Goal: Transaction & Acquisition: Book appointment/travel/reservation

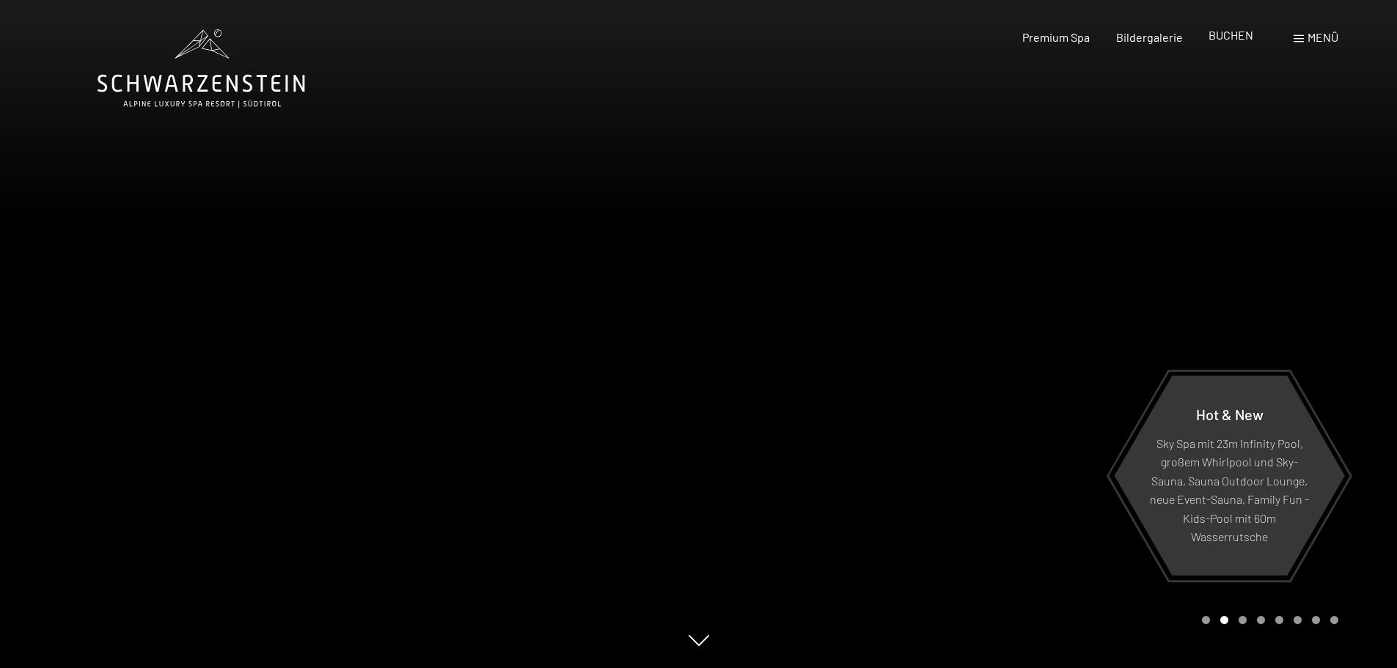
click at [1225, 34] on span "BUCHEN" at bounding box center [1230, 35] width 45 height 14
click at [1221, 34] on span "BUCHEN" at bounding box center [1230, 35] width 45 height 14
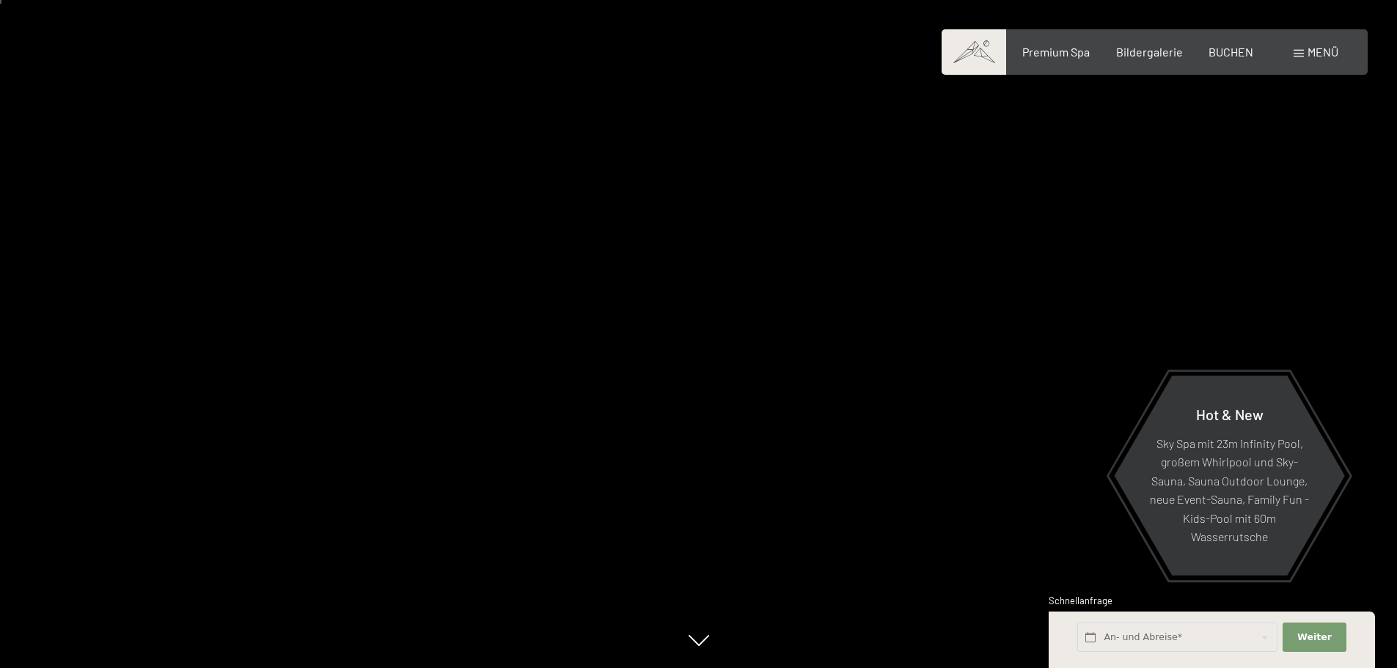
scroll to position [147, 0]
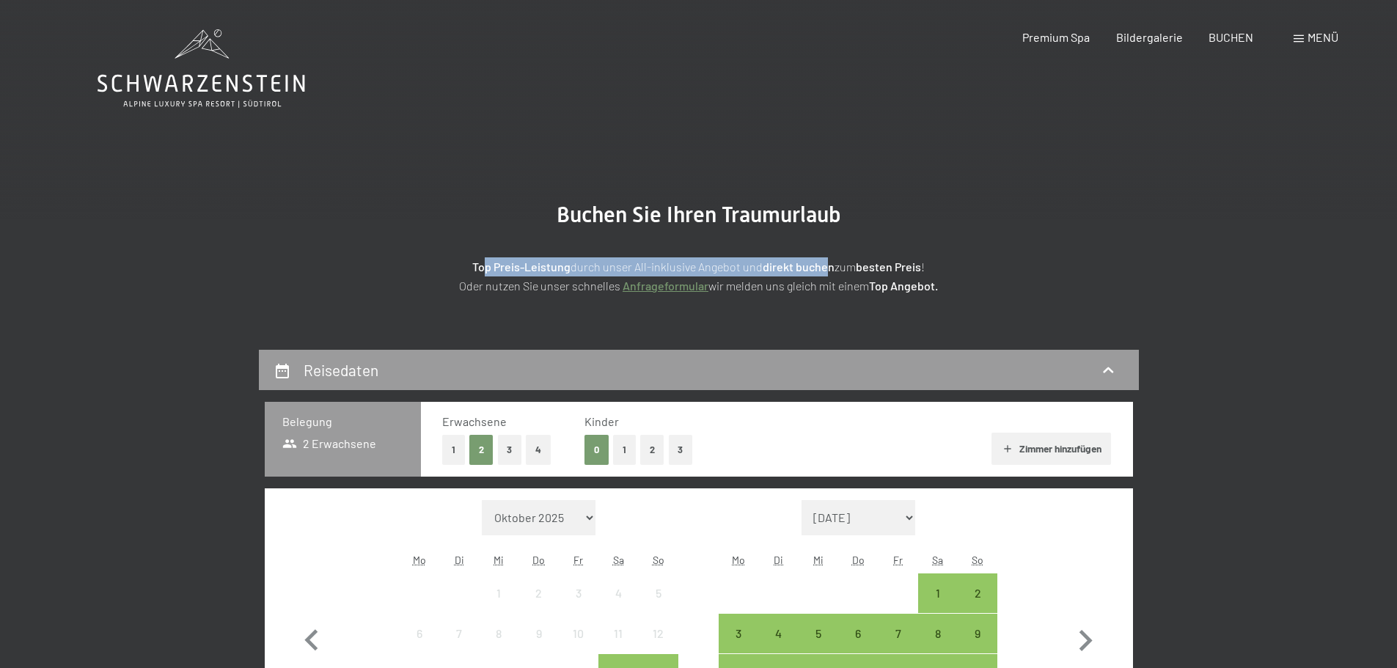
drag, startPoint x: 571, startPoint y: 268, endPoint x: 823, endPoint y: 268, distance: 252.2
click at [823, 268] on p "Top Preis-Leistung durch unser All-inklusive Angebot und direkt buchen zum best…" at bounding box center [698, 275] width 733 height 37
click at [826, 268] on strong "direkt buchen" at bounding box center [799, 267] width 72 height 14
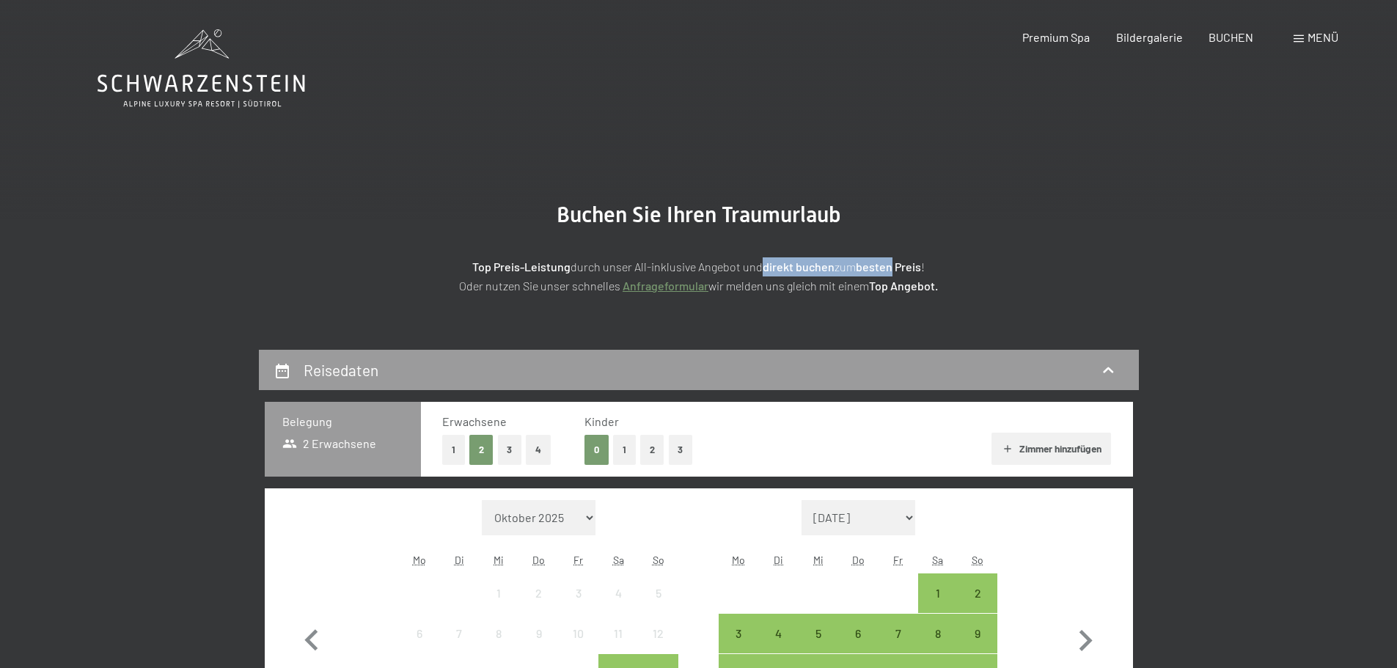
drag, startPoint x: 869, startPoint y: 269, endPoint x: 730, endPoint y: 262, distance: 138.8
click at [735, 262] on p "Top Preis-Leistung durch unser All-inklusive Angebot und direkt buchen zum best…" at bounding box center [698, 275] width 733 height 37
click at [729, 261] on p "Top Preis-Leistung durch unser All-inklusive Angebot und direkt buchen zum best…" at bounding box center [698, 275] width 733 height 37
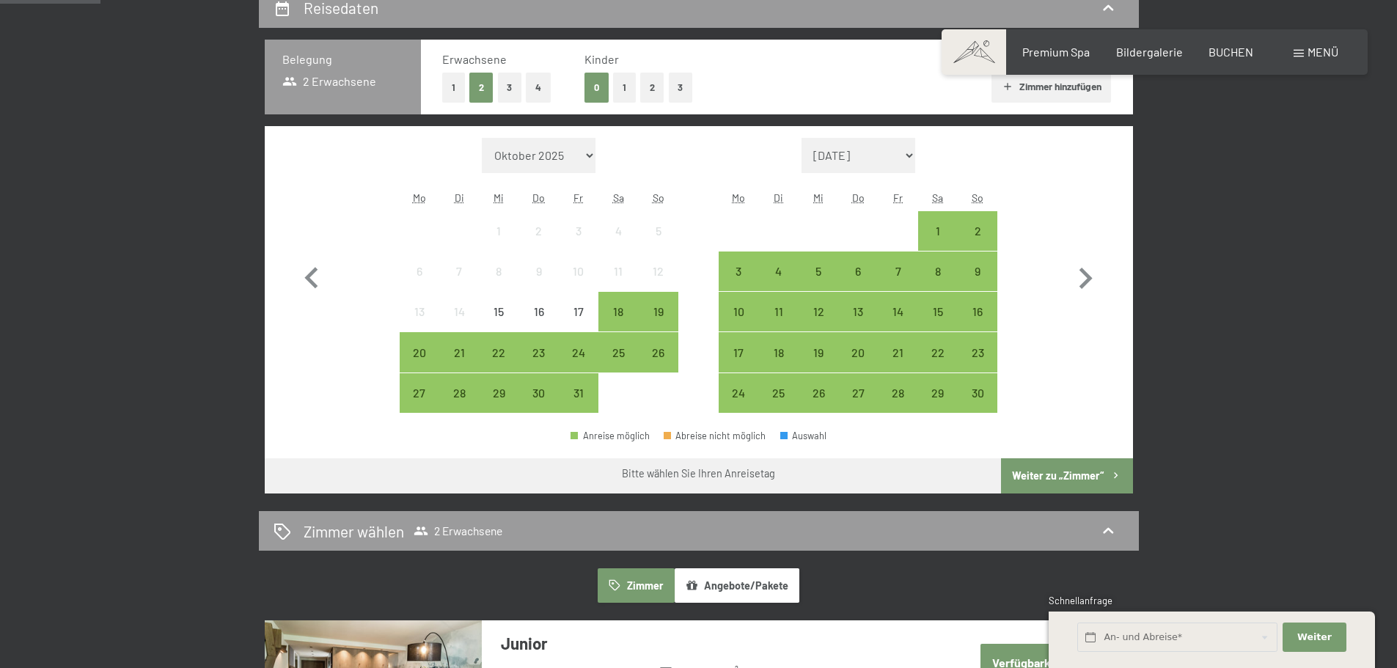
scroll to position [367, 0]
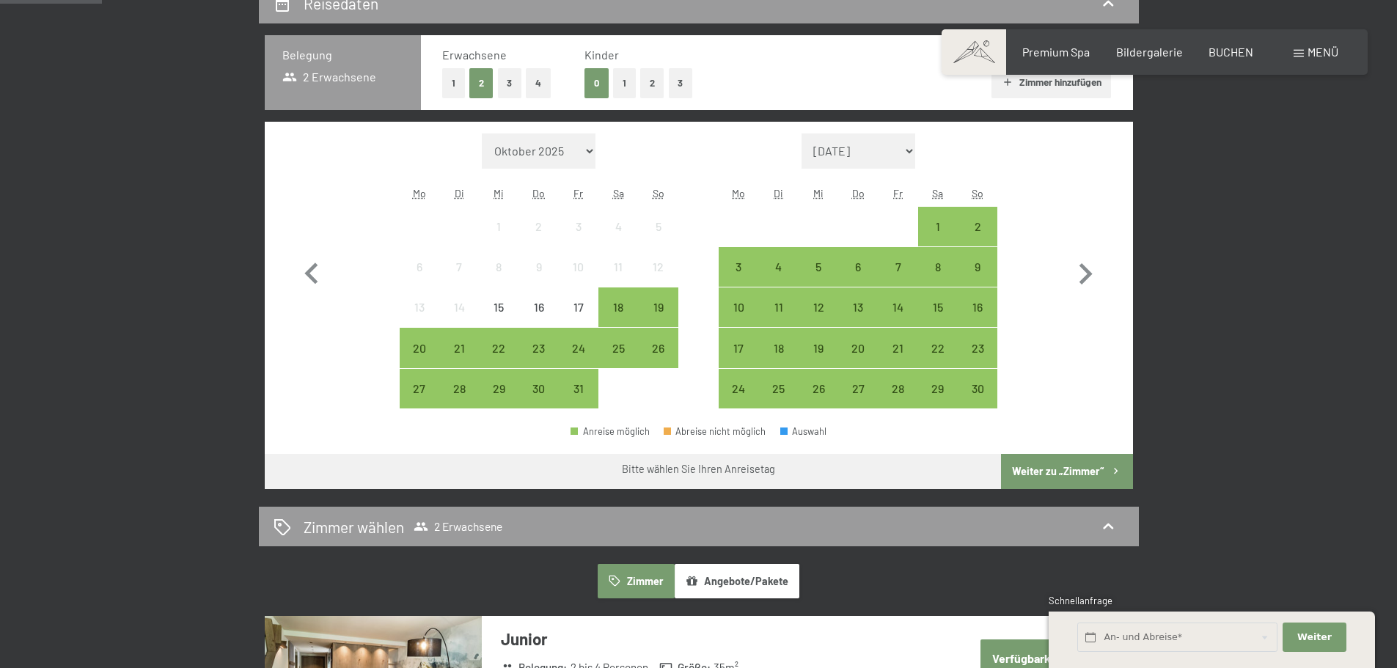
click at [626, 86] on button "1" at bounding box center [624, 83] width 23 height 30
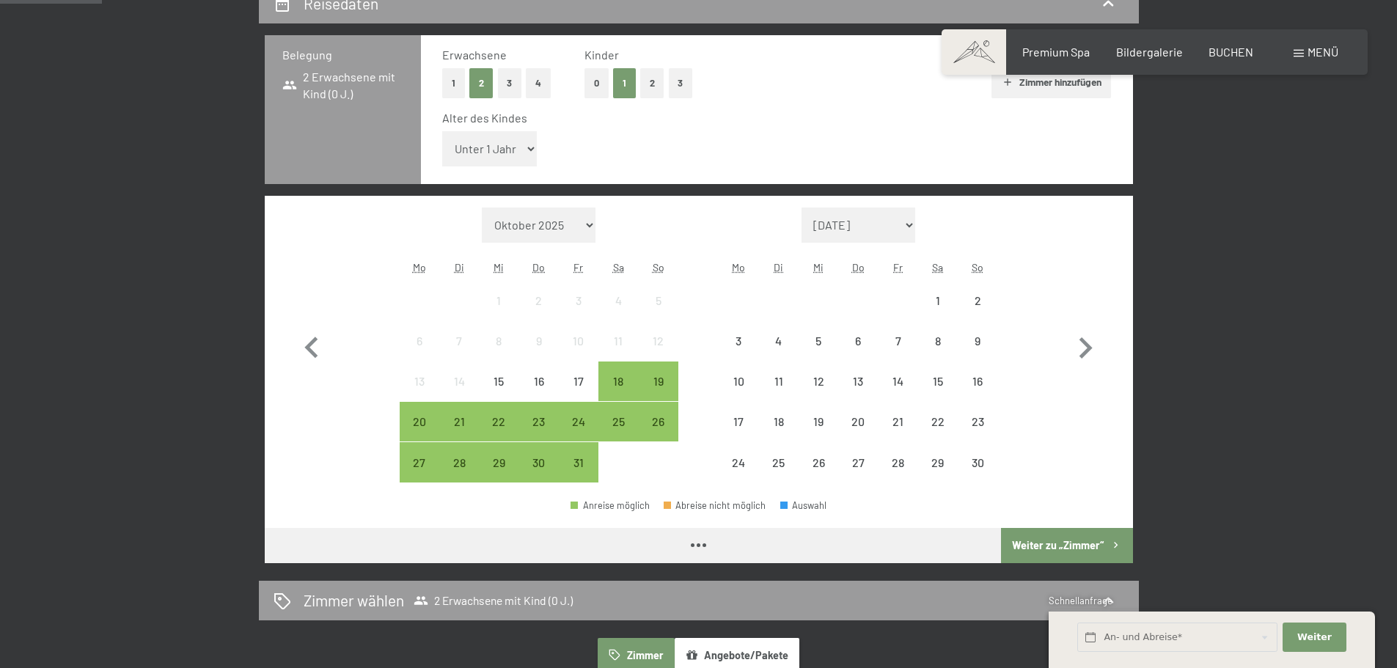
click at [524, 150] on select "Unter 1 Jahr 1 Jahr 2 Jahre 3 Jahre 4 Jahre 5 Jahre 6 Jahre 7 Jahre 8 Jahre 9 J…" at bounding box center [489, 148] width 95 height 35
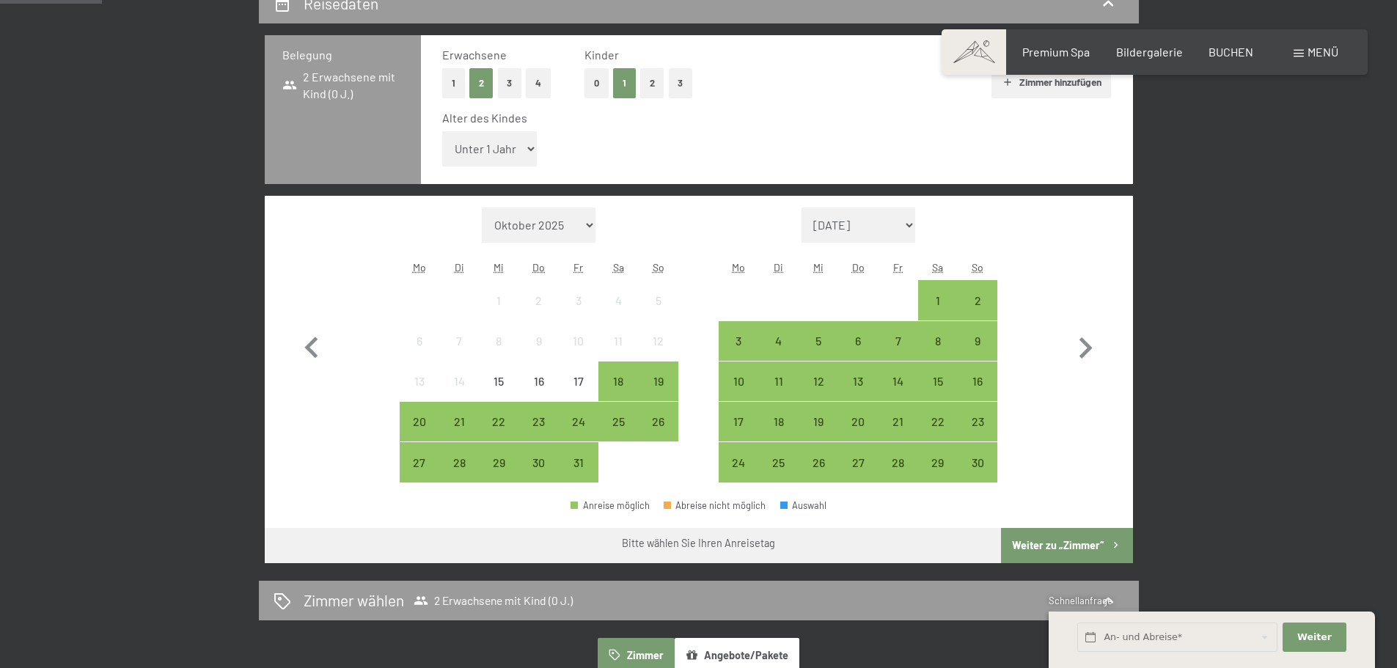
select select "5"
click at [442, 131] on select "Unter 1 Jahr 1 Jahr 2 Jahre 3 Jahre 4 Jahre 5 Jahre 6 Jahre 7 Jahre 8 Jahre 9 J…" at bounding box center [489, 148] width 95 height 35
click at [1086, 354] on icon "button" at bounding box center [1085, 347] width 13 height 21
select select "2025-11-01"
select select "2025-12-01"
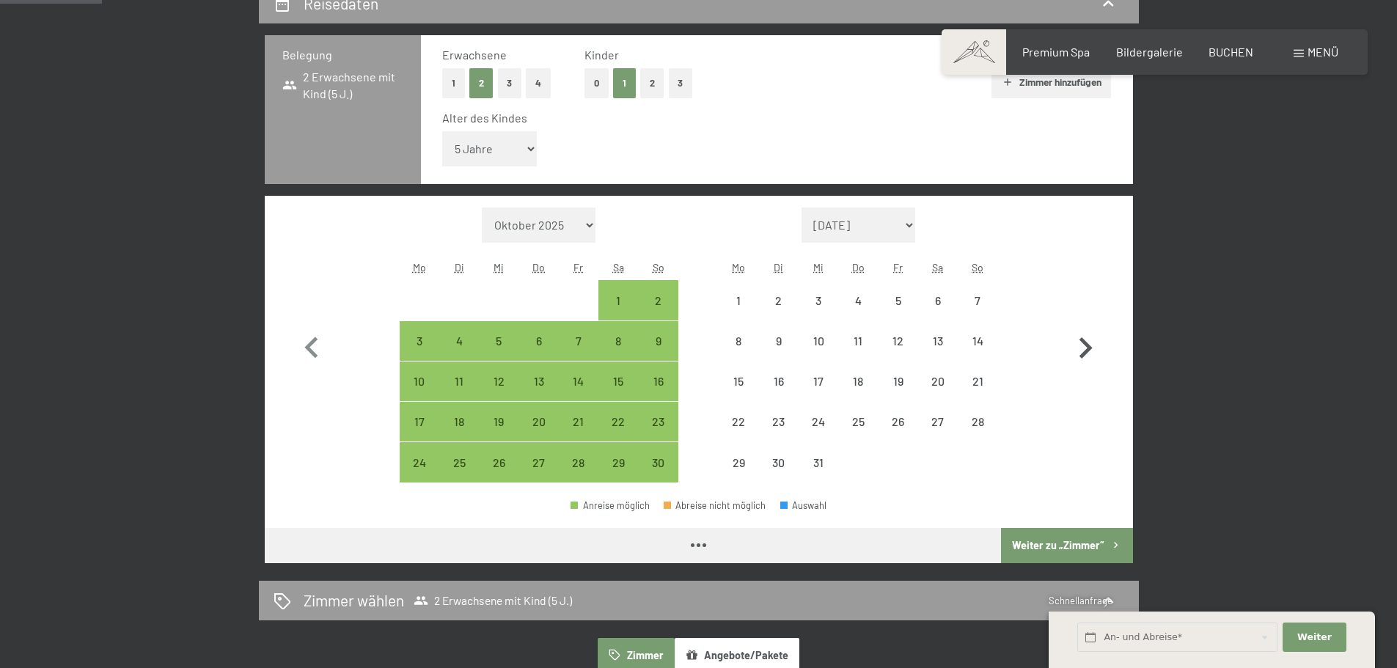
select select "2025-11-01"
select select "2025-12-01"
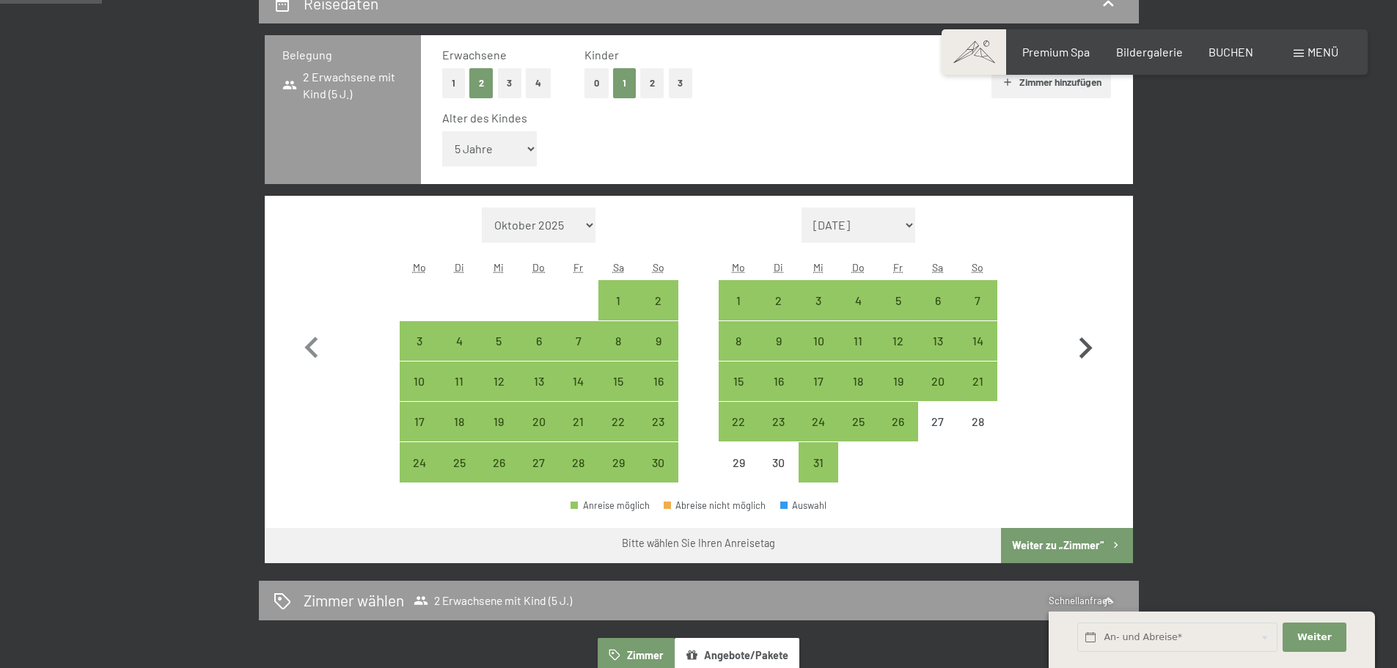
click at [1086, 354] on icon "button" at bounding box center [1085, 347] width 13 height 21
select select "2025-12-01"
select select "2026-01-01"
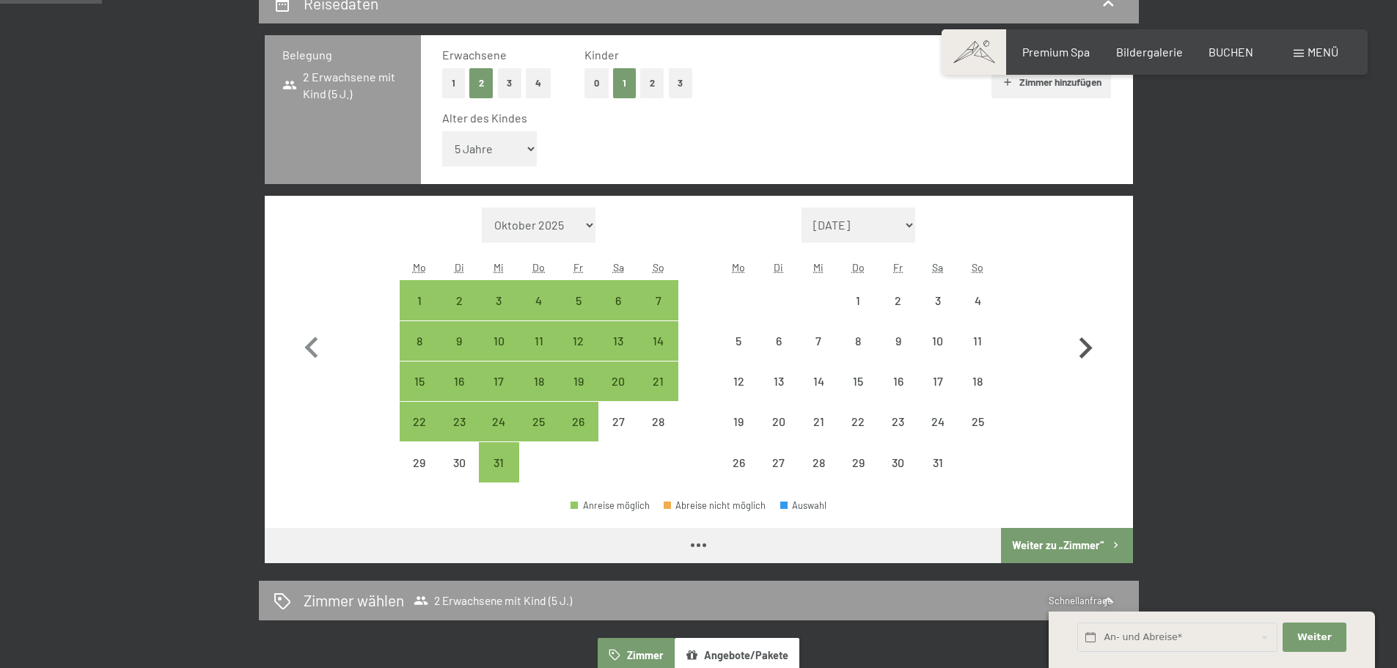
select select "2025-12-01"
select select "2026-01-01"
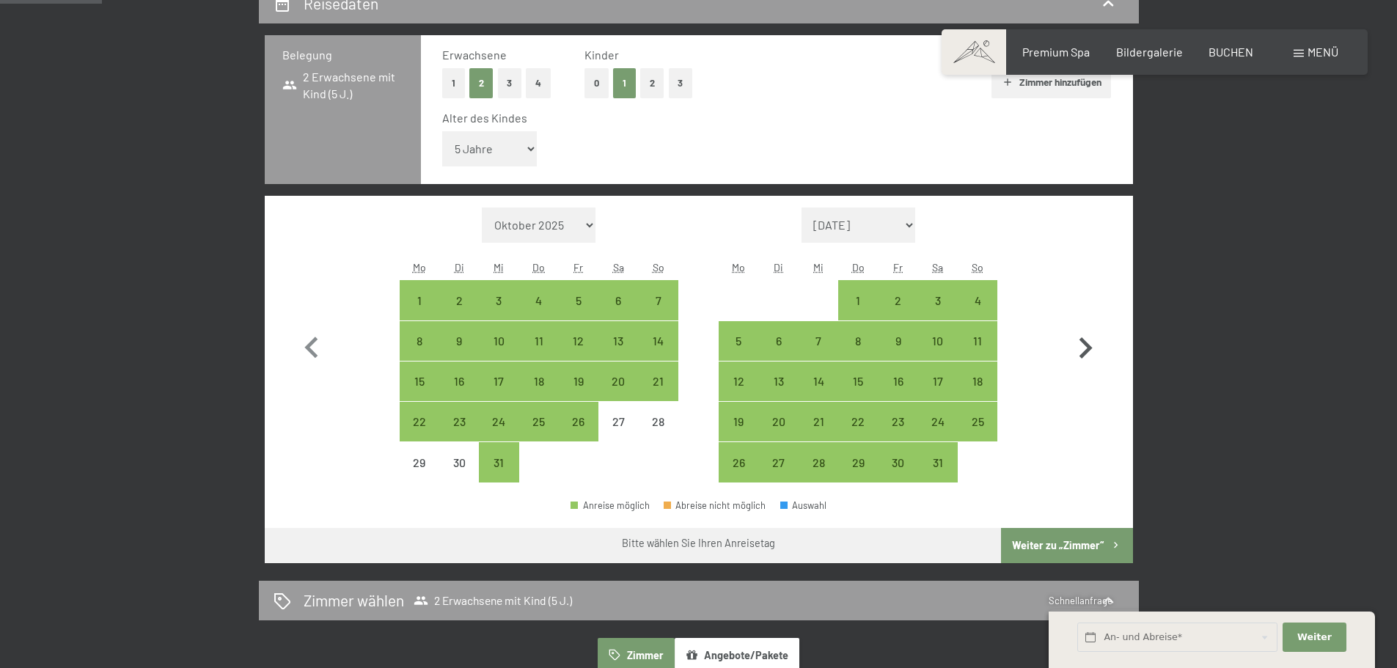
click at [1086, 354] on icon "button" at bounding box center [1085, 347] width 13 height 21
select select "2026-01-01"
select select "2026-02-01"
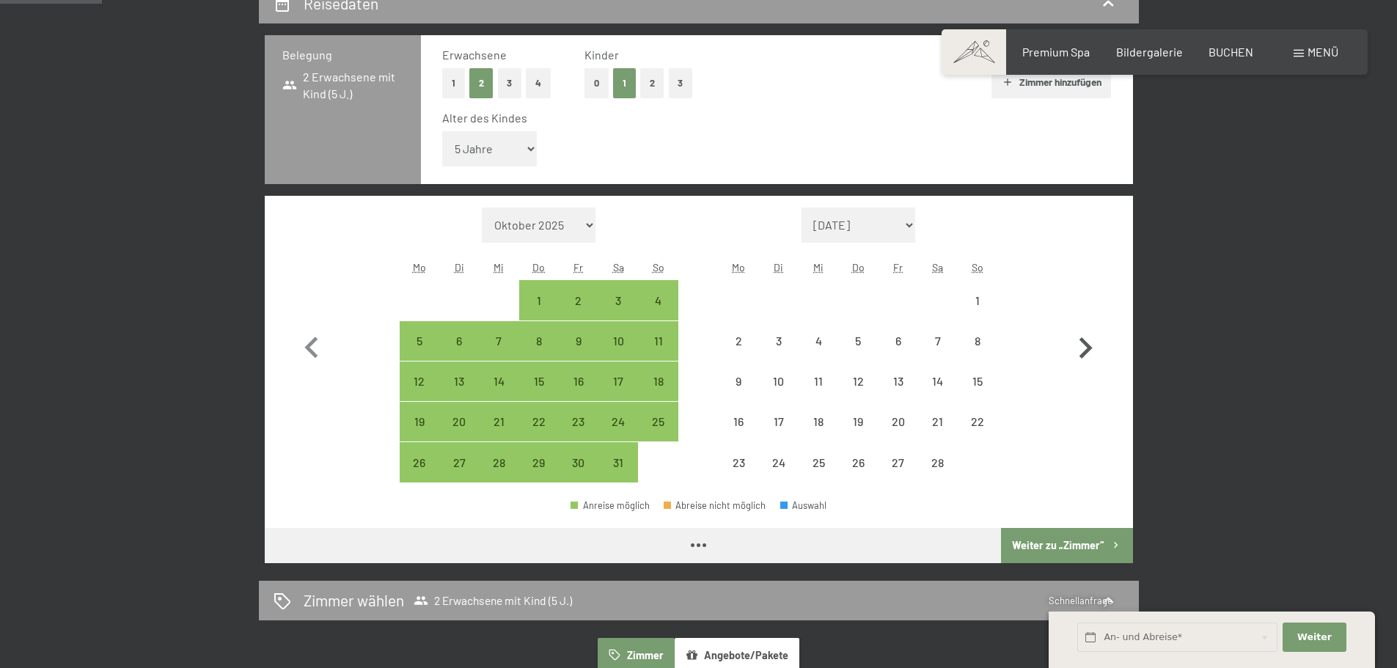
click at [1086, 354] on icon "button" at bounding box center [1085, 347] width 13 height 21
select select "2026-02-01"
select select "2026-03-01"
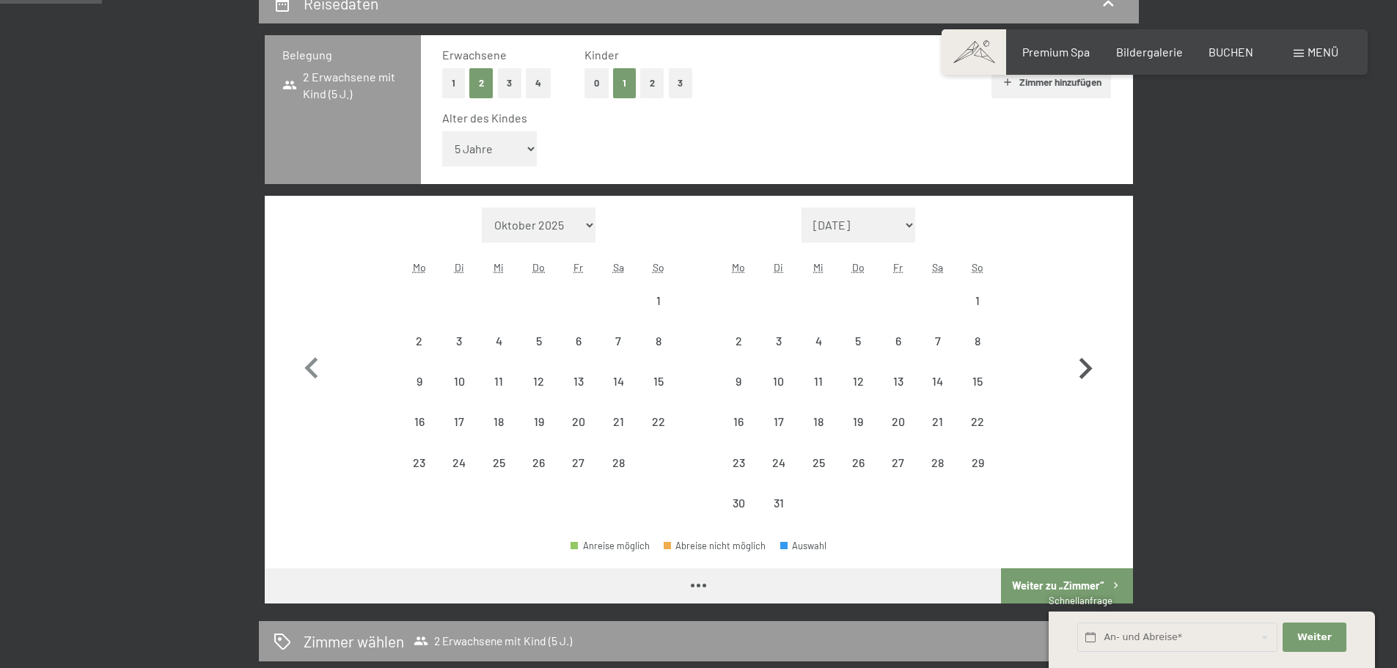
select select "2026-02-01"
select select "2026-03-01"
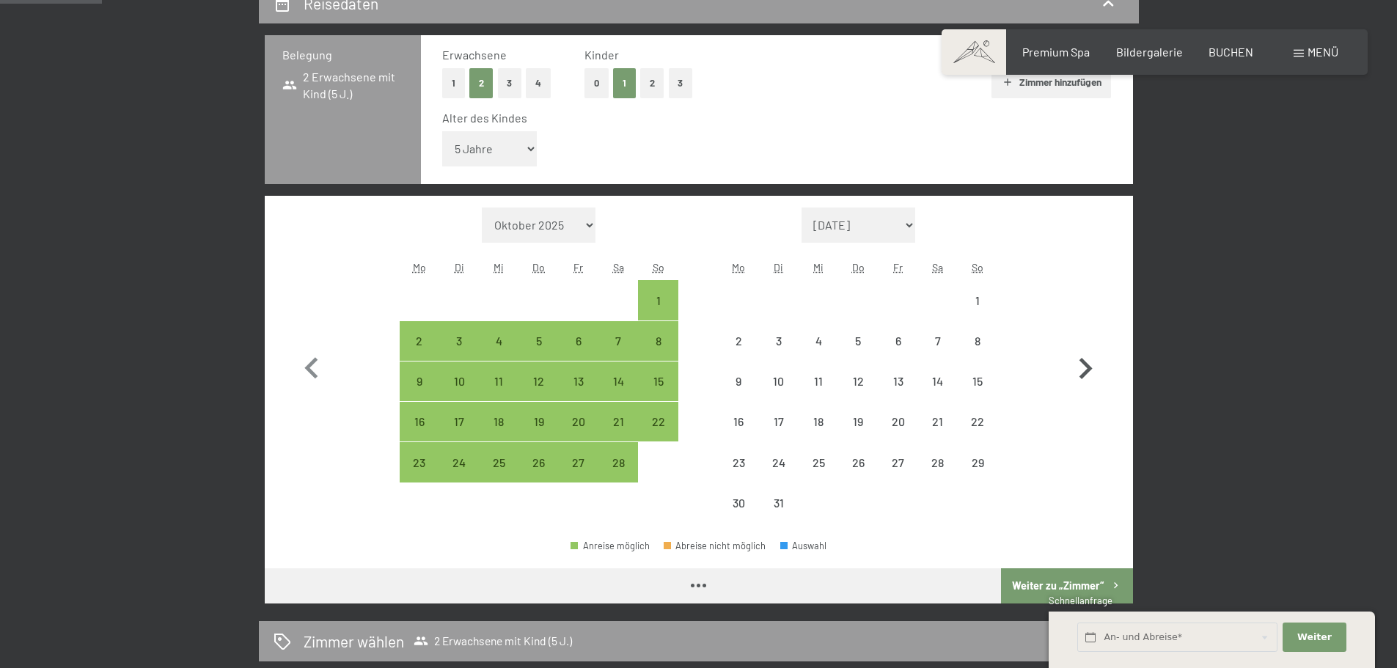
select select "2026-02-01"
select select "2026-03-01"
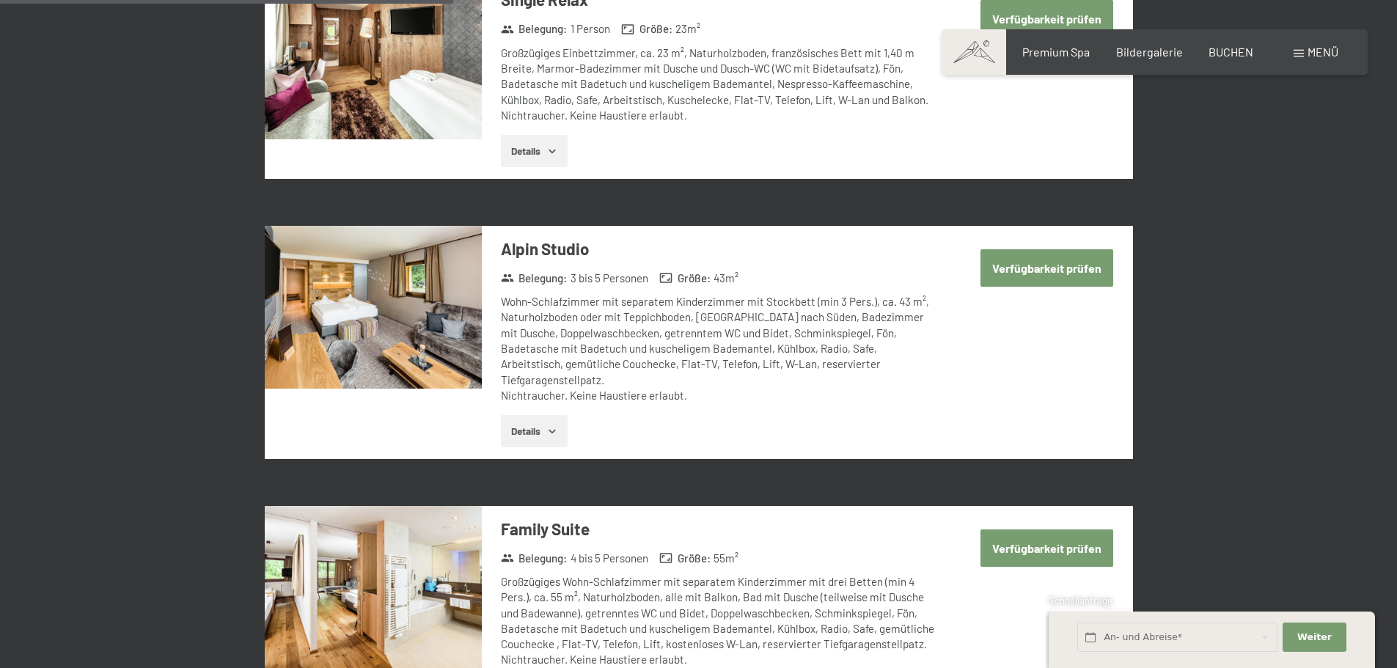
scroll to position [1686, 0]
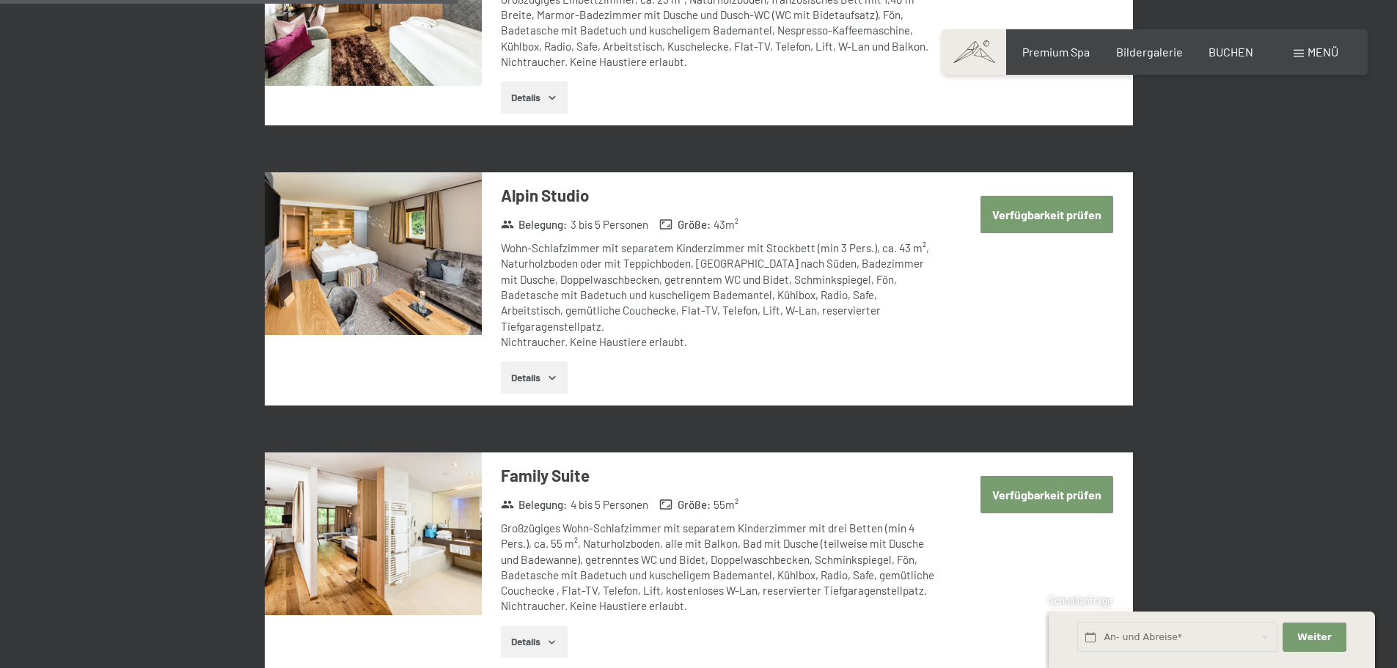
click at [546, 361] on button "Details" at bounding box center [534, 377] width 67 height 32
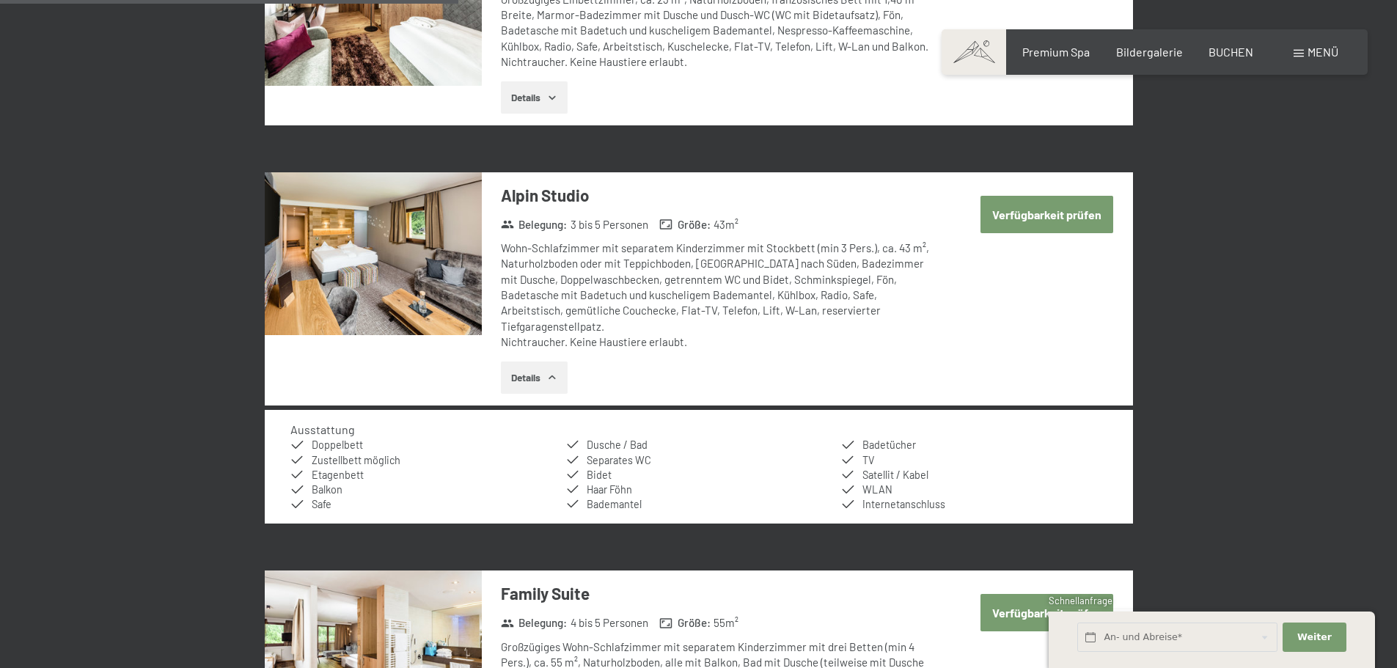
click at [546, 361] on button "Details" at bounding box center [534, 377] width 67 height 32
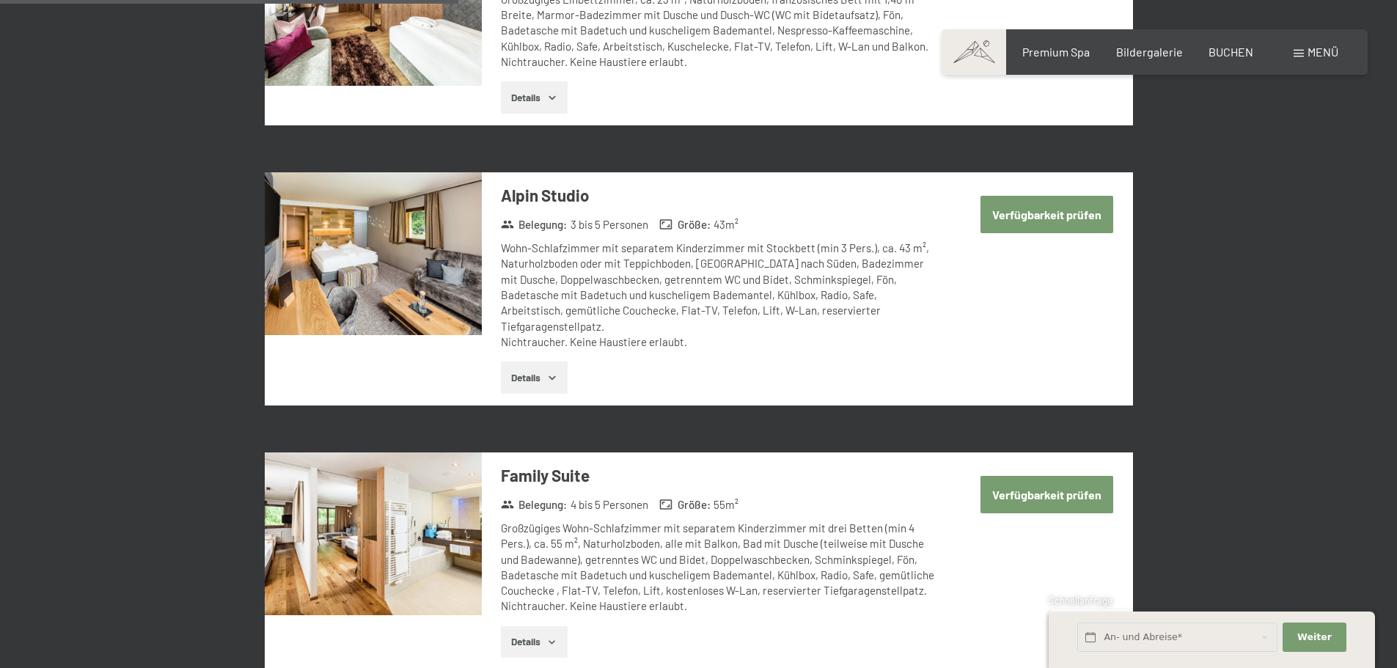
click at [1084, 210] on button "Verfügbarkeit prüfen" at bounding box center [1046, 214] width 133 height 37
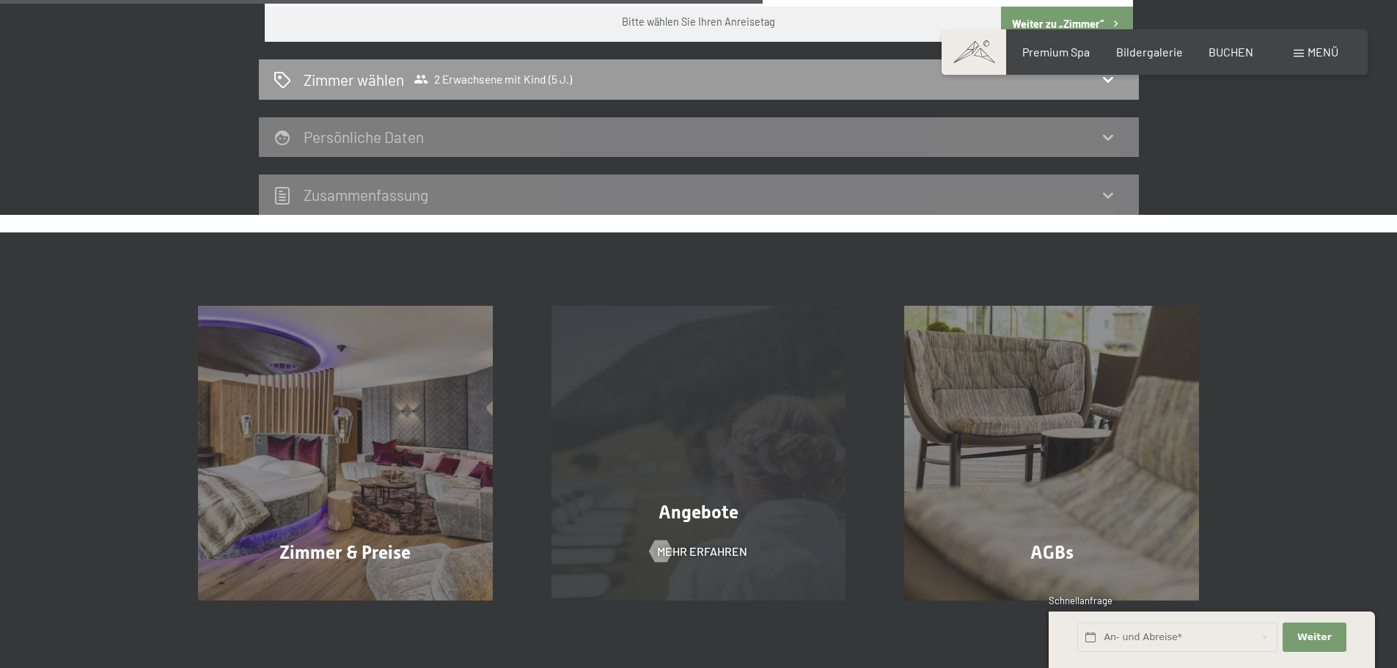
scroll to position [936, 0]
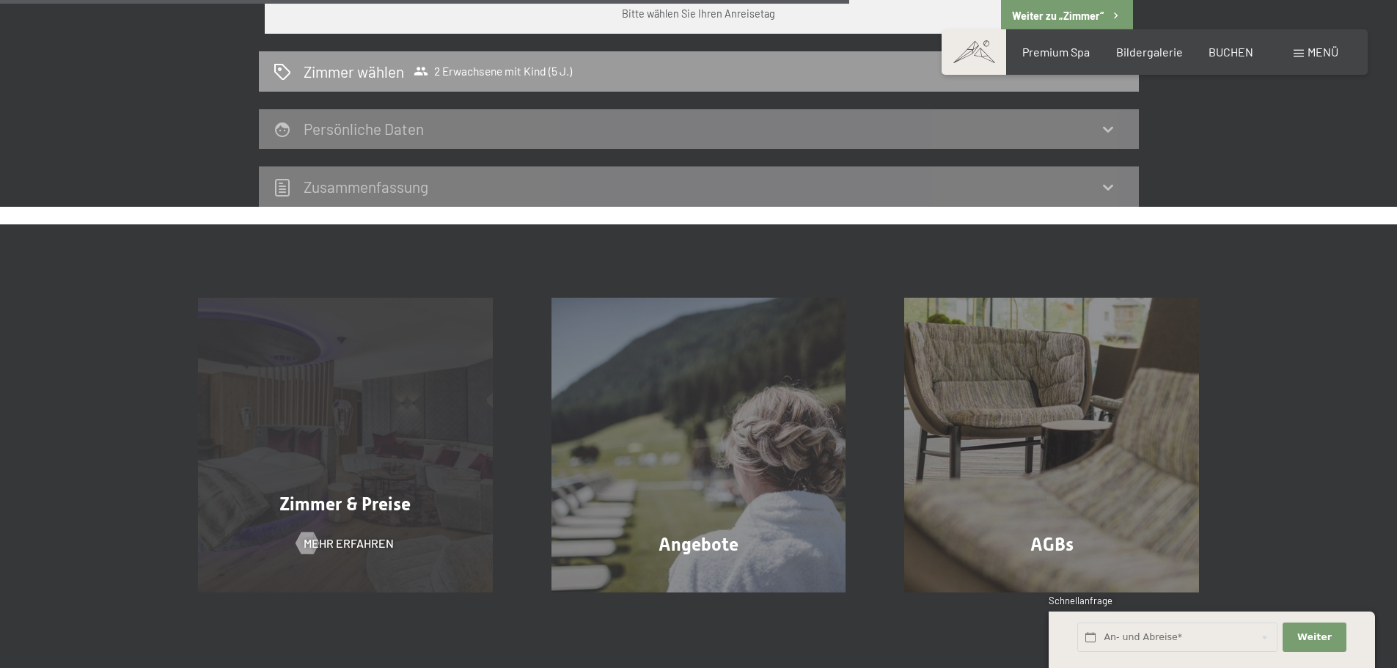
click at [392, 451] on div "Zimmer & Preise Mehr erfahren" at bounding box center [345, 445] width 353 height 295
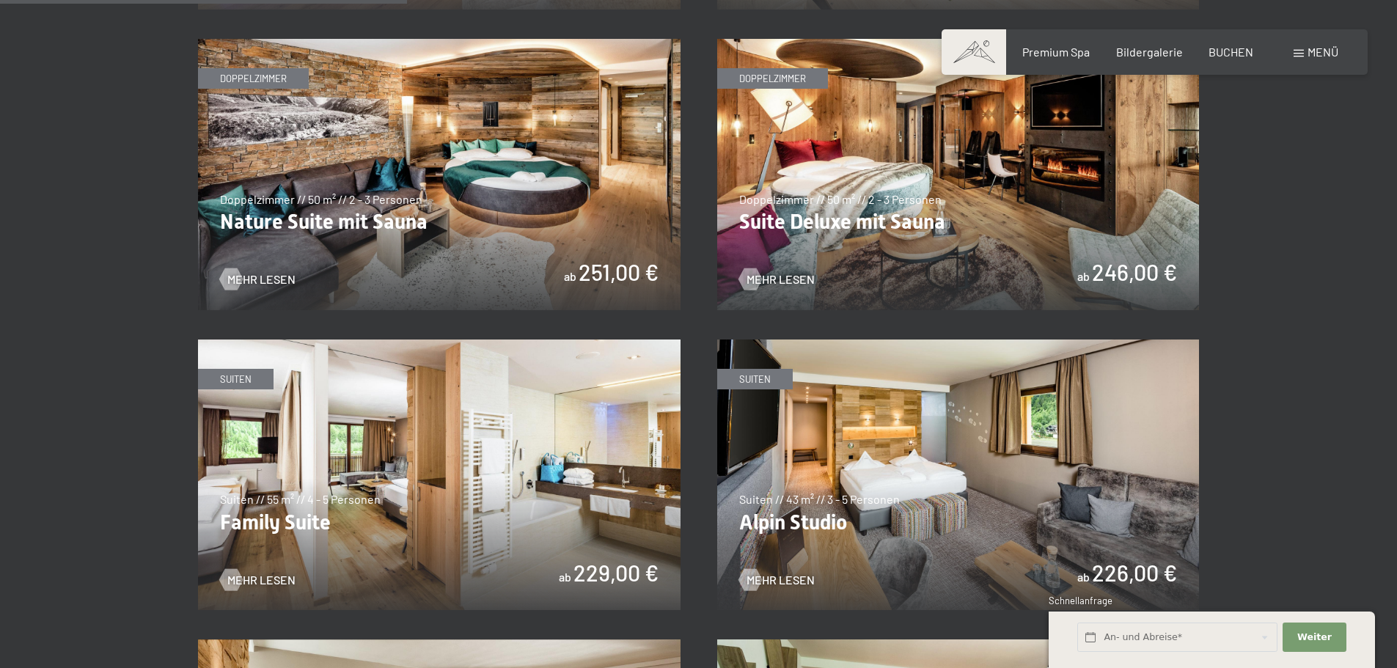
scroll to position [1613, 0]
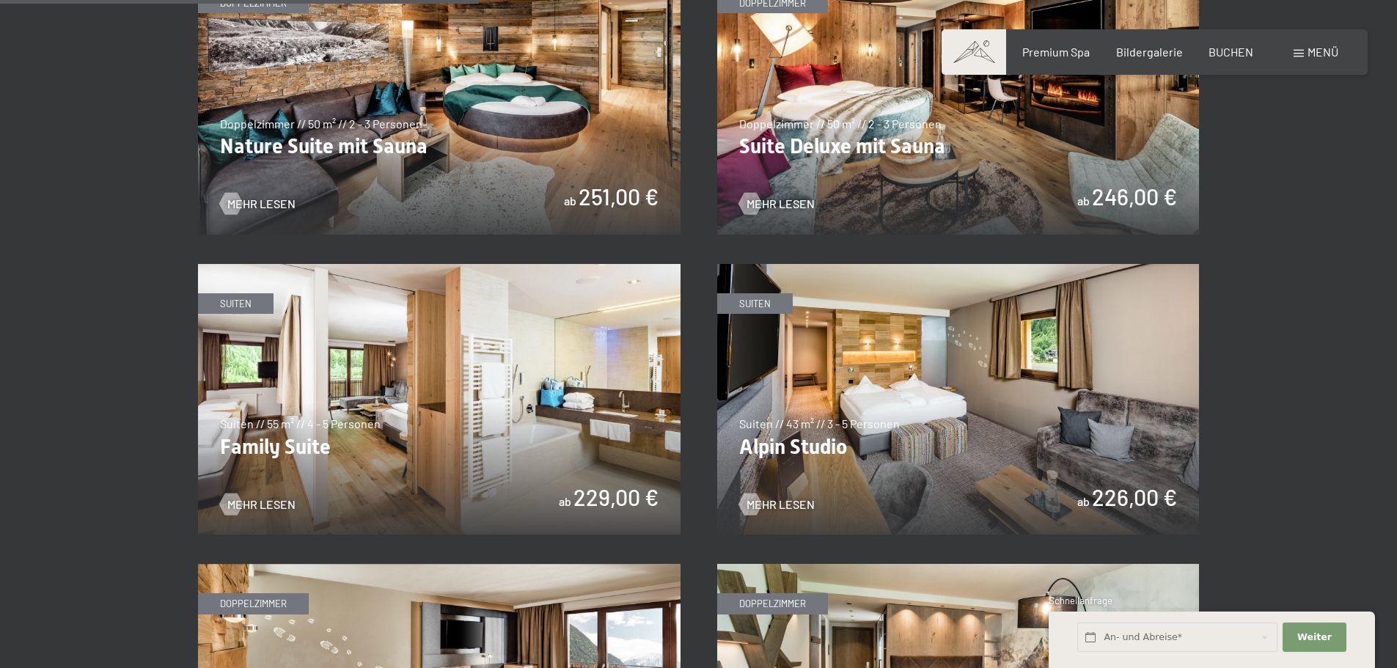
click at [401, 442] on img at bounding box center [439, 399] width 482 height 271
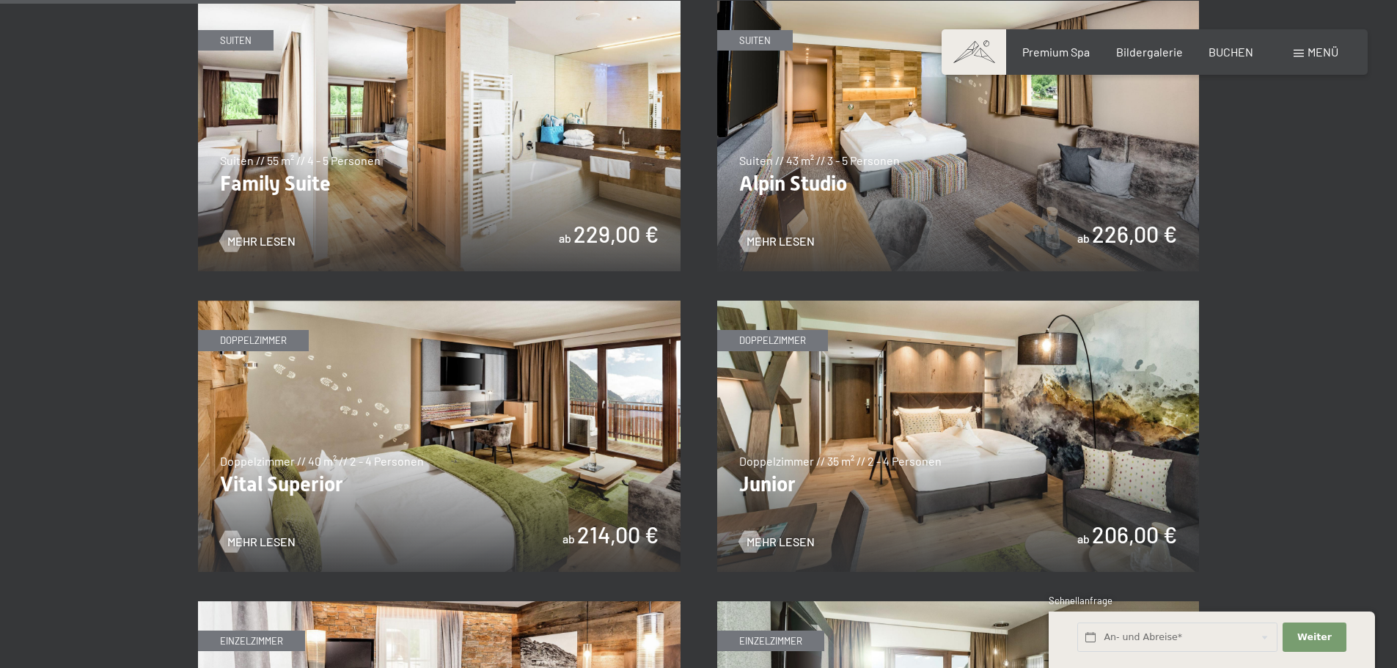
scroll to position [1906, 0]
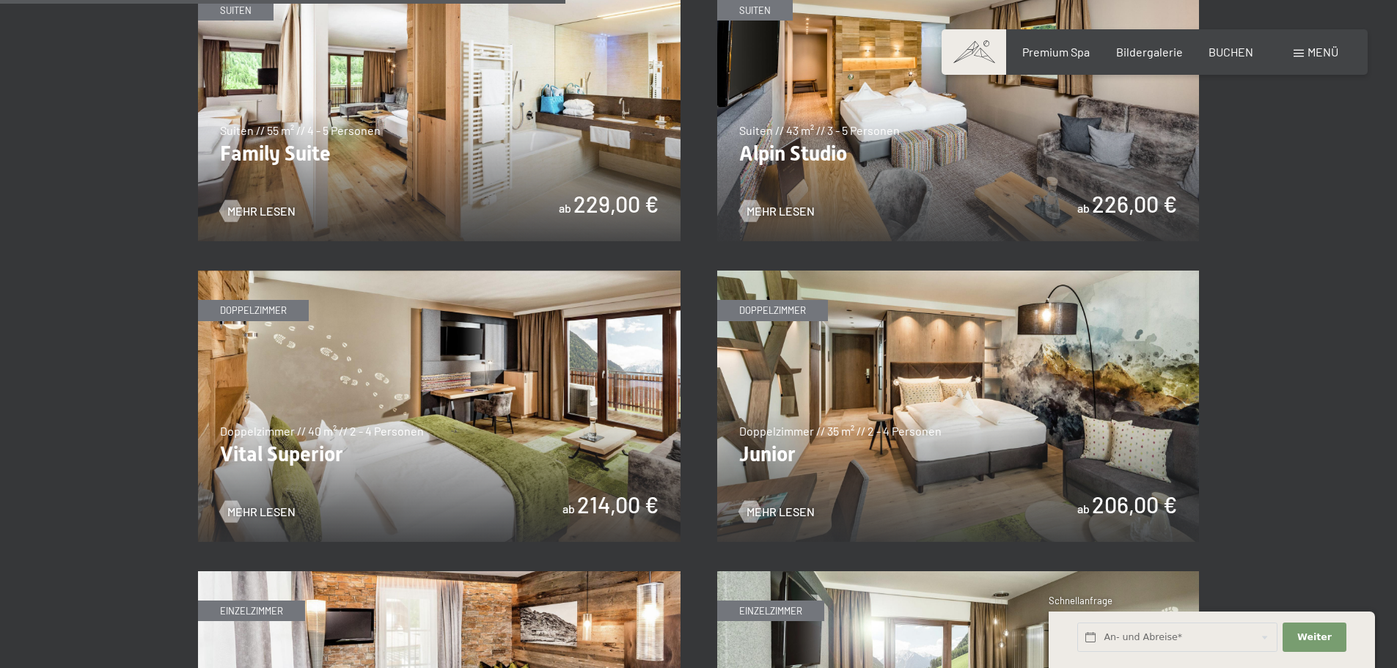
click at [548, 381] on img at bounding box center [439, 406] width 482 height 271
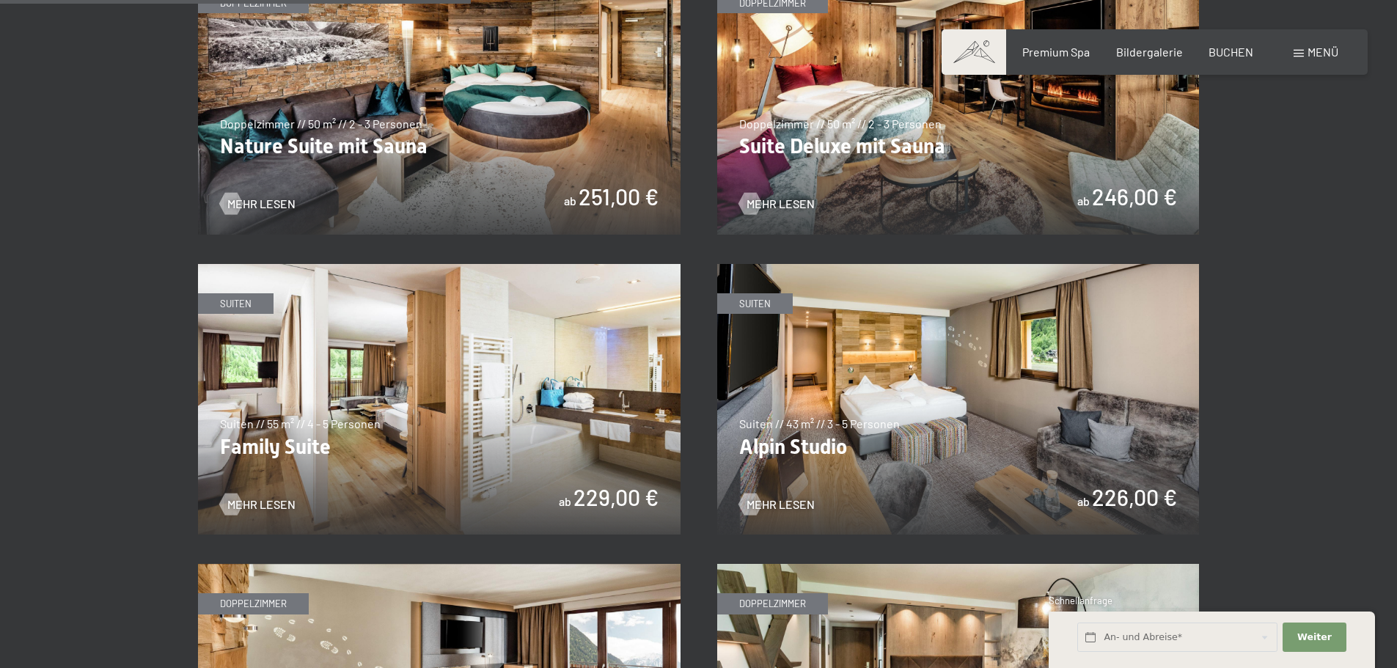
scroll to position [1540, 0]
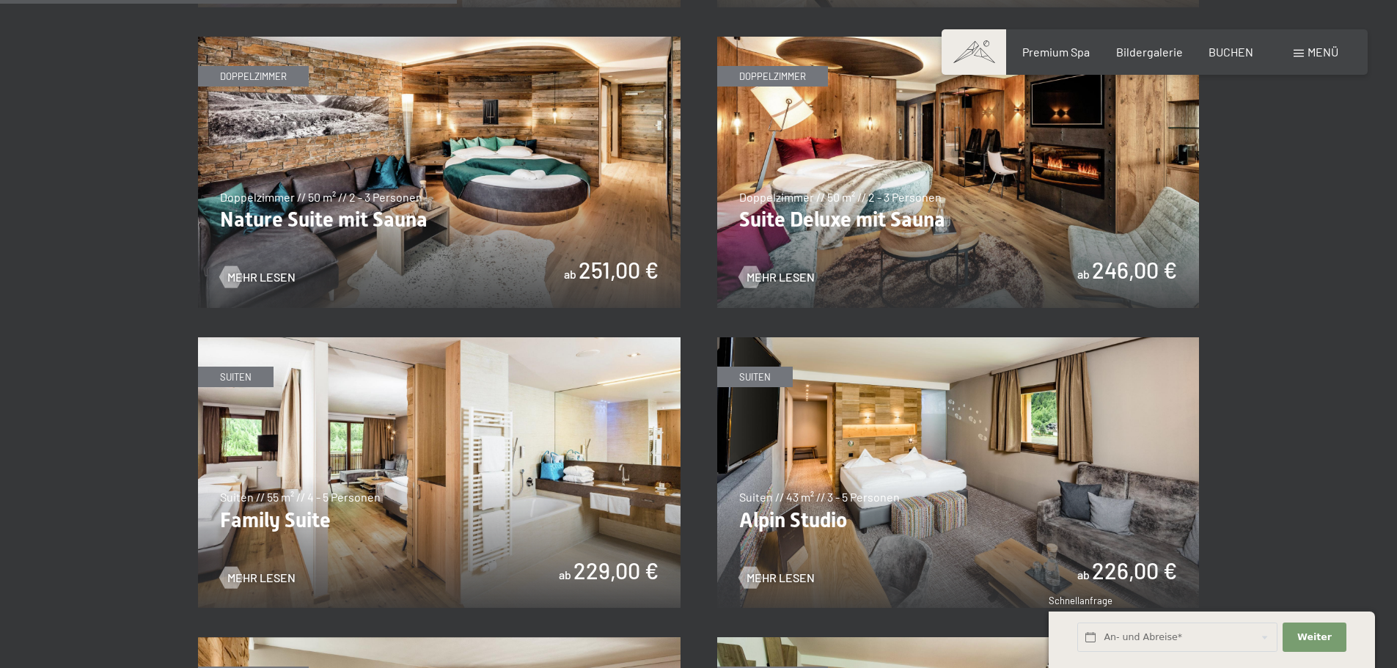
click at [366, 454] on img at bounding box center [439, 472] width 482 height 271
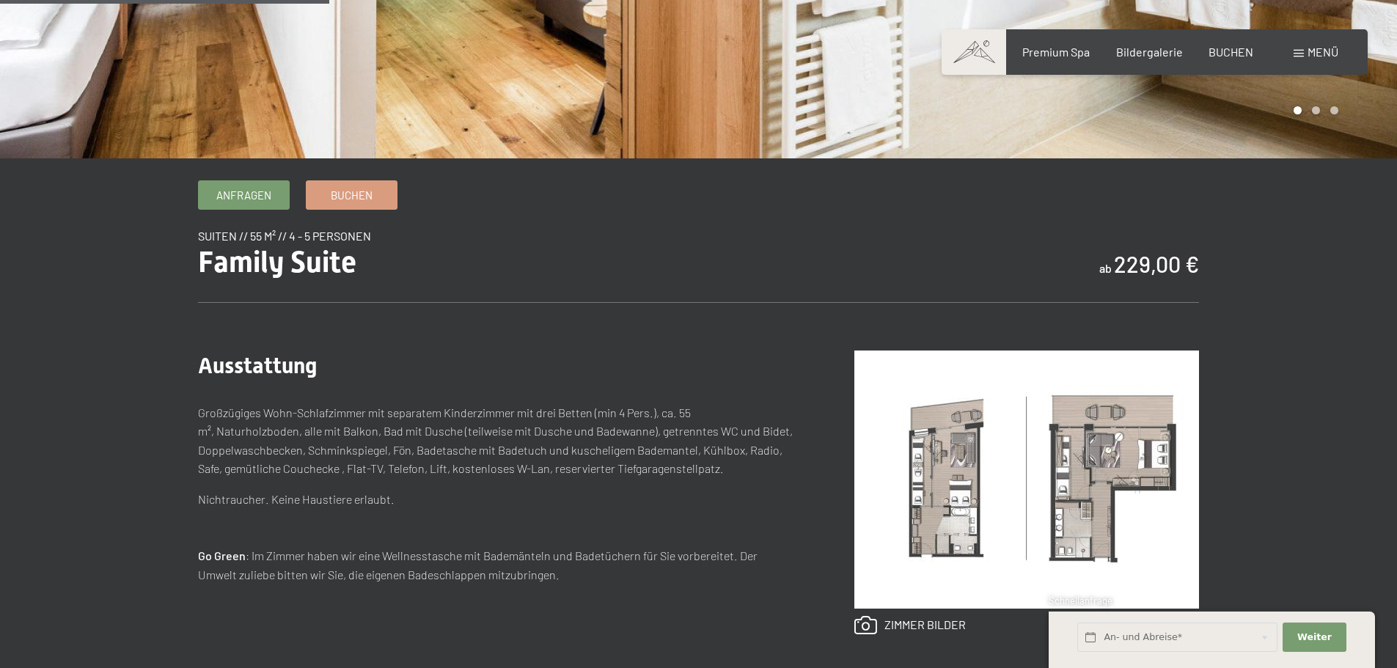
scroll to position [147, 0]
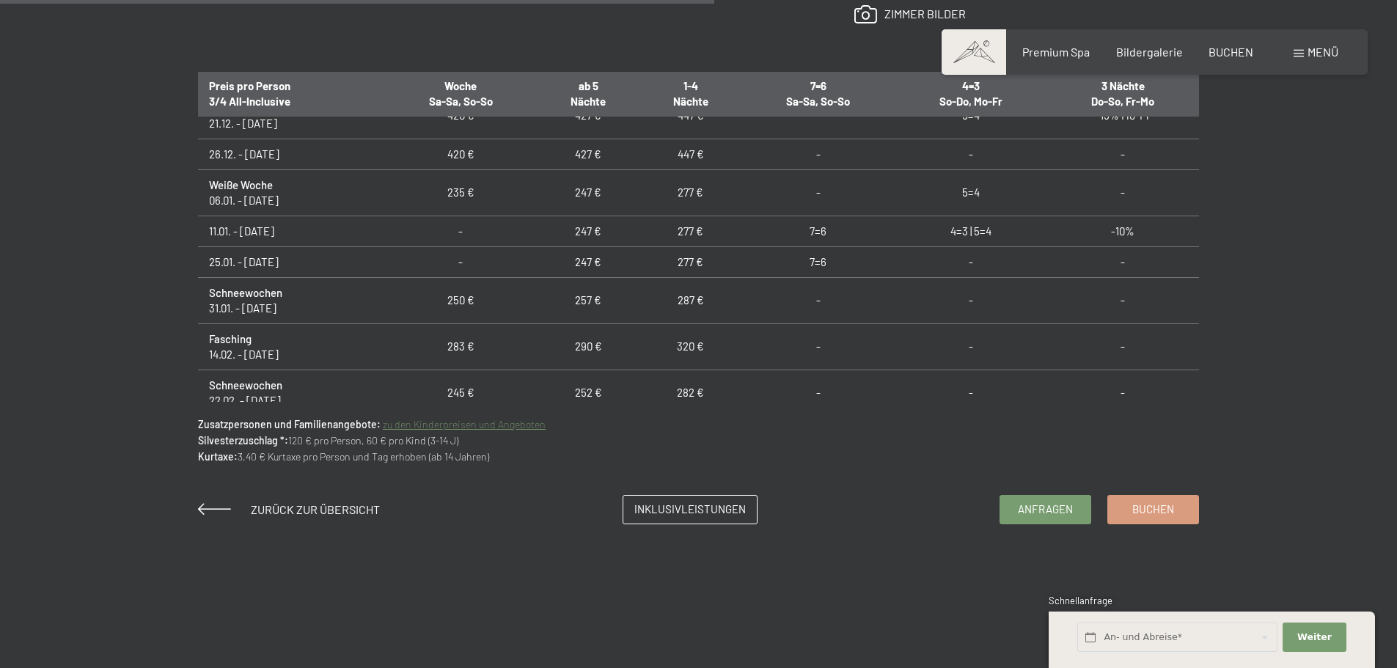
scroll to position [293, 0]
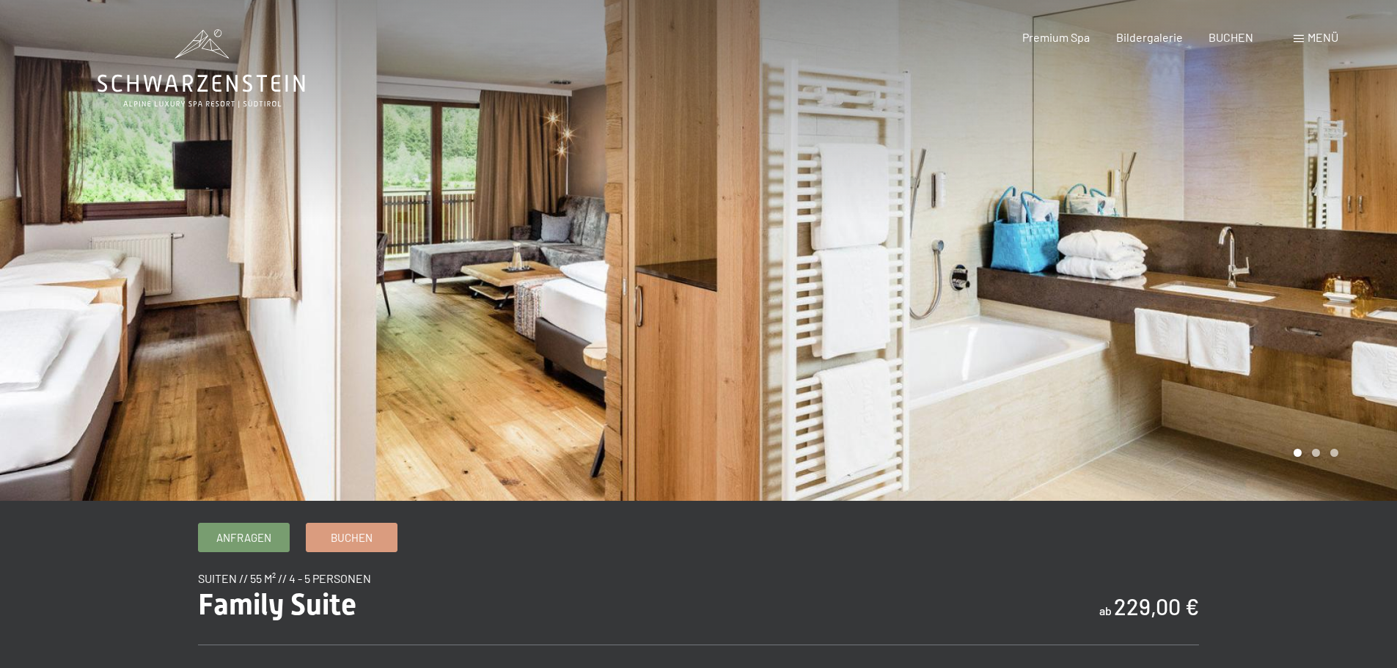
drag, startPoint x: 140, startPoint y: 509, endPoint x: 95, endPoint y: 142, distance: 370.2
click at [1299, 40] on span at bounding box center [1298, 38] width 10 height 7
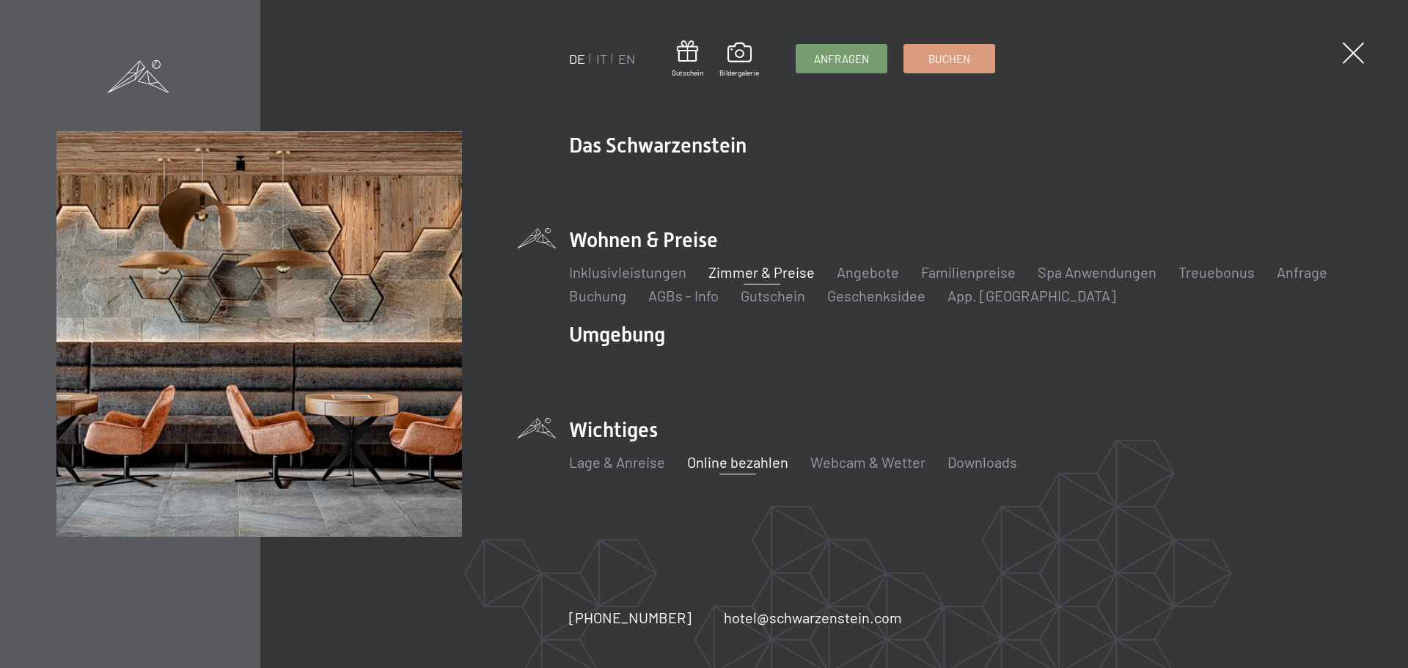
click at [726, 460] on link "Online bezahlen" at bounding box center [737, 462] width 101 height 18
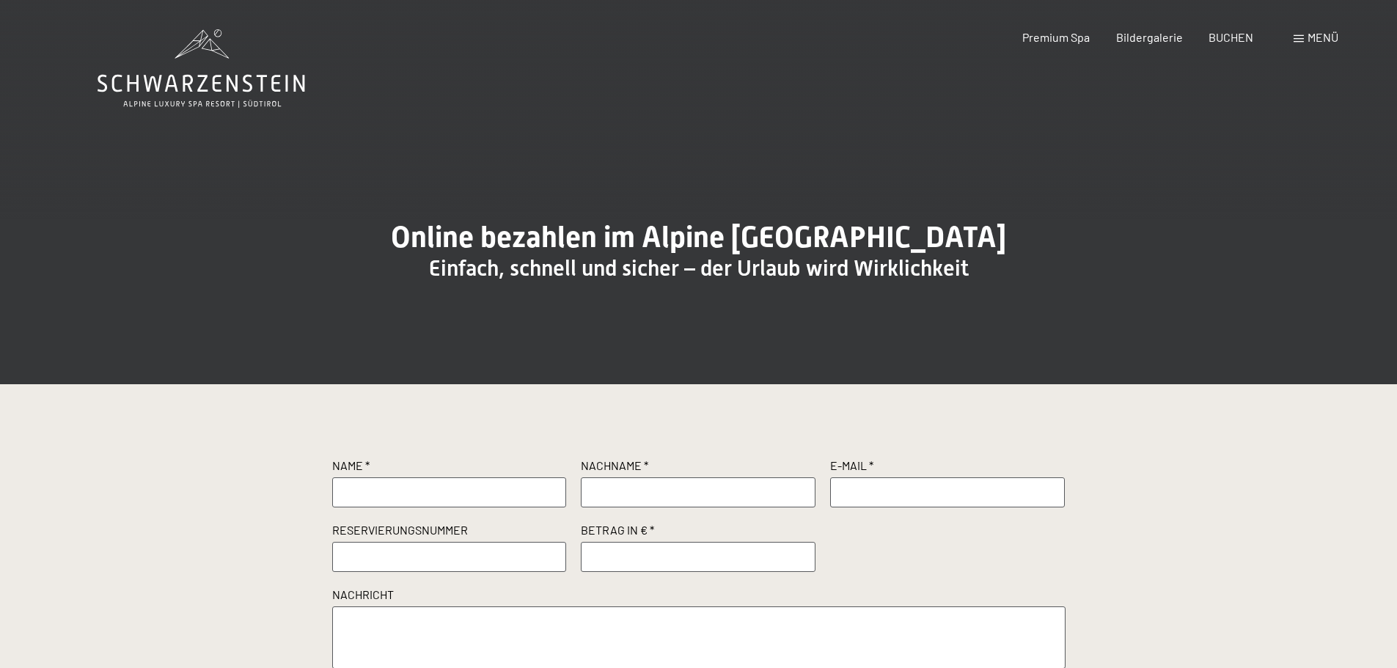
drag, startPoint x: 860, startPoint y: 619, endPoint x: 804, endPoint y: 392, distance: 234.2
click at [1309, 39] on span "Menü" at bounding box center [1322, 37] width 31 height 14
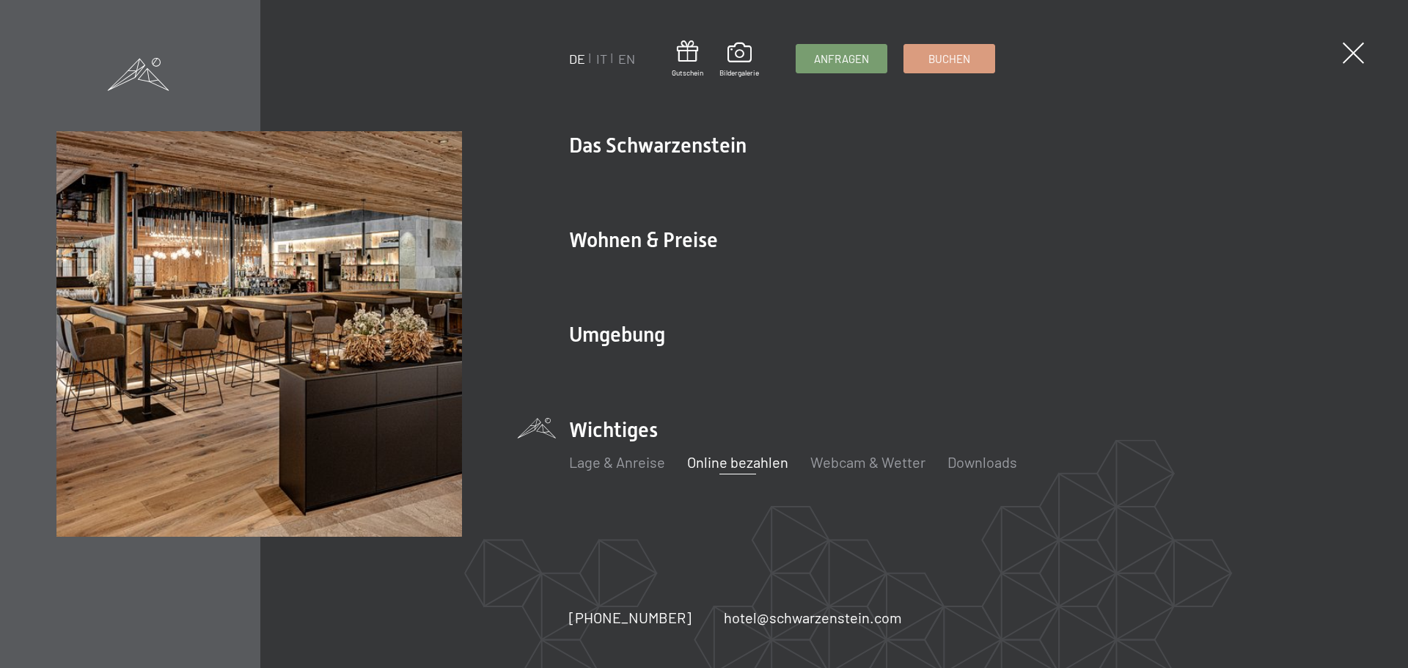
click at [142, 79] on span at bounding box center [139, 74] width 62 height 33
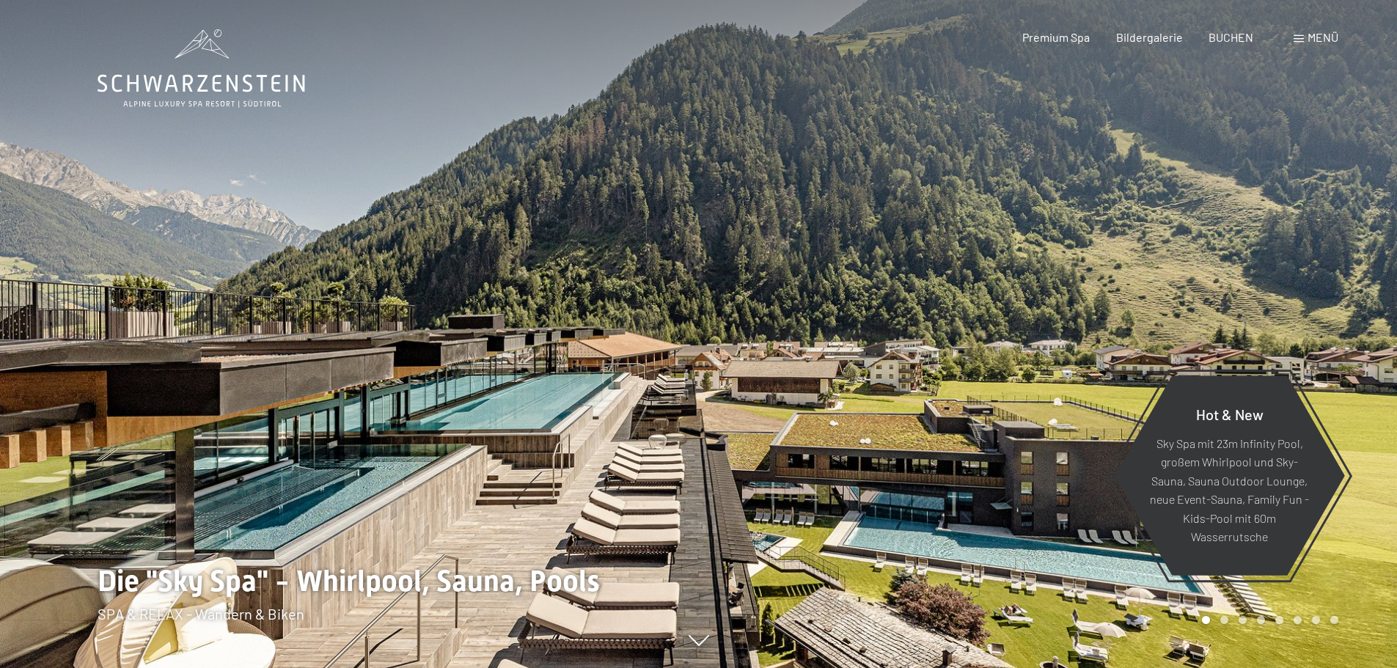
click at [1331, 38] on span "Menü" at bounding box center [1322, 37] width 31 height 14
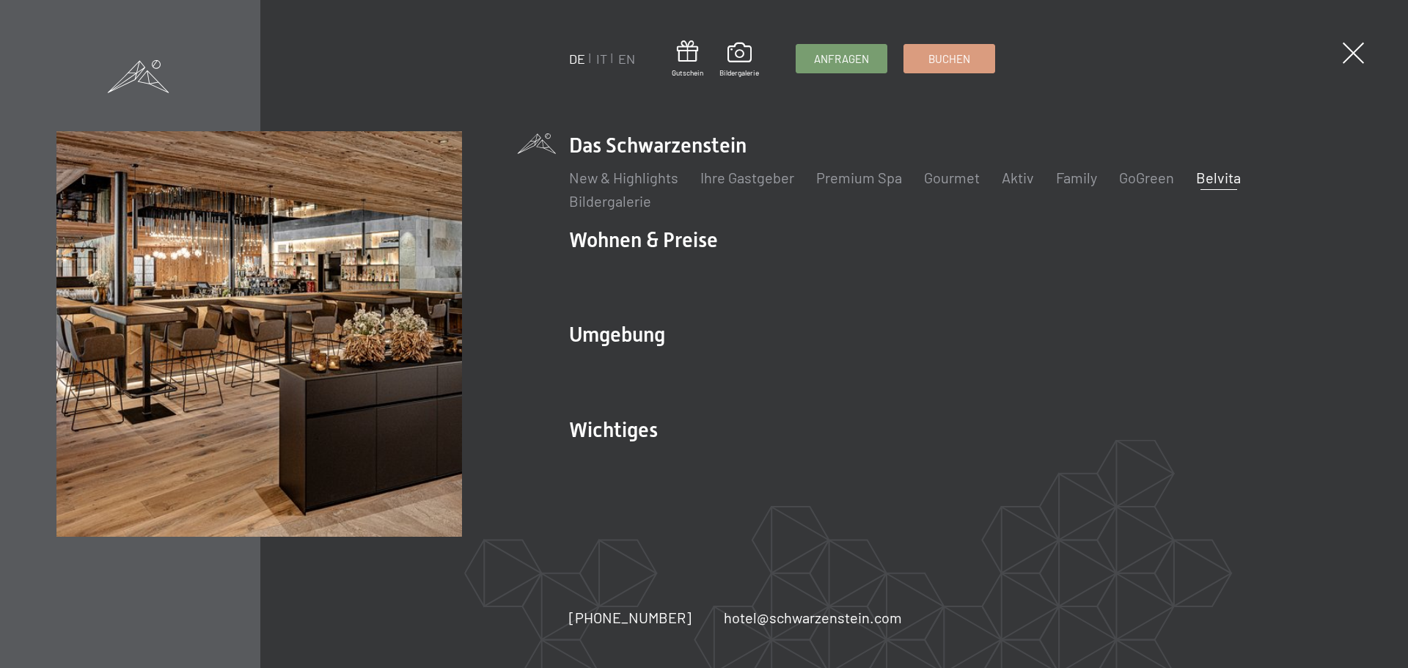
click at [1213, 175] on link "Belvita" at bounding box center [1218, 178] width 45 height 18
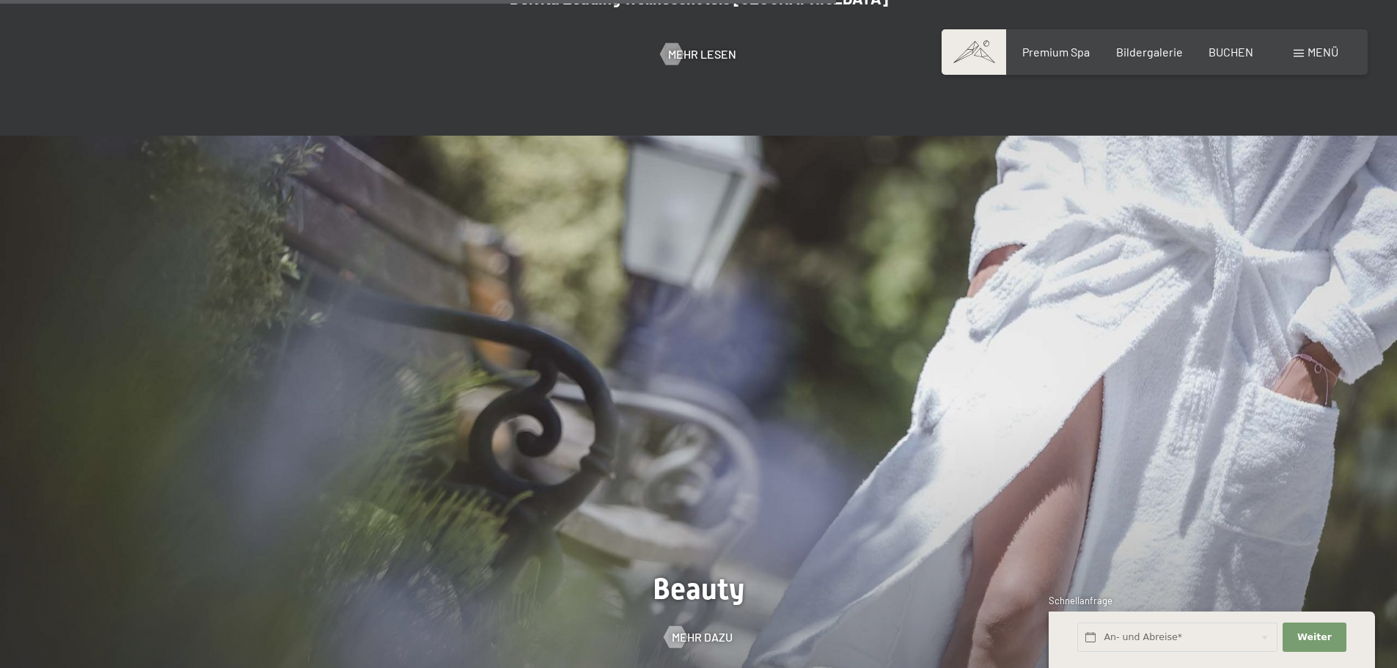
scroll to position [1466, 0]
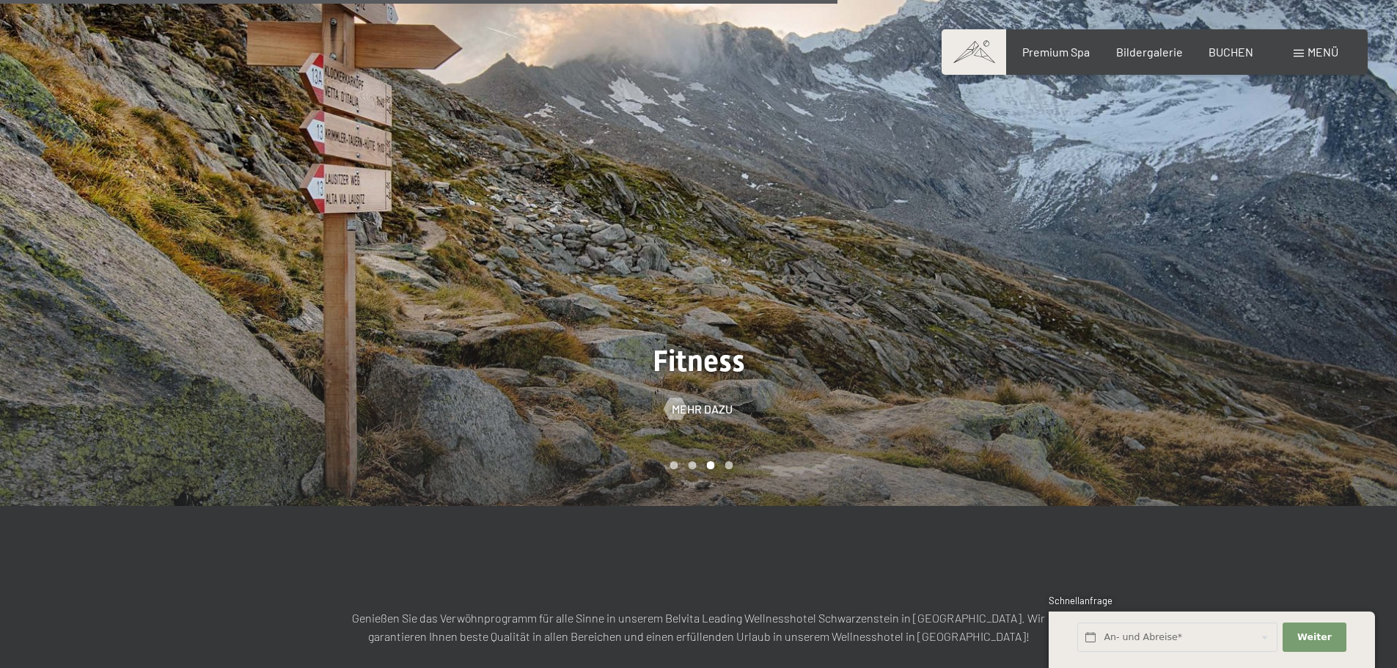
click at [696, 353] on div at bounding box center [349, 207] width 699 height 598
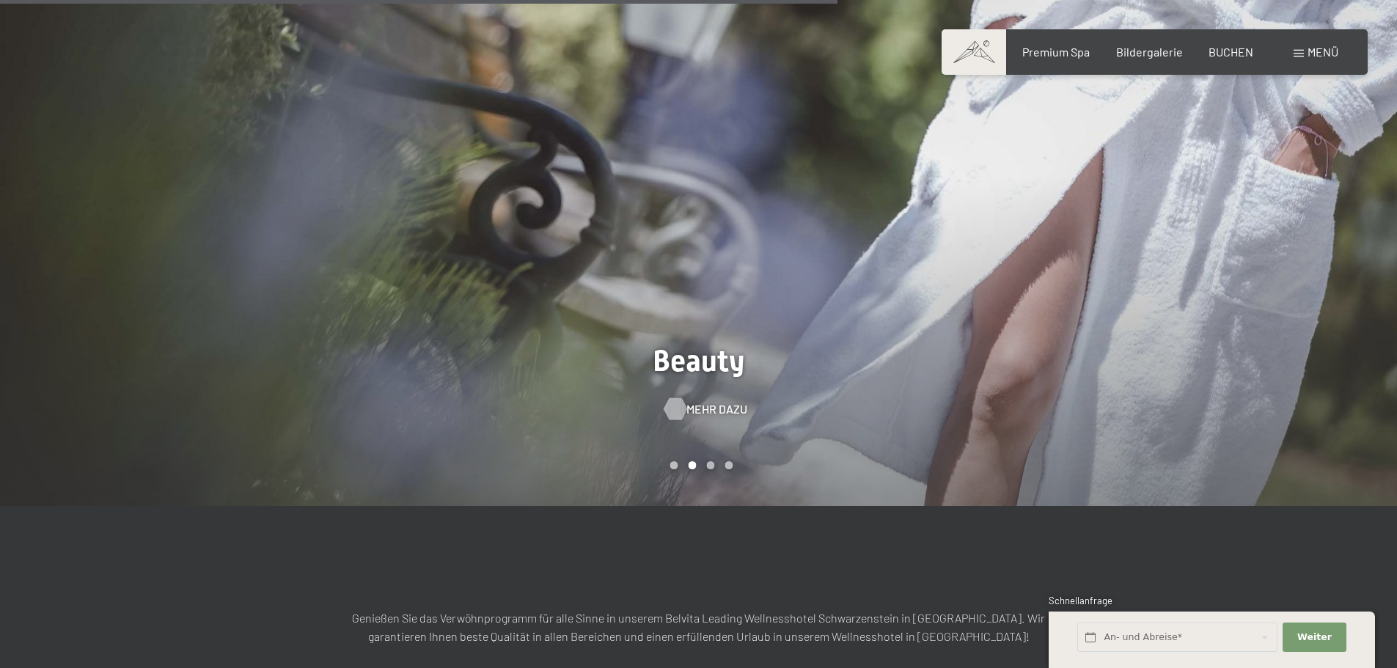
click at [708, 401] on span "Mehr dazu" at bounding box center [716, 409] width 61 height 16
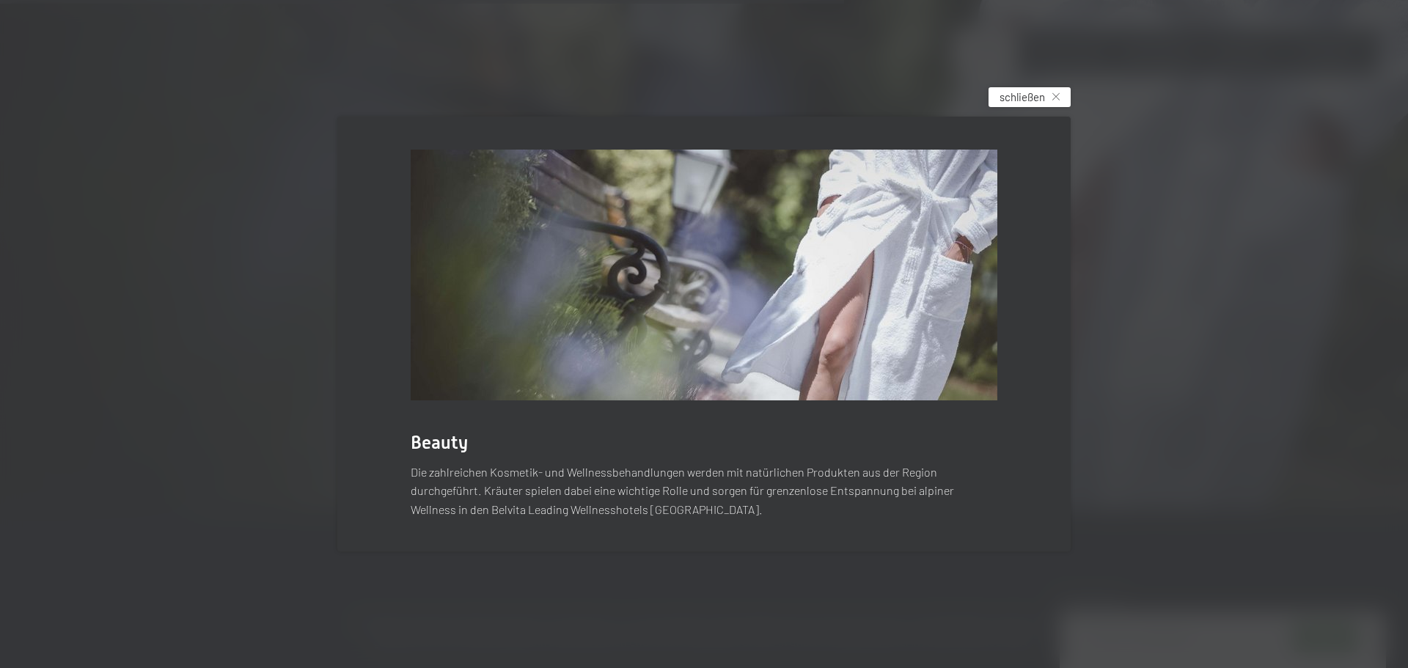
click at [1033, 100] on span "schließen" at bounding box center [1021, 96] width 45 height 15
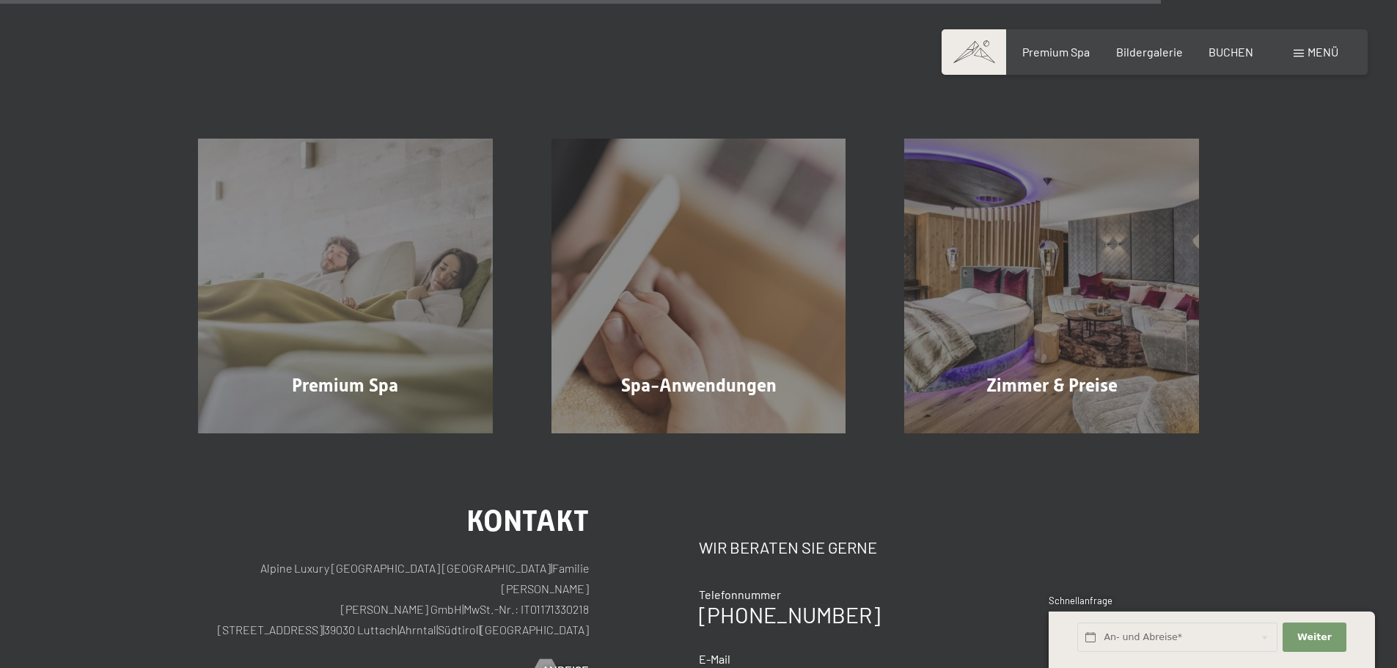
scroll to position [2126, 0]
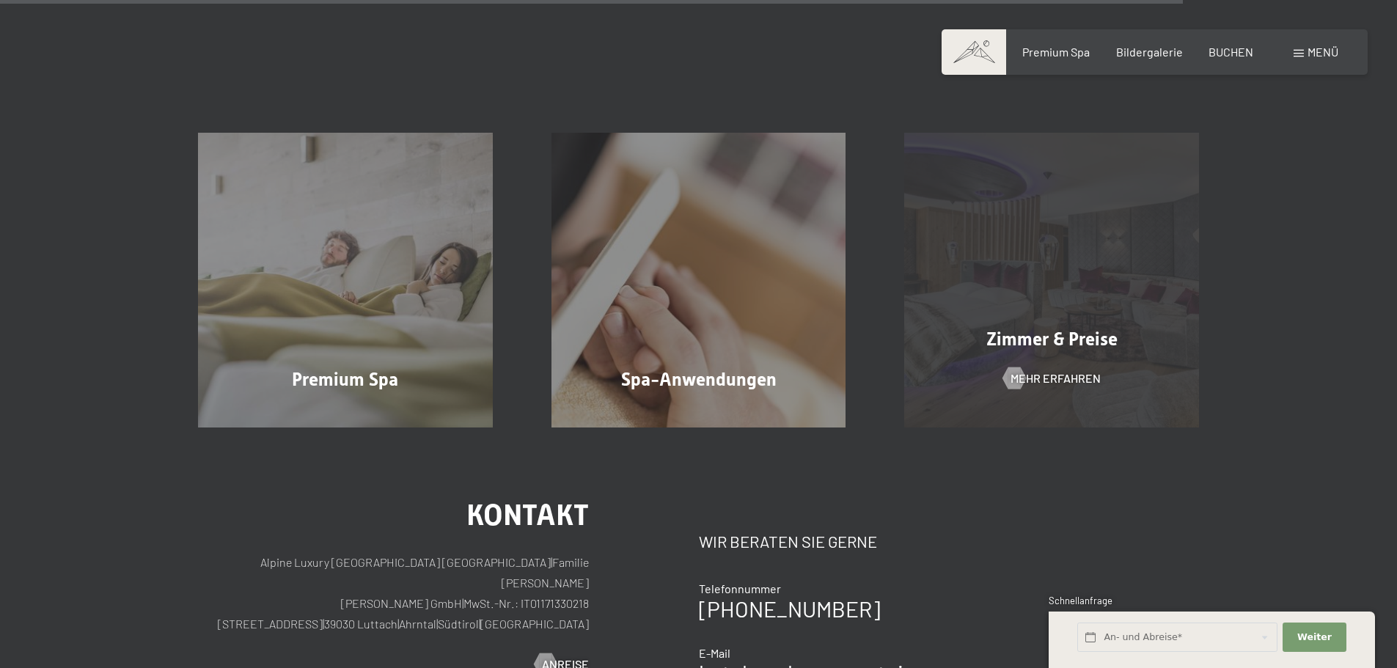
click at [993, 326] on div "Zimmer & Preise" at bounding box center [1051, 339] width 353 height 26
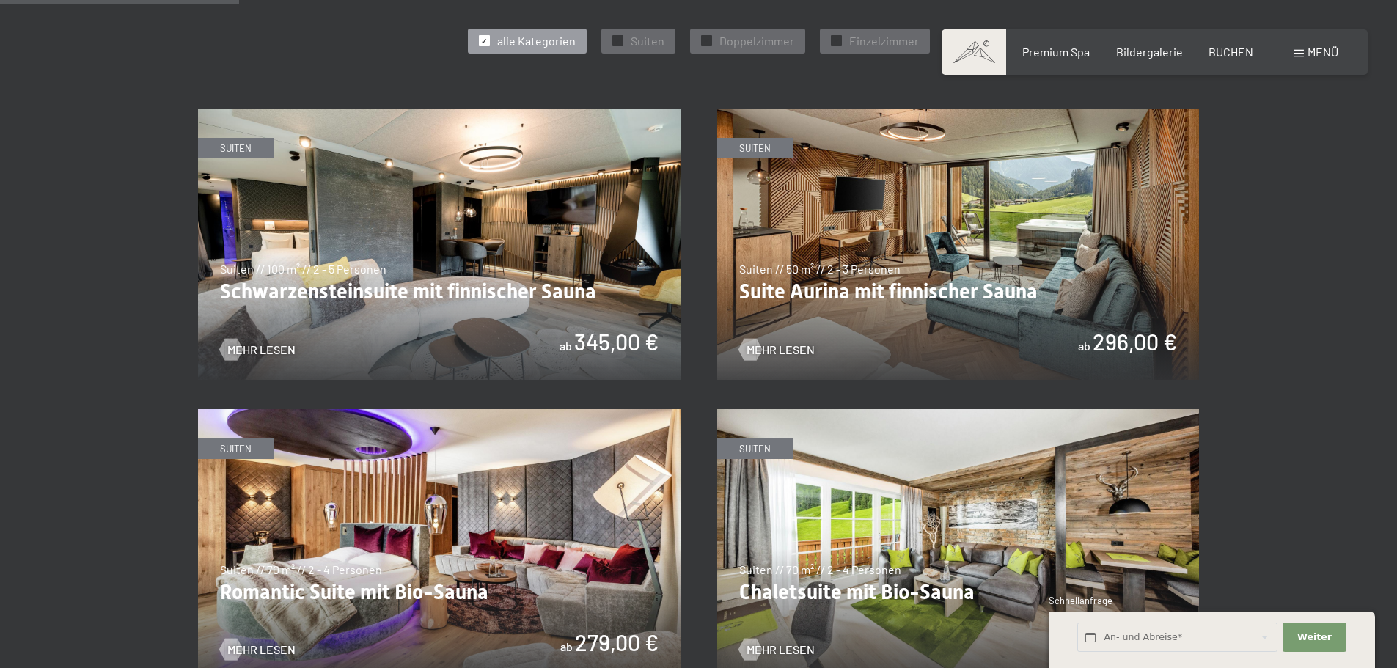
scroll to position [953, 0]
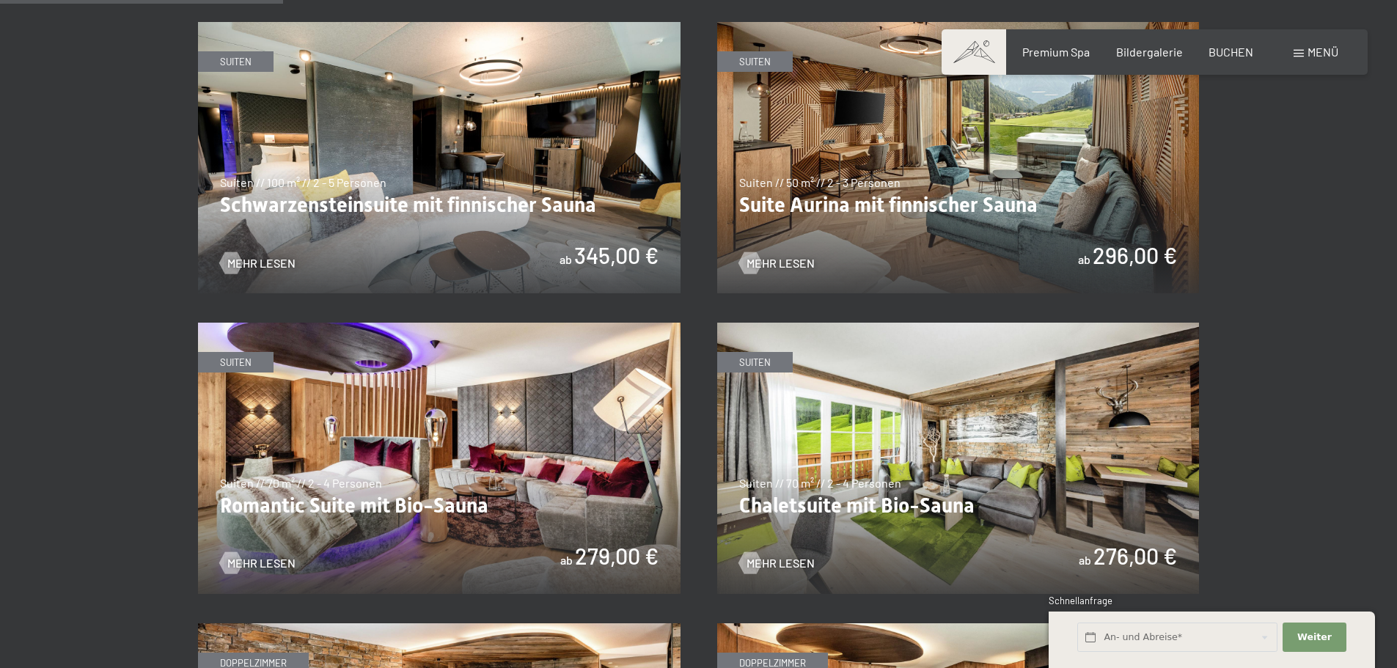
click at [940, 439] on img at bounding box center [958, 458] width 482 height 271
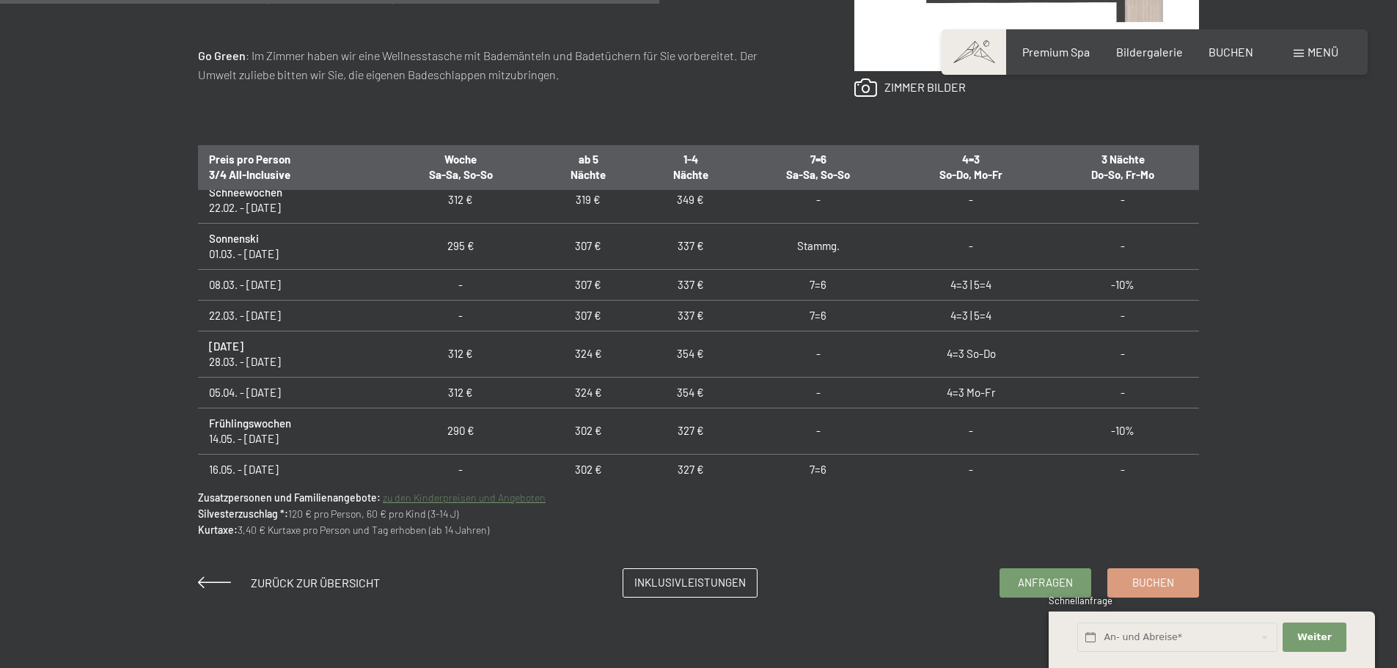
scroll to position [587, 0]
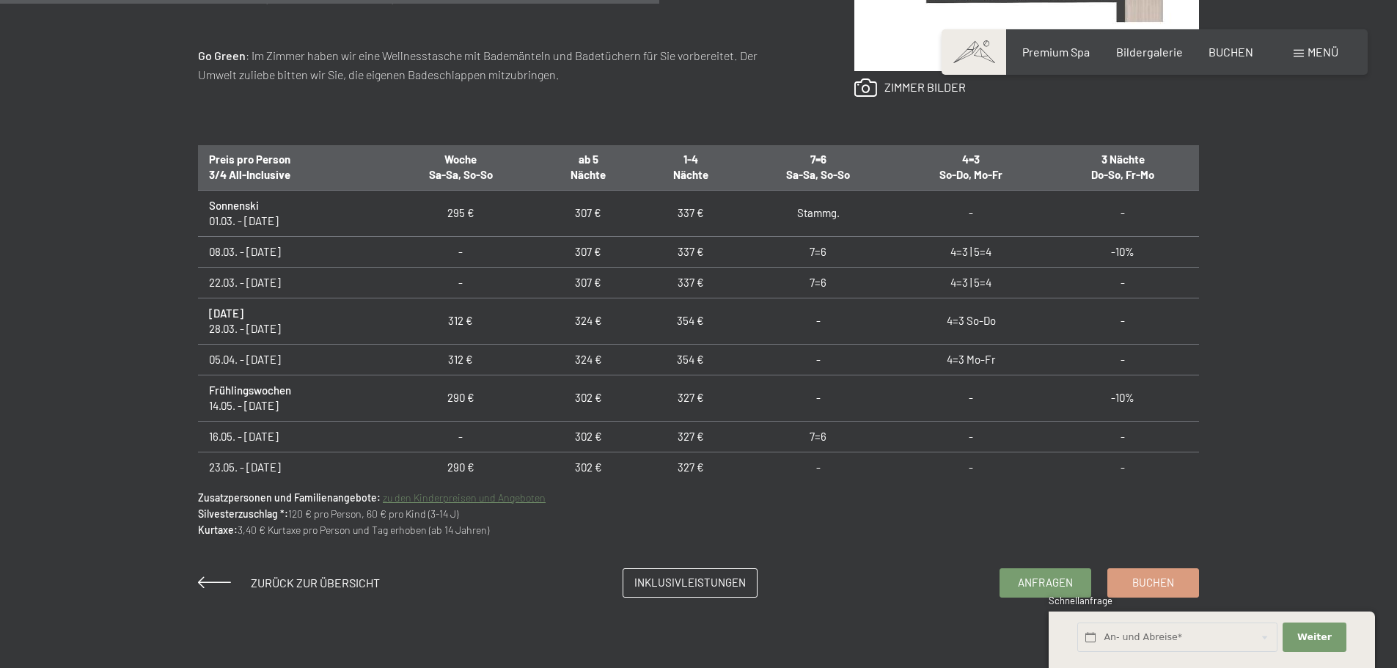
click at [455, 498] on link "zu den Kinderpreisen und Angeboten" at bounding box center [464, 497] width 163 height 12
click at [422, 503] on link "zu den Kinderpreisen und Angeboten" at bounding box center [464, 497] width 163 height 12
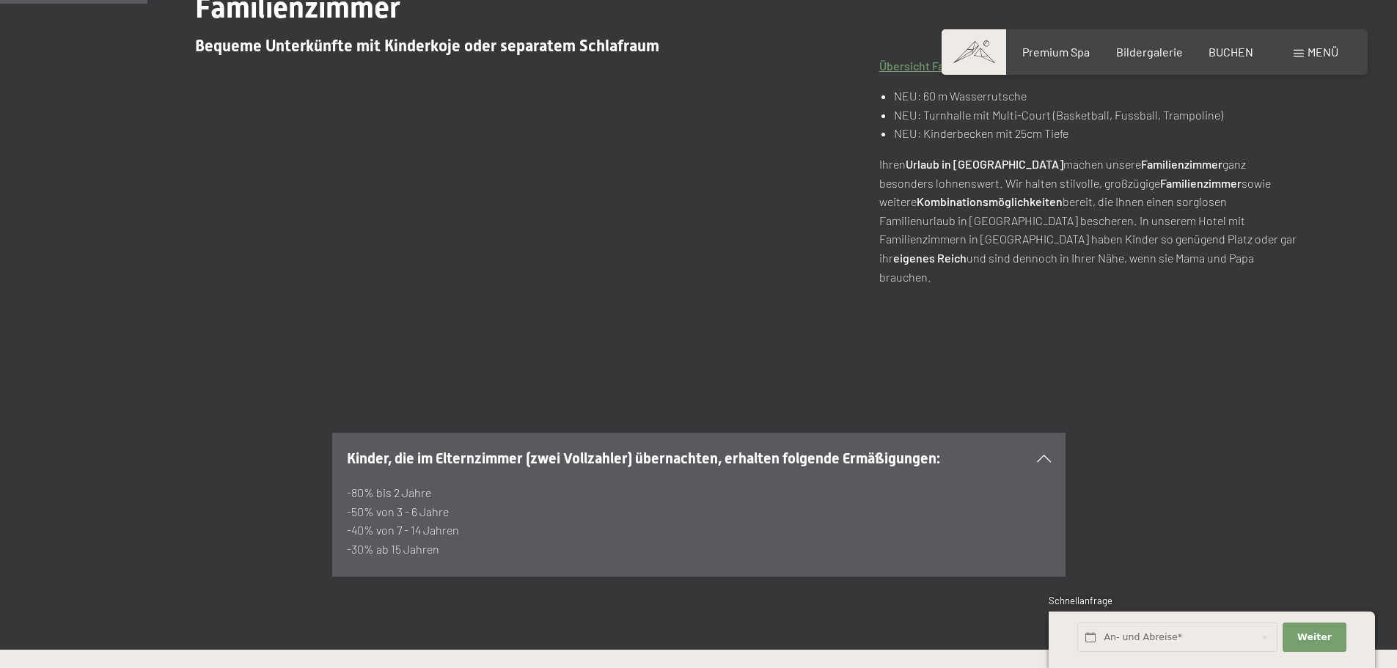
scroll to position [660, 0]
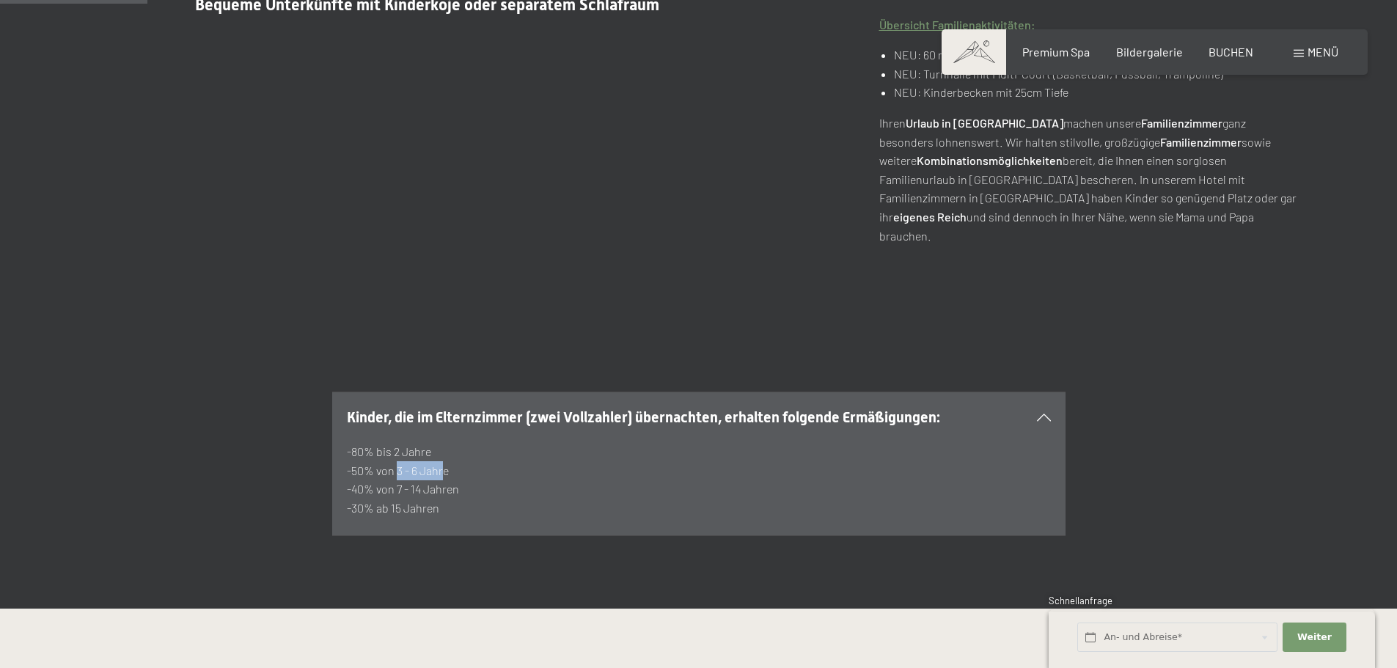
drag, startPoint x: 394, startPoint y: 416, endPoint x: 439, endPoint y: 417, distance: 45.5
click at [439, 442] on p "-80% bis 2 Jahre -50% von 3 - 6 Jahre -40% von 7 - 14 Jahren -30% ab 15 Jahren" at bounding box center [699, 479] width 704 height 75
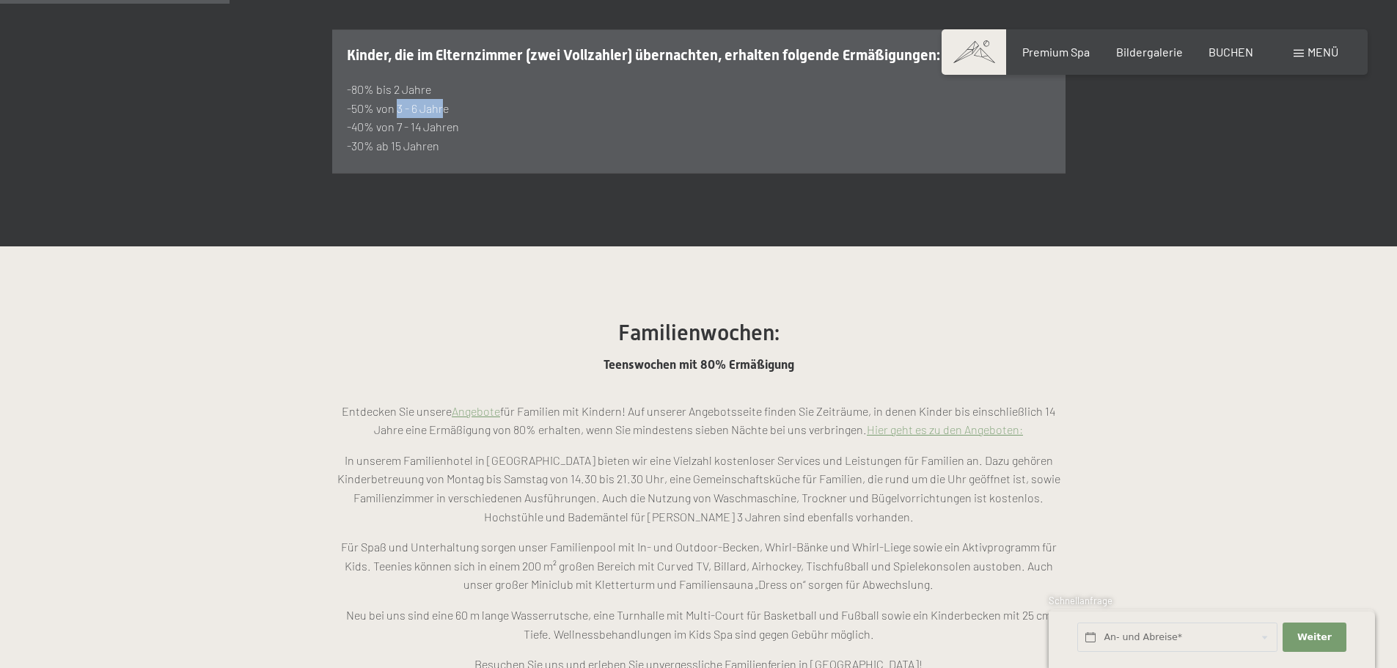
scroll to position [1027, 0]
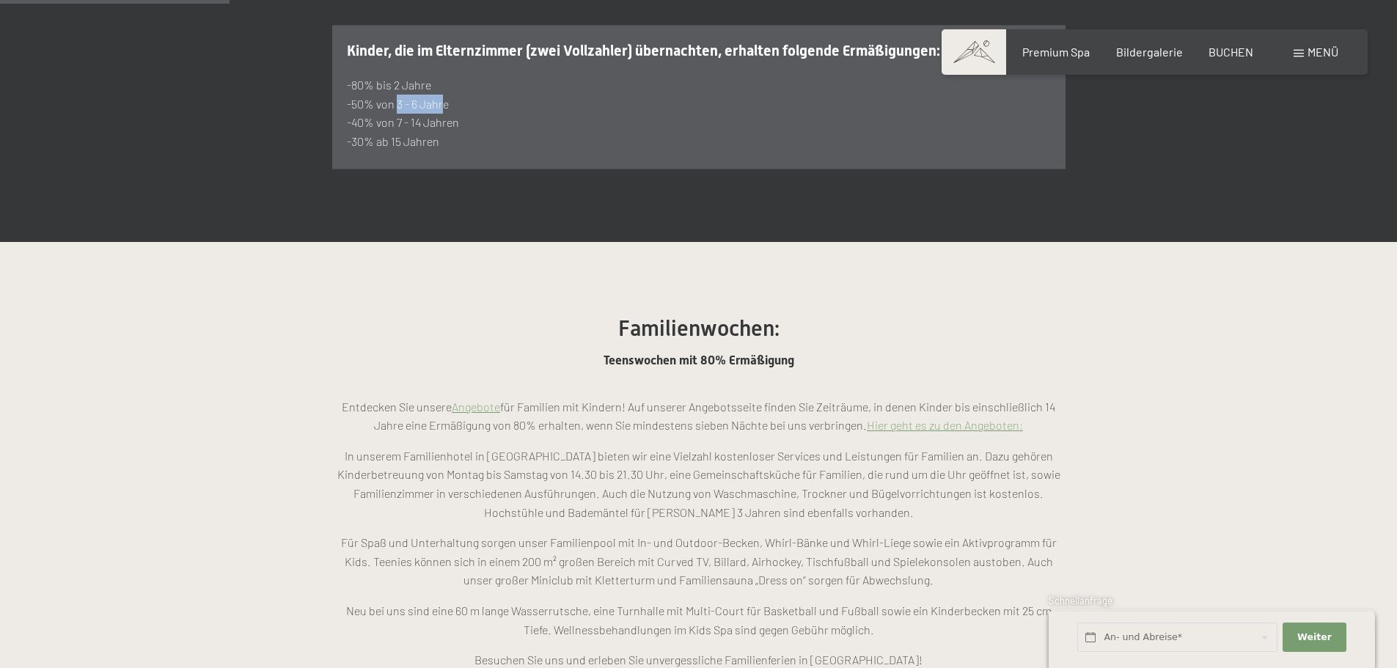
click at [985, 418] on link "Hier geht es zu den Angeboten:" at bounding box center [945, 425] width 156 height 14
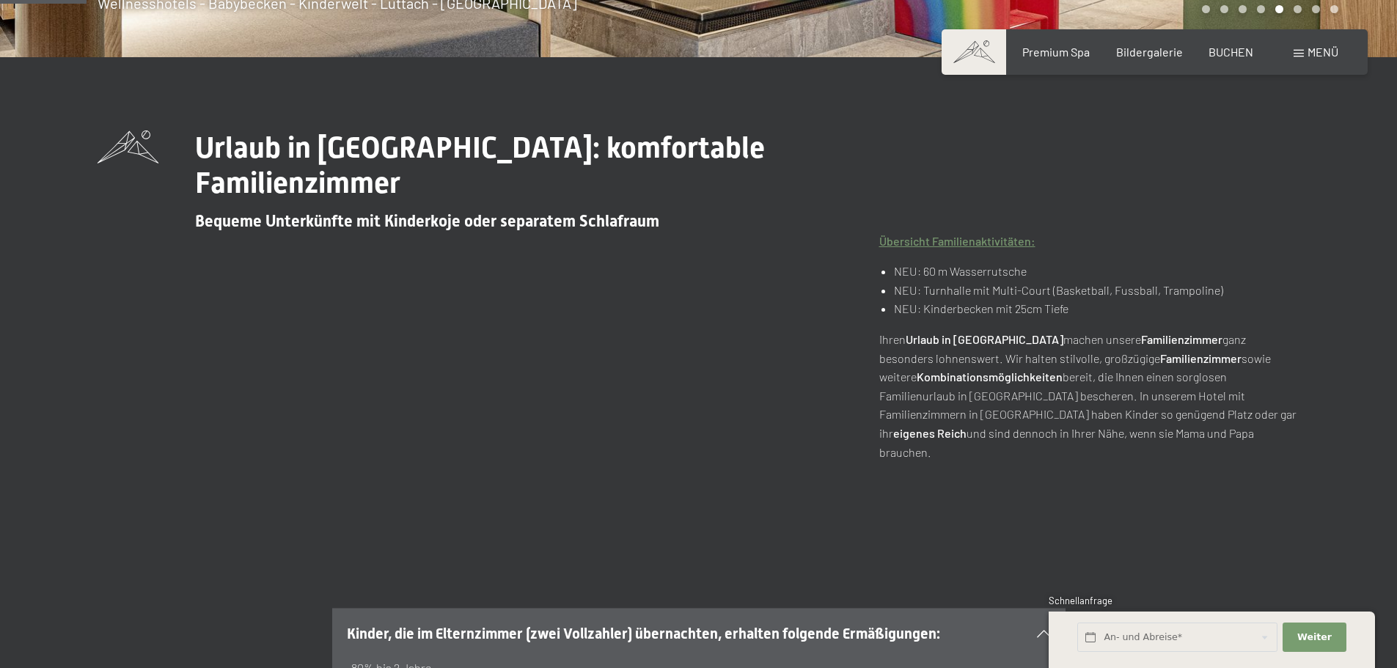
scroll to position [367, 0]
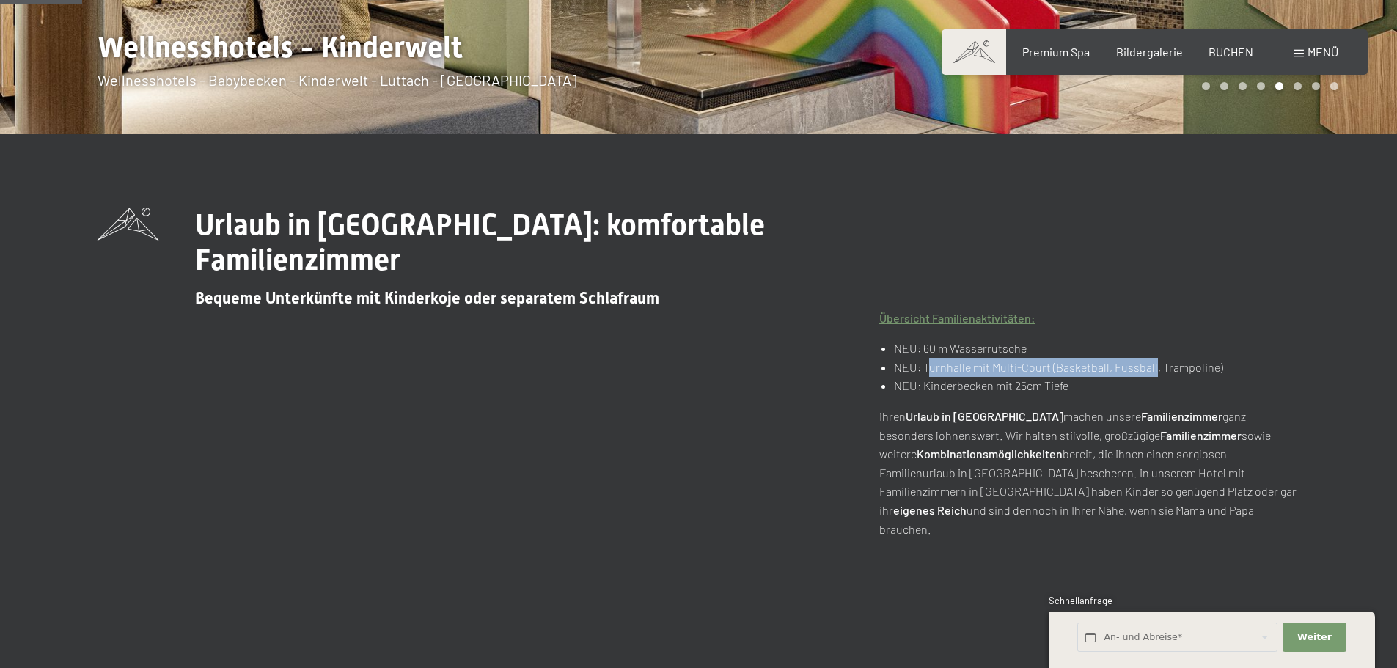
drag, startPoint x: 1082, startPoint y: 337, endPoint x: 1153, endPoint y: 331, distance: 71.3
click at [1153, 358] on li "NEU: Turnhalle mit Multi-Court (Basketball, Fussball, Trampoline)" at bounding box center [1096, 367] width 405 height 19
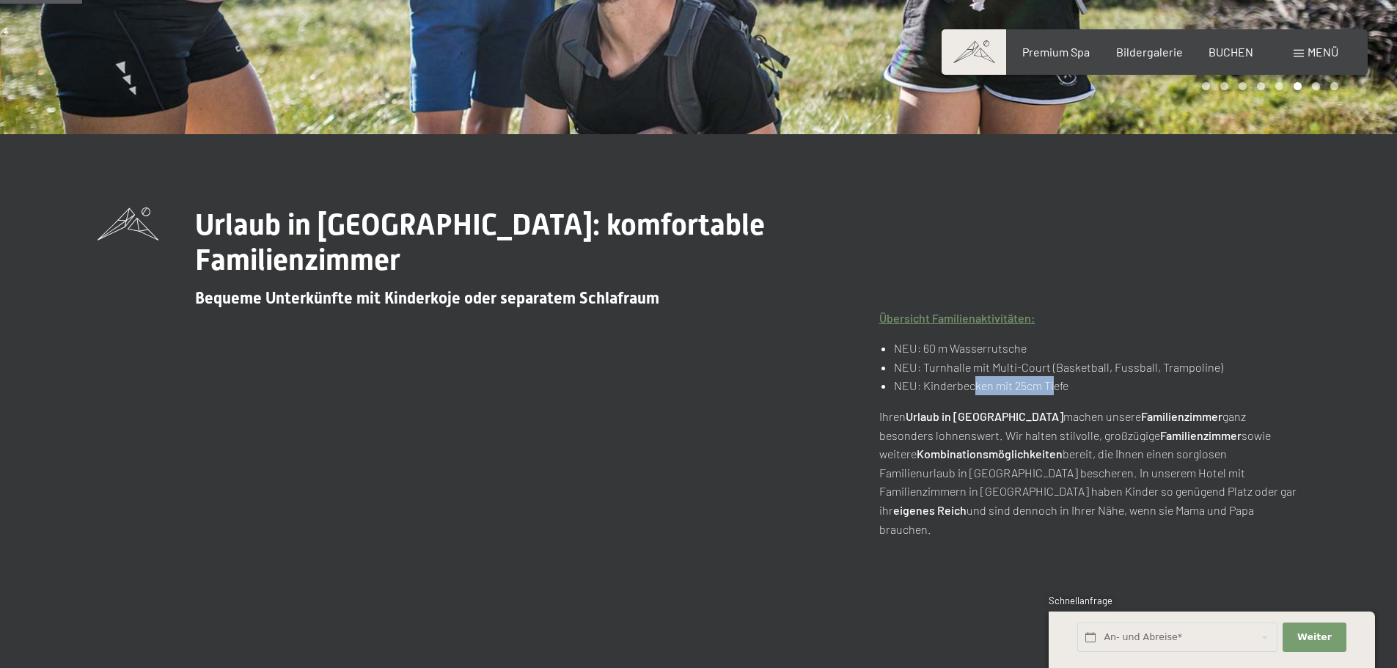
drag, startPoint x: 1039, startPoint y: 353, endPoint x: 966, endPoint y: 353, distance: 73.3
click at [966, 376] on li "NEU: Kinderbecken mit 25cm Tiefe" at bounding box center [1096, 385] width 405 height 19
click at [965, 376] on li "NEU: Kinderbecken mit 25cm Tiefe" at bounding box center [1096, 385] width 405 height 19
click at [966, 376] on li "NEU: Kinderbecken mit 25cm Tiefe" at bounding box center [1096, 385] width 405 height 19
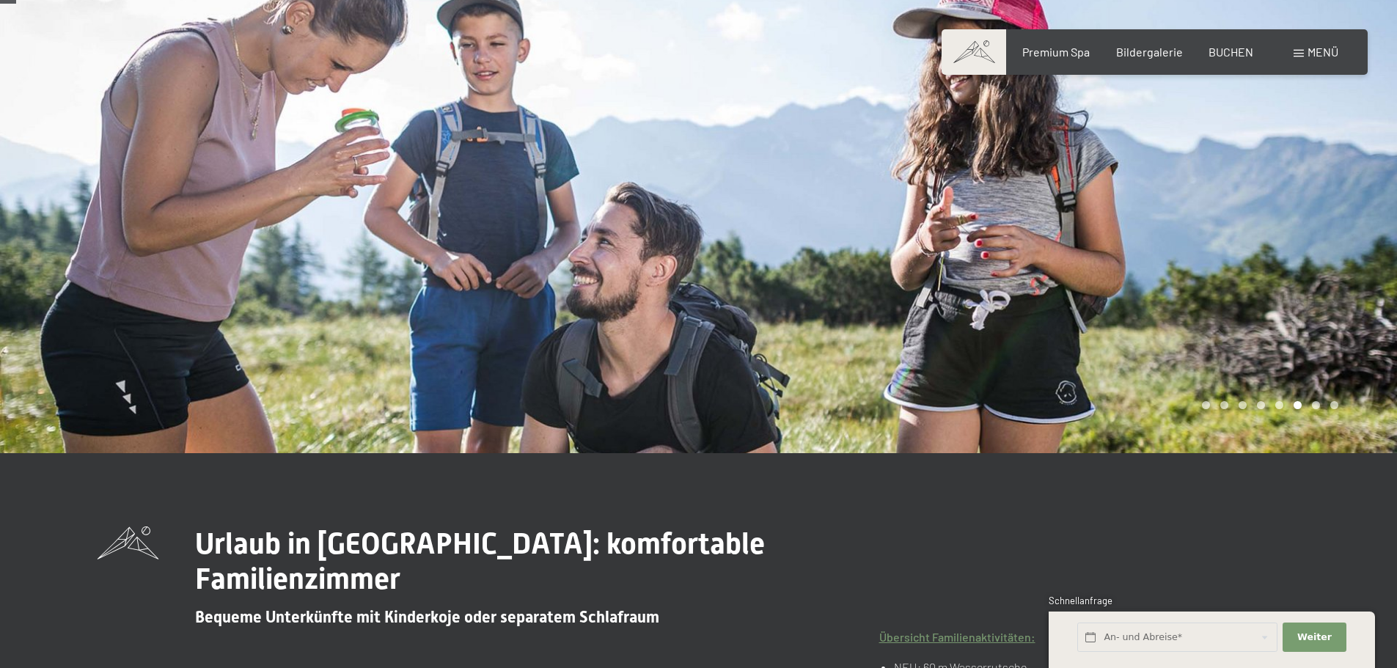
scroll to position [73, 0]
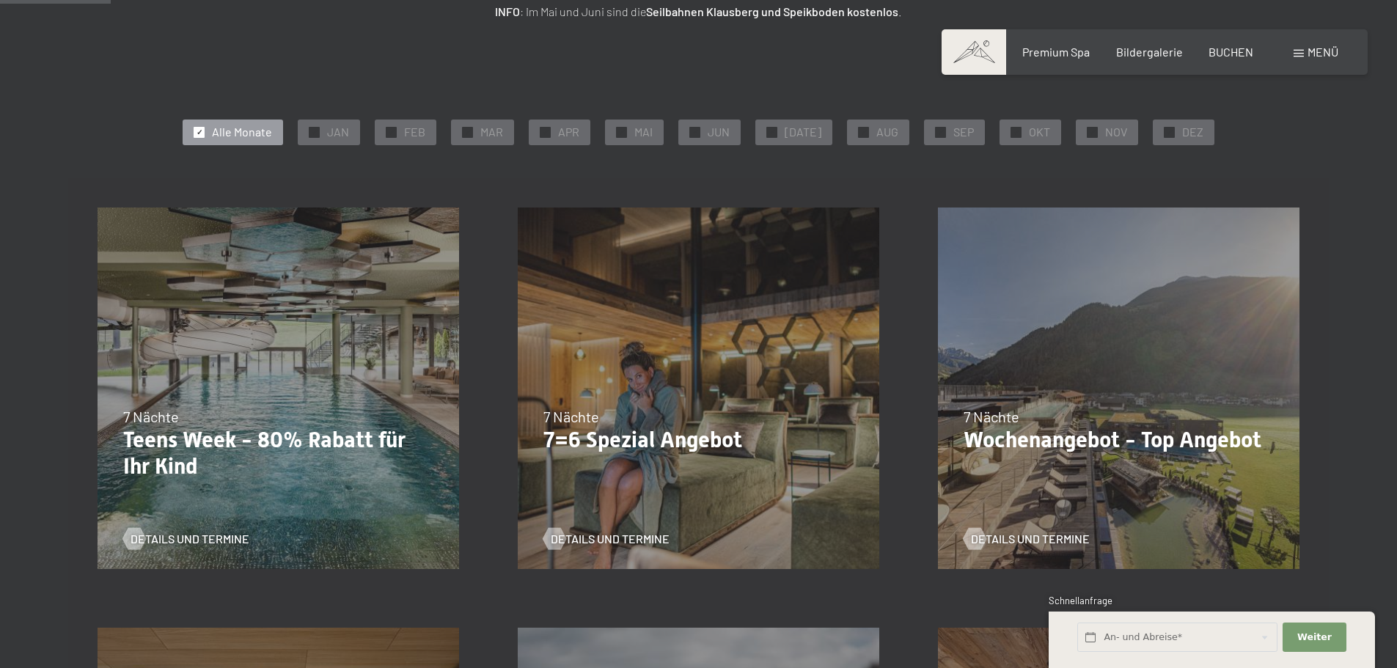
scroll to position [293, 0]
click at [473, 131] on div at bounding box center [467, 131] width 11 height 11
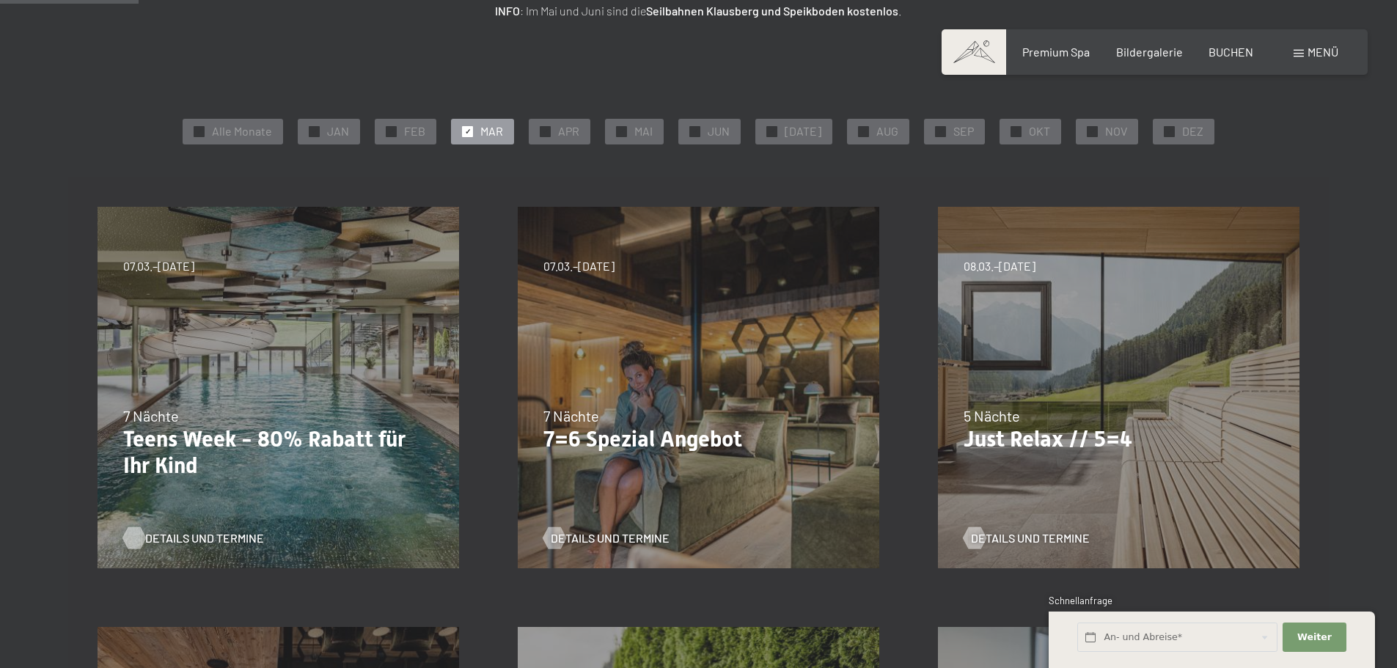
click at [177, 540] on span "Details und Termine" at bounding box center [204, 538] width 119 height 16
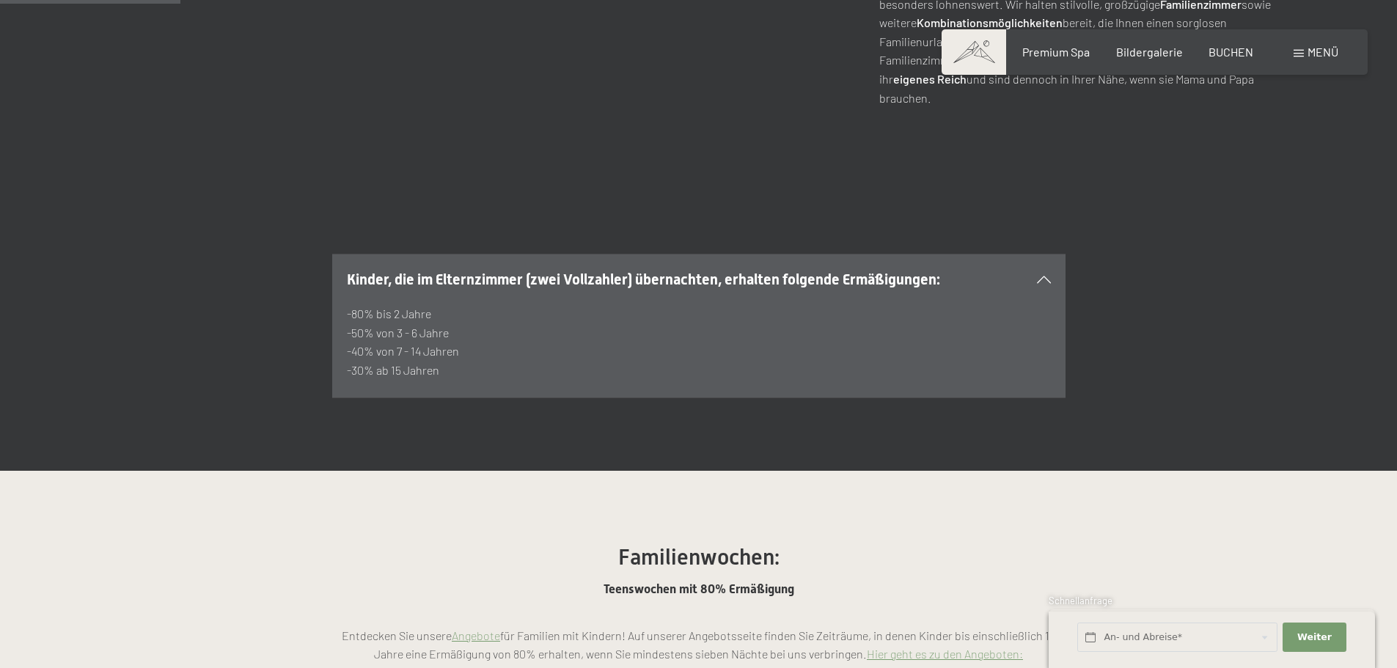
scroll to position [807, 0]
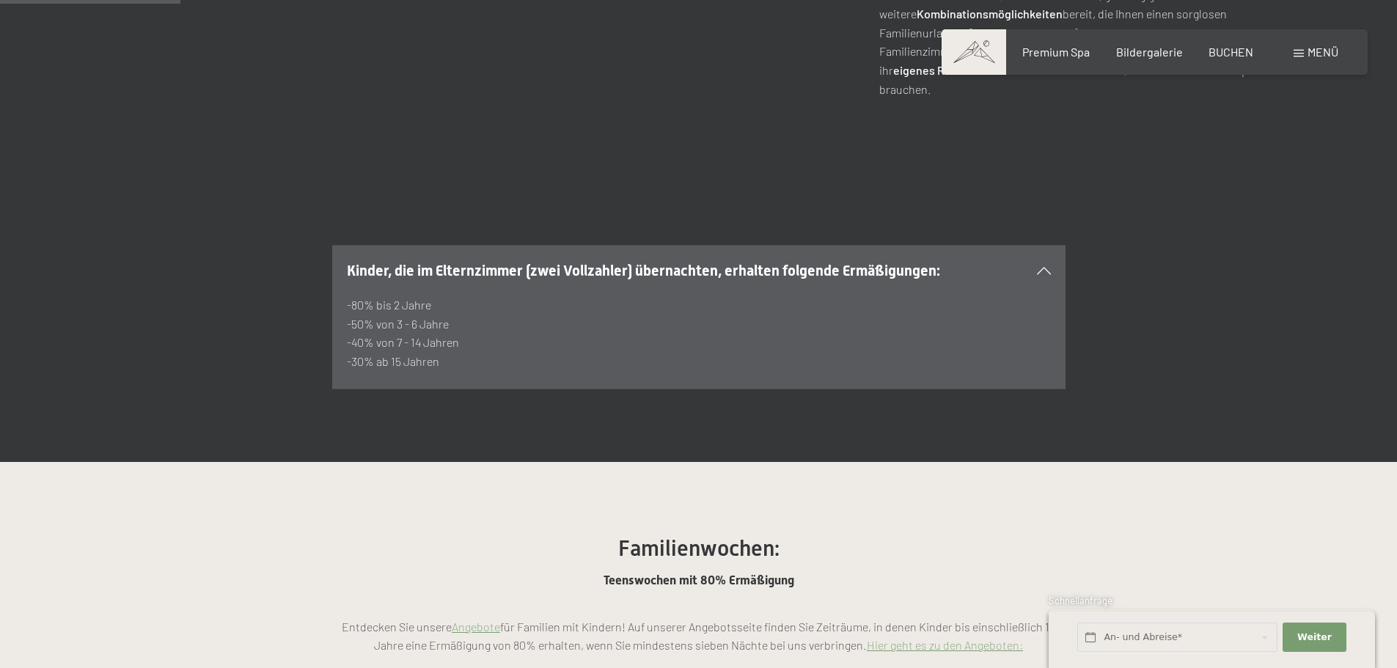
drag, startPoint x: 344, startPoint y: 269, endPoint x: 394, endPoint y: 273, distance: 50.7
click at [394, 273] on section "Kinder, die im Elternzimmer (zwei Vollzahler) übernachten, erhalten folgende Er…" at bounding box center [698, 317] width 733 height 144
click at [387, 295] on p "-80% bis 2 Jahre -50% von 3 - 6 Jahre -40% von 7 - 14 Jahren -30% ab 15 Jahren" at bounding box center [699, 332] width 704 height 75
drag, startPoint x: 352, startPoint y: 267, endPoint x: 497, endPoint y: 272, distance: 145.3
click at [457, 295] on p "-80% bis 2 Jahre -50% von 3 - 6 Jahre -40% von 7 - 14 Jahren -30% ab 15 Jahren" at bounding box center [699, 332] width 704 height 75
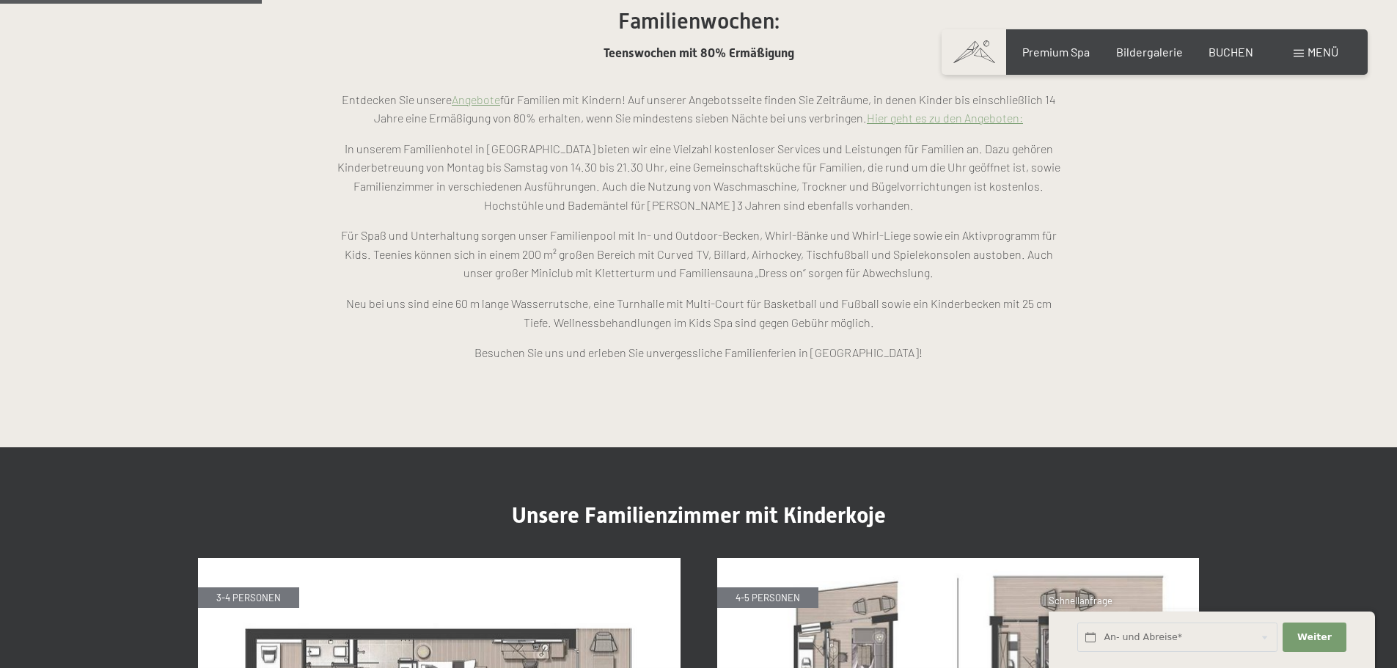
scroll to position [1173, 0]
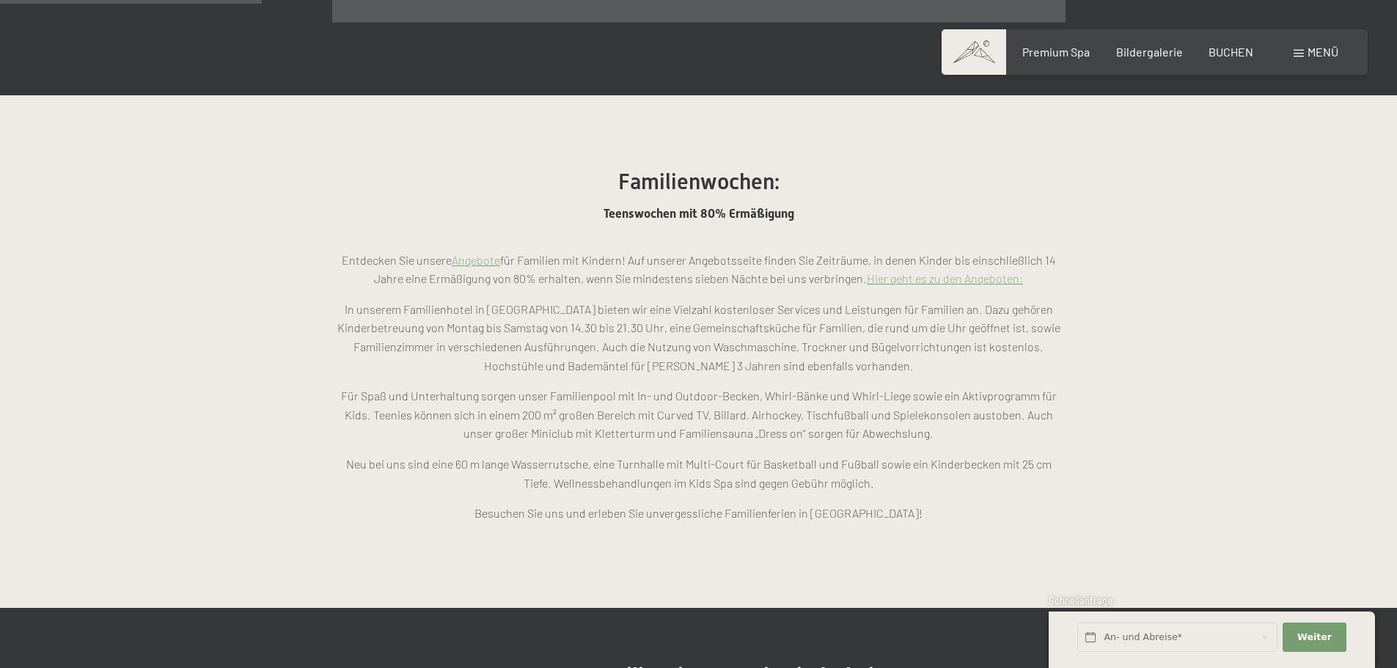
click at [482, 253] on link "Angebote" at bounding box center [476, 260] width 48 height 14
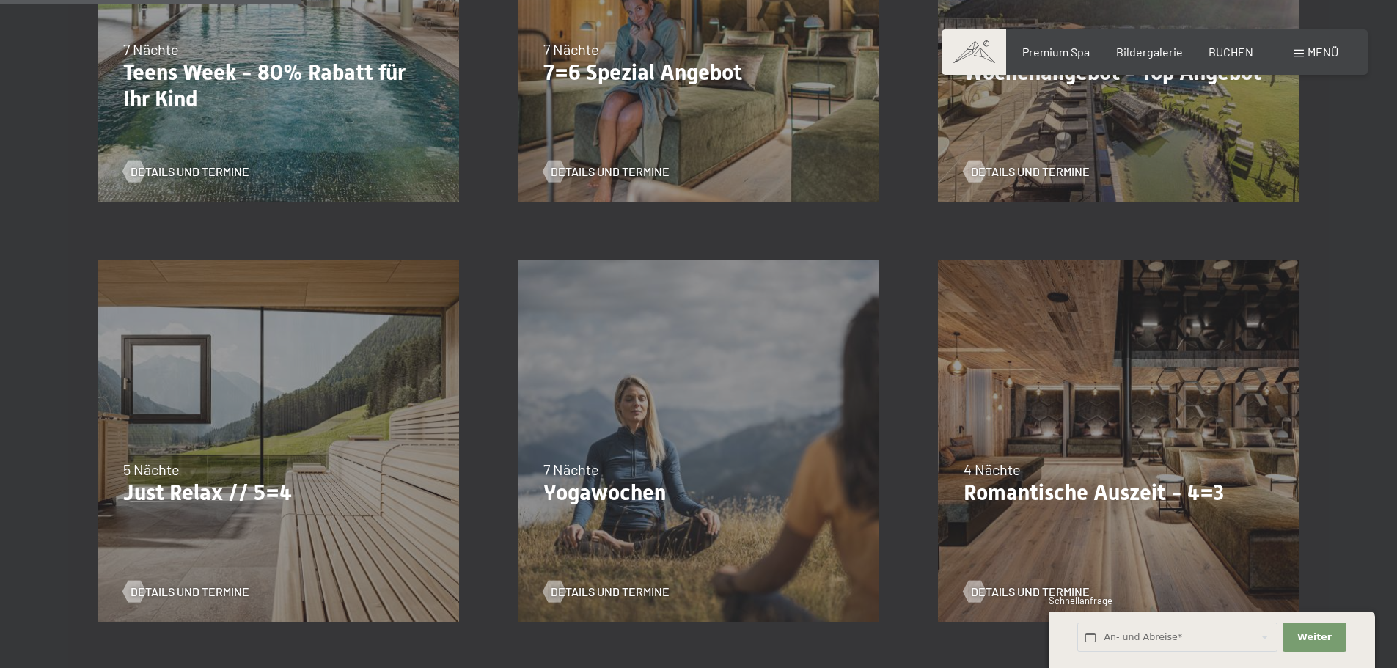
scroll to position [367, 0]
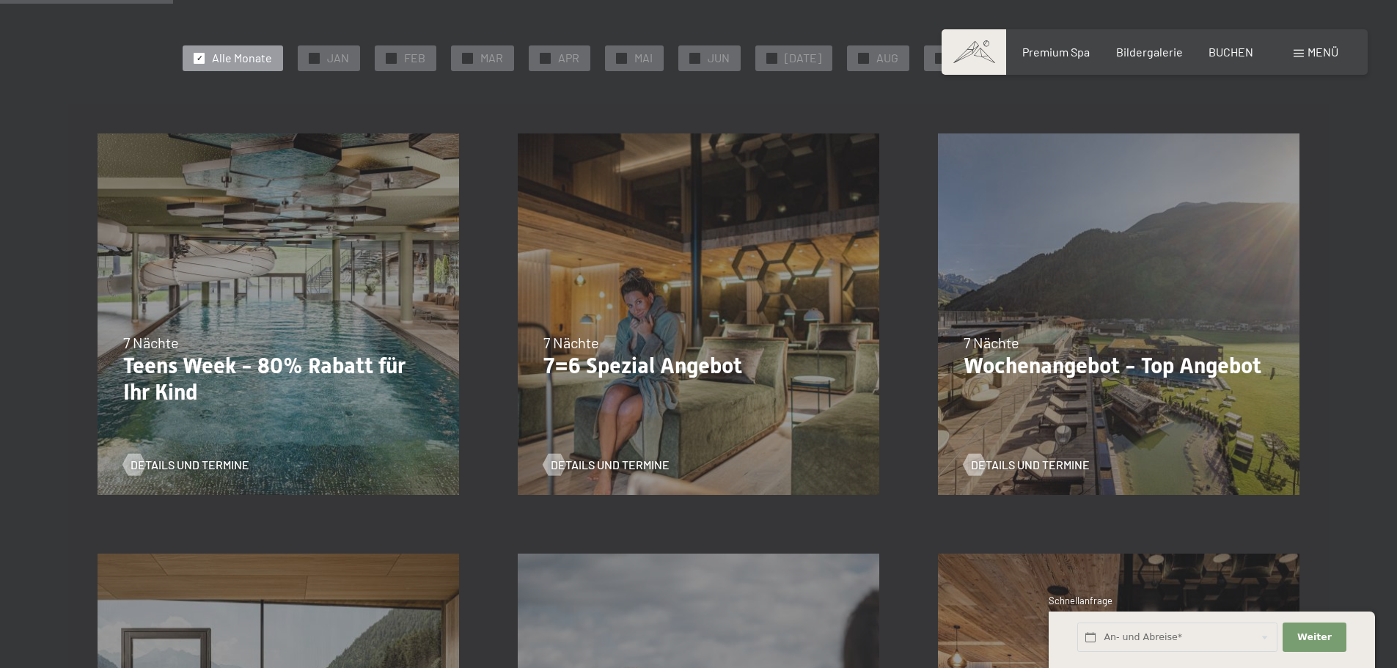
click at [606, 381] on span "Einwilligung Marketing*" at bounding box center [618, 377] width 121 height 15
click at [551, 381] on input "Einwilligung Marketing*" at bounding box center [543, 377] width 15 height 15
checkbox input "false"
click at [582, 463] on span "Details und Termine" at bounding box center [624, 465] width 119 height 16
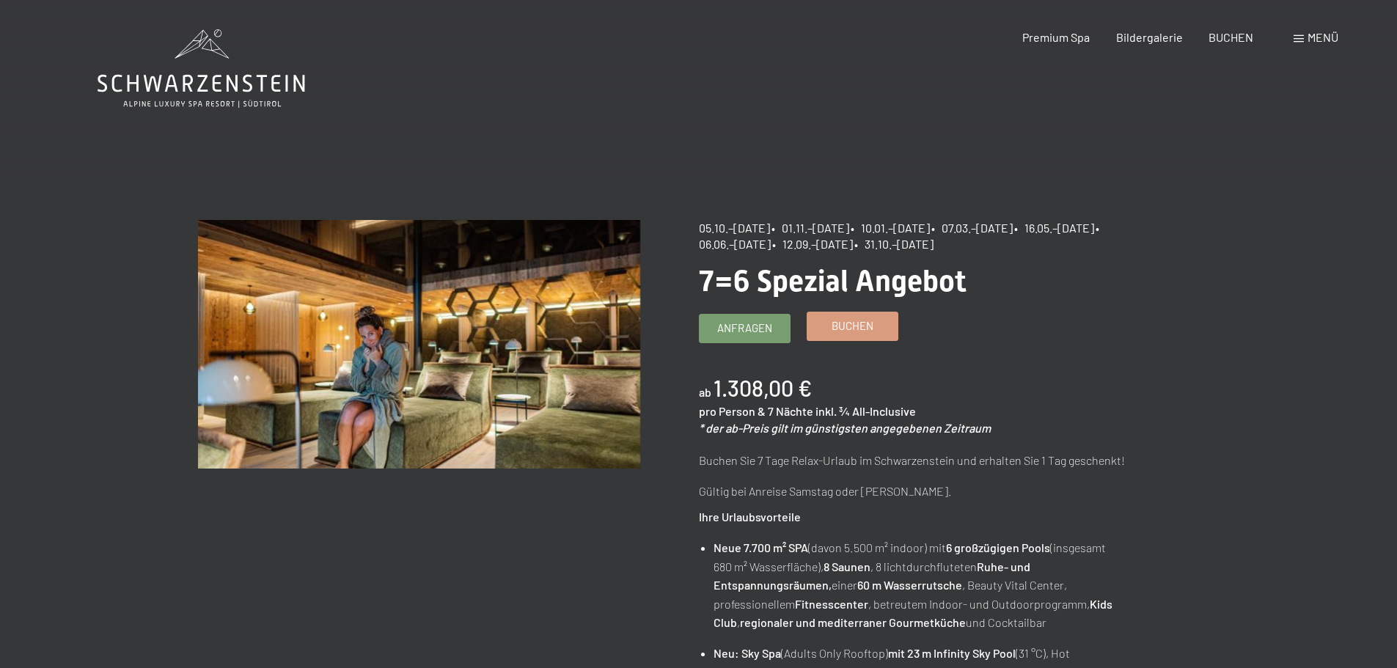
click at [854, 338] on link "Buchen" at bounding box center [852, 326] width 90 height 28
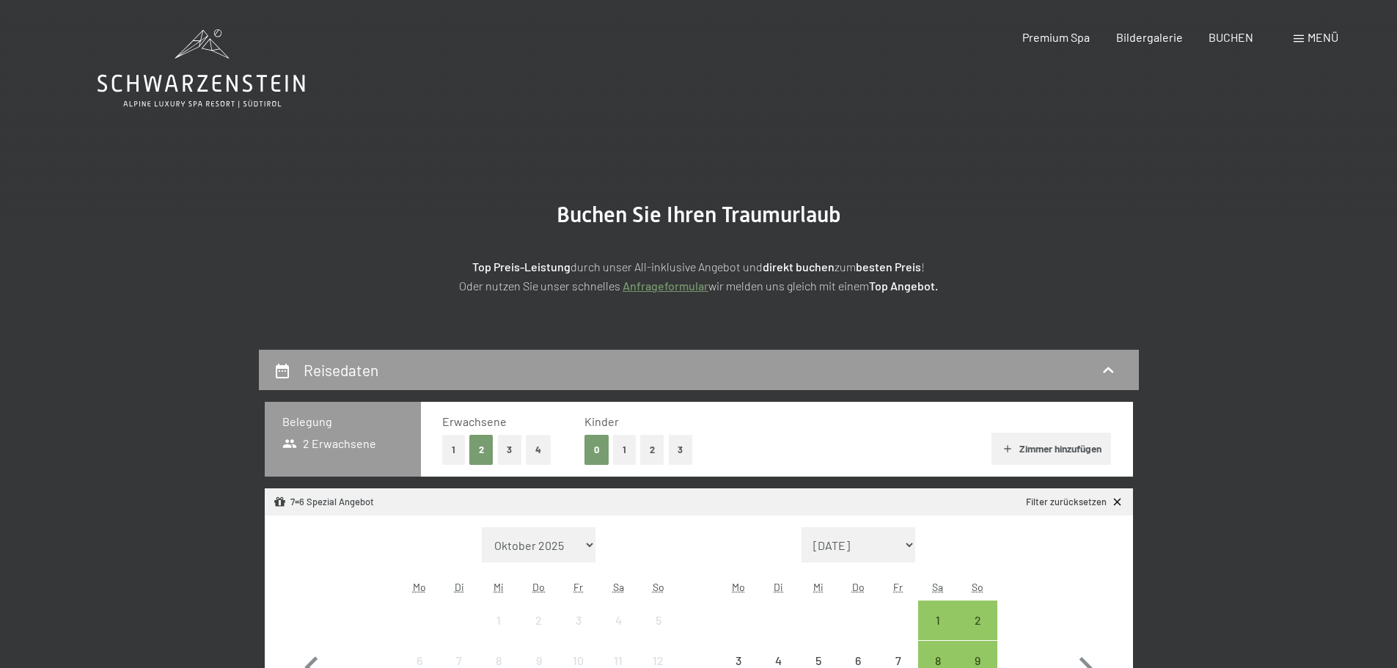
click at [617, 445] on button "1" at bounding box center [624, 450] width 23 height 30
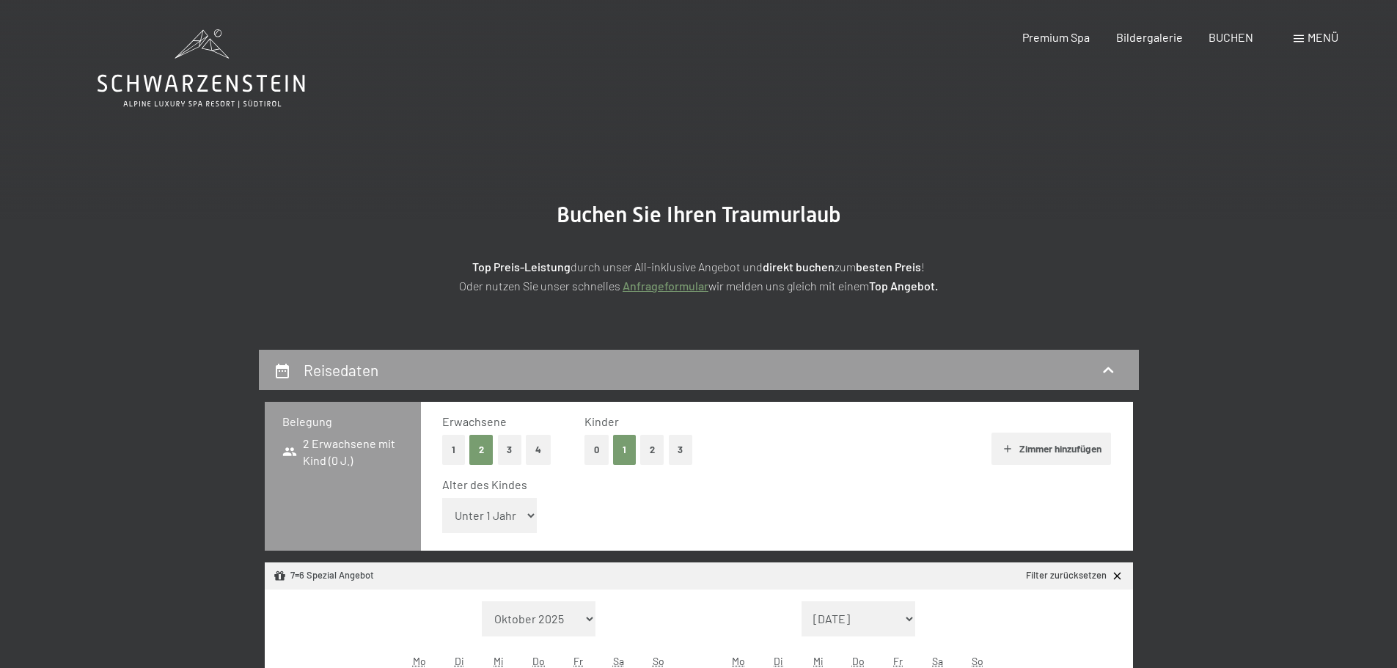
click at [486, 513] on select "Unter 1 Jahr 1 Jahr 2 Jahre 3 Jahre 4 Jahre 5 Jahre 6 Jahre 7 Jahre 8 Jahre 9 J…" at bounding box center [489, 515] width 95 height 35
select select "5"
click at [442, 498] on select "Unter 1 Jahr 1 Jahr 2 Jahre 3 Jahre 4 Jahre 5 Jahre 6 Jahre 7 Jahre 8 Jahre 9 J…" at bounding box center [489, 515] width 95 height 35
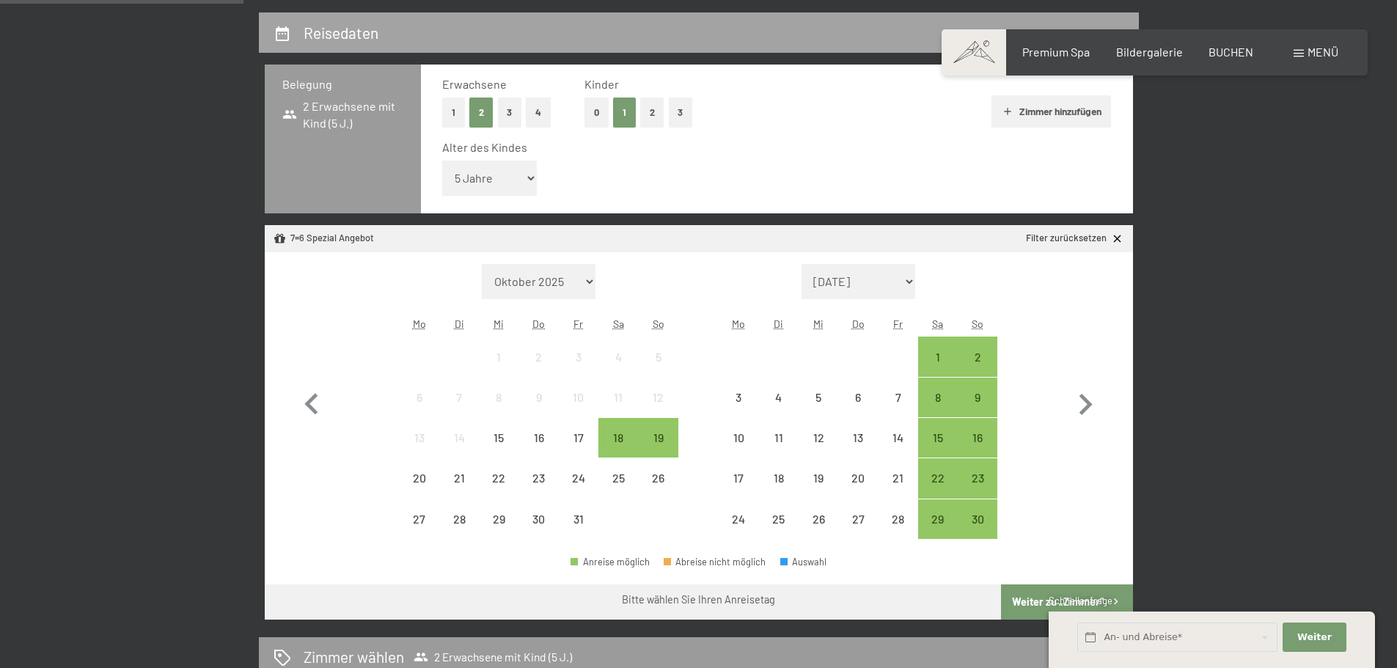
scroll to position [367, 0]
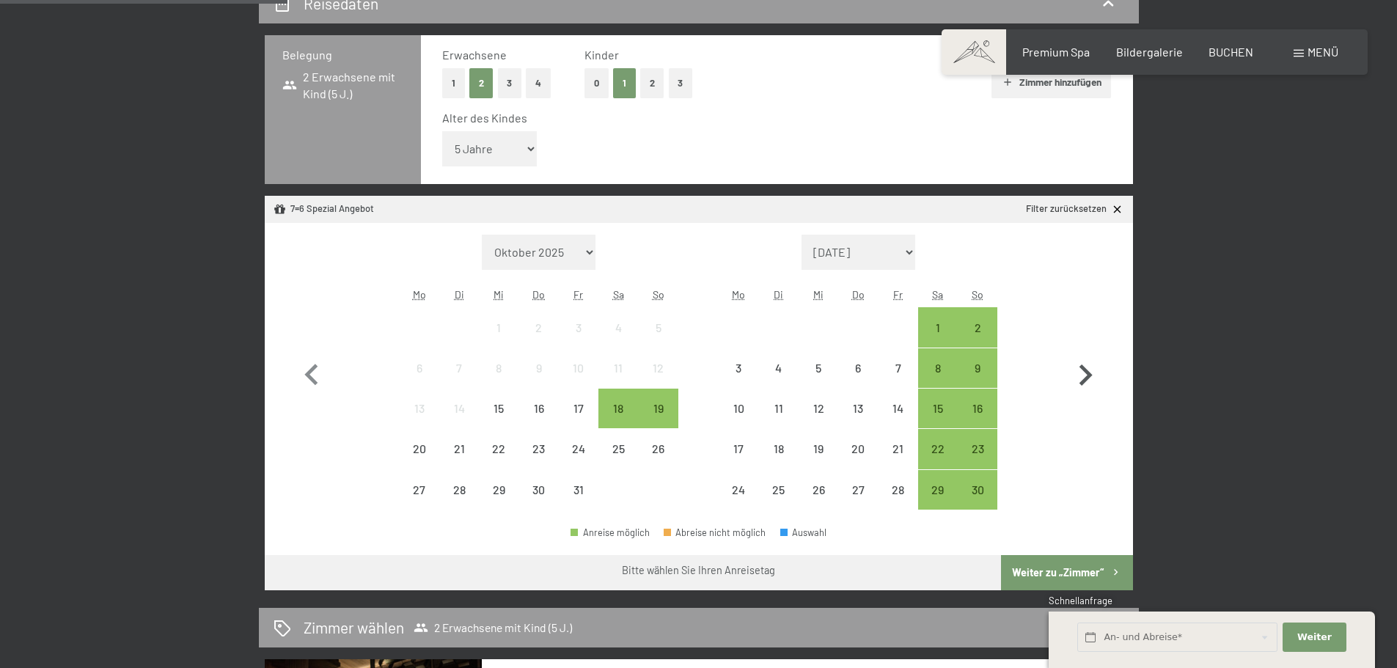
click at [1083, 377] on icon "button" at bounding box center [1085, 375] width 43 height 43
select select "[DATE]"
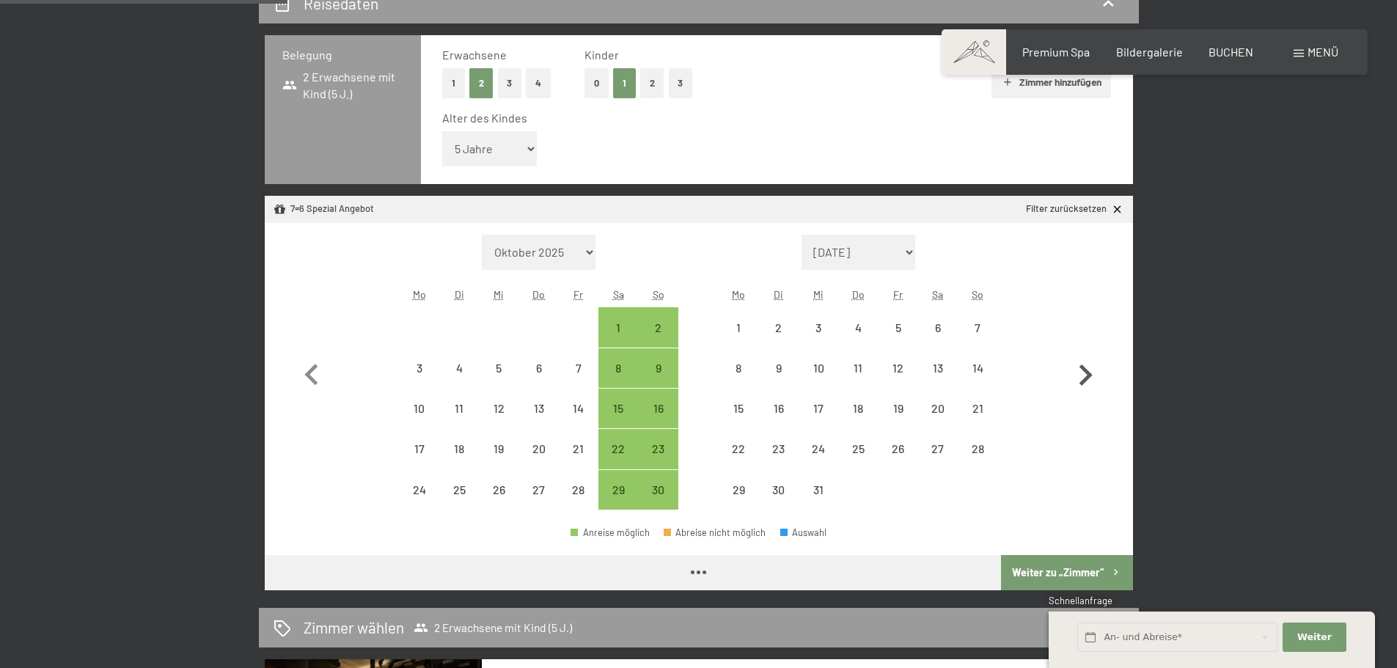
select select "[DATE]"
click at [1081, 376] on icon "button" at bounding box center [1085, 375] width 43 height 43
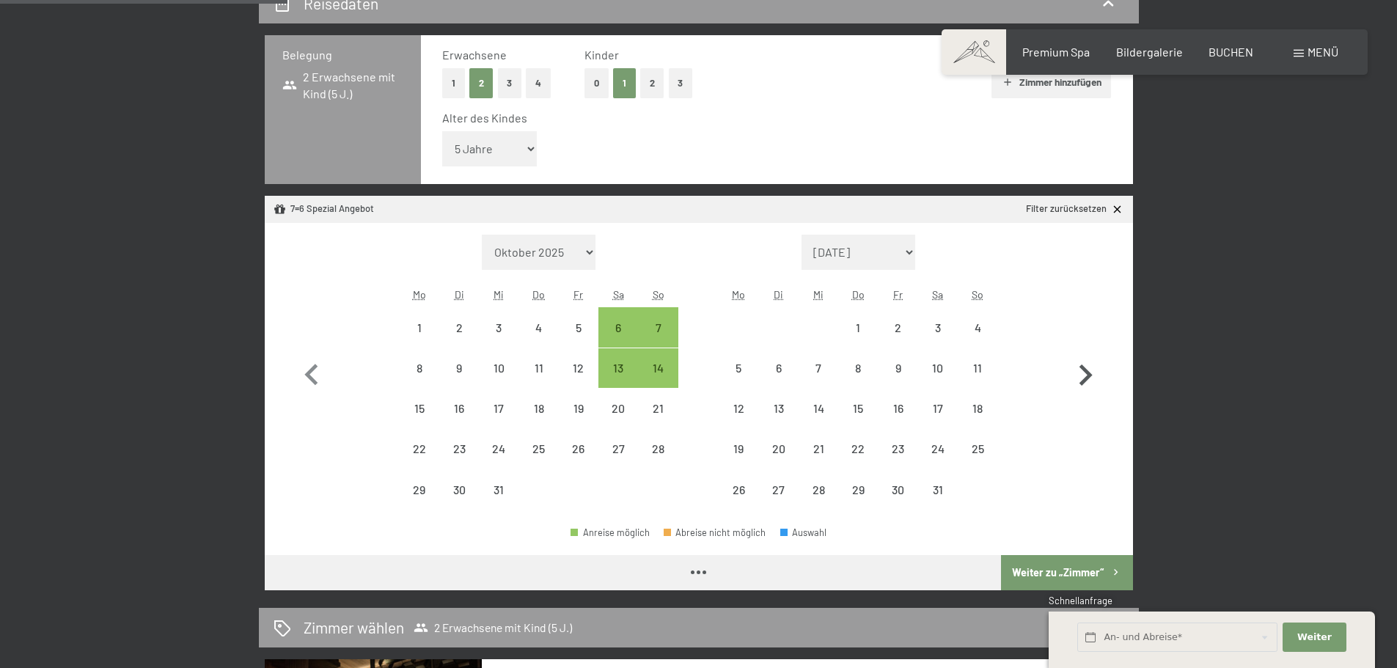
select select "[DATE]"
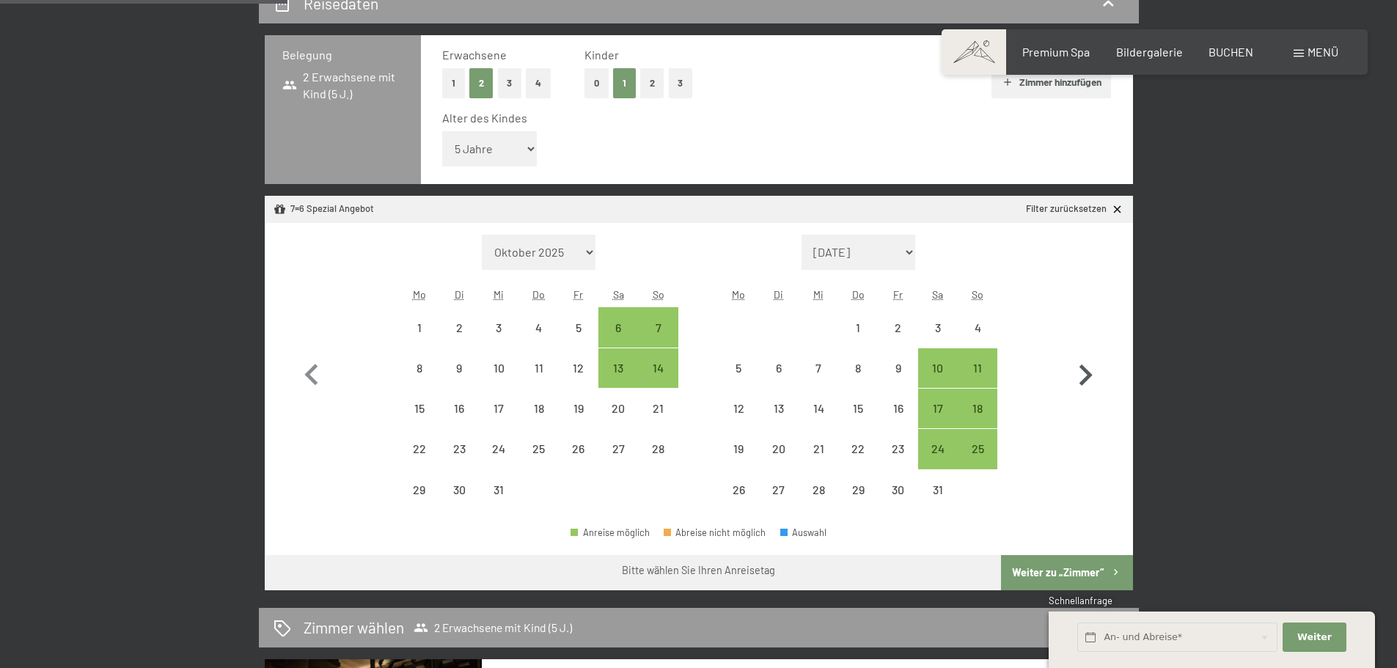
click at [1081, 376] on icon "button" at bounding box center [1085, 375] width 43 height 43
select select "[DATE]"
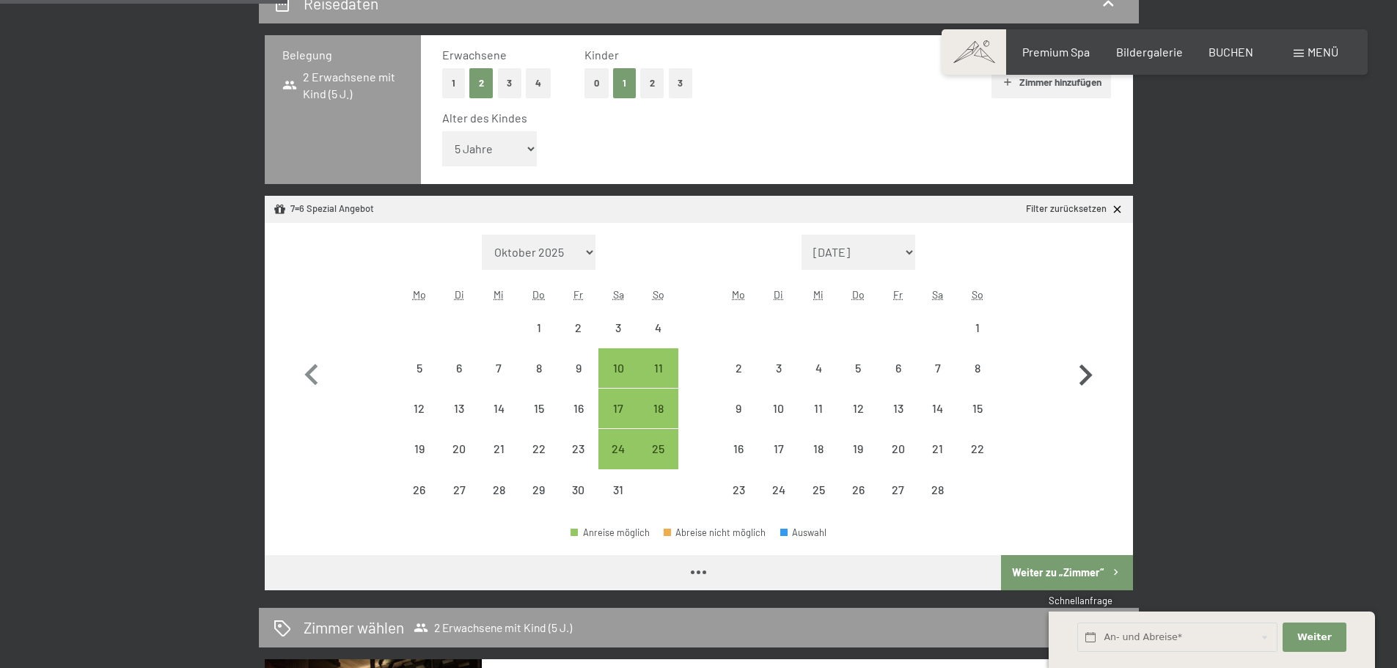
select select "[DATE]"
click at [1081, 376] on icon "button" at bounding box center [1085, 375] width 43 height 43
select select "2026-02-01"
select select "2026-03-01"
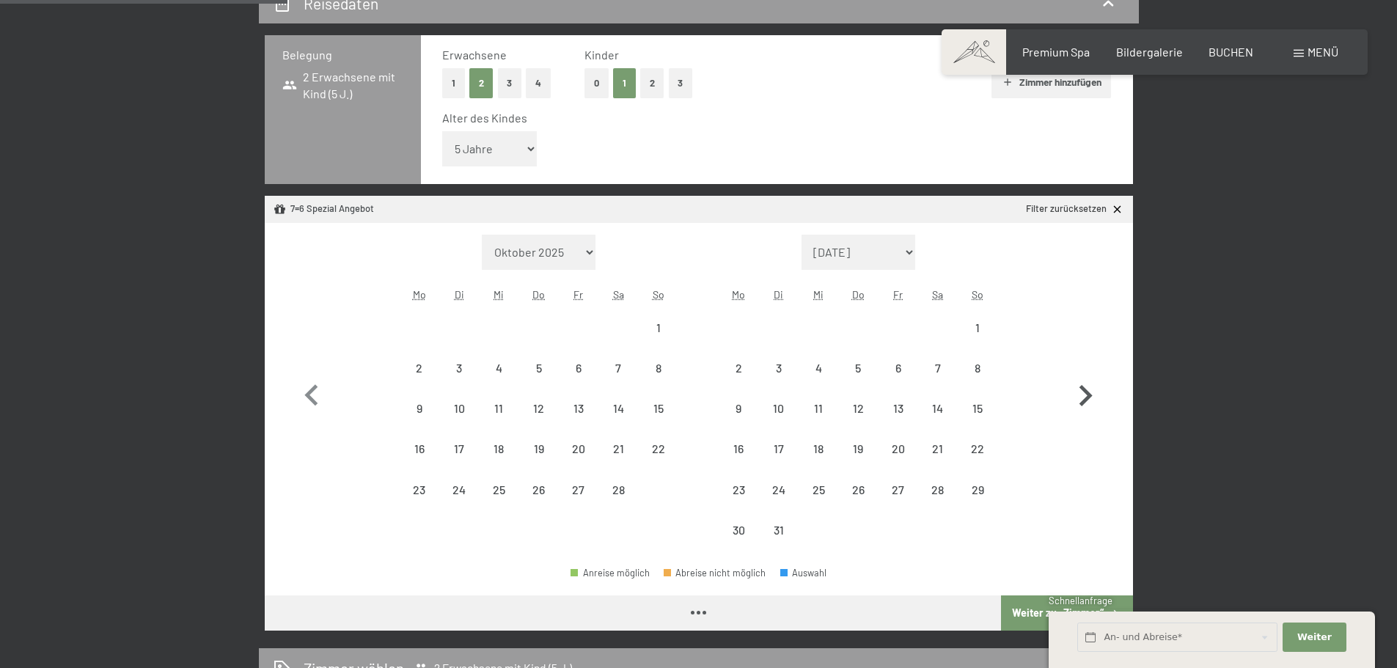
select select "2026-02-01"
select select "2026-03-01"
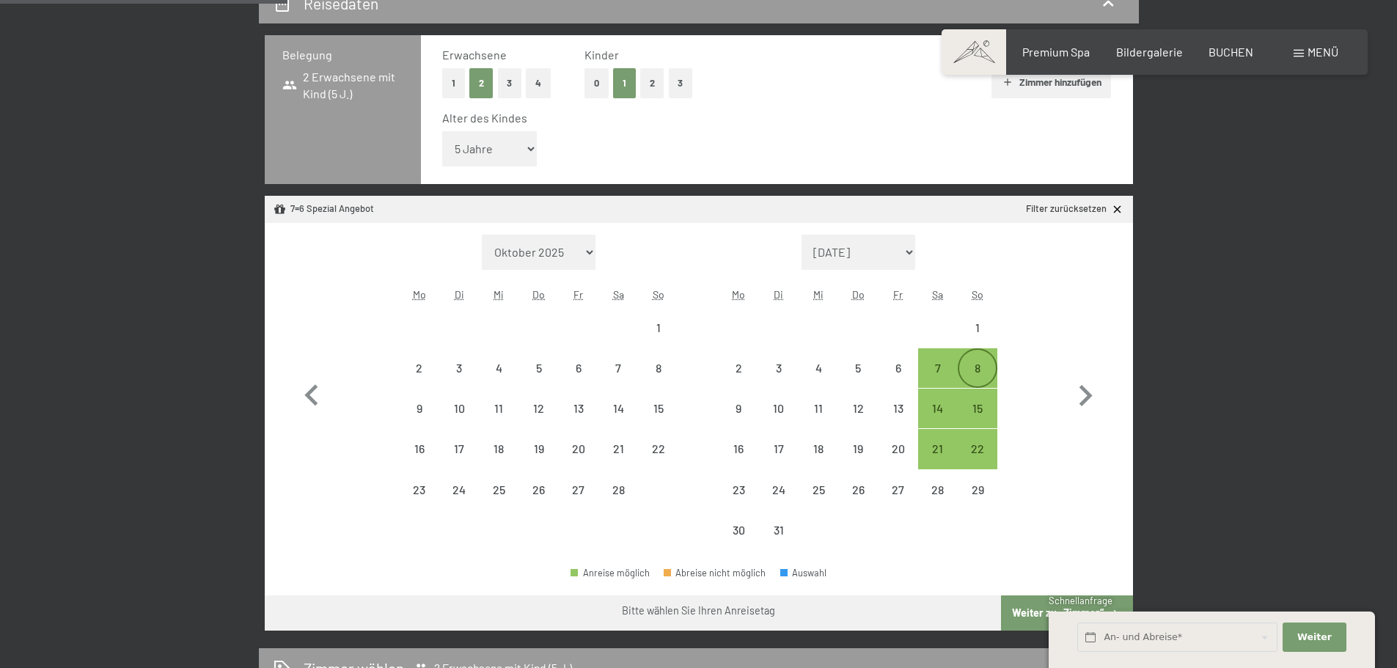
click at [985, 370] on div "8" at bounding box center [977, 380] width 37 height 37
select select "2026-02-01"
select select "[DATE]"
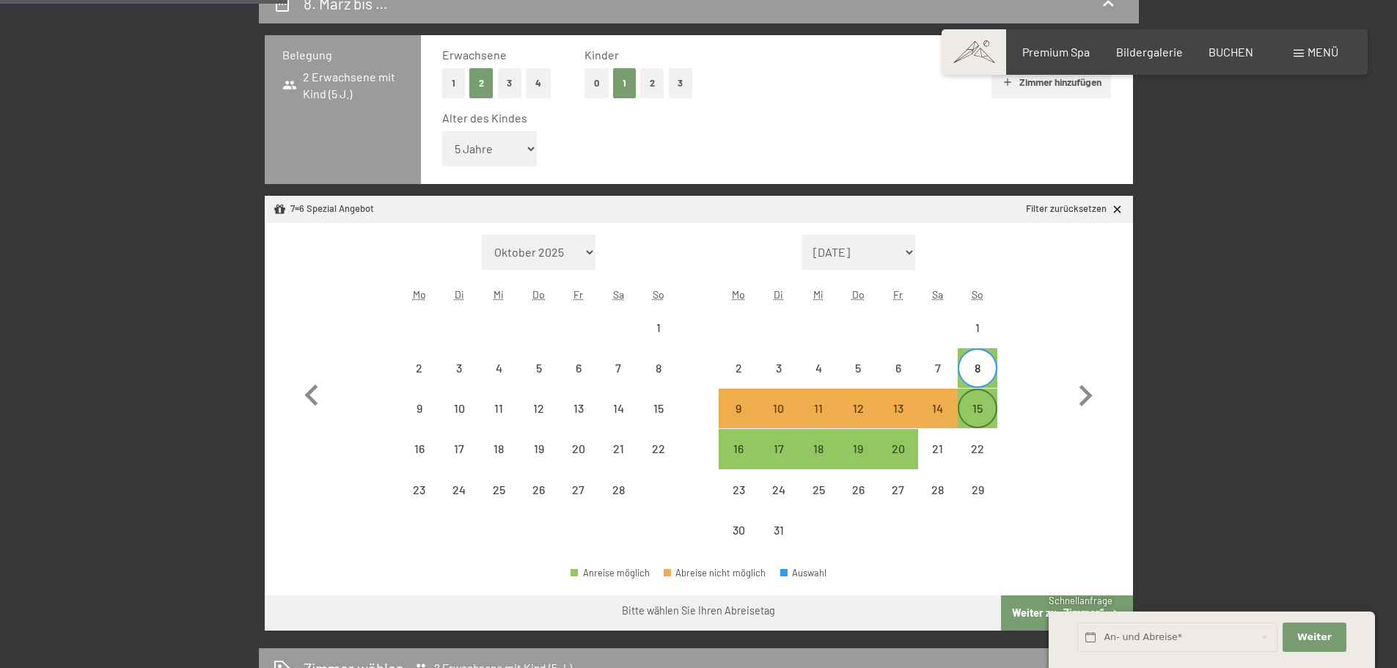
click at [980, 414] on div "15" at bounding box center [977, 421] width 37 height 37
select select "[DATE]"
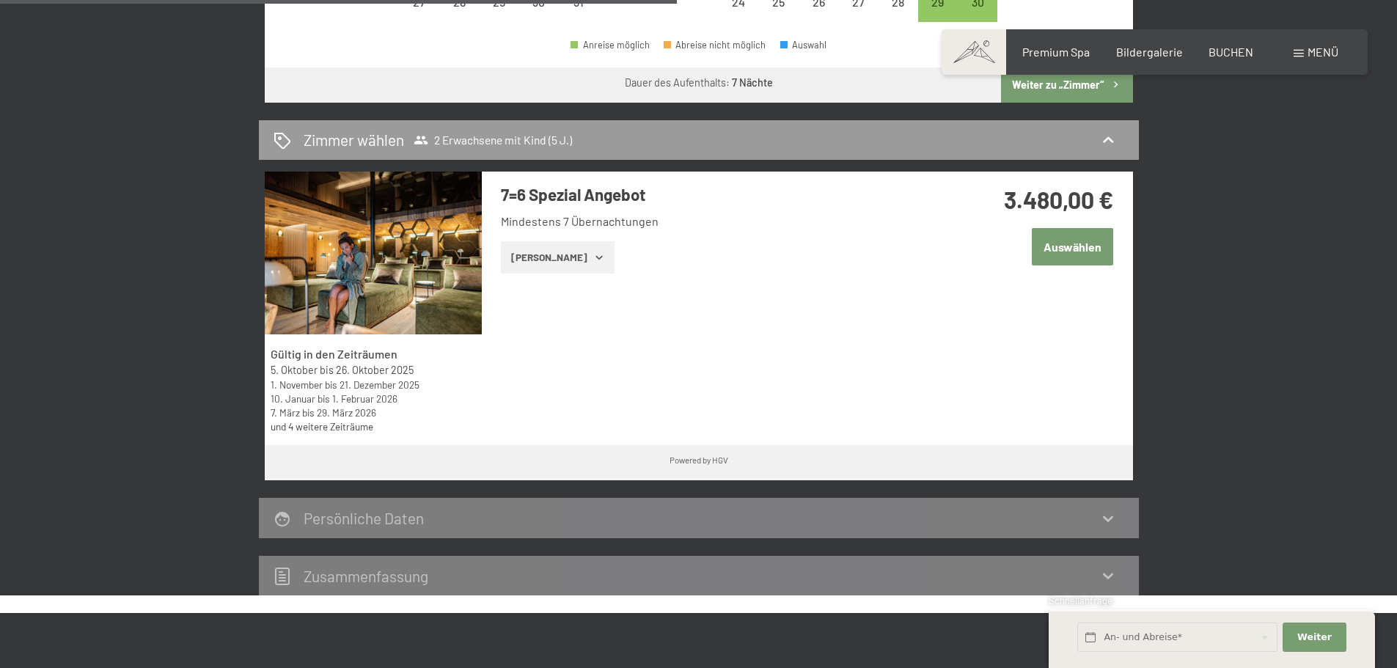
scroll to position [880, 0]
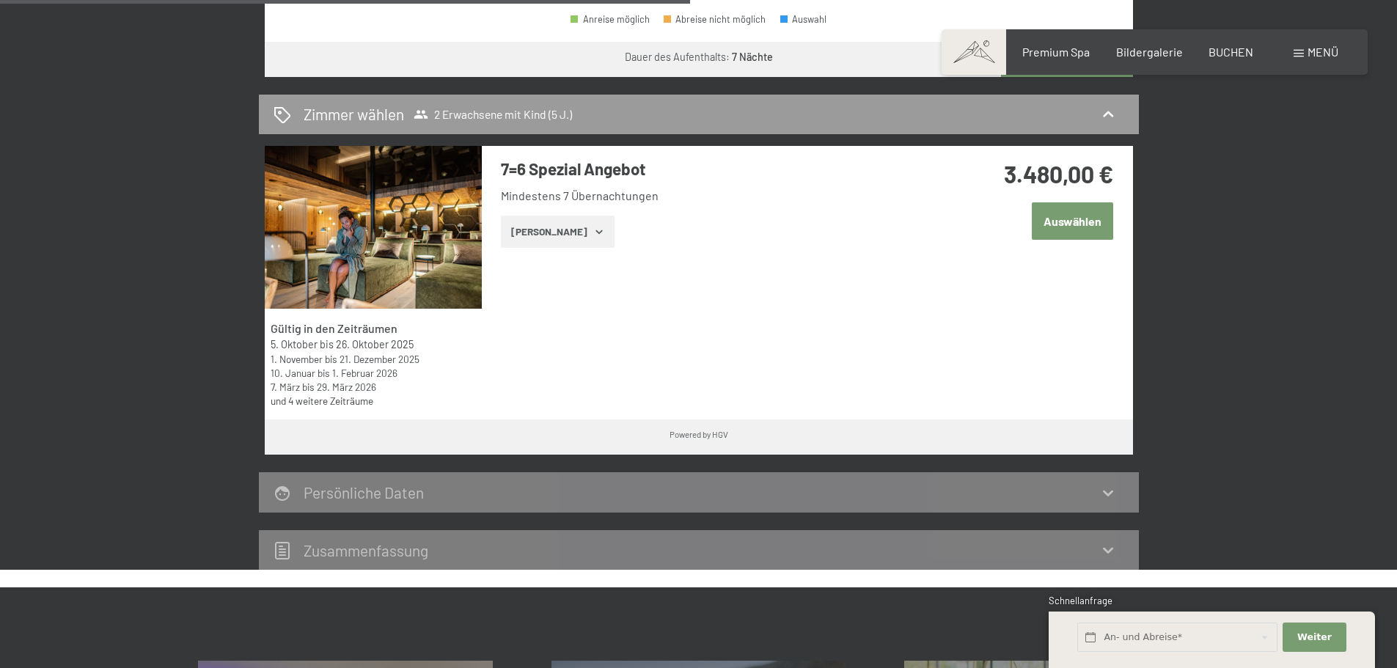
click at [1077, 221] on button "Auswählen" at bounding box center [1072, 220] width 81 height 37
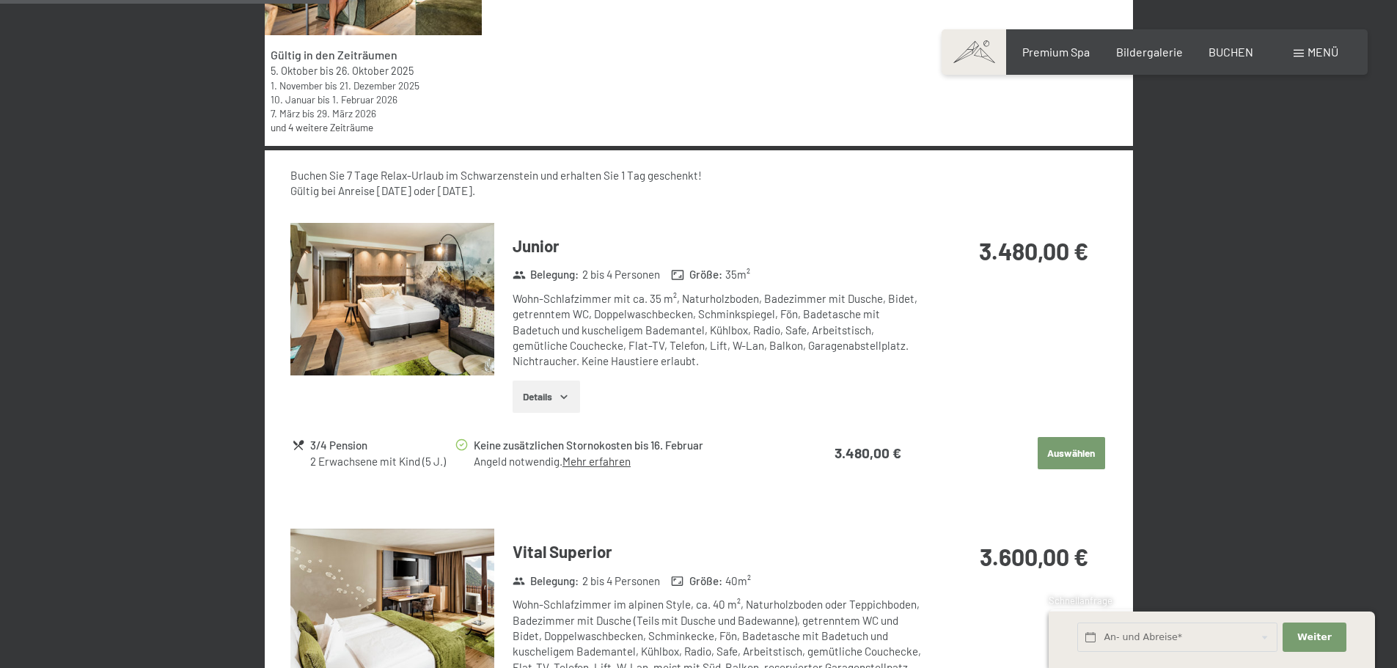
scroll to position [1153, 0]
click at [530, 404] on button "Details" at bounding box center [546, 397] width 67 height 32
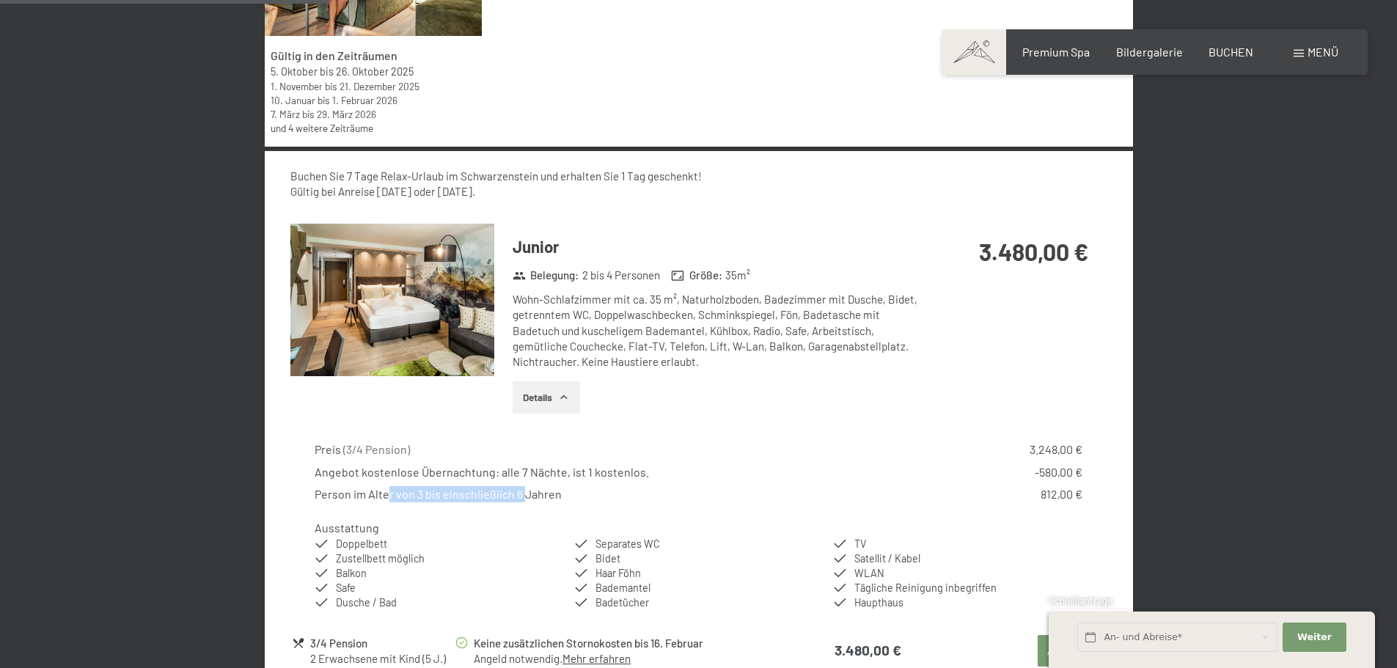
drag, startPoint x: 387, startPoint y: 493, endPoint x: 521, endPoint y: 501, distance: 133.6
click at [521, 501] on div "Person im Alter von 3 bis einschließlich 6 Jahren" at bounding box center [438, 494] width 247 height 16
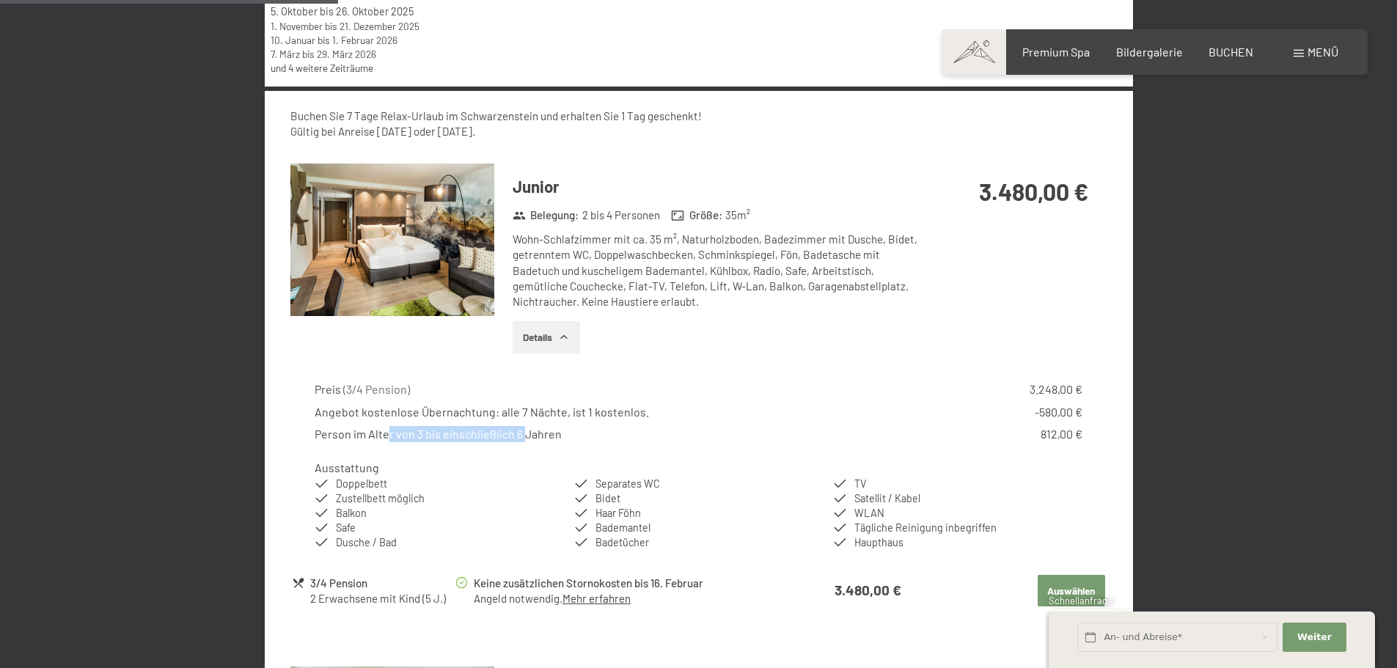
scroll to position [1299, 0]
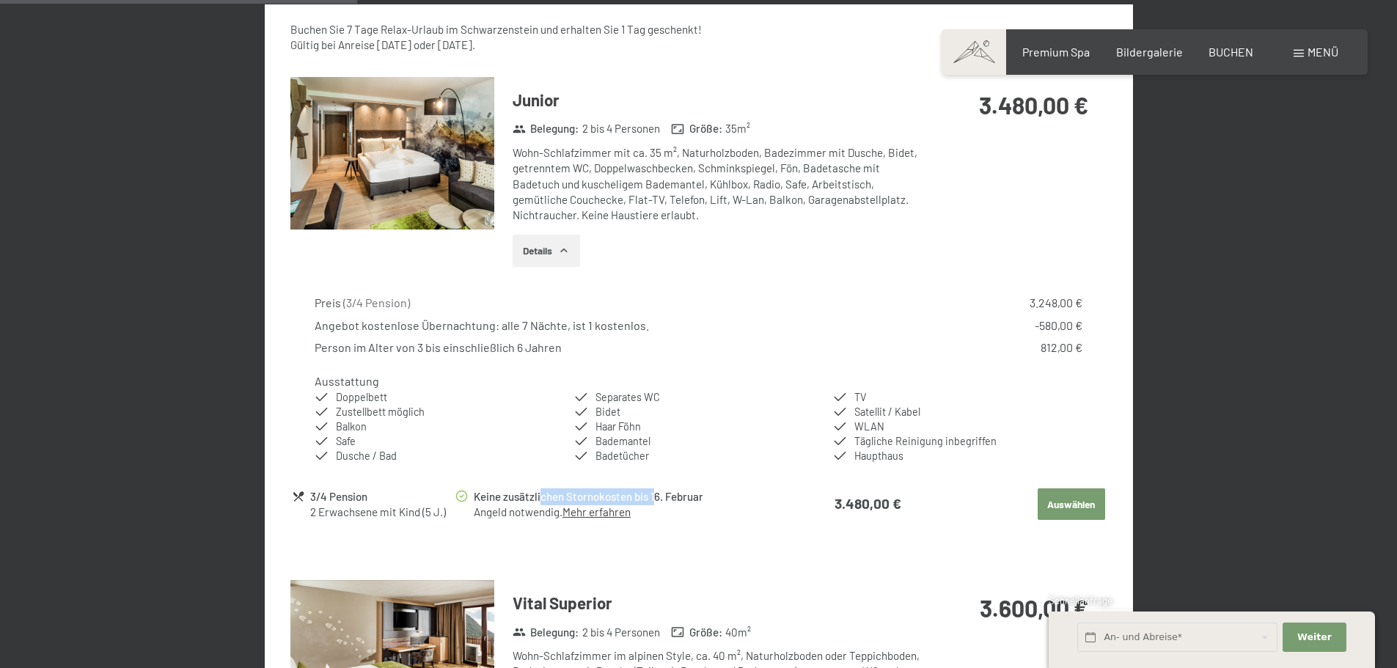
drag, startPoint x: 542, startPoint y: 496, endPoint x: 658, endPoint y: 494, distance: 115.9
click at [658, 494] on div "Keine zusätzlichen Stornokosten bis 16. Februar" at bounding box center [626, 496] width 305 height 17
click at [601, 513] on link "Mehr erfahren" at bounding box center [596, 511] width 68 height 13
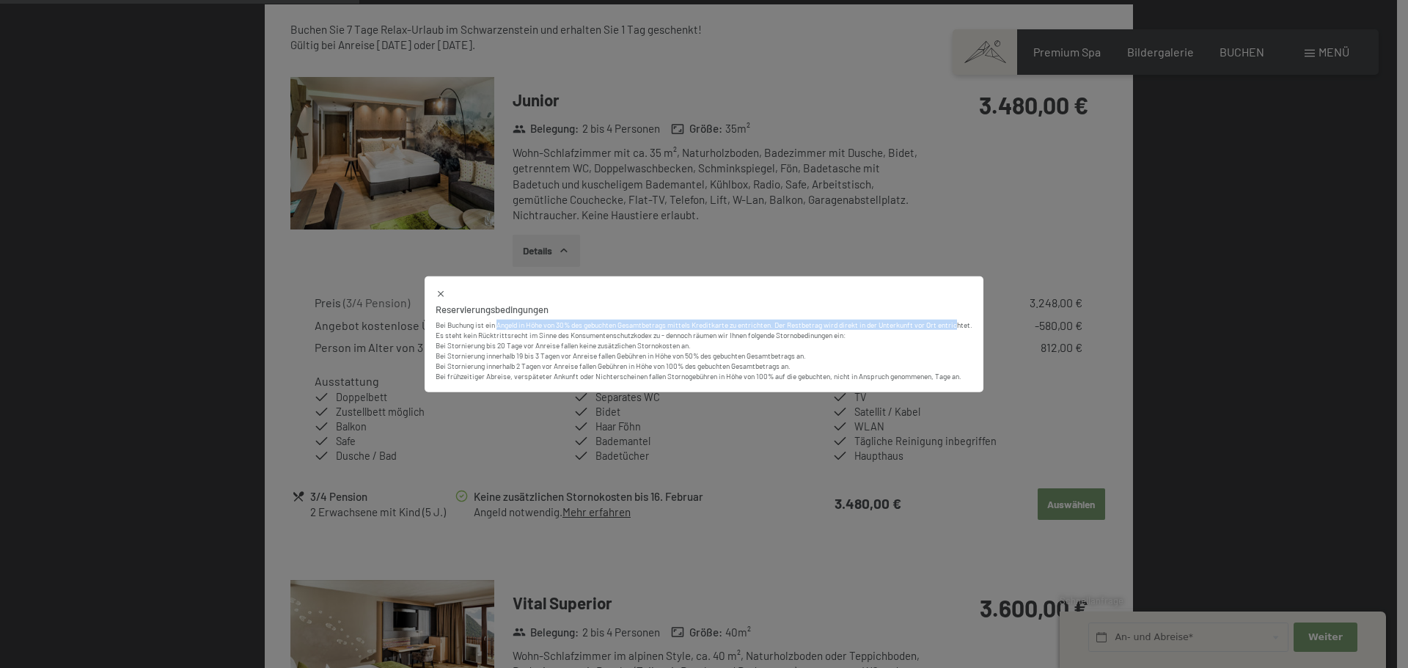
drag, startPoint x: 633, startPoint y: 325, endPoint x: 960, endPoint y: 326, distance: 327.0
click at [960, 326] on p "Bei Buchung ist ein Angeld in Höhe von 30% des gebuchten Gesamtbetrags mittels …" at bounding box center [704, 325] width 537 height 10
drag, startPoint x: 458, startPoint y: 336, endPoint x: 815, endPoint y: 337, distance: 357.1
click at [815, 337] on p "Es steht kein Rücktrittsrecht im Sinne des Konsumentenschutzkodex zu - dennoch …" at bounding box center [704, 355] width 537 height 51
drag, startPoint x: 460, startPoint y: 345, endPoint x: 680, endPoint y: 348, distance: 220.0
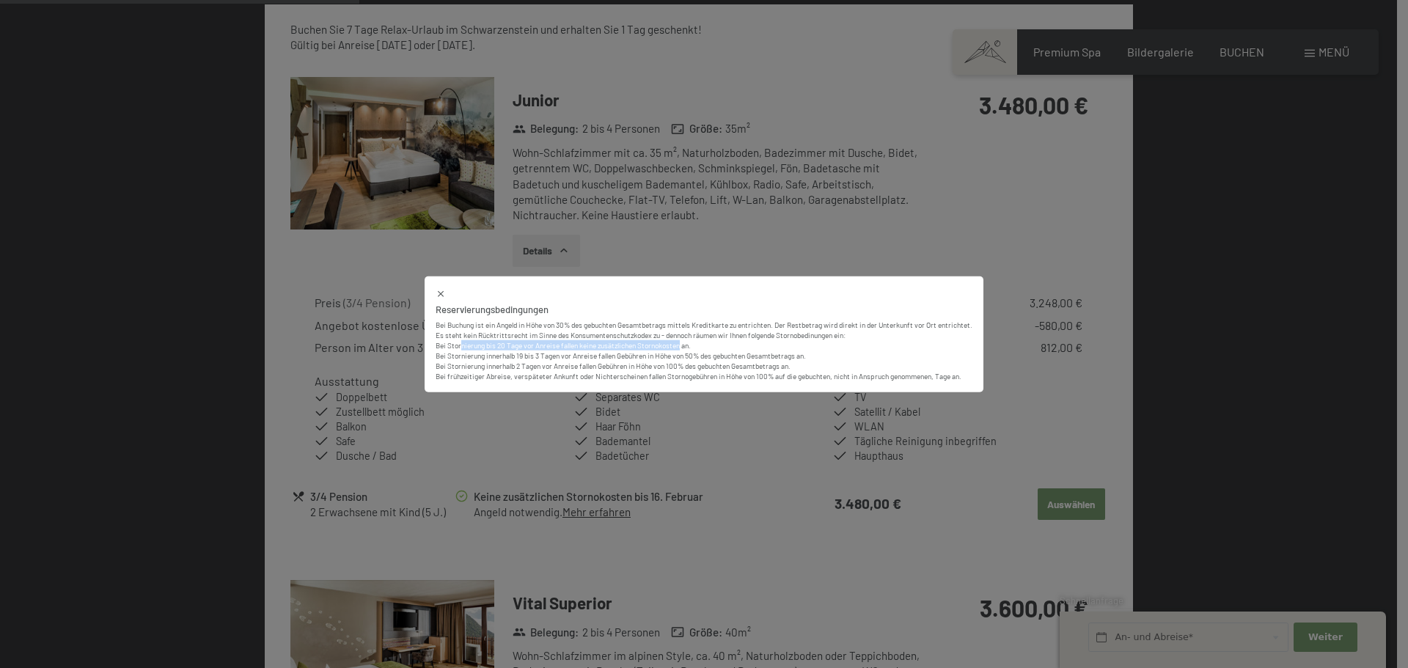
click at [680, 348] on p "Es steht kein Rücktrittsrecht im Sinne des Konsumentenschutzkodex zu - dennoch …" at bounding box center [704, 355] width 537 height 51
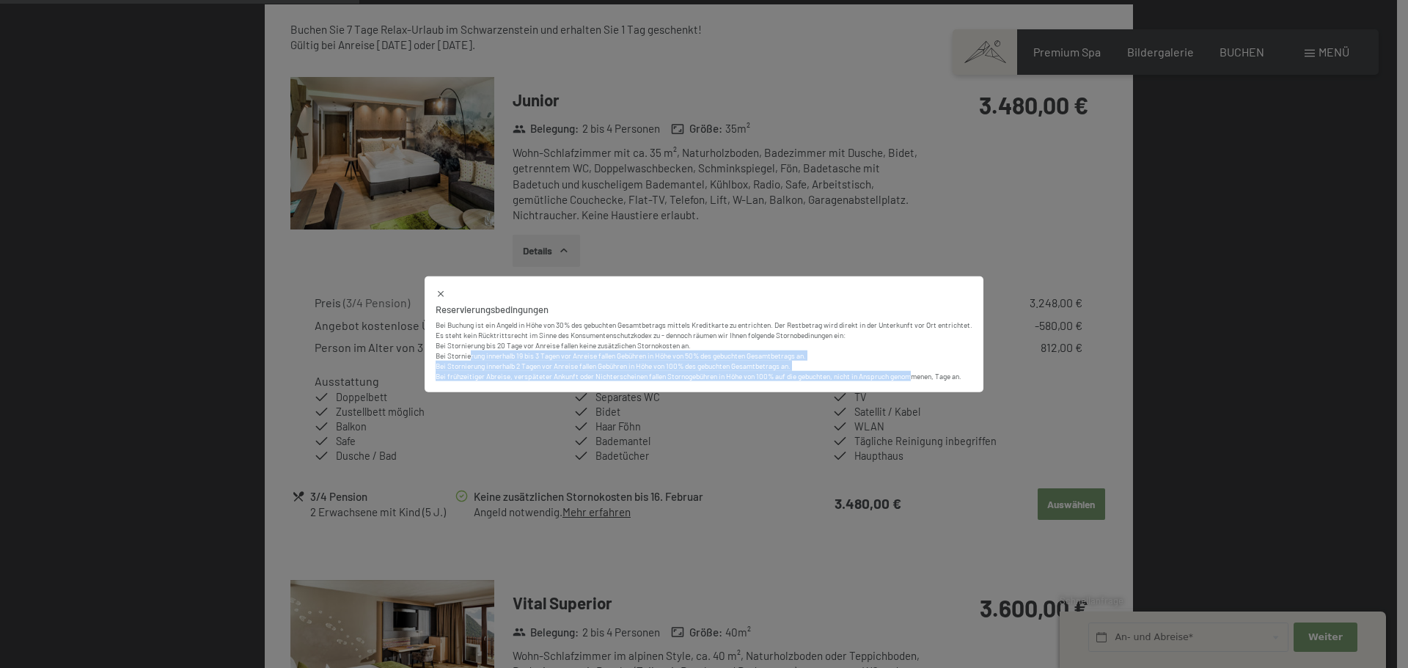
drag, startPoint x: 467, startPoint y: 359, endPoint x: 916, endPoint y: 380, distance: 449.2
click at [916, 380] on p "Es steht kein Rücktrittsrecht im Sinne des Konsumentenschutzkodex zu - dennoch …" at bounding box center [704, 355] width 537 height 51
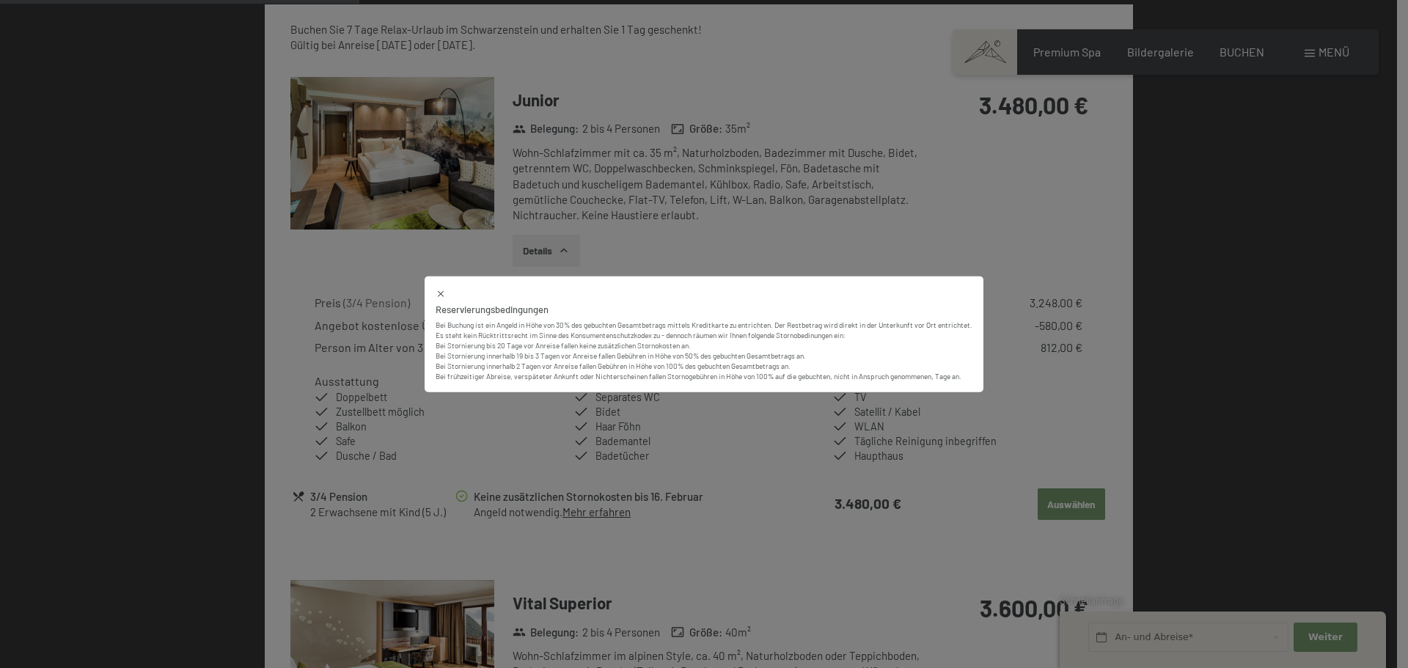
click at [1096, 185] on div "Reservierungsbedingungen Bei Buchung ist ein Angeld in Höhe von 30% des gebucht…" at bounding box center [704, 334] width 1408 height 668
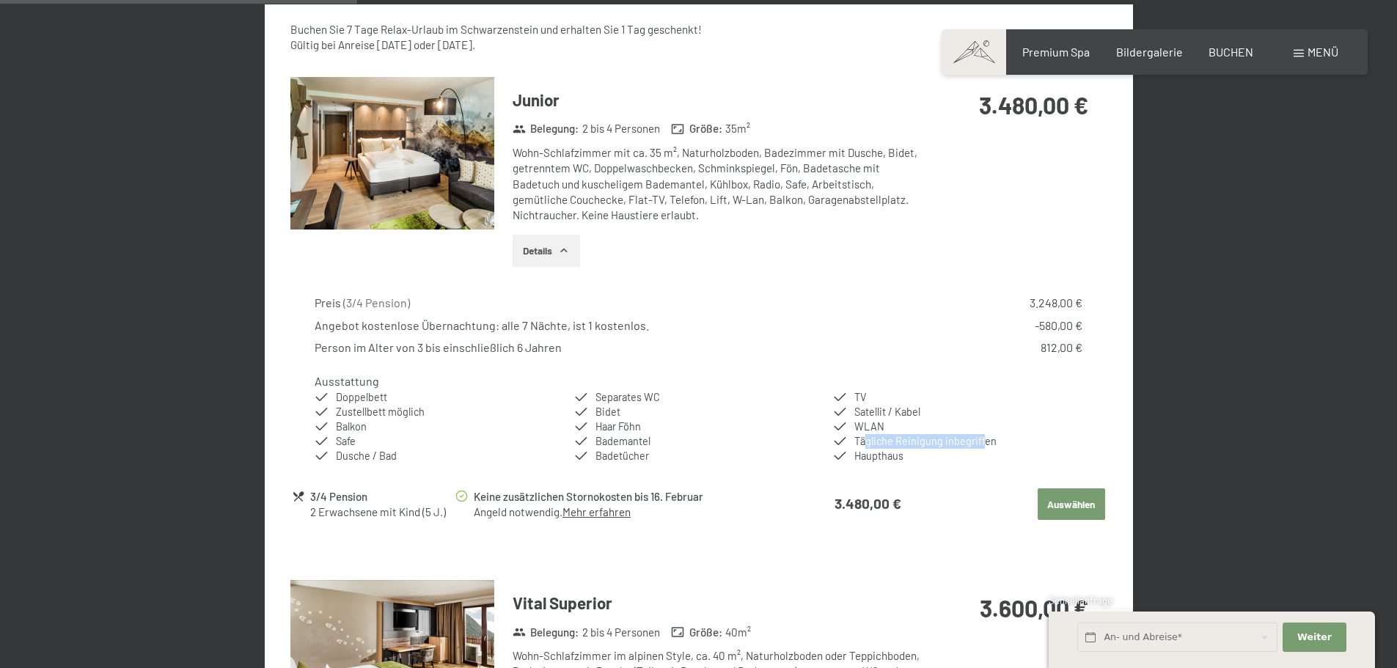
drag, startPoint x: 981, startPoint y: 443, endPoint x: 868, endPoint y: 444, distance: 112.9
click at [868, 444] on span "Tägliche Reinigung inbegriffen" at bounding box center [925, 441] width 142 height 12
click at [867, 427] on span "WLAN" at bounding box center [869, 426] width 30 height 12
drag, startPoint x: 504, startPoint y: 491, endPoint x: 590, endPoint y: 494, distance: 85.1
click at [590, 494] on div "Keine zusätzlichen Stornokosten bis 16. Februar" at bounding box center [626, 496] width 305 height 17
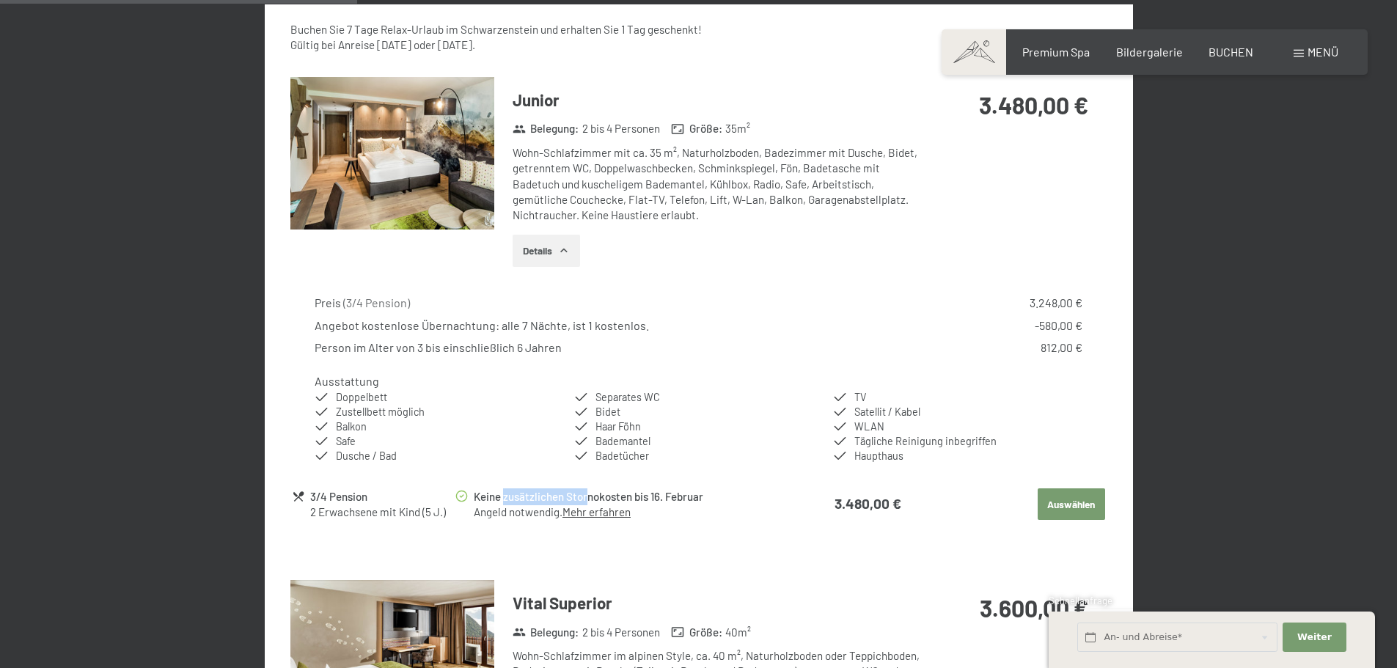
click at [590, 494] on div "Keine zusätzlichen Stornokosten bis 16. Februar" at bounding box center [626, 496] width 305 height 17
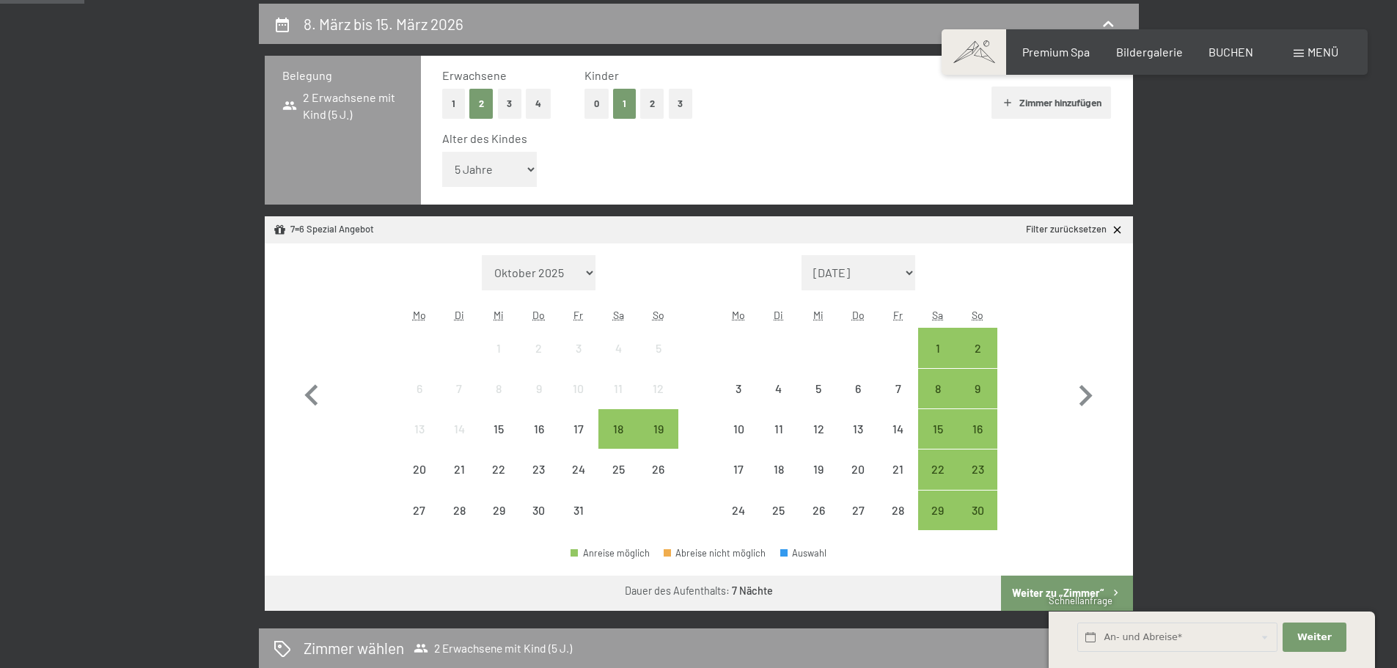
scroll to position [0, 0]
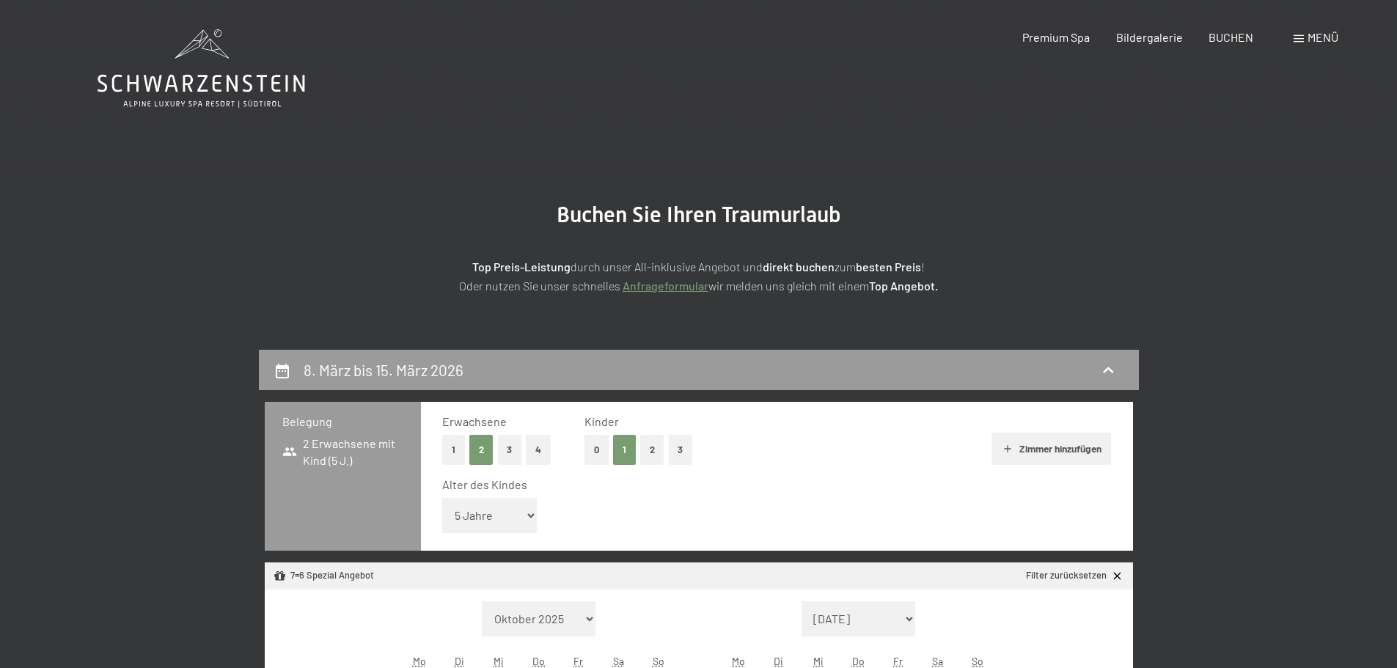
click at [228, 73] on icon at bounding box center [202, 68] width 208 height 78
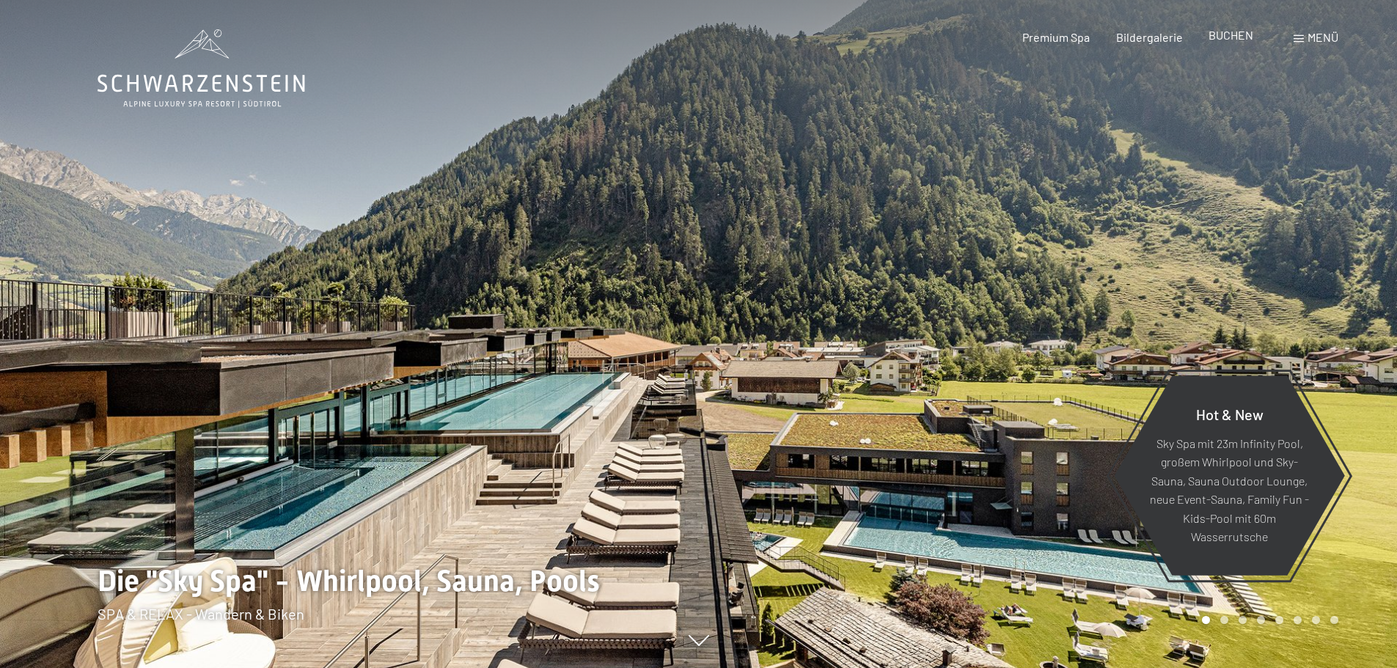
click at [1233, 35] on span "BUCHEN" at bounding box center [1230, 35] width 45 height 14
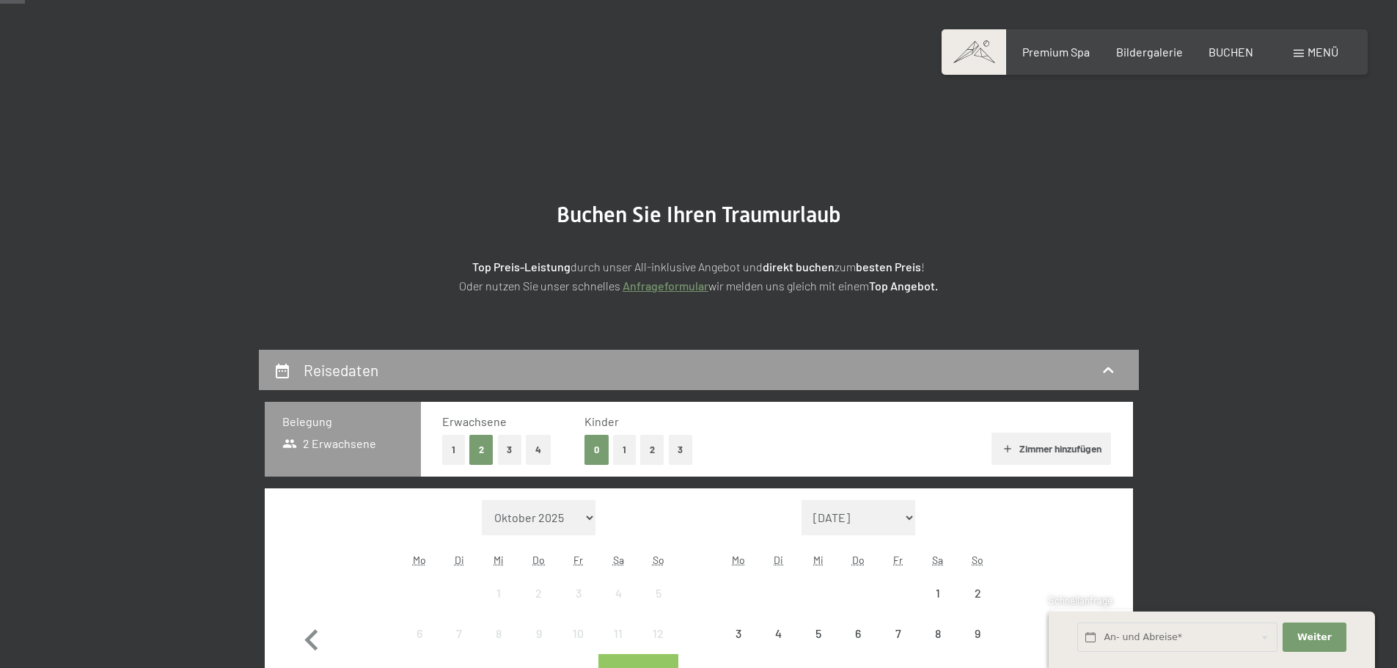
scroll to position [147, 0]
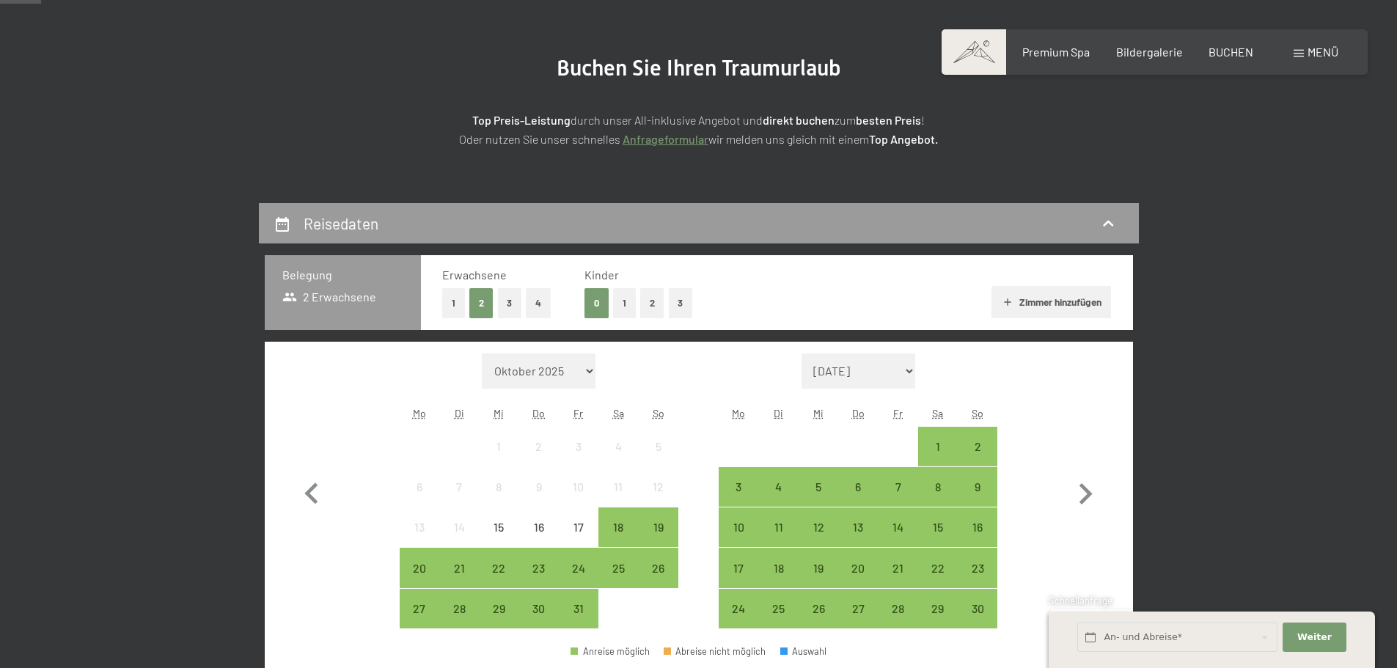
click at [627, 304] on button "1" at bounding box center [624, 303] width 23 height 30
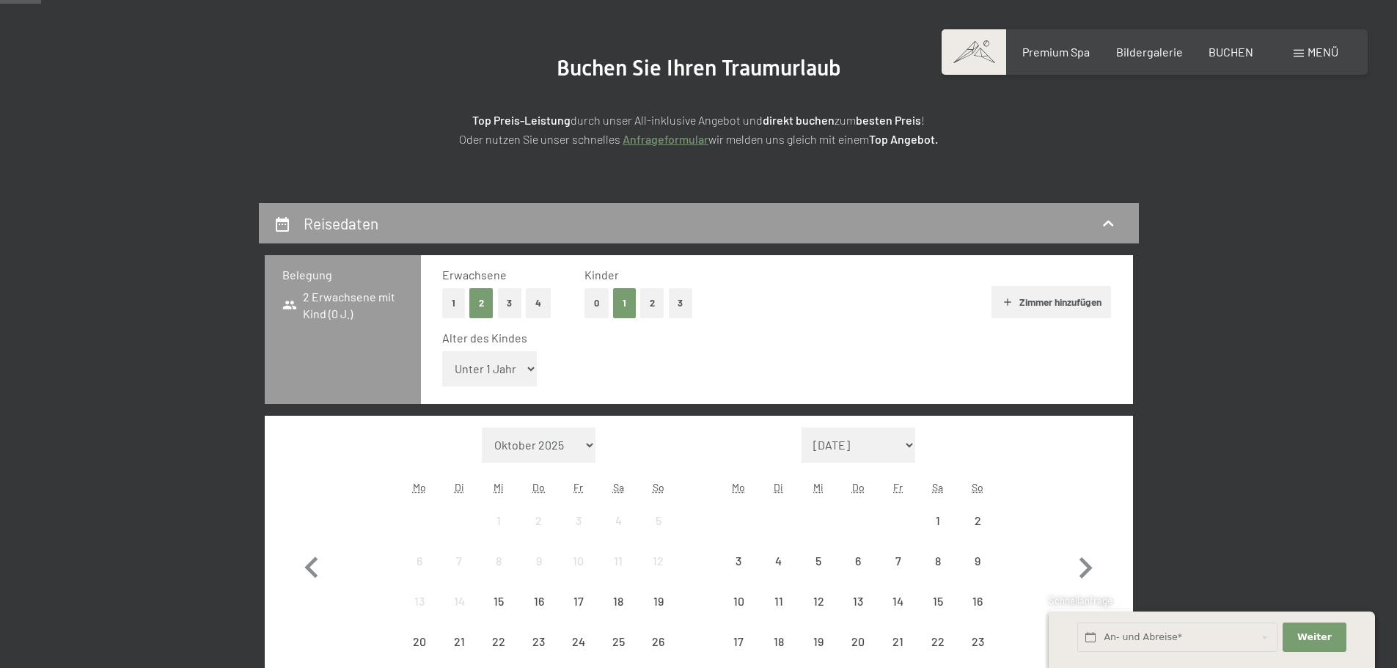
click at [514, 367] on select "Unter 1 Jahr 1 Jahr 2 Jahre 3 Jahre 4 Jahre 5 Jahre 6 Jahre 7 Jahre 8 Jahre 9 J…" at bounding box center [489, 368] width 95 height 35
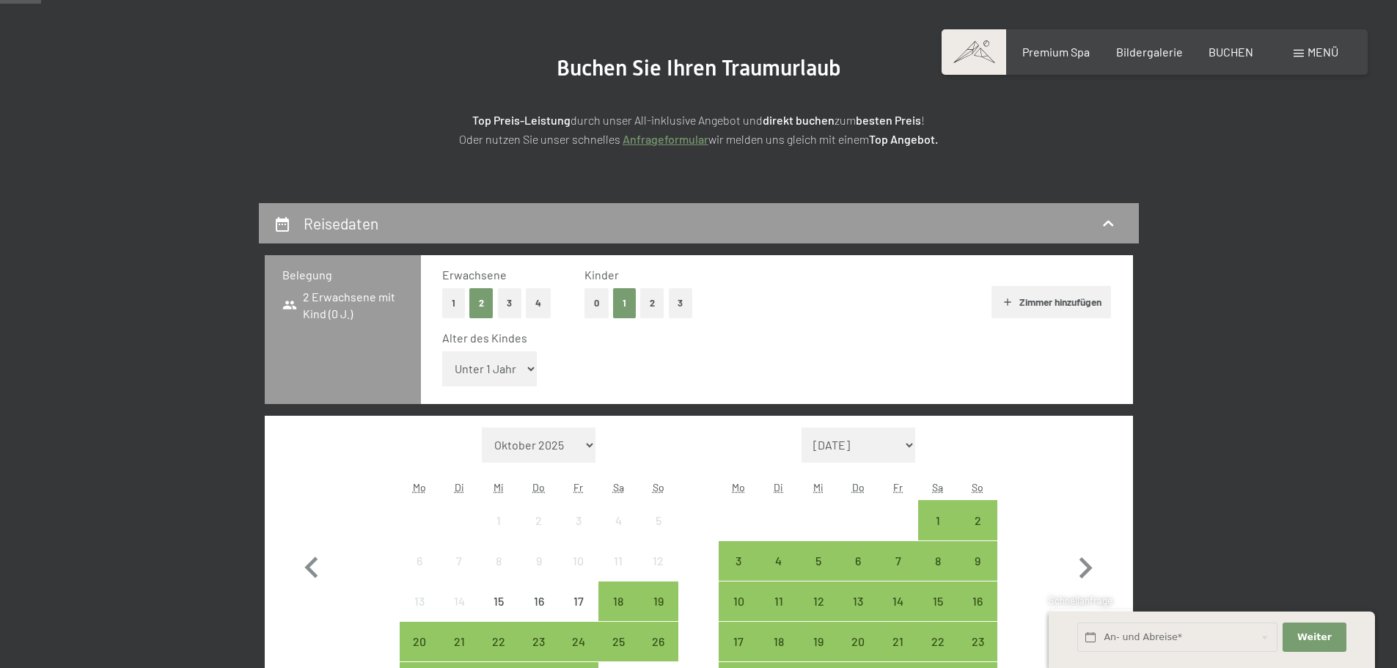
select select "5"
click at [442, 351] on select "Unter 1 Jahr 1 Jahr 2 Jahre 3 Jahre 4 Jahre 5 Jahre 6 Jahre 7 Jahre 8 Jahre 9 J…" at bounding box center [489, 368] width 95 height 35
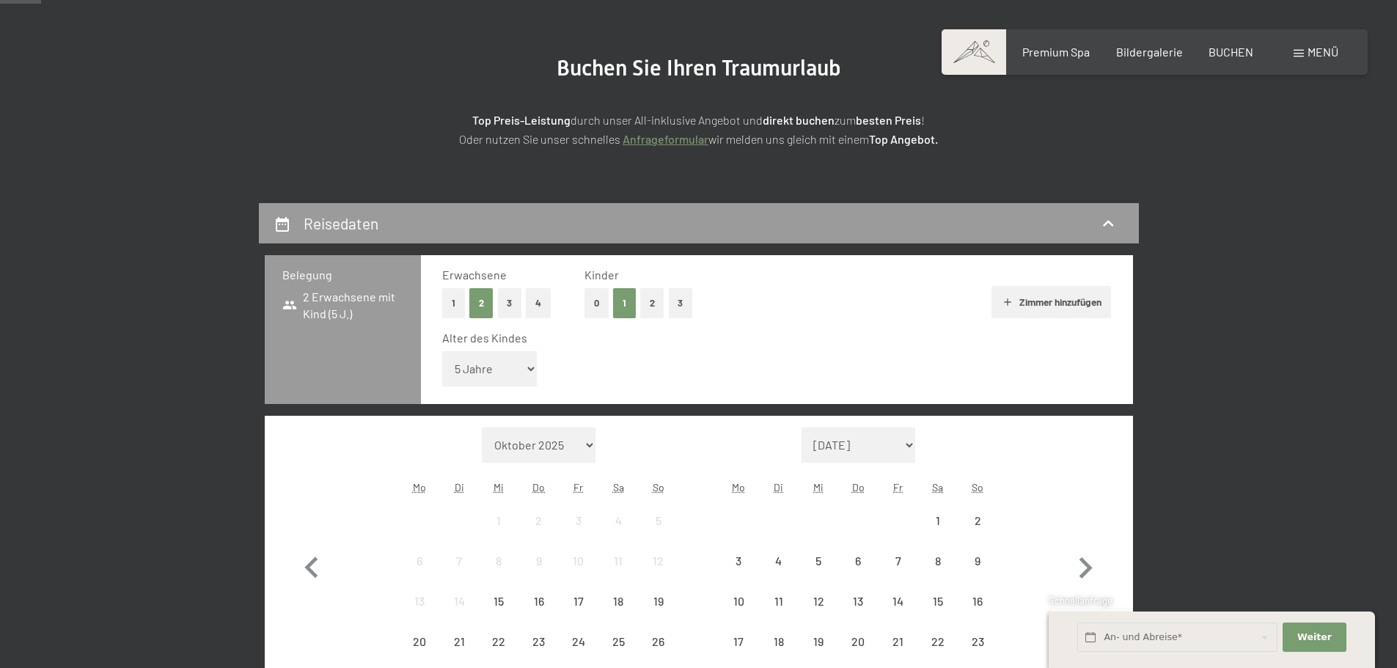
click at [952, 385] on div "Alter des Kindes Unter 1 Jahr 1 Jahr 2 Jahre 3 Jahre 4 Jahre 5 Jahre 6 Jahre 7 …" at bounding box center [776, 361] width 669 height 62
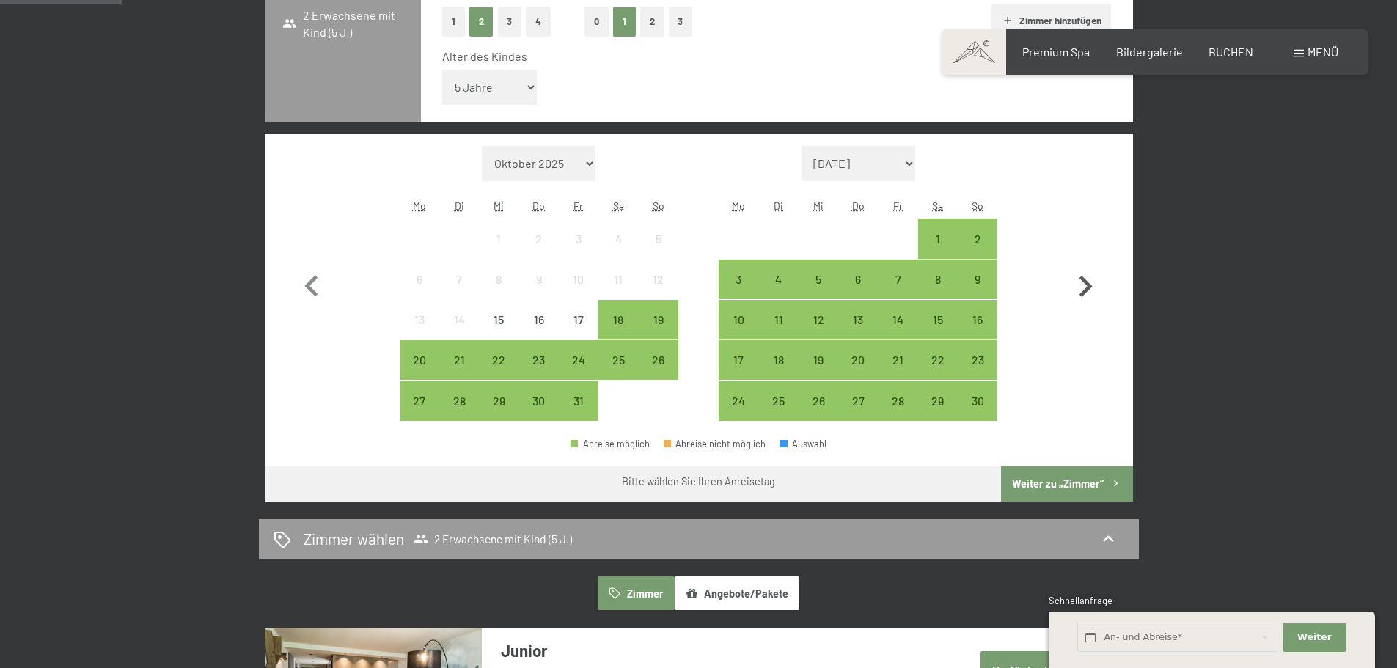
scroll to position [440, 0]
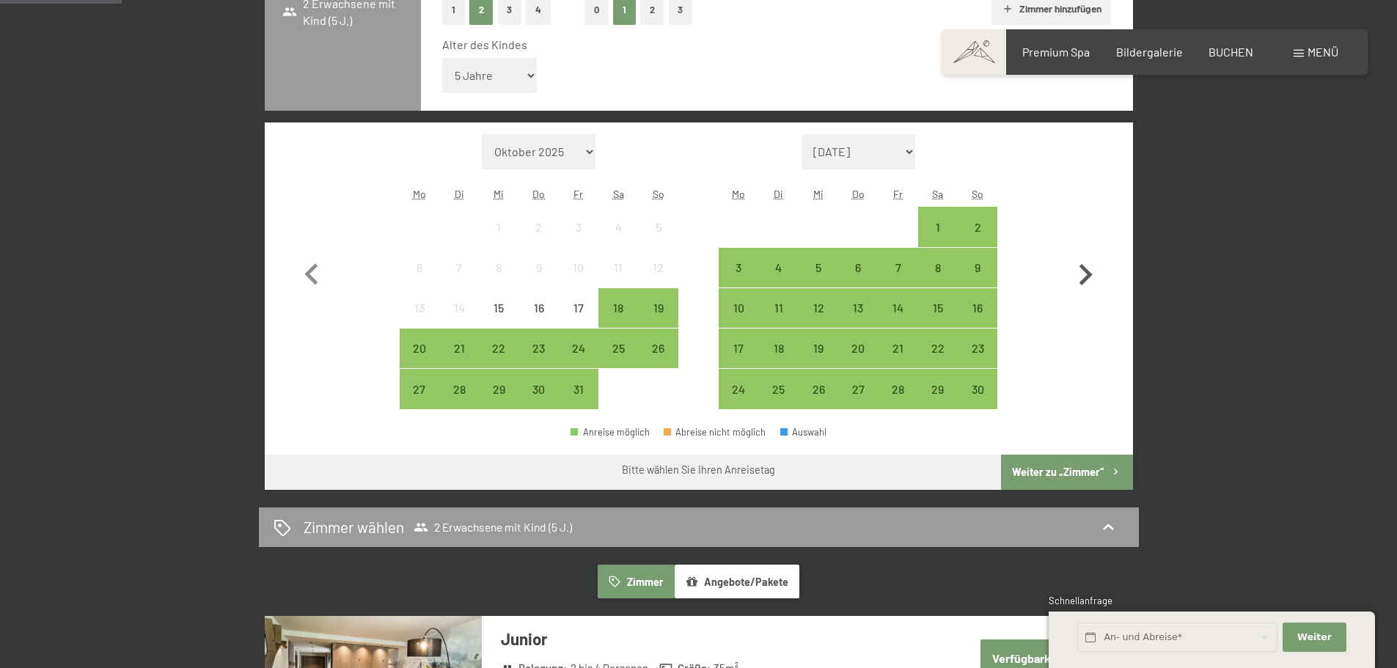
click at [1076, 274] on icon "button" at bounding box center [1085, 275] width 43 height 43
select select "[DATE]"
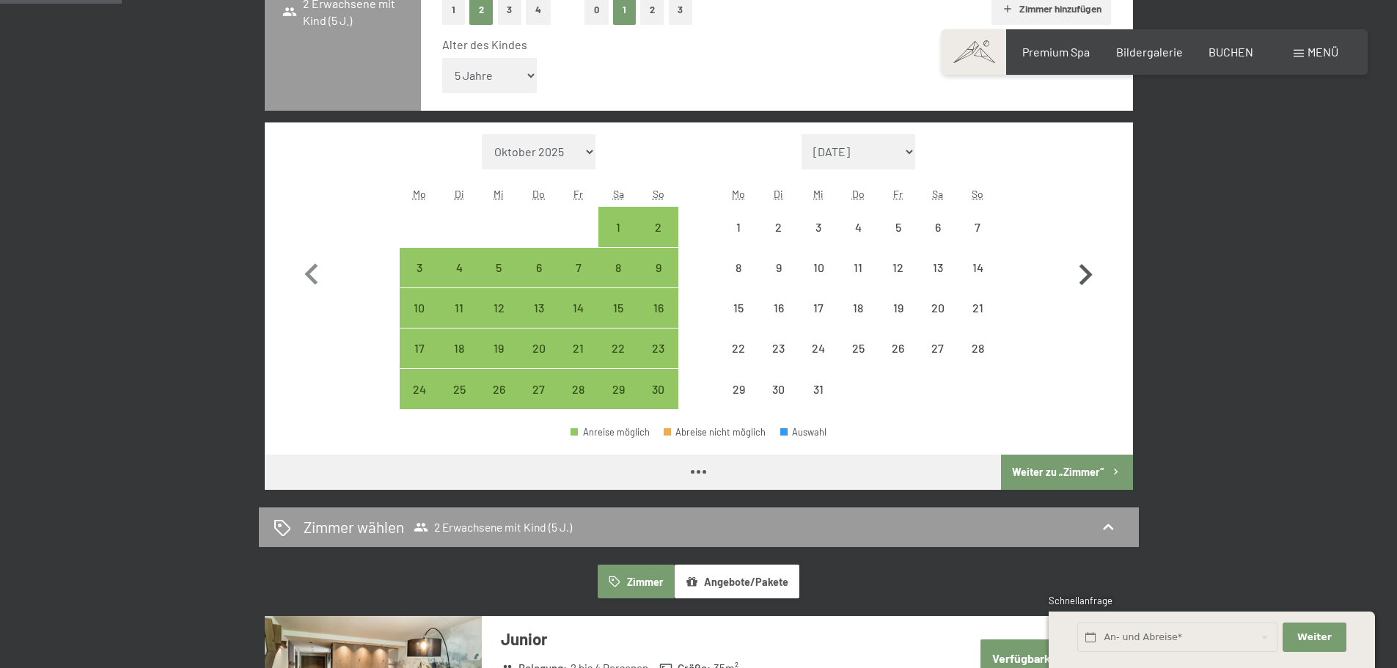
click at [1076, 274] on icon "button" at bounding box center [1085, 275] width 43 height 43
select select "[DATE]"
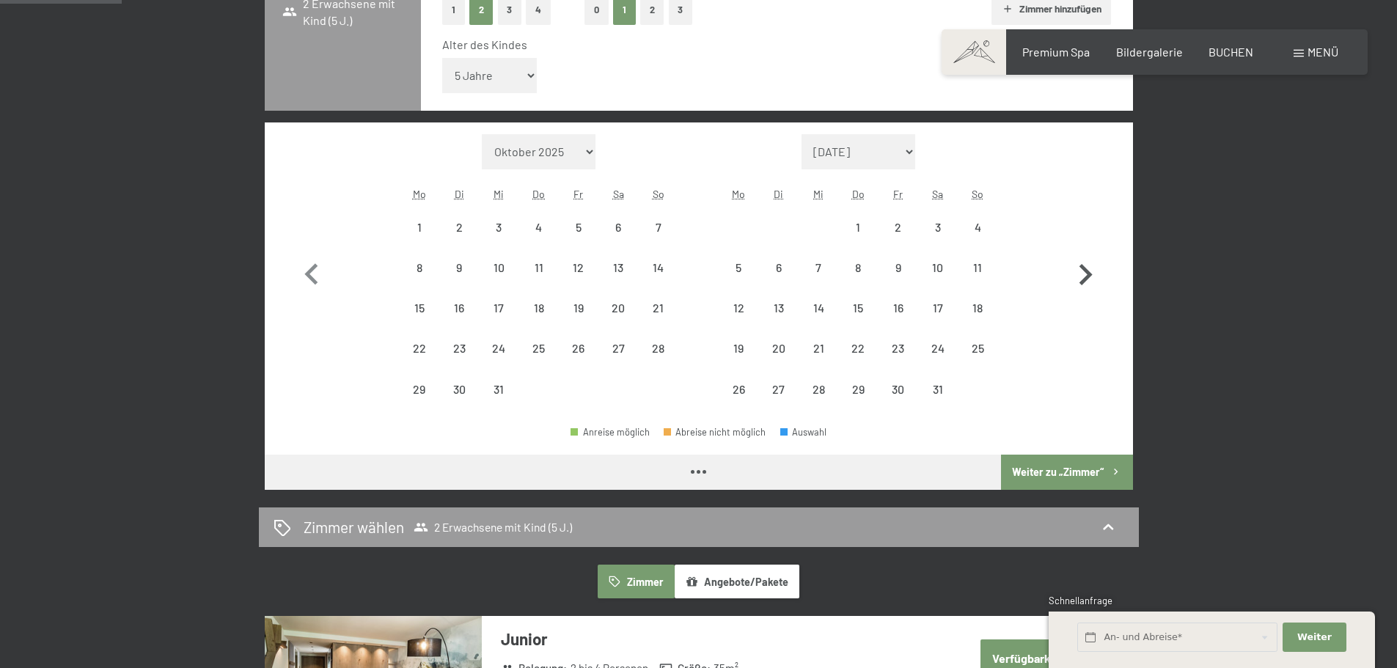
select select "[DATE]"
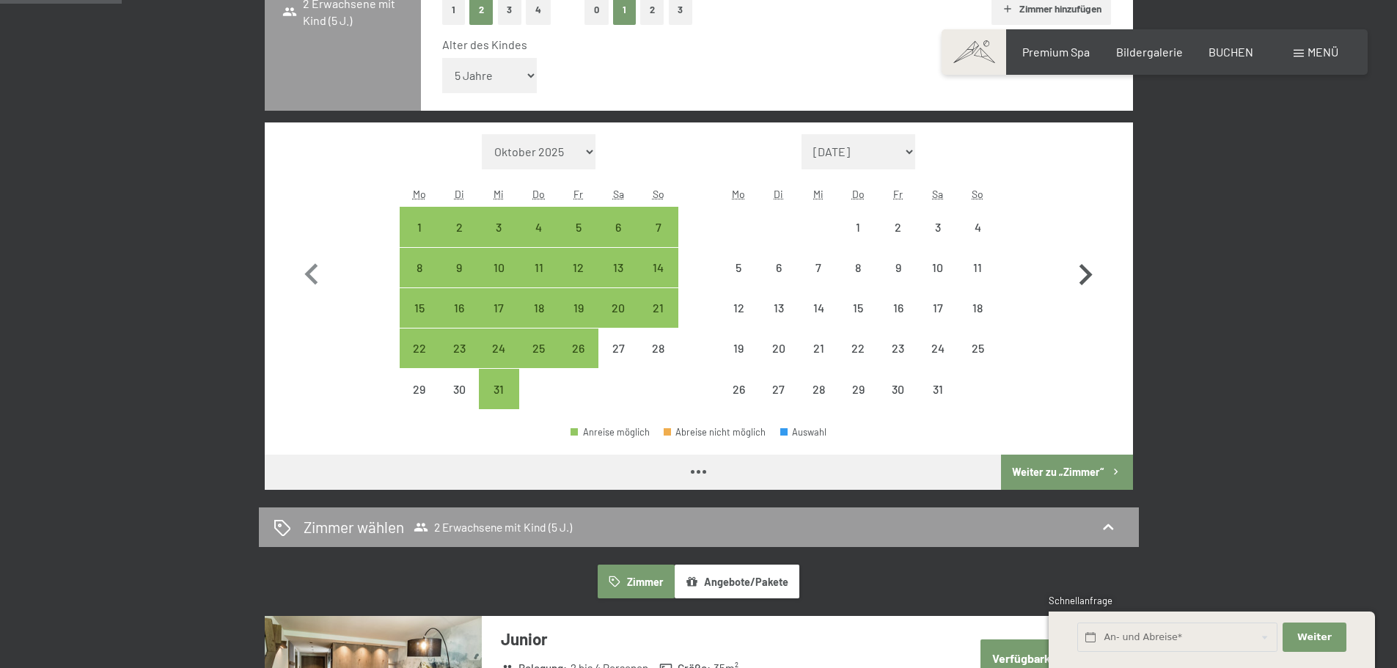
click at [1075, 275] on icon "button" at bounding box center [1085, 275] width 43 height 43
select select "[DATE]"
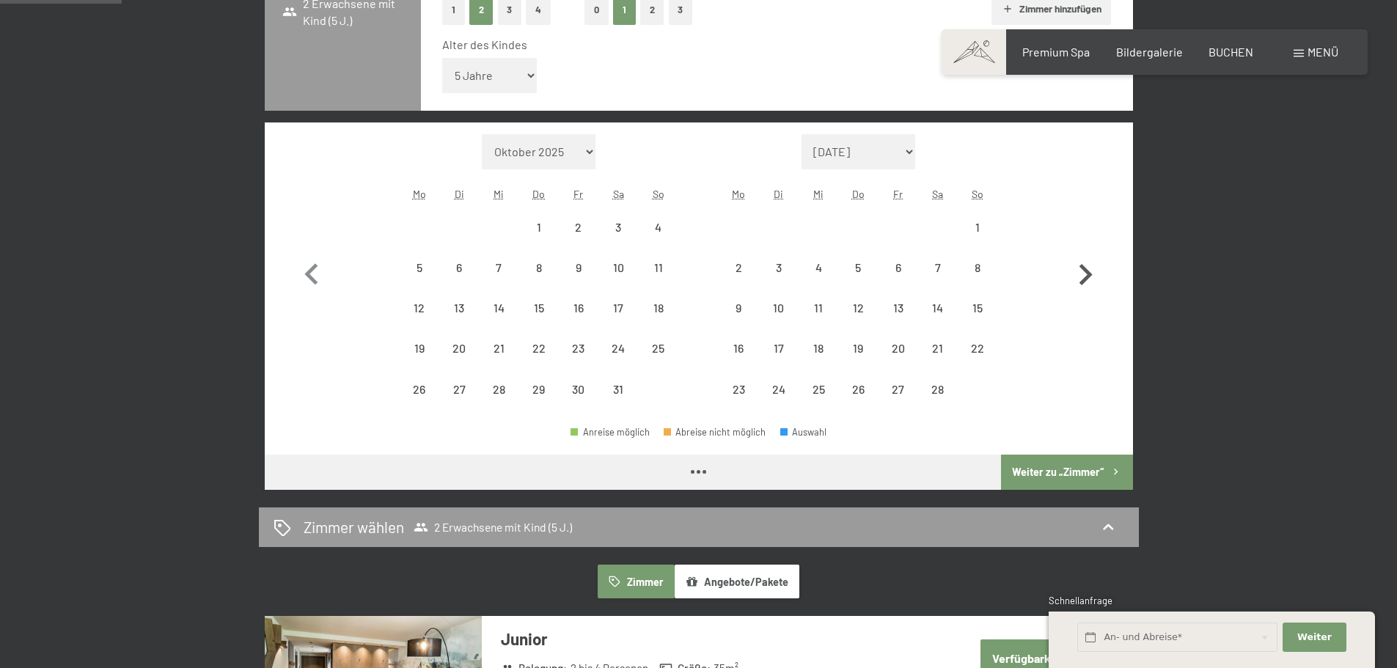
select select "[DATE]"
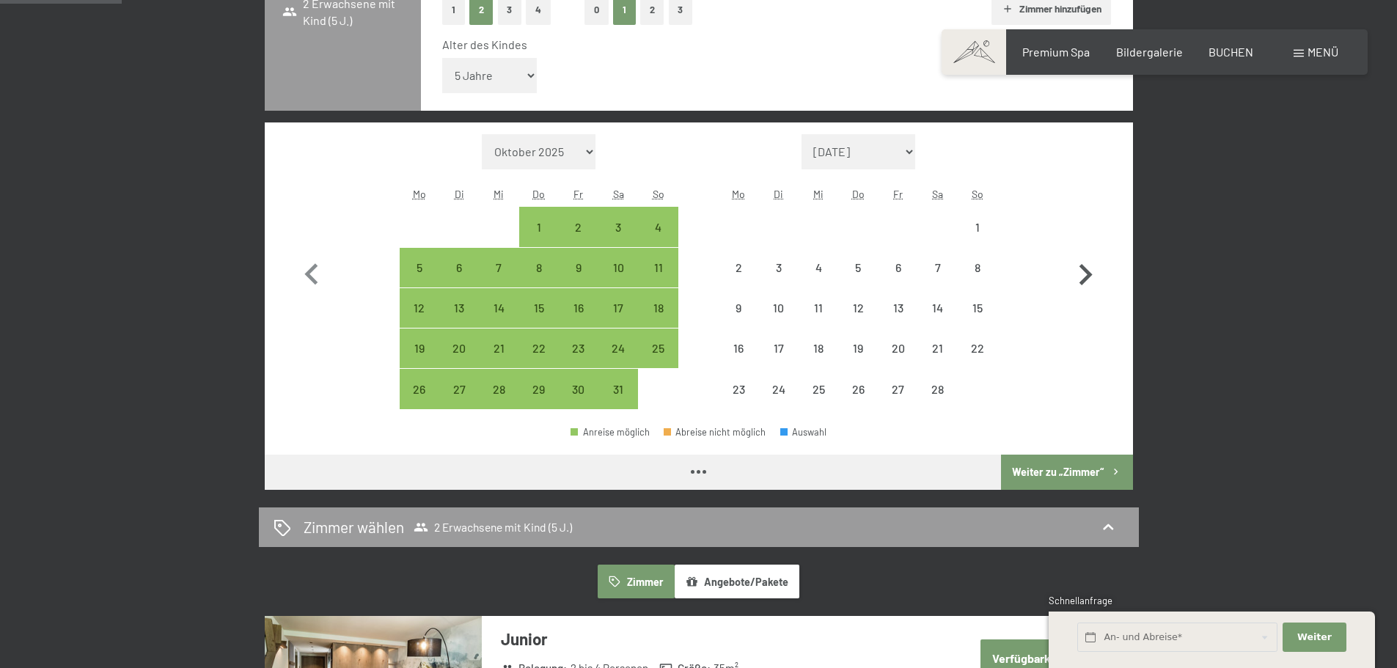
click at [1075, 275] on icon "button" at bounding box center [1085, 275] width 43 height 43
select select "[DATE]"
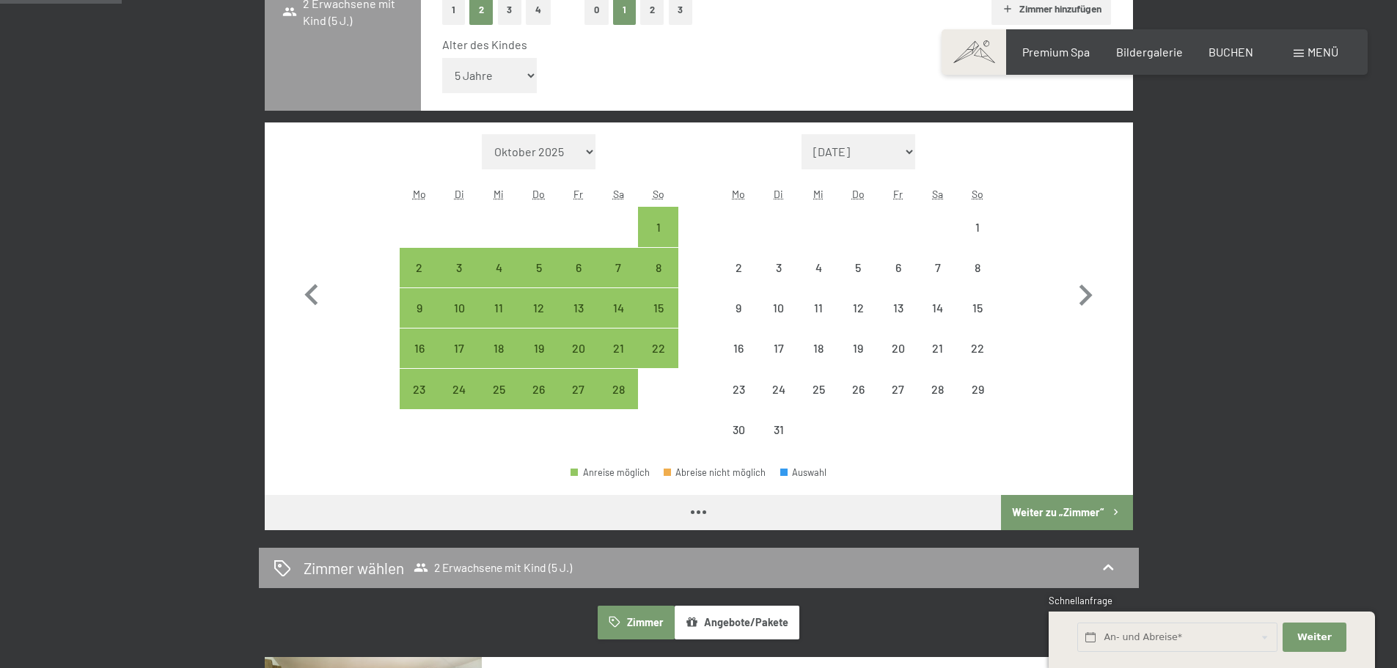
select select "[DATE]"
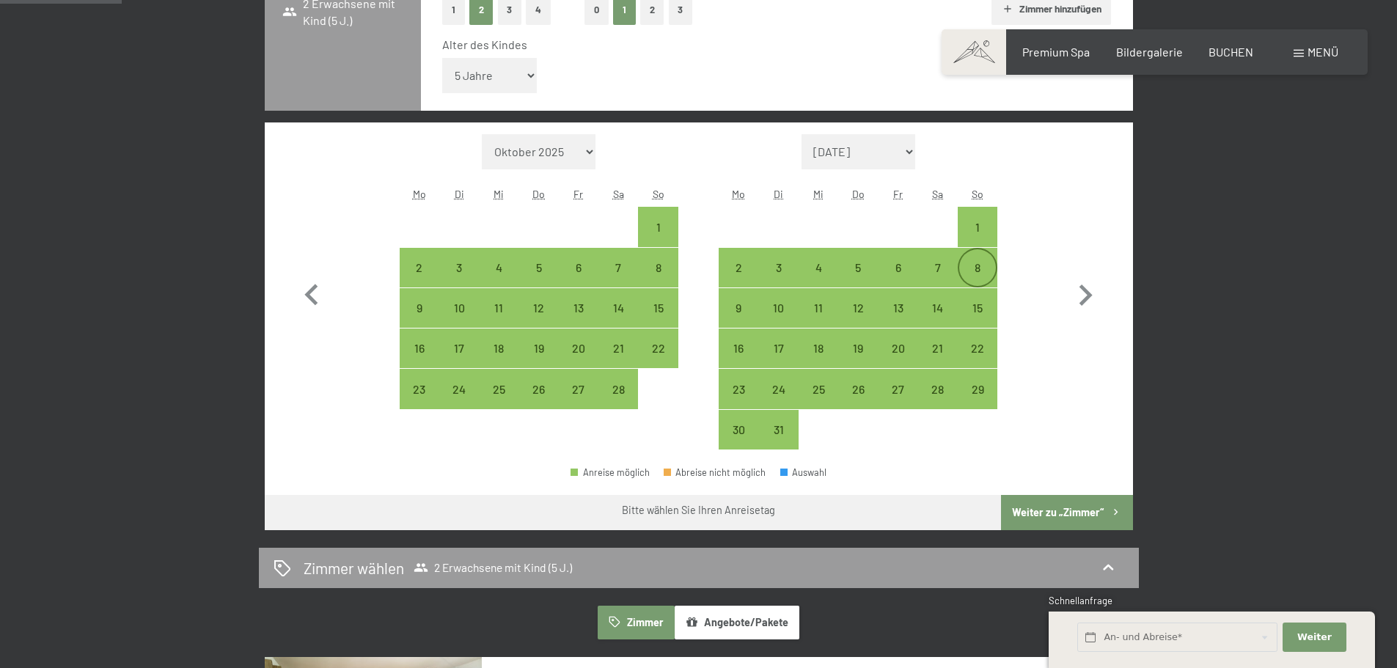
click at [979, 271] on div "8" at bounding box center [977, 280] width 37 height 37
select select "[DATE]"
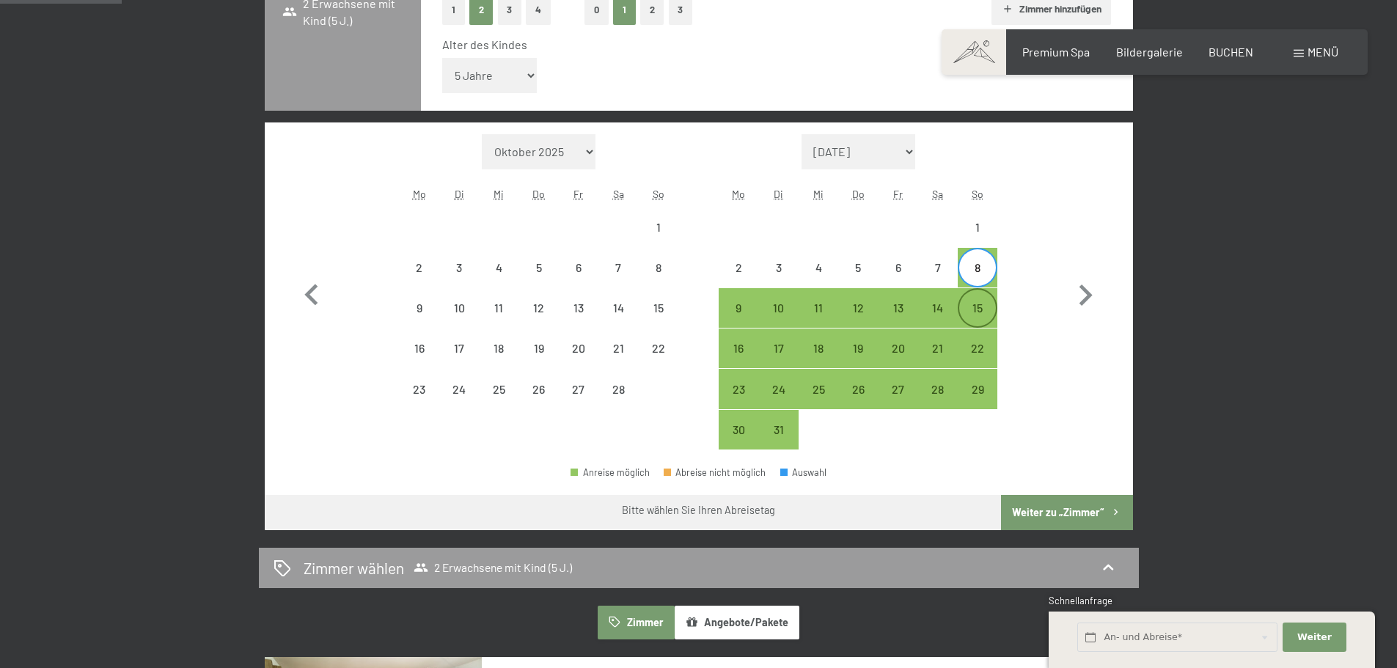
click at [988, 312] on div "15" at bounding box center [977, 320] width 37 height 37
select select "2026-02-01"
select select "2026-03-01"
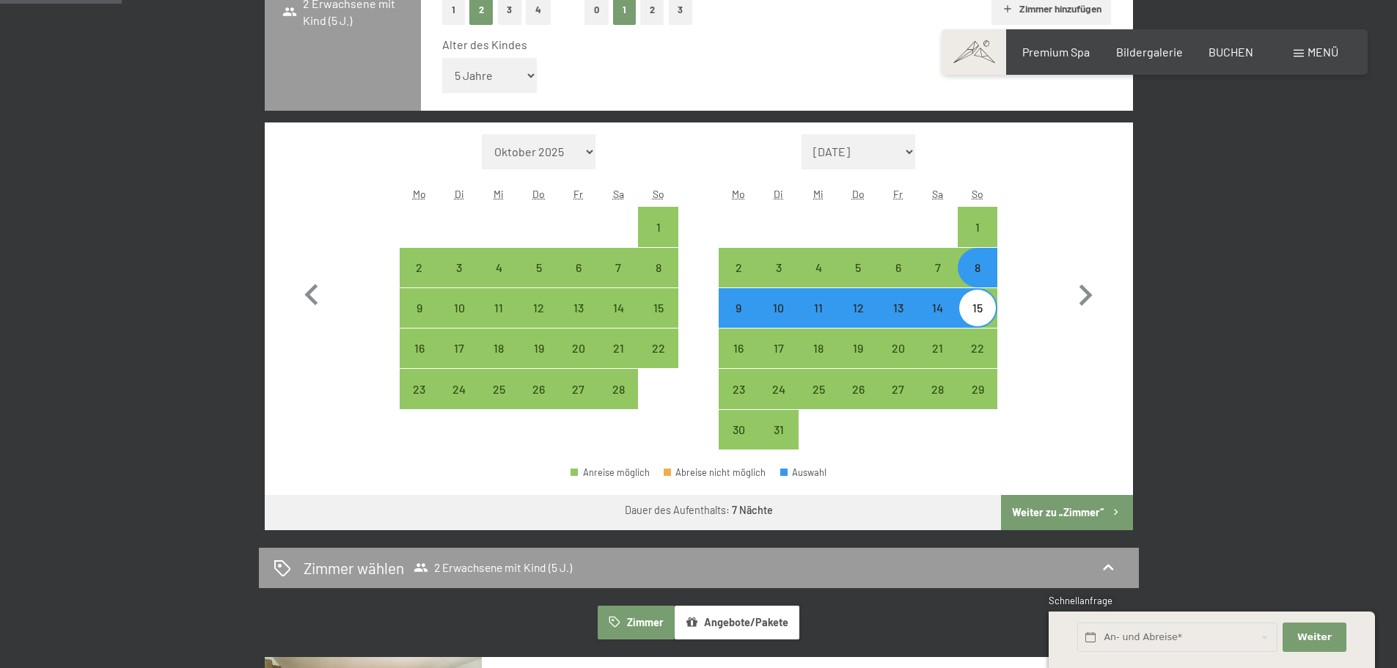
click at [1060, 511] on button "Weiter zu „Zimmer“" at bounding box center [1066, 512] width 131 height 35
select select "2026-02-01"
select select "2026-03-01"
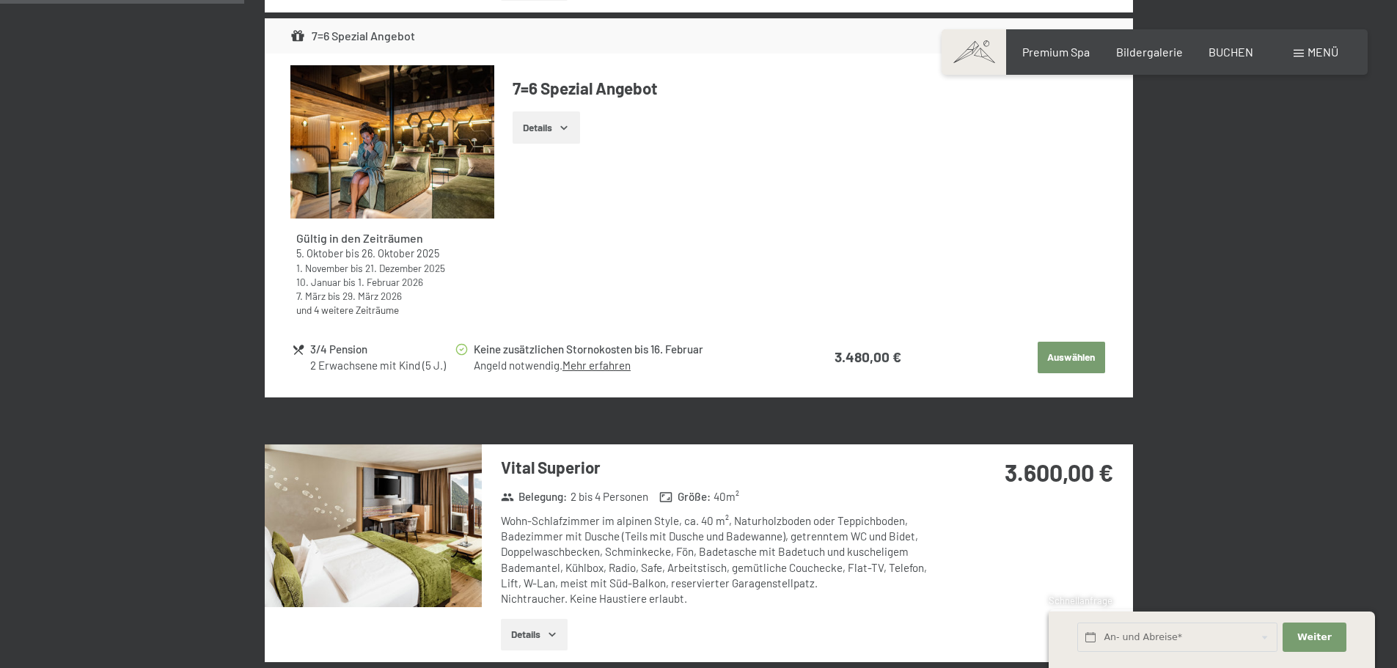
scroll to position [0, 0]
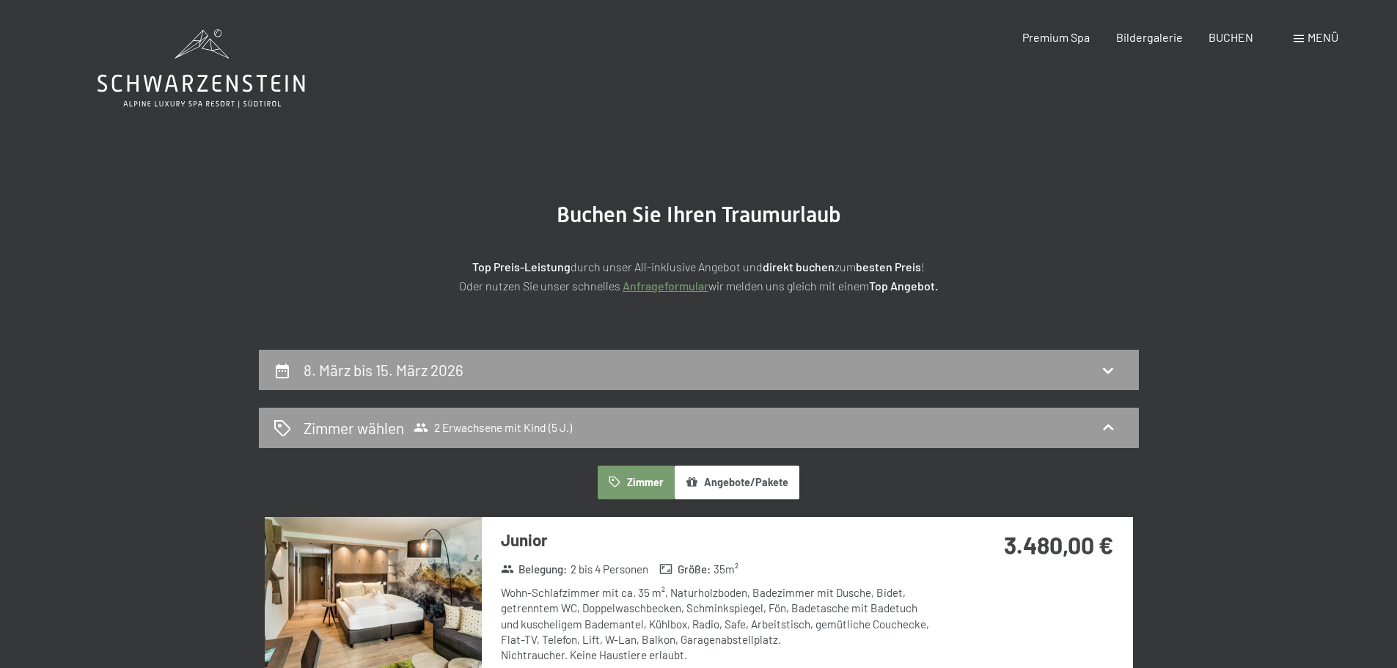
drag, startPoint x: 881, startPoint y: 470, endPoint x: 867, endPoint y: 174, distance: 296.5
click at [1099, 371] on icon at bounding box center [1108, 370] width 18 height 18
select select "5"
select select "[DATE]"
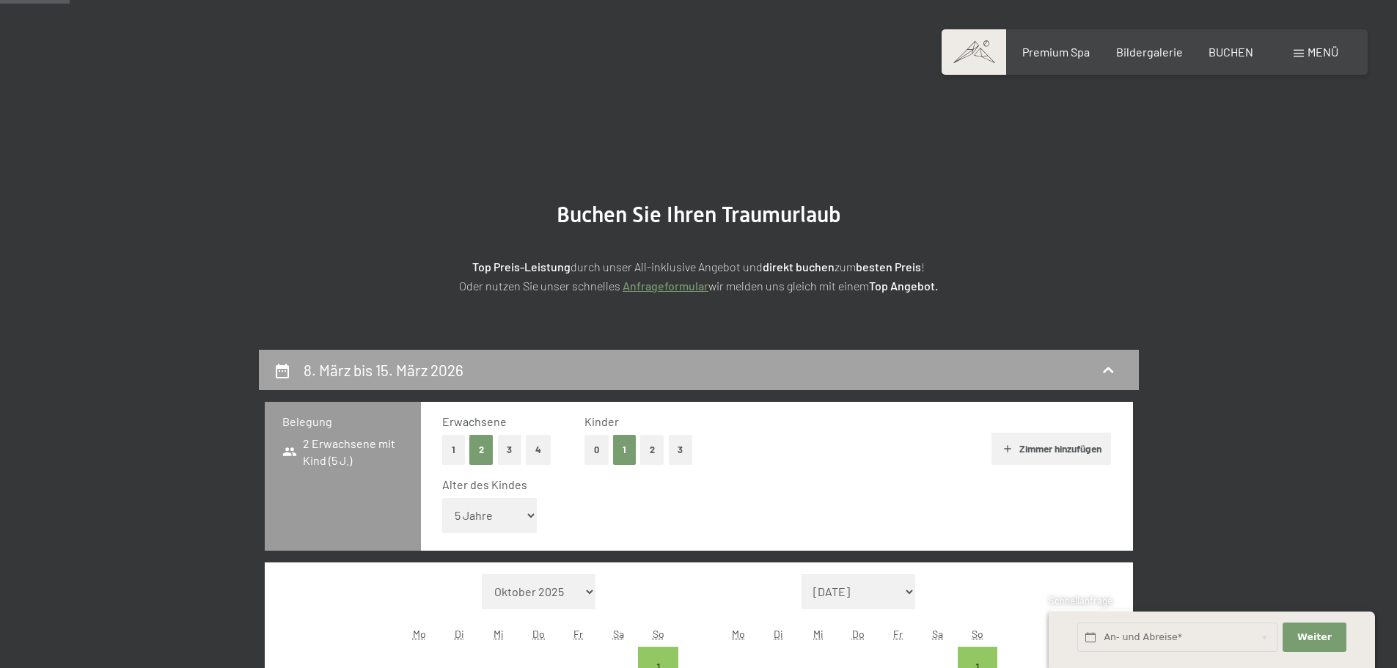
scroll to position [350, 0]
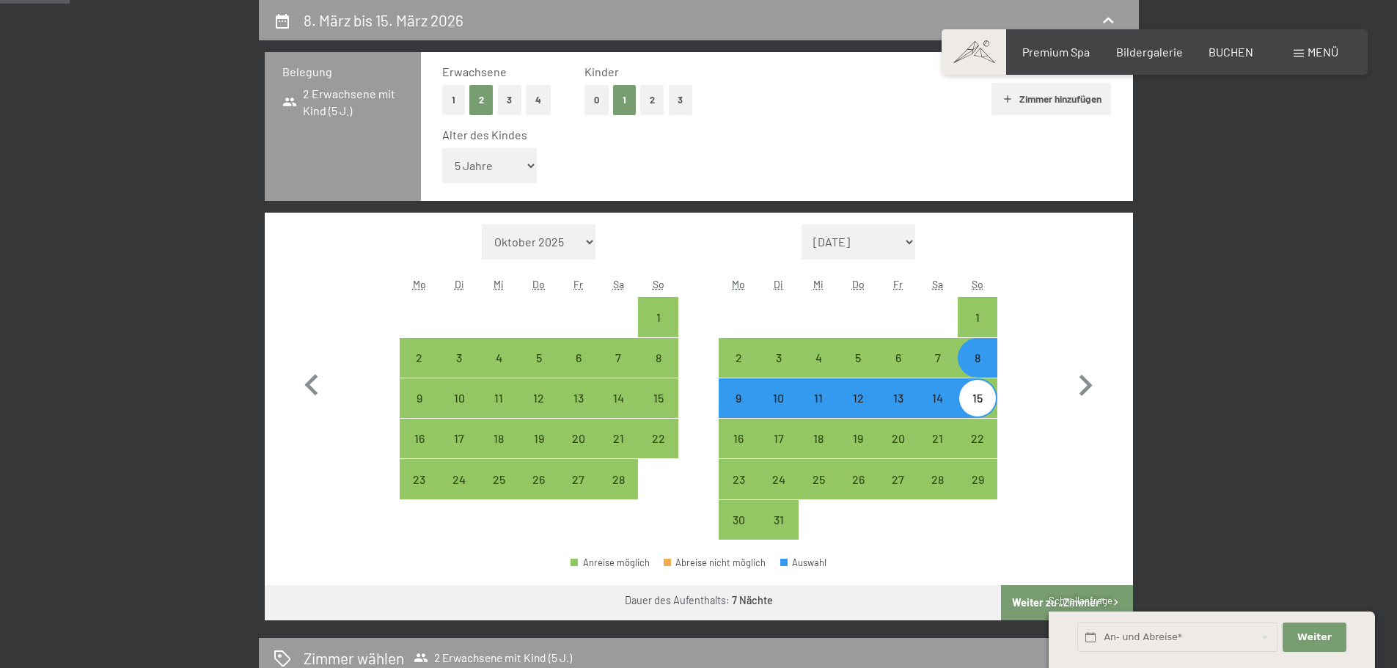
click at [978, 400] on div "15" at bounding box center [977, 410] width 37 height 37
select select "[DATE]"
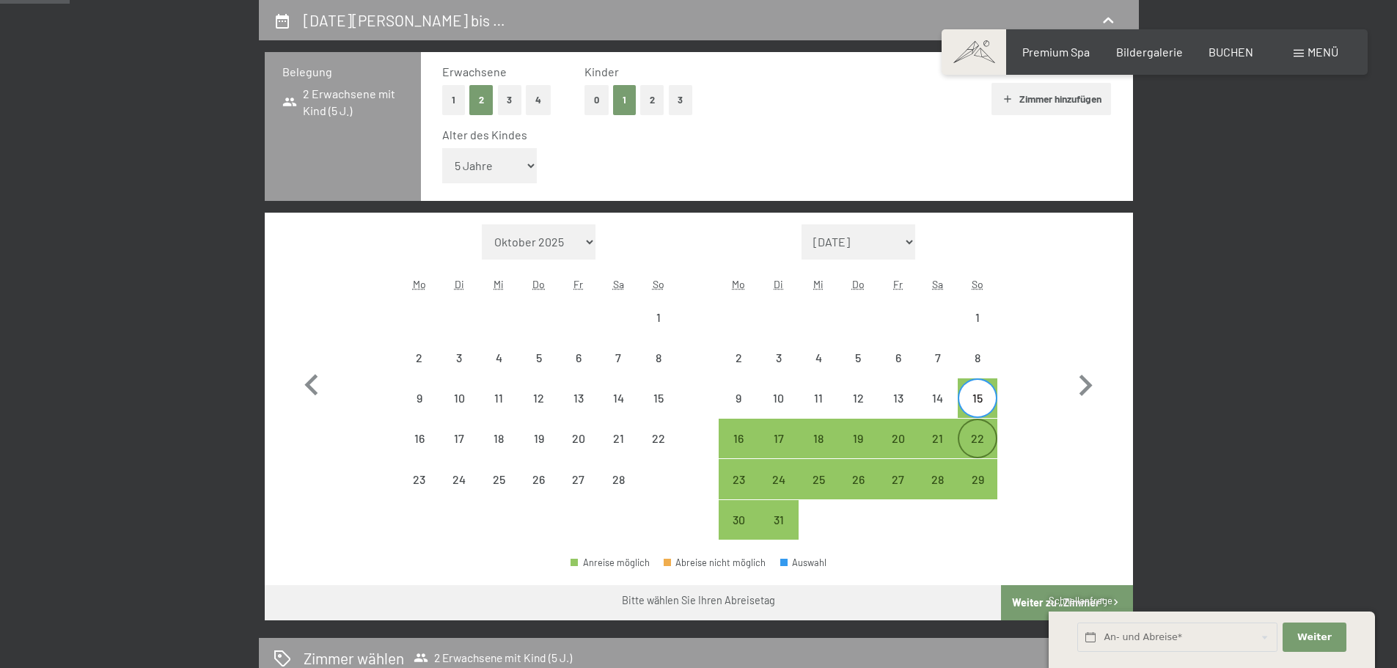
click at [982, 433] on div "22" at bounding box center [977, 451] width 37 height 37
select select "[DATE]"
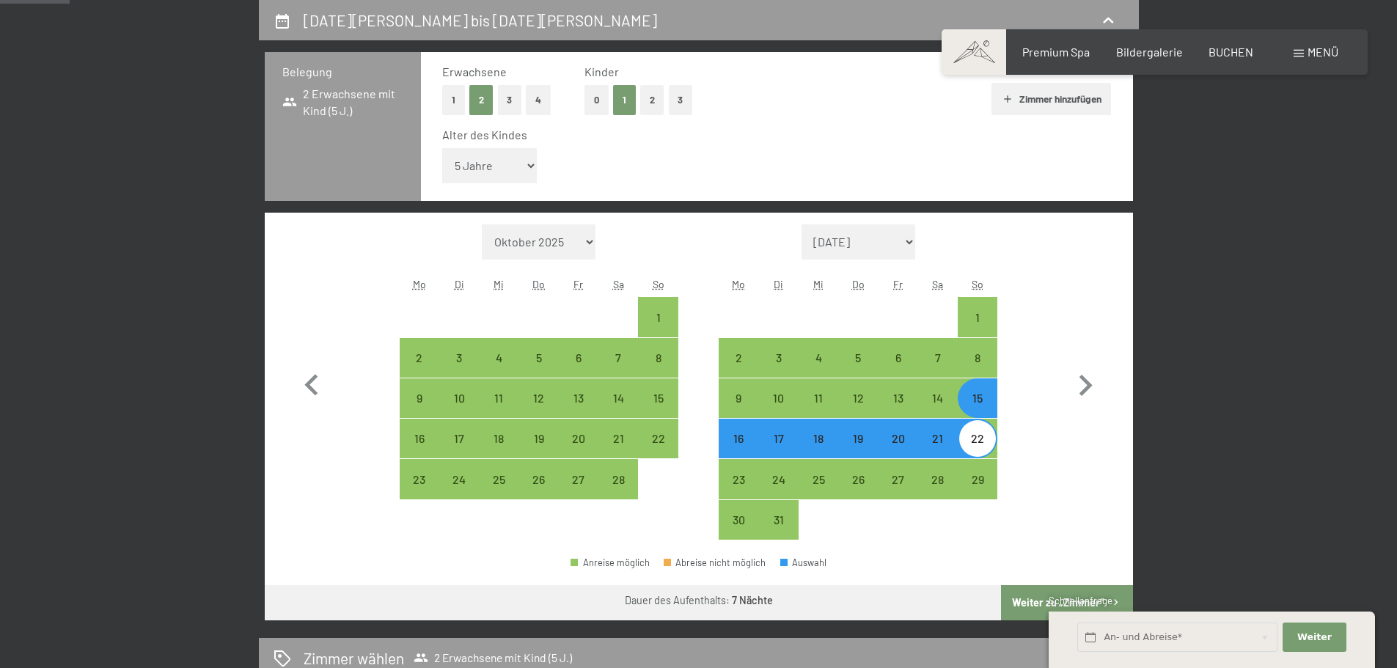
click at [1024, 599] on button "Weiter zu „Zimmer“" at bounding box center [1066, 602] width 131 height 35
select select "[DATE]"
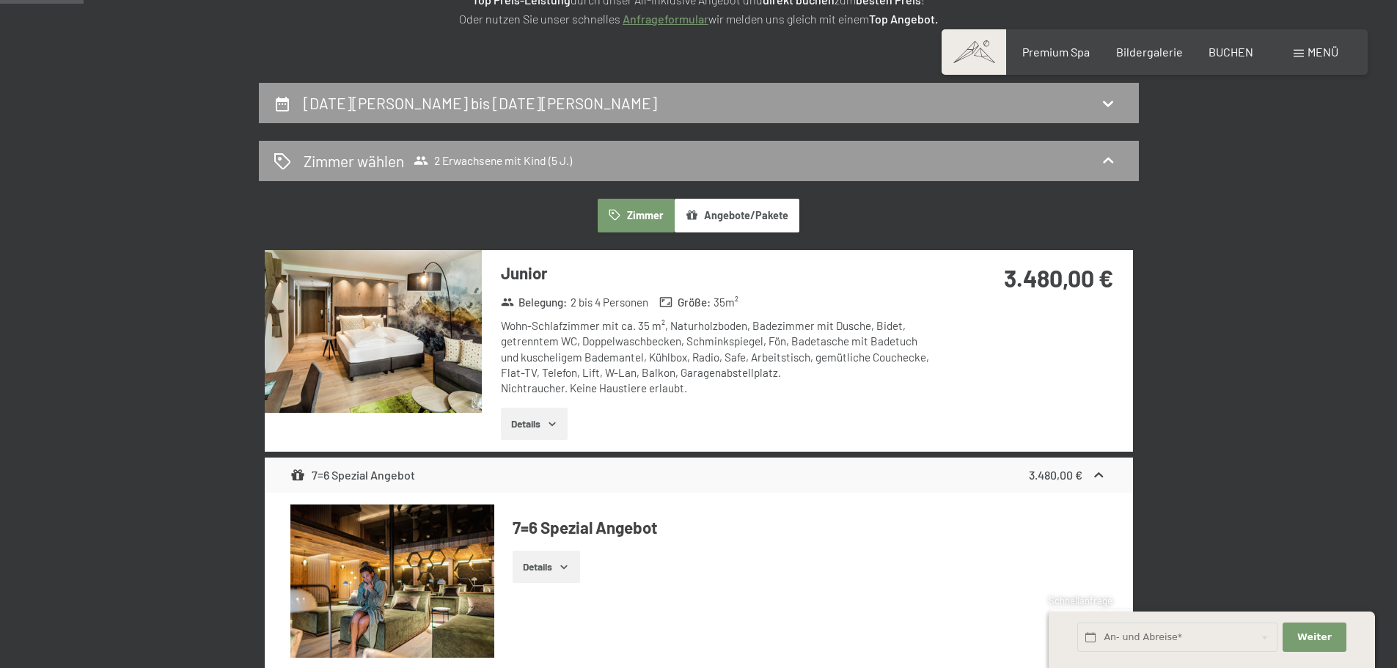
scroll to position [56, 0]
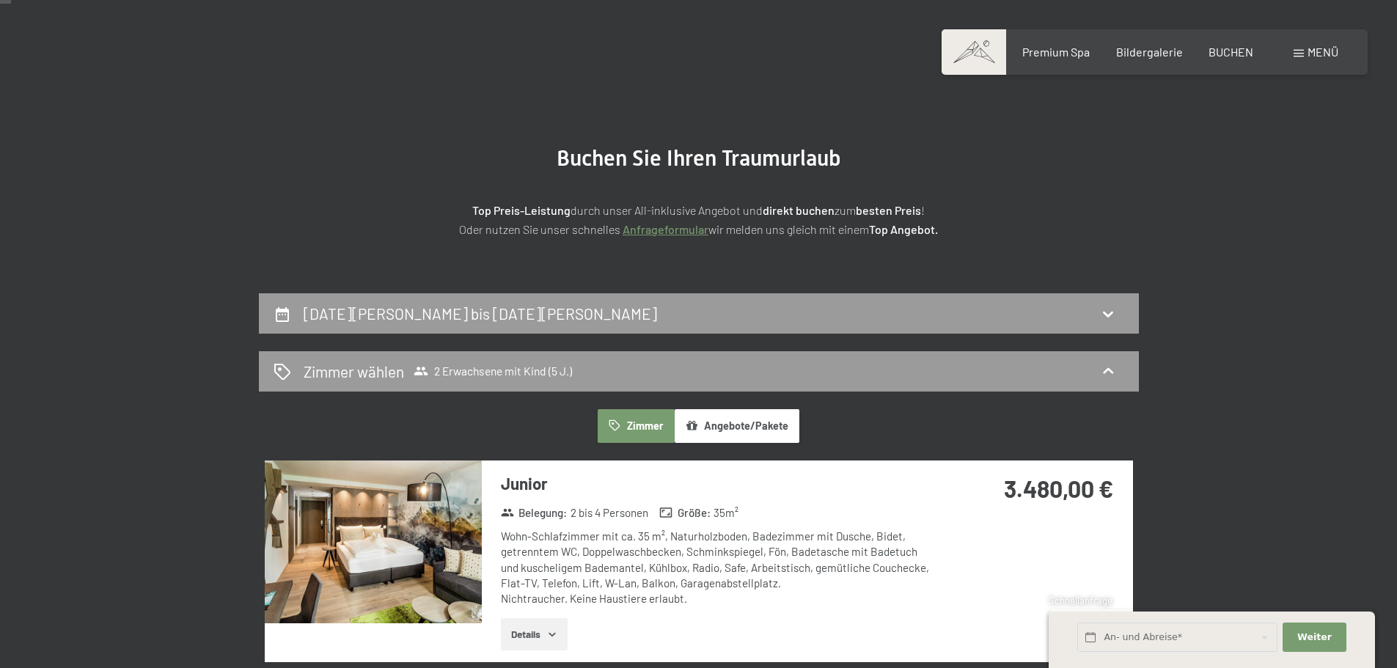
click at [728, 422] on button "Angebote/Pakete" at bounding box center [737, 426] width 125 height 34
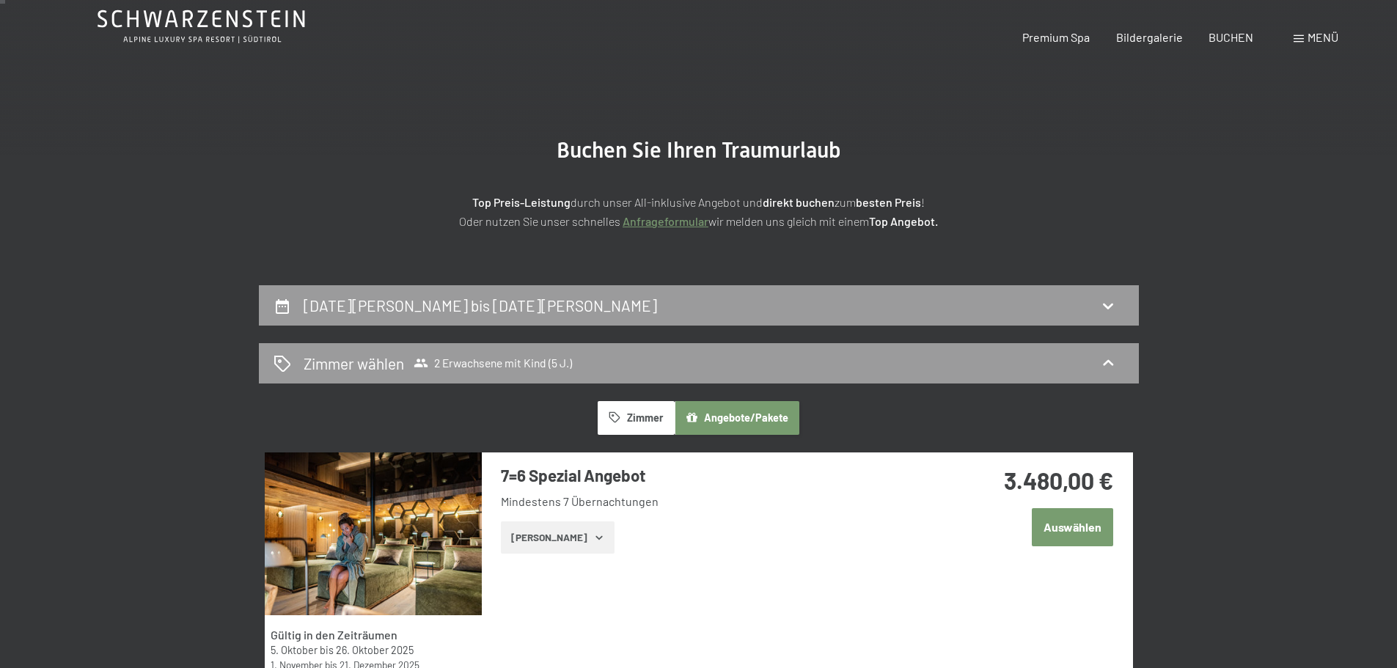
scroll to position [0, 0]
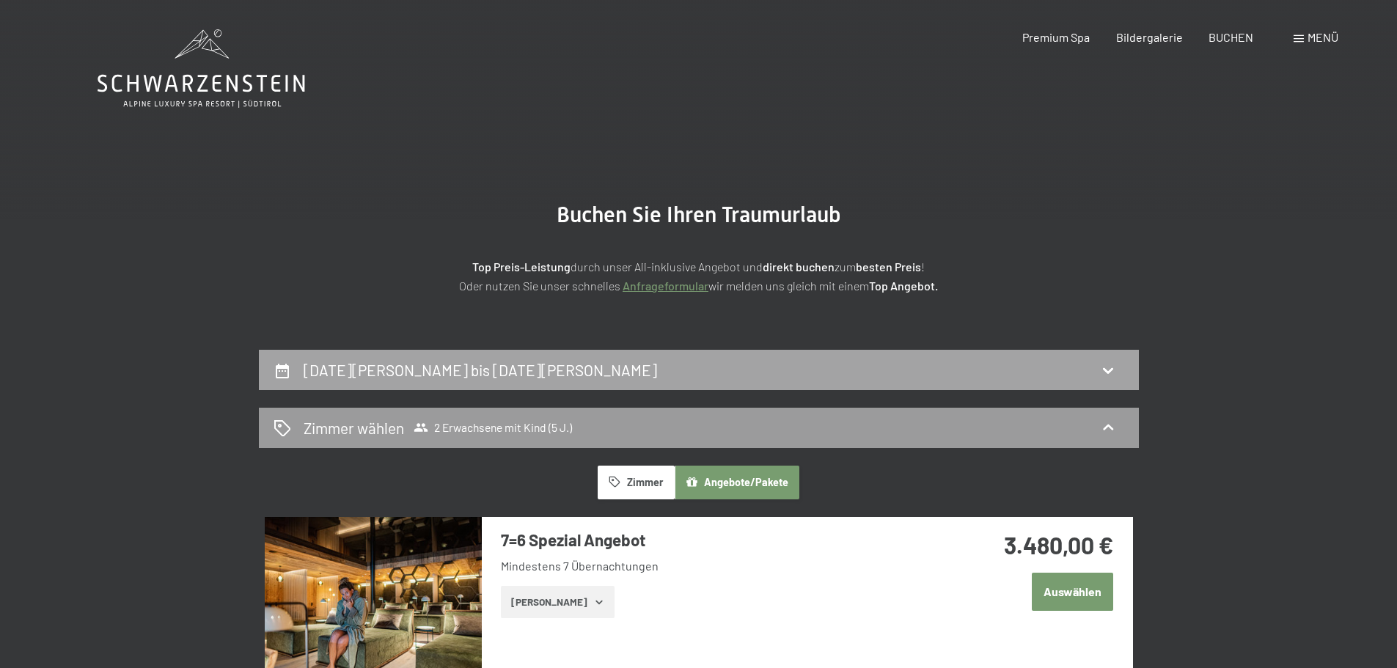
click at [442, 361] on h2 "15. März bis 22. März 2026" at bounding box center [480, 370] width 353 height 18
select select "5"
select select "[DATE]"
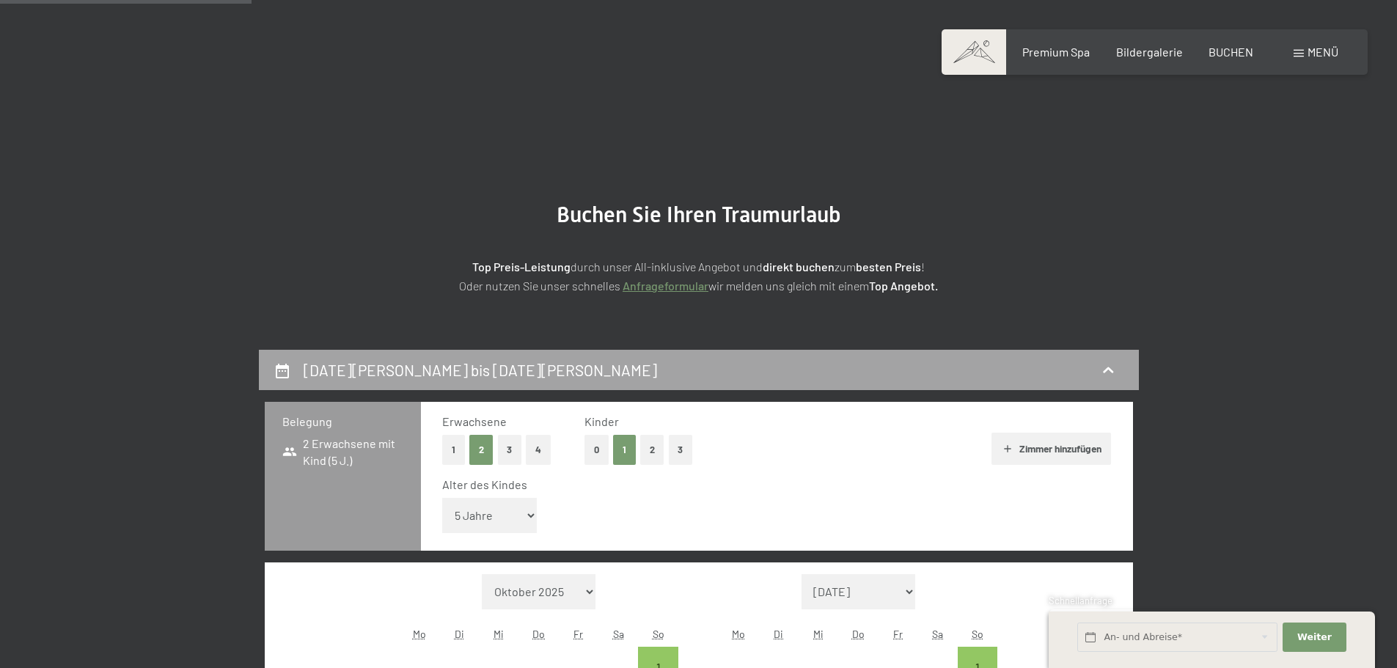
scroll to position [350, 0]
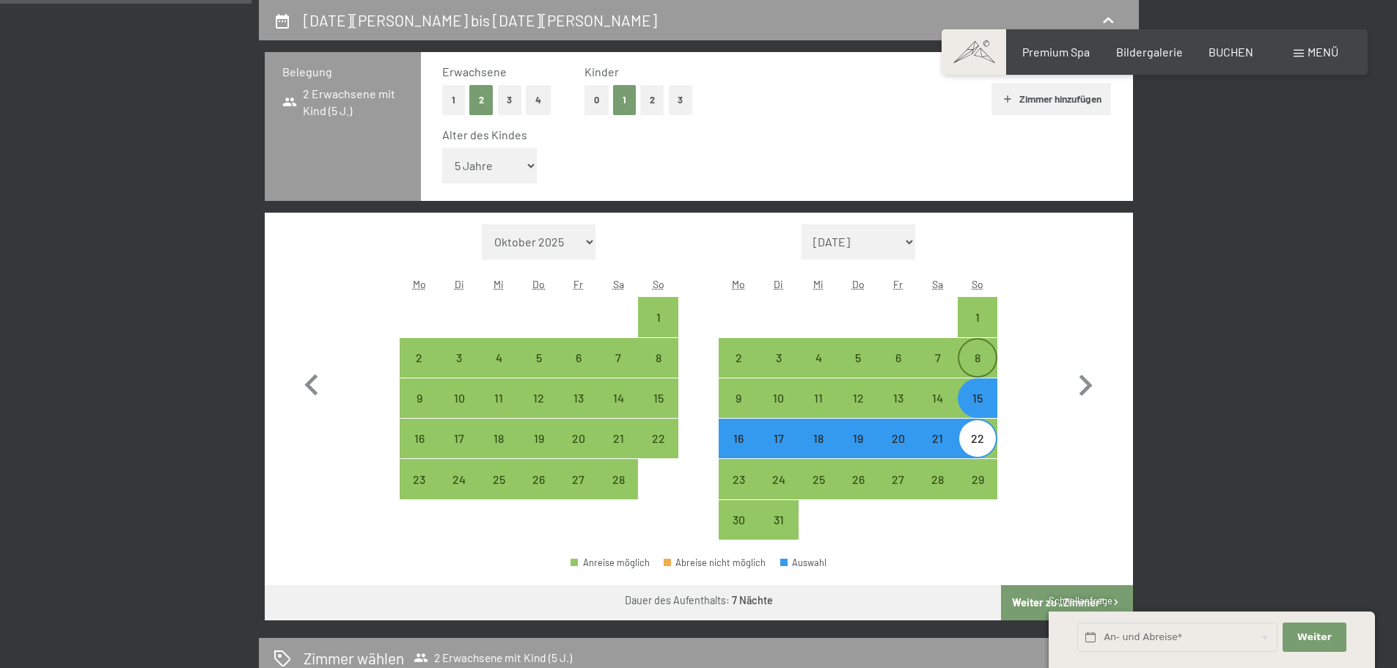
click at [988, 356] on div "8" at bounding box center [977, 370] width 37 height 37
select select "[DATE]"
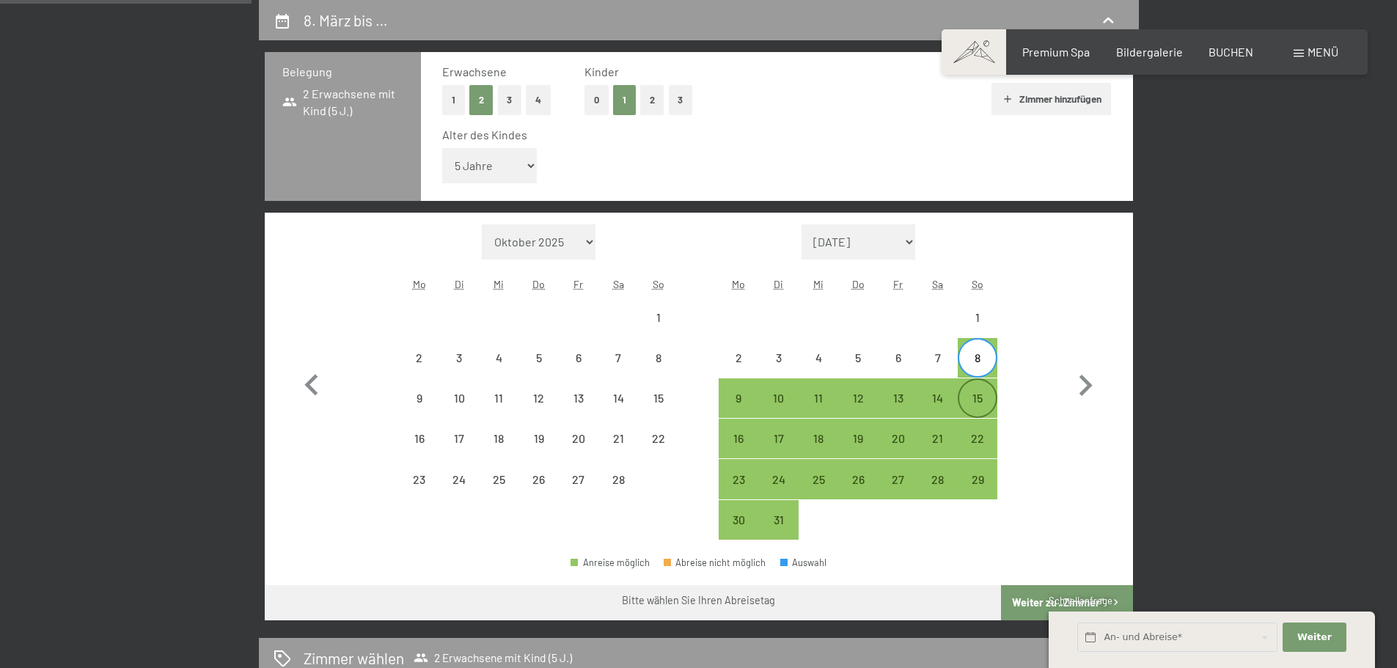
click at [980, 397] on div "15" at bounding box center [977, 410] width 37 height 37
select select "[DATE]"
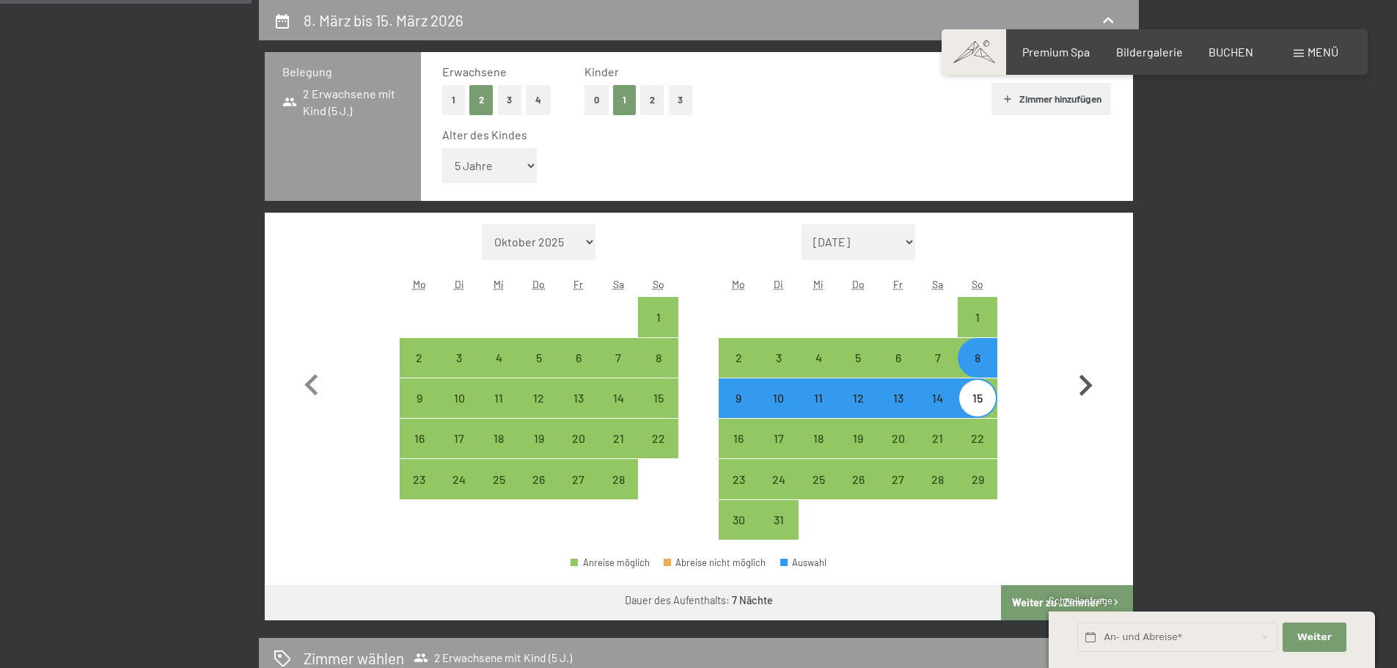
click at [1104, 445] on button "button" at bounding box center [1085, 382] width 43 height 316
select select "[DATE]"
select select "2026-04-01"
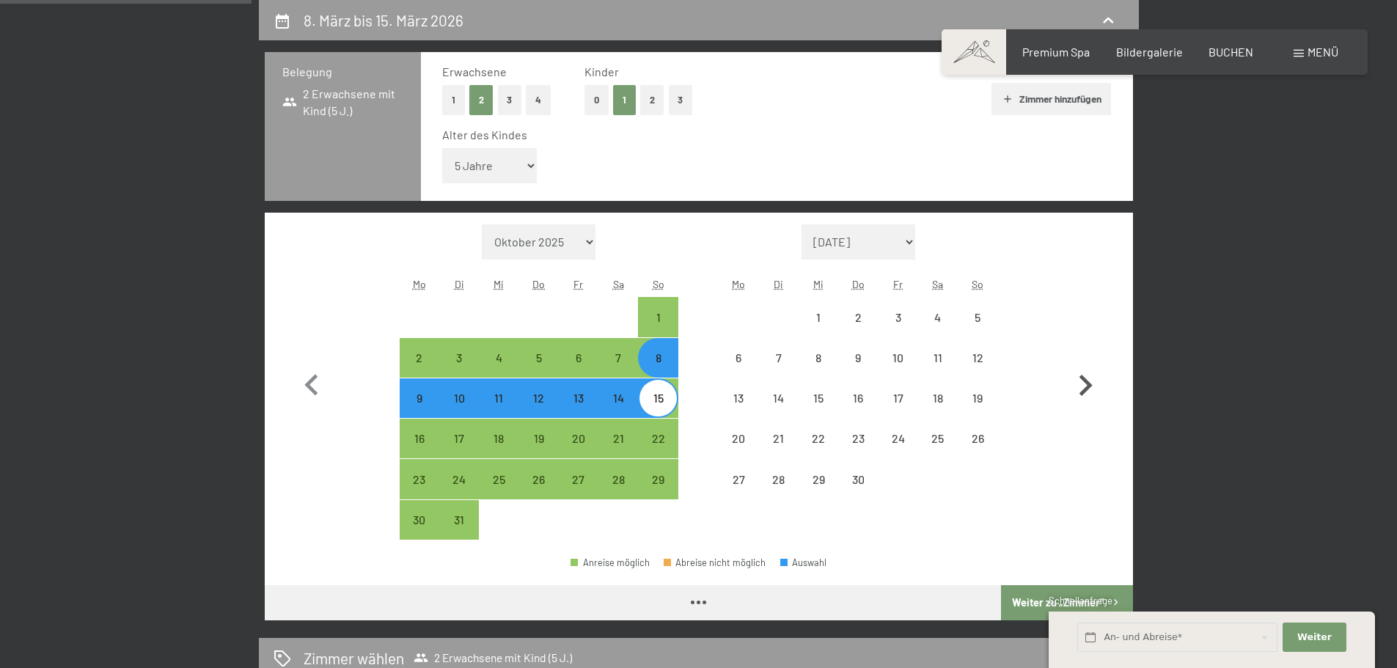
select select "[DATE]"
select select "2026-04-01"
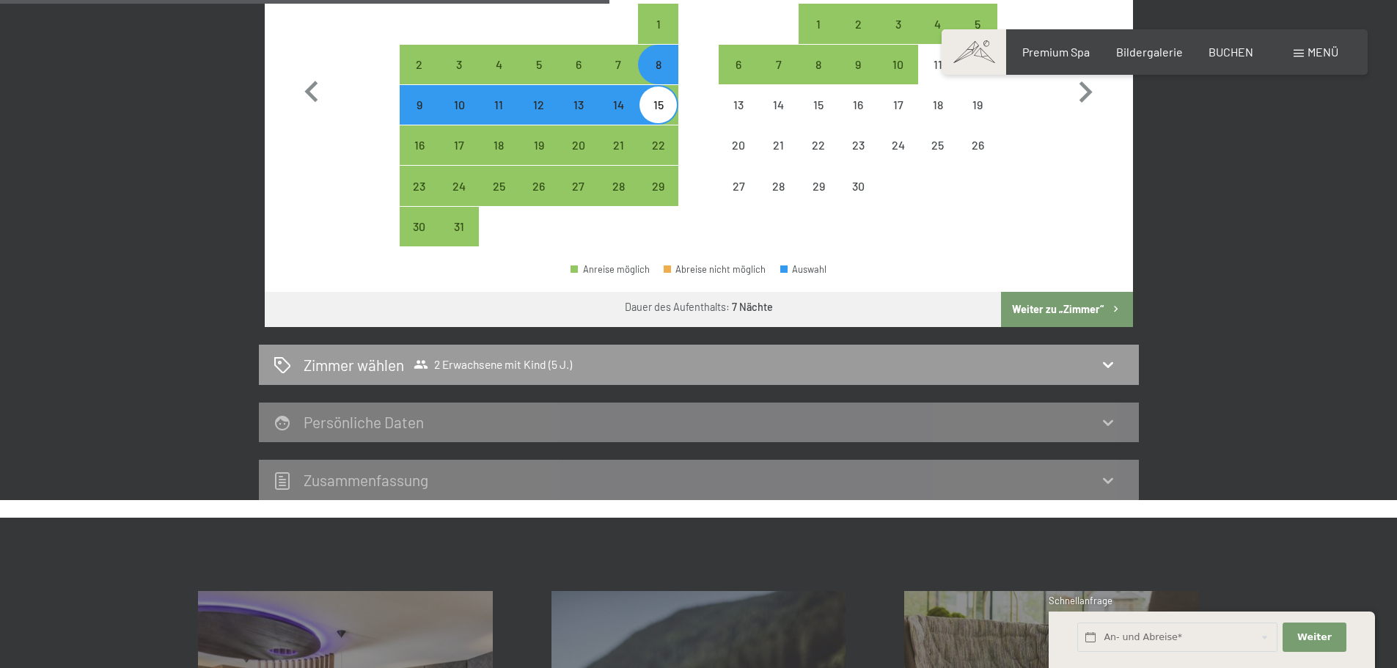
click at [1040, 304] on button "Weiter zu „Zimmer“" at bounding box center [1066, 309] width 131 height 35
select select "[DATE]"
select select "2026-04-01"
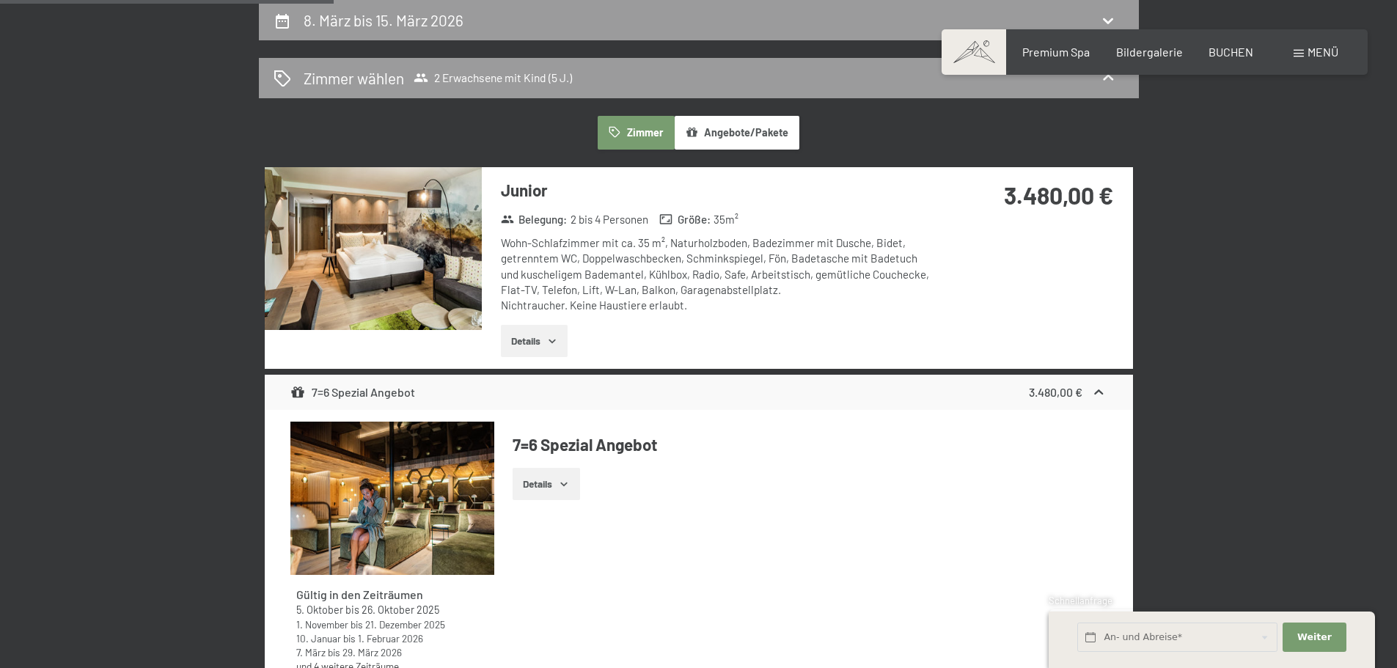
click at [724, 125] on button "Angebote/Pakete" at bounding box center [737, 133] width 125 height 34
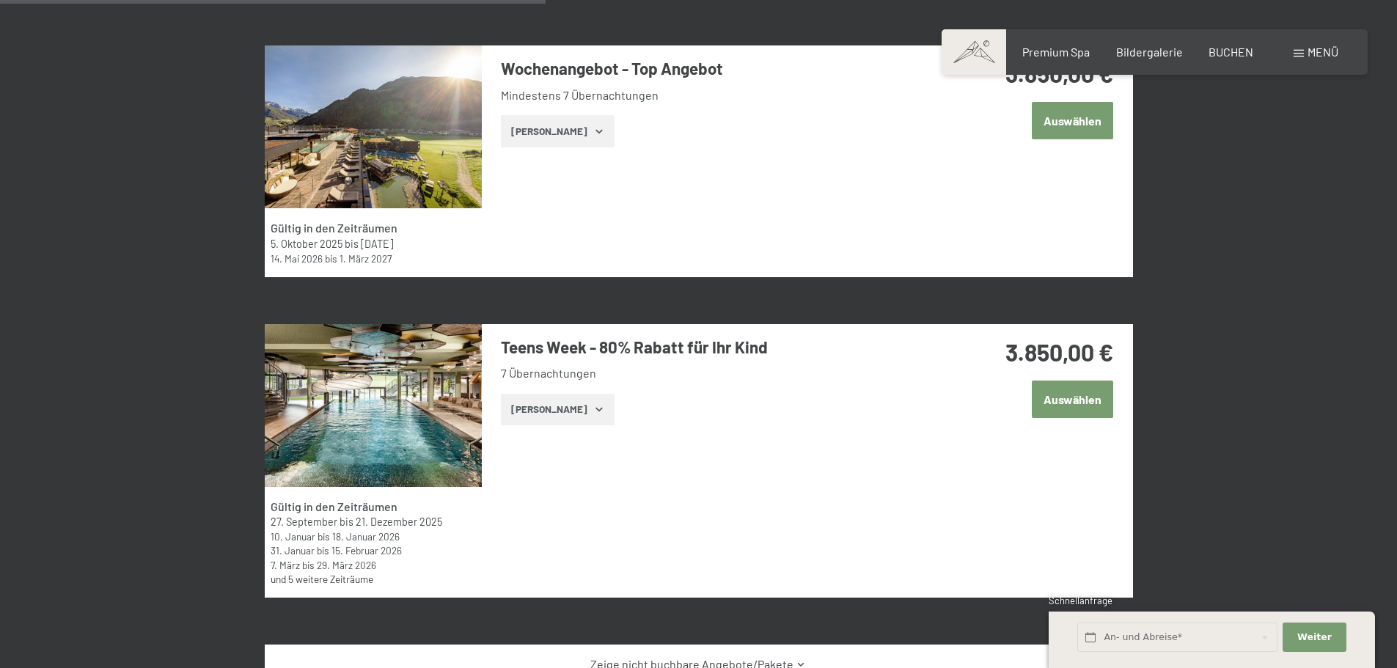
scroll to position [790, 0]
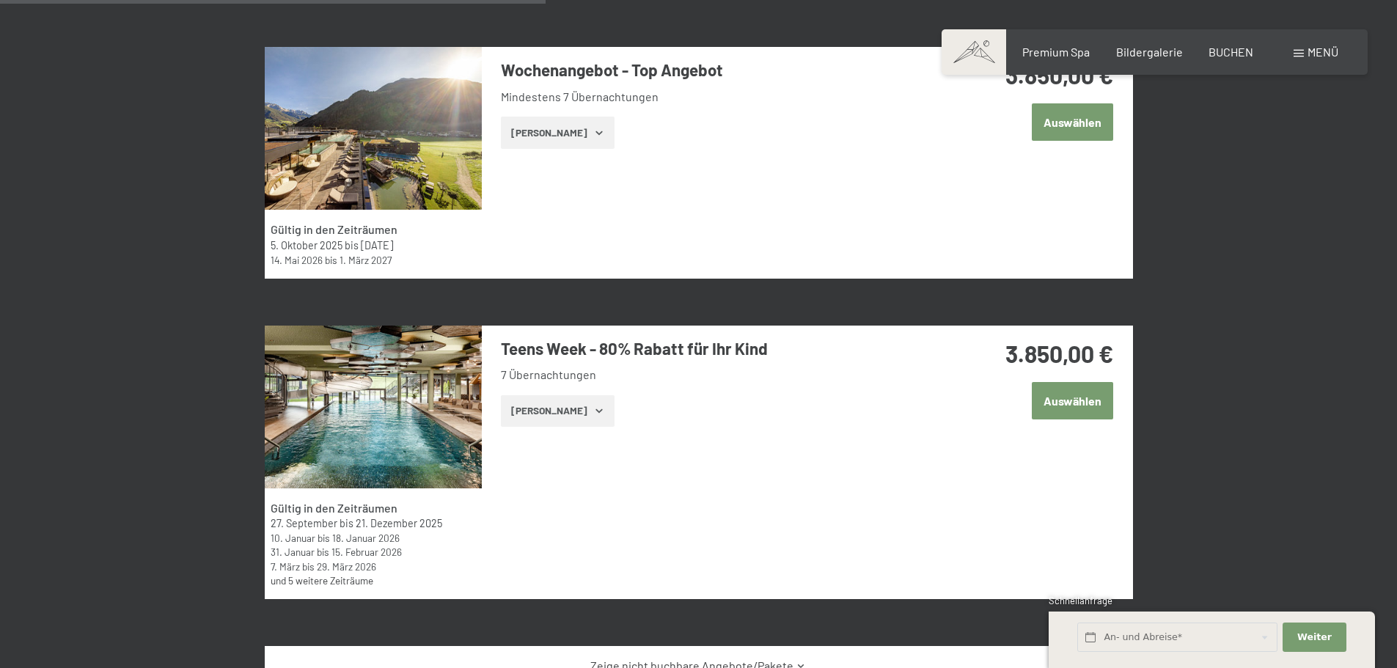
click at [570, 410] on button "Zeige Zimmer" at bounding box center [558, 411] width 114 height 32
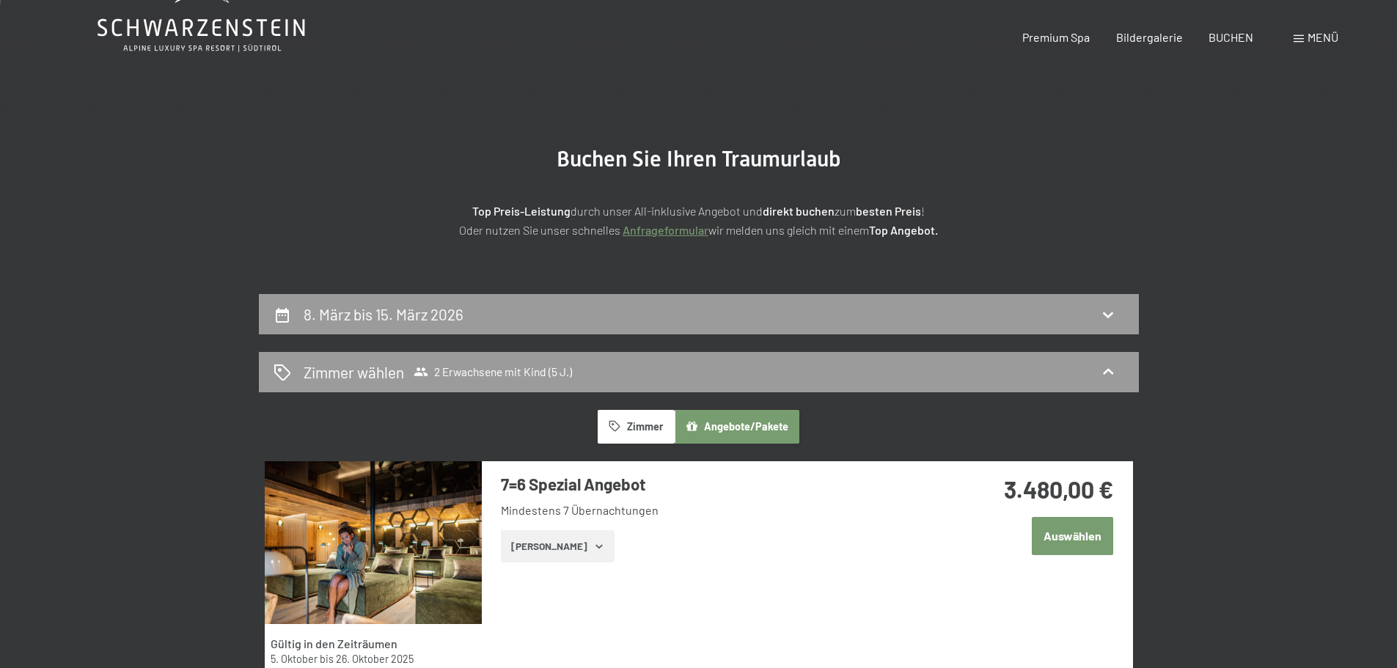
scroll to position [0, 0]
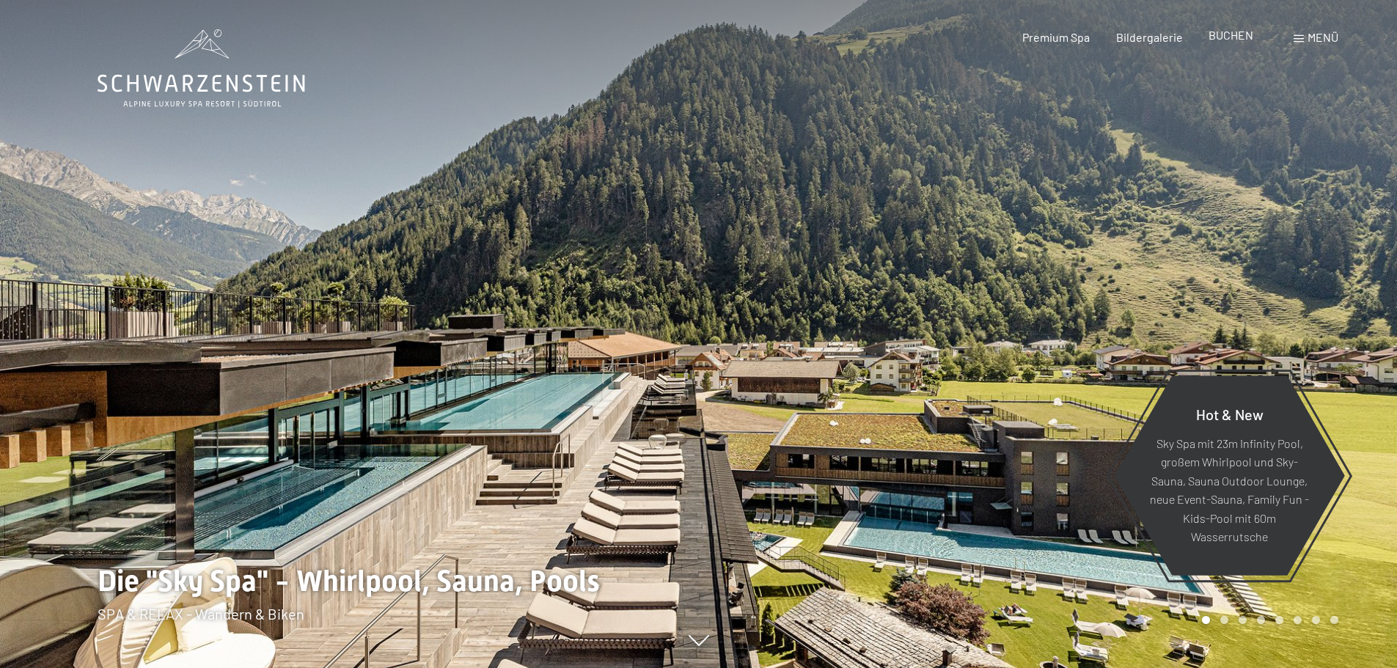
click at [1224, 36] on span "BUCHEN" at bounding box center [1230, 35] width 45 height 14
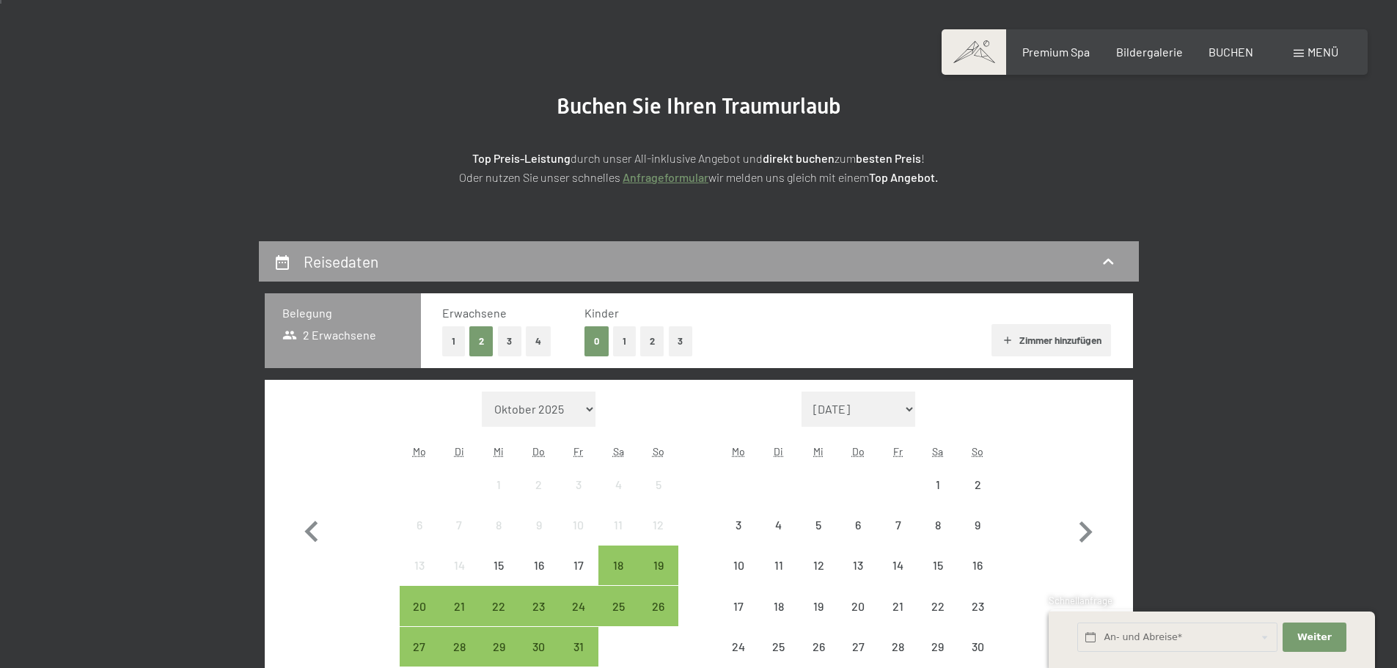
scroll to position [293, 0]
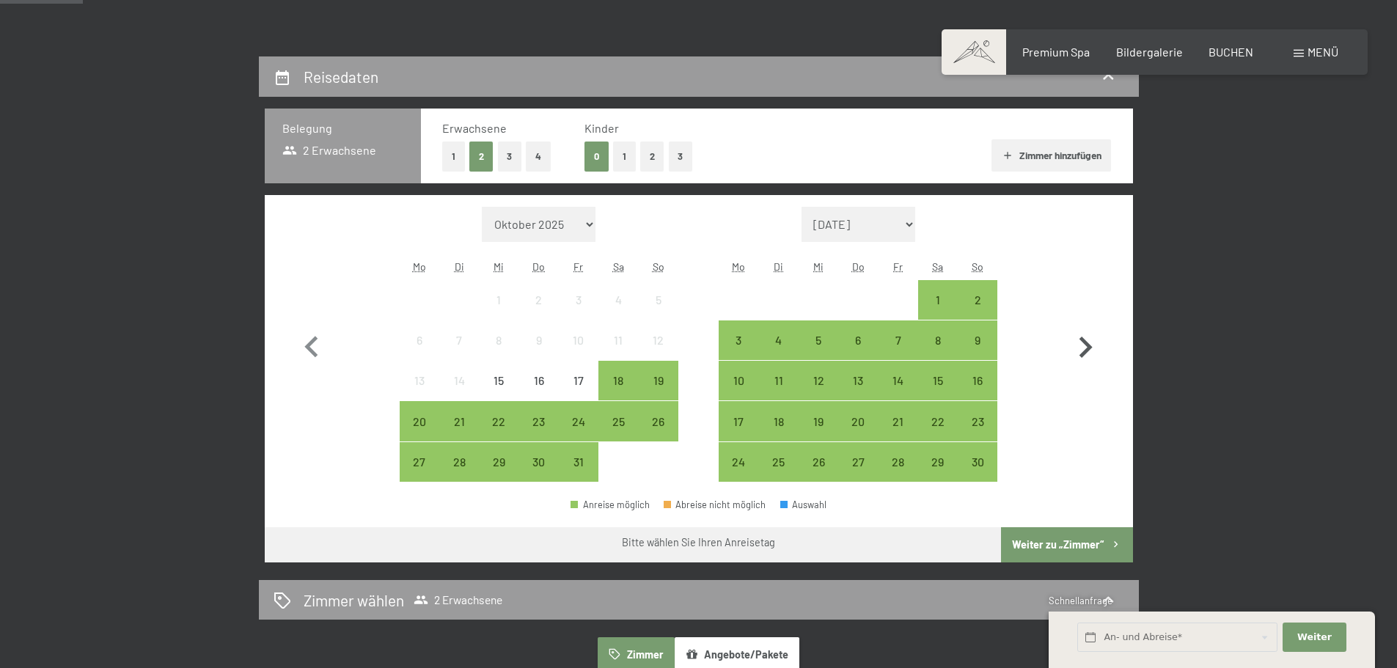
click at [1084, 348] on icon "button" at bounding box center [1085, 347] width 43 height 43
select select "[DATE]"
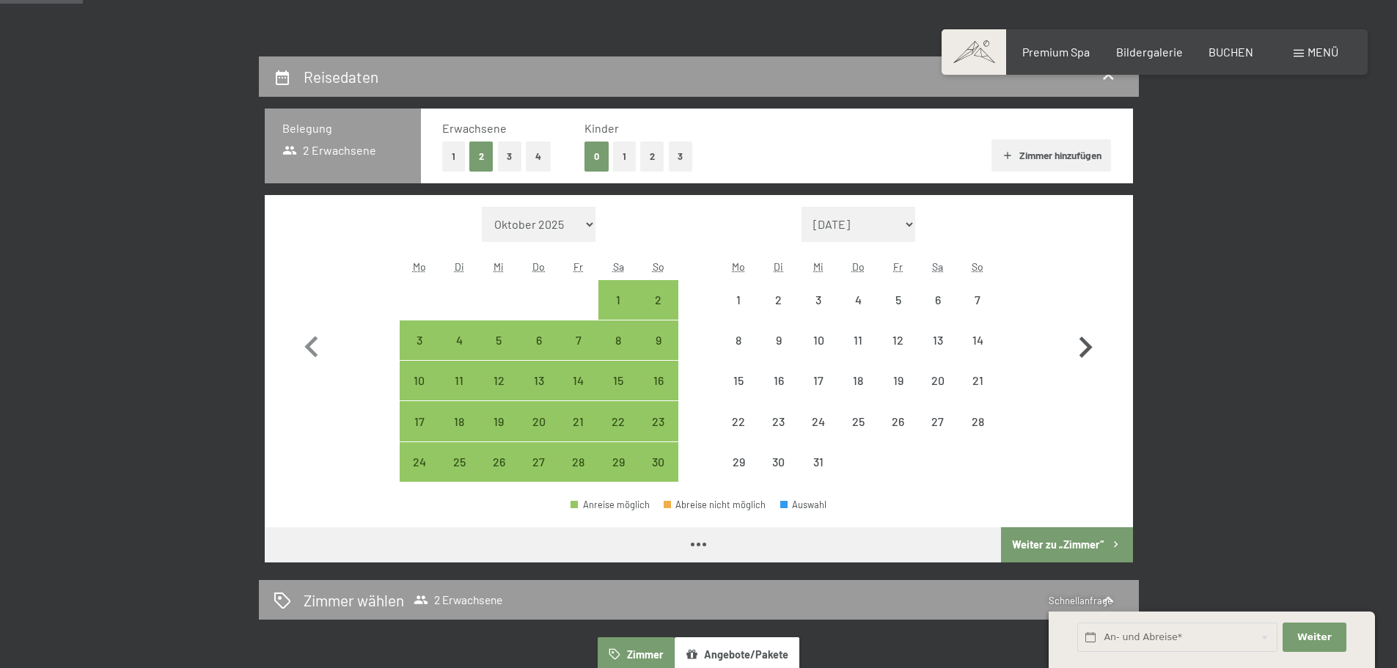
click at [1084, 348] on icon "button" at bounding box center [1085, 347] width 43 height 43
select select "[DATE]"
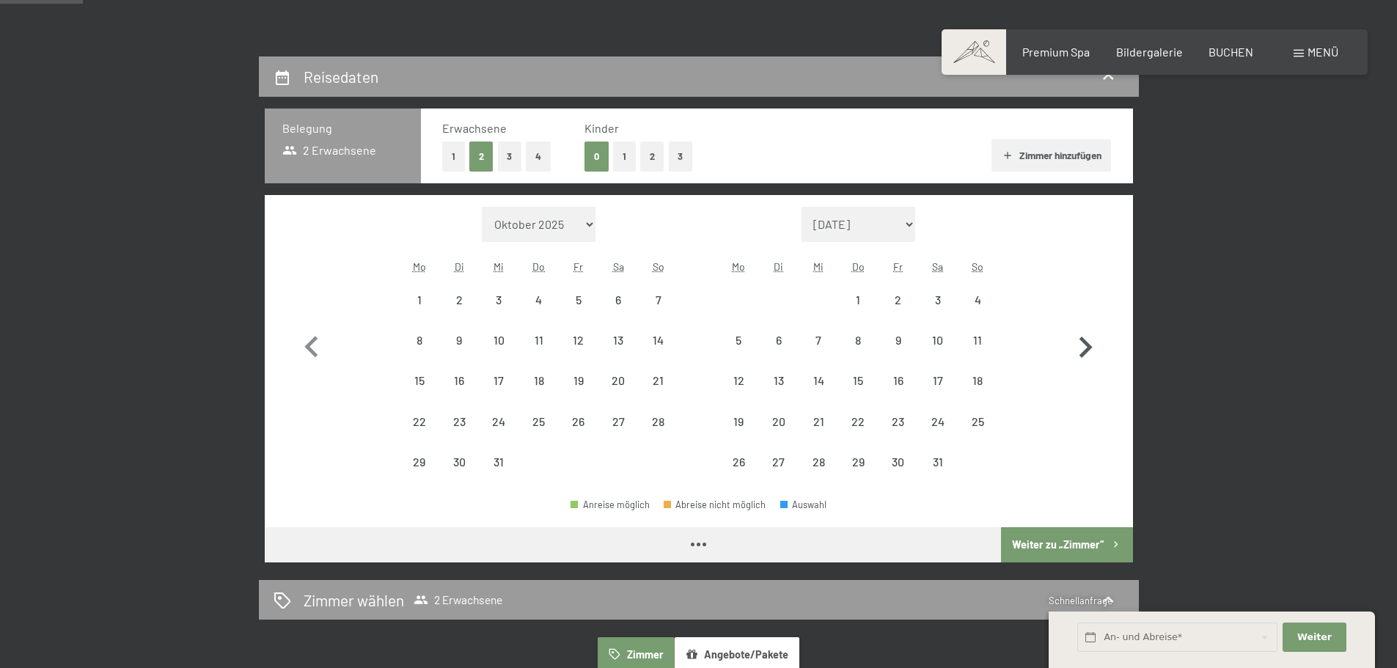
click at [1084, 348] on icon "button" at bounding box center [1085, 347] width 43 height 43
select select "[DATE]"
click at [1084, 348] on icon "button" at bounding box center [1085, 347] width 43 height 43
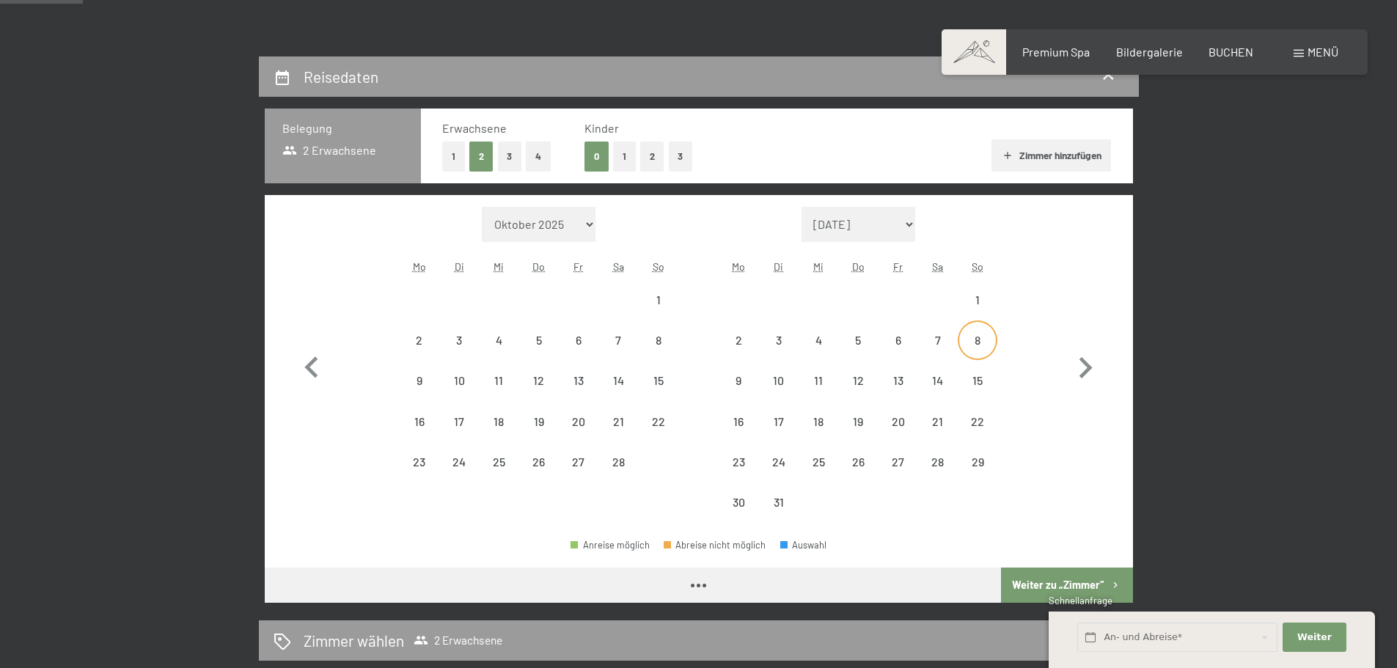
select select "[DATE]"
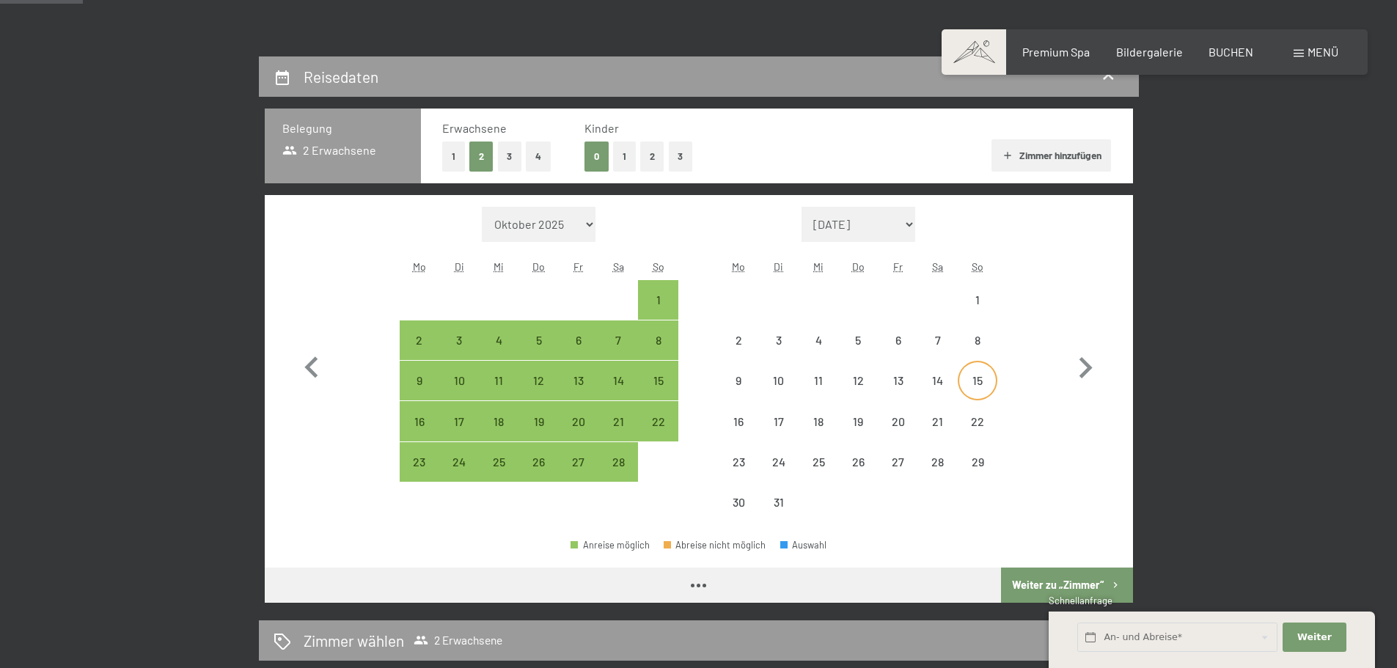
select select "[DATE]"
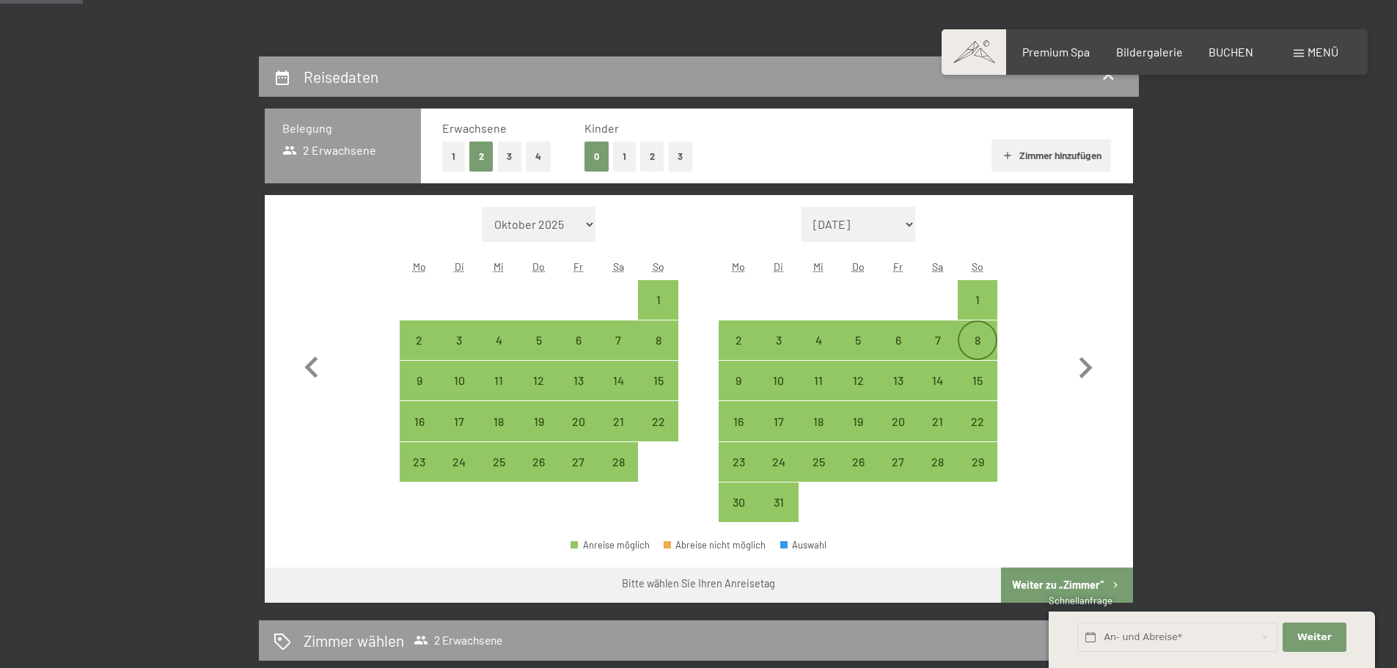
click at [973, 343] on div "8" at bounding box center [977, 352] width 37 height 37
select select "[DATE]"
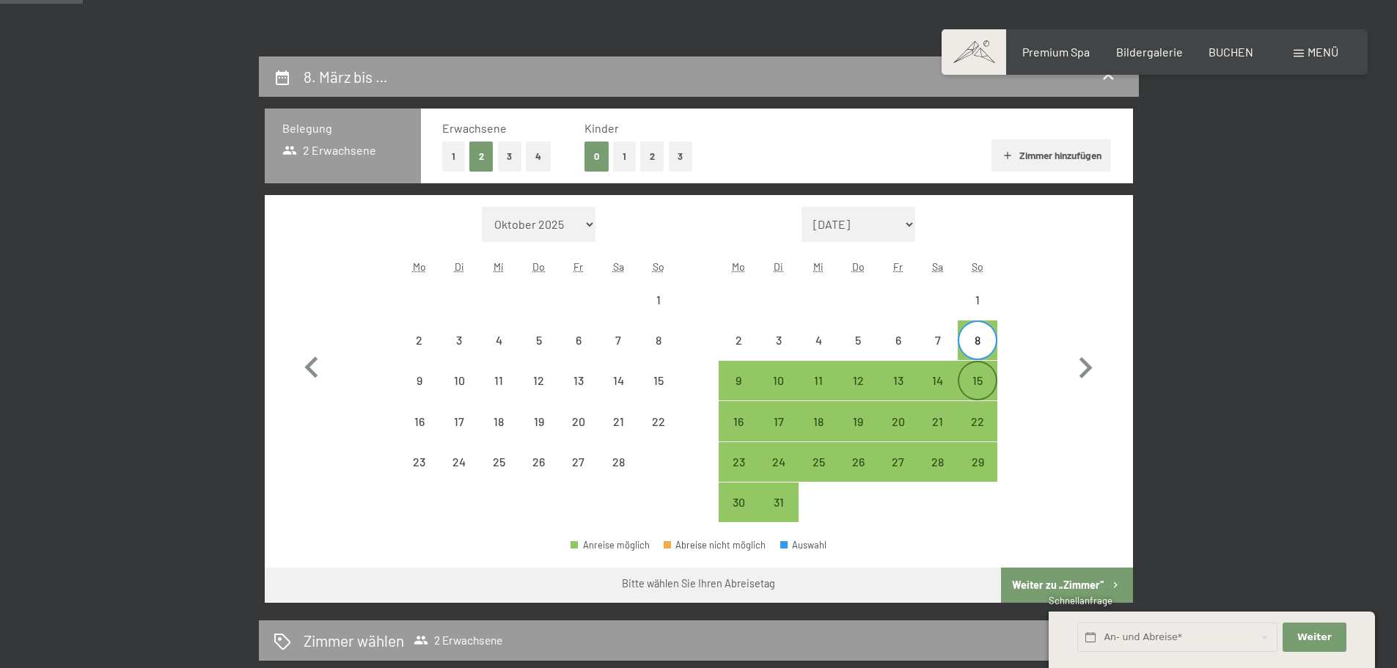
click at [972, 376] on div "15" at bounding box center [977, 393] width 37 height 37
select select "[DATE]"
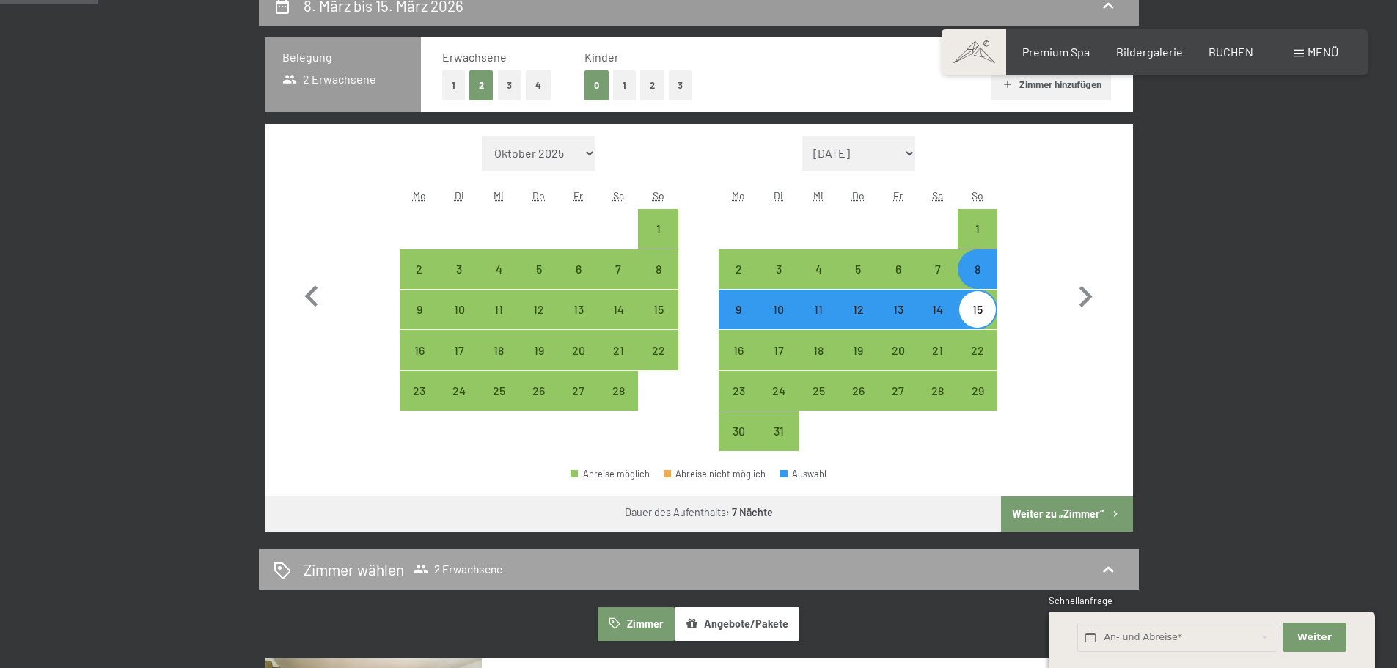
scroll to position [513, 0]
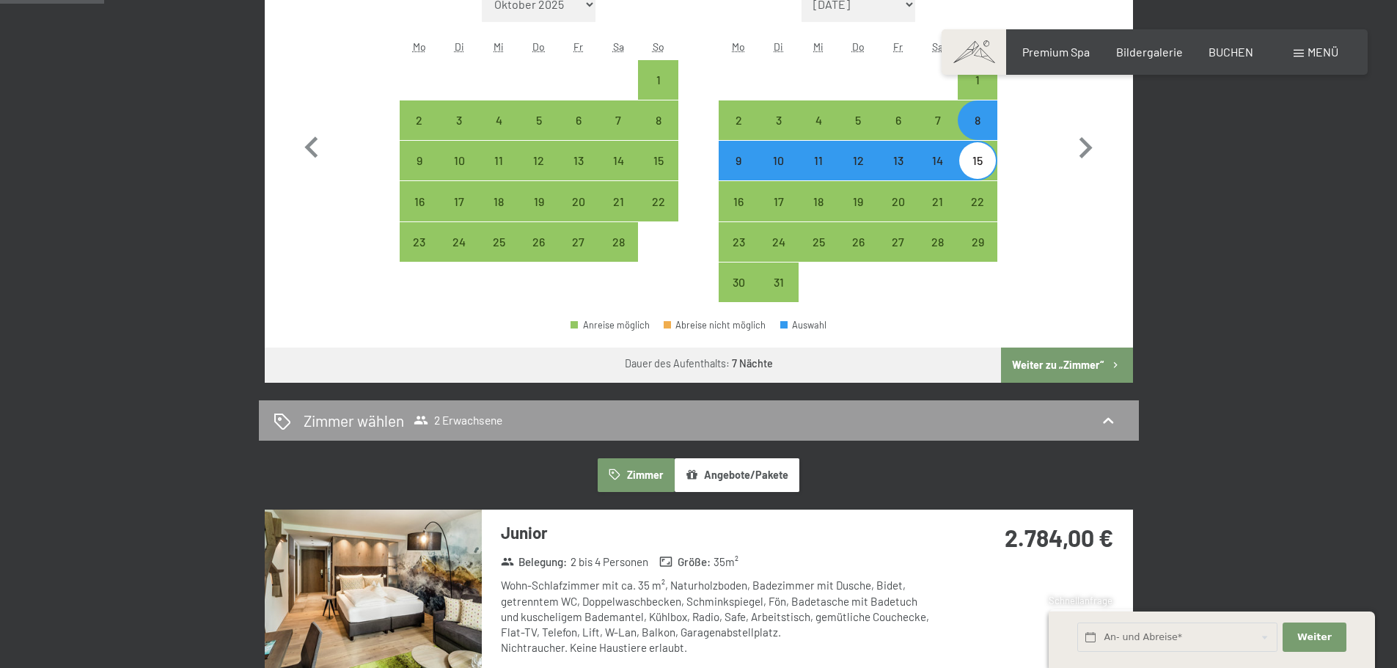
click at [1039, 363] on button "Weiter zu „Zimmer“" at bounding box center [1066, 365] width 131 height 35
select select "[DATE]"
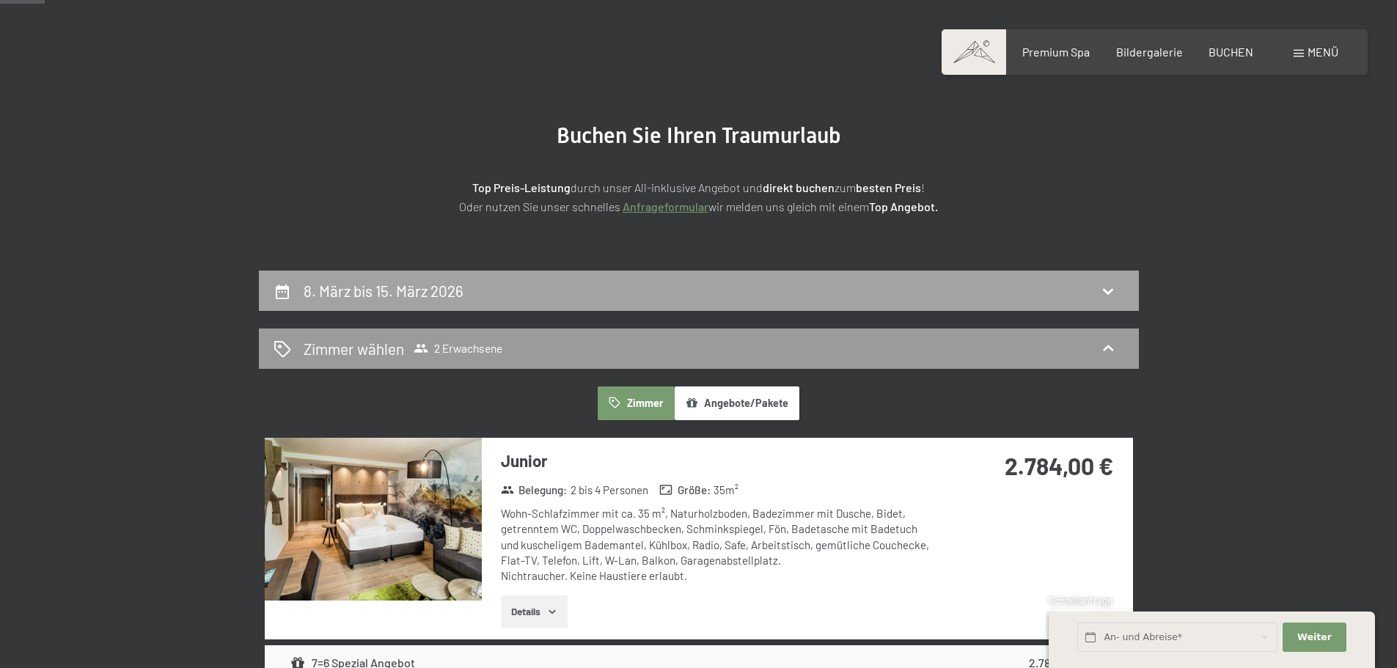
scroll to position [0, 0]
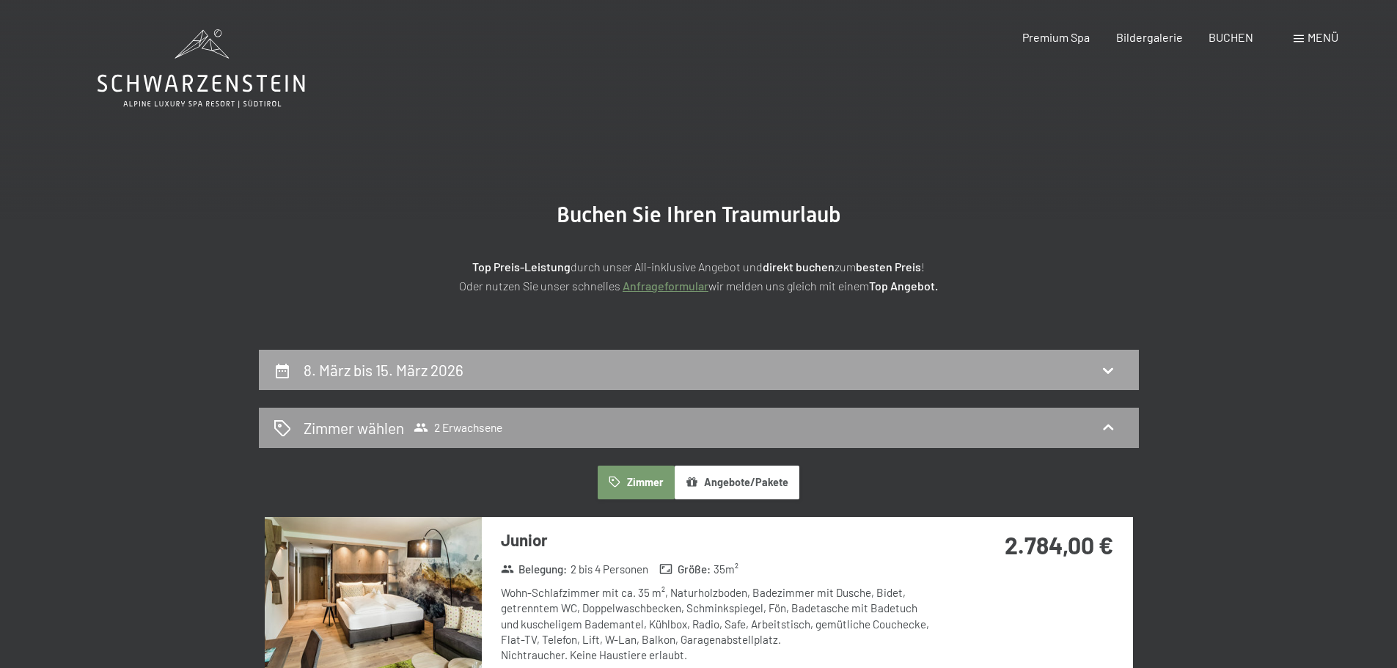
drag, startPoint x: 840, startPoint y: 632, endPoint x: 823, endPoint y: 375, distance: 257.2
click at [1235, 37] on span "BUCHEN" at bounding box center [1230, 35] width 45 height 14
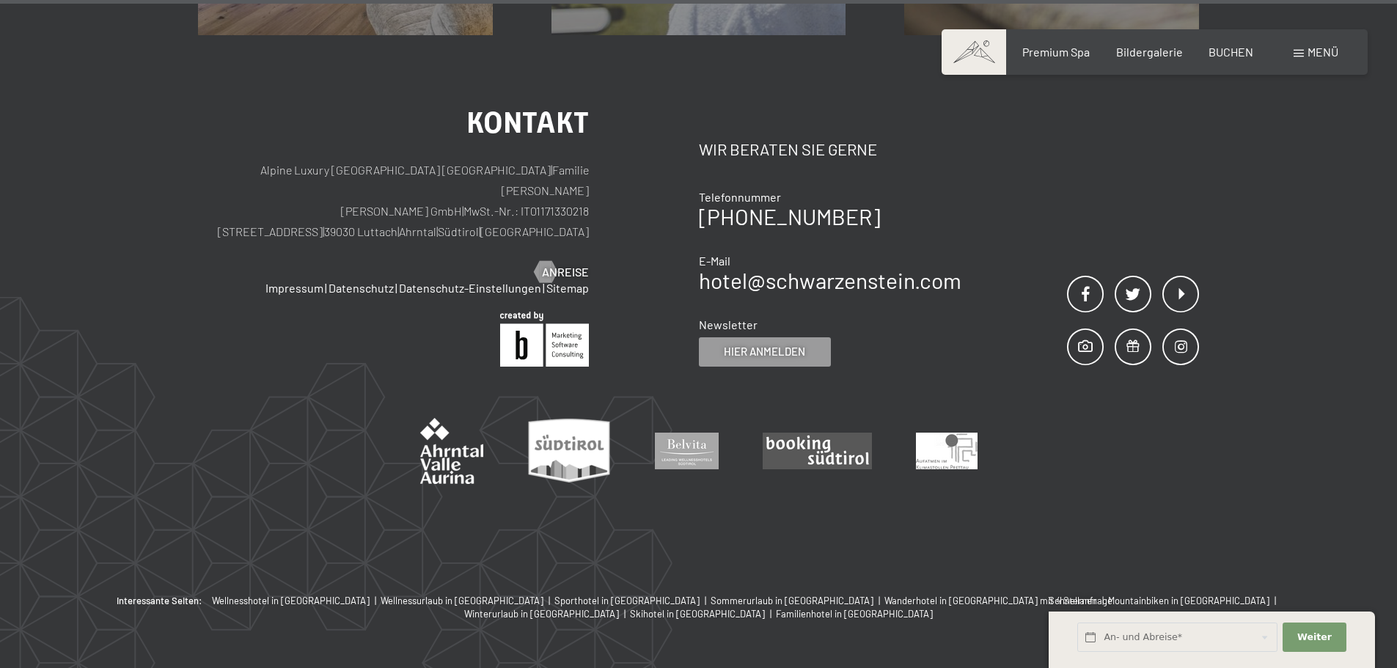
drag, startPoint x: 1247, startPoint y: 214, endPoint x: 1205, endPoint y: 416, distance: 205.9
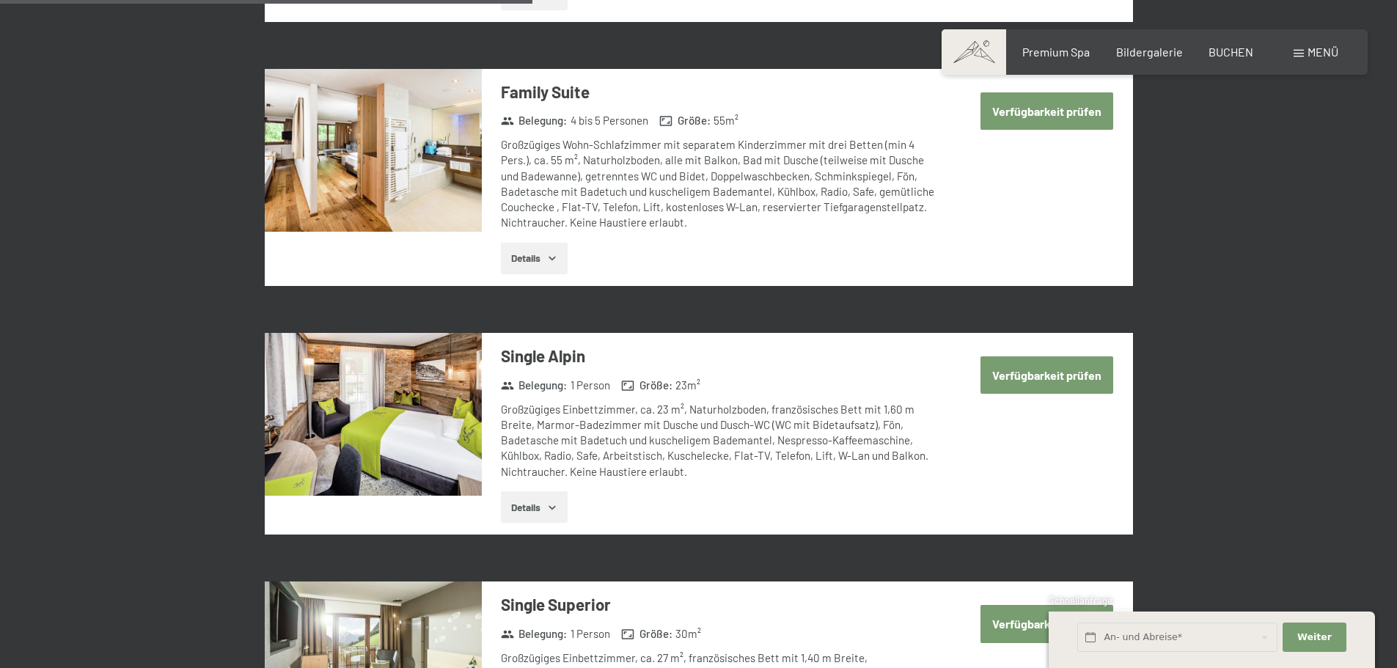
scroll to position [1876, 0]
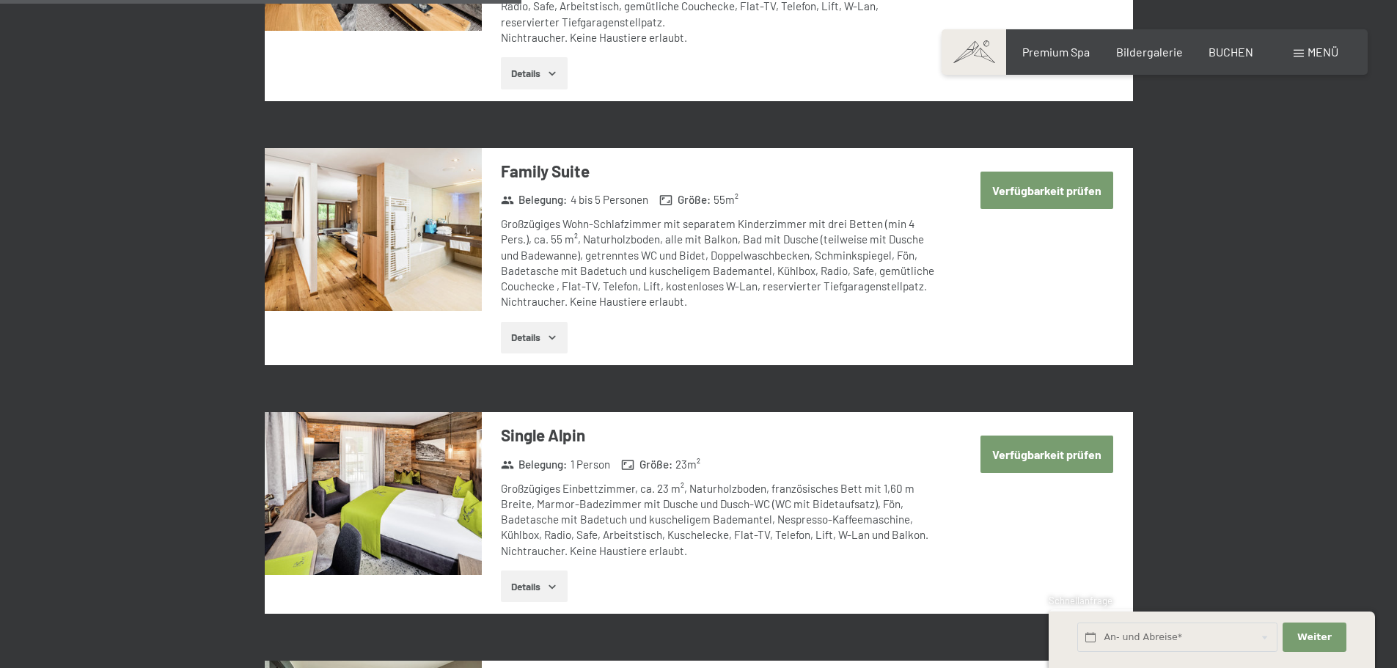
click at [1040, 172] on button "Verfügbarkeit prüfen" at bounding box center [1046, 190] width 133 height 37
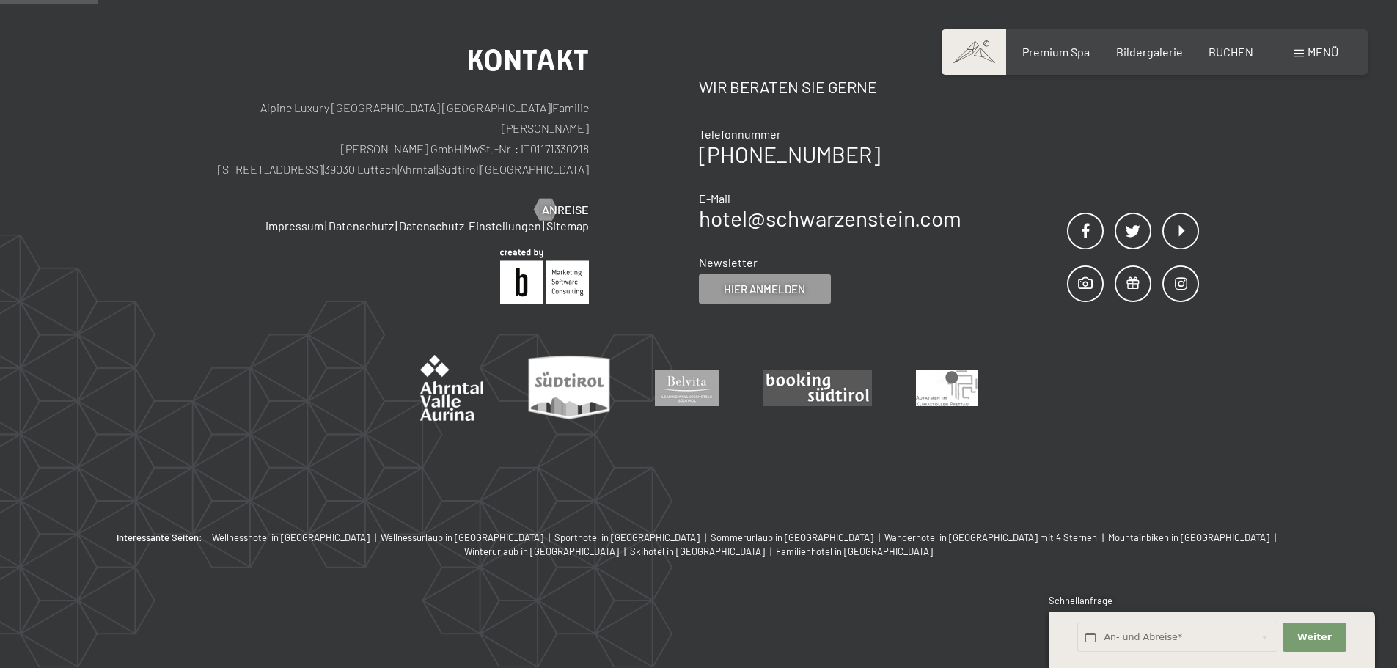
scroll to position [350, 0]
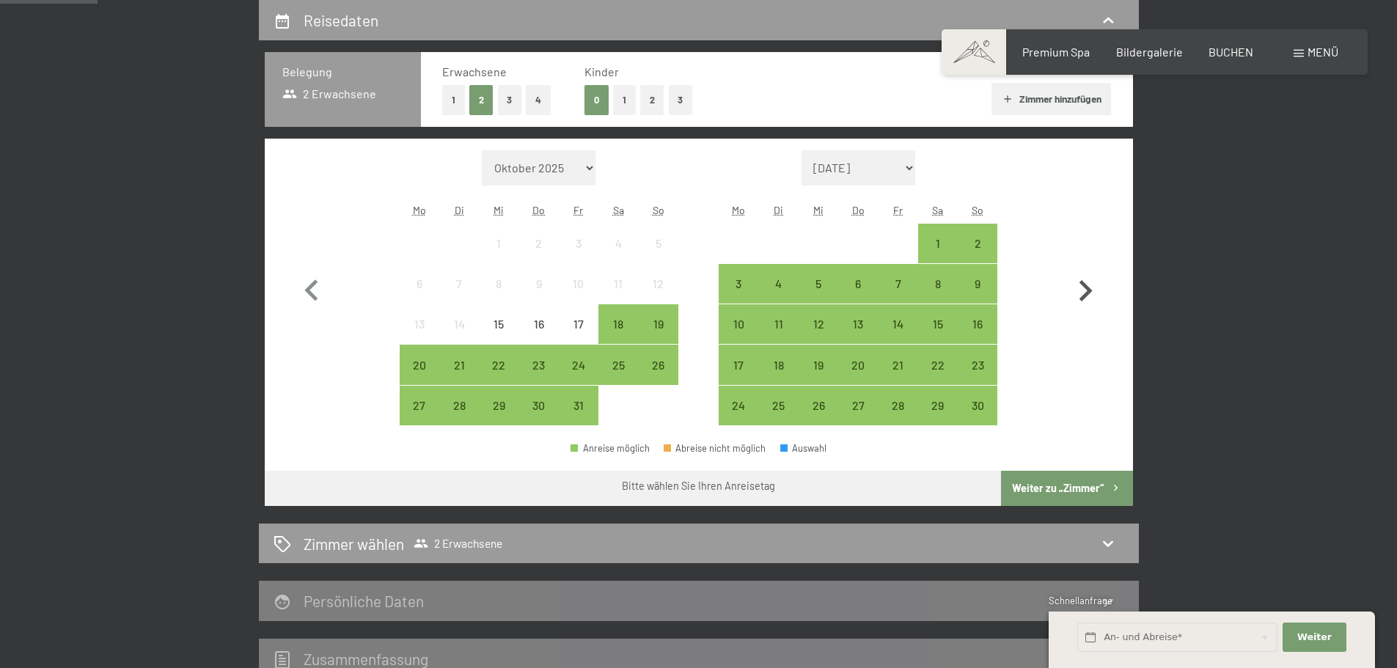
click at [1082, 287] on icon "button" at bounding box center [1085, 291] width 43 height 43
select select "[DATE]"
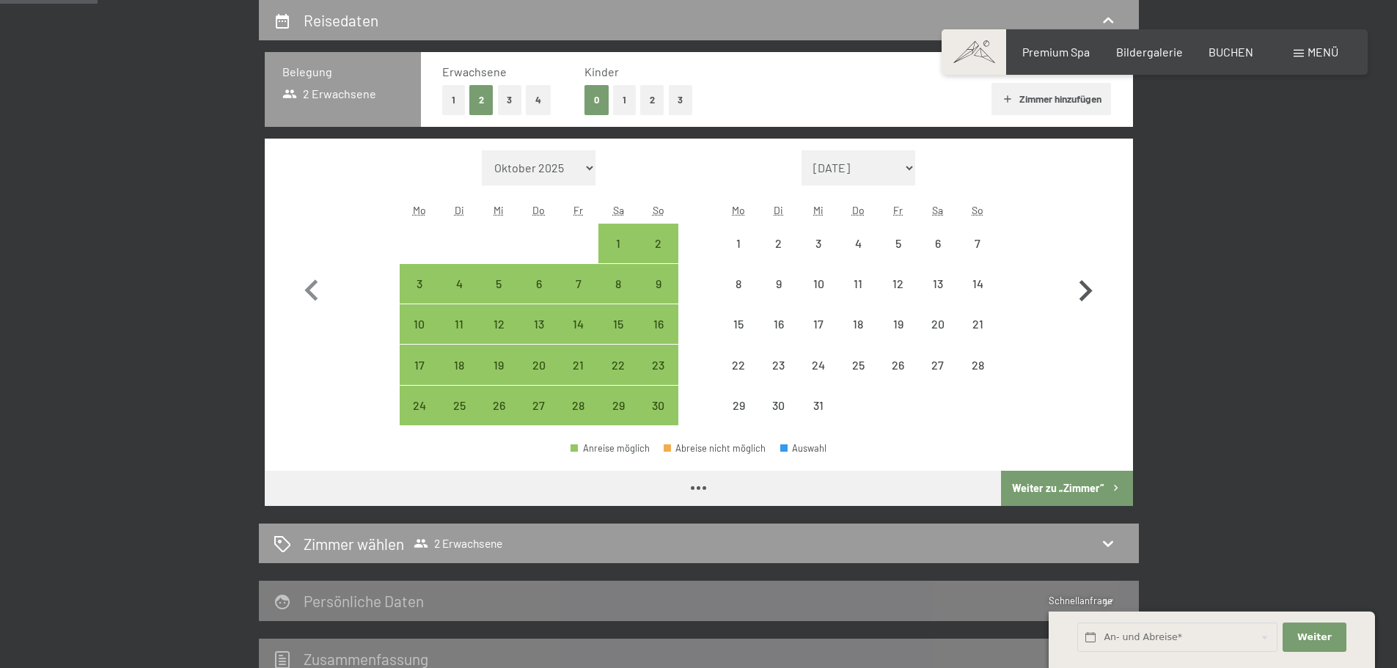
click at [1091, 287] on icon "button" at bounding box center [1085, 291] width 43 height 43
select select "[DATE]"
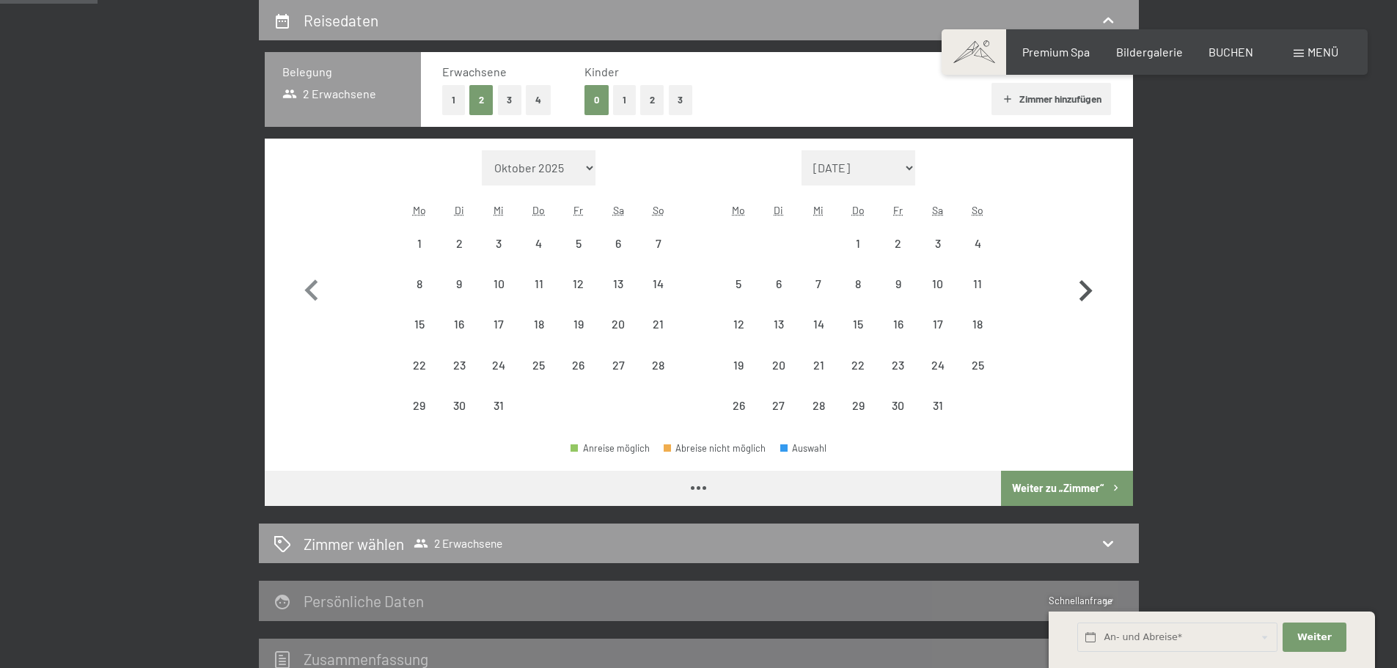
select select "[DATE]"
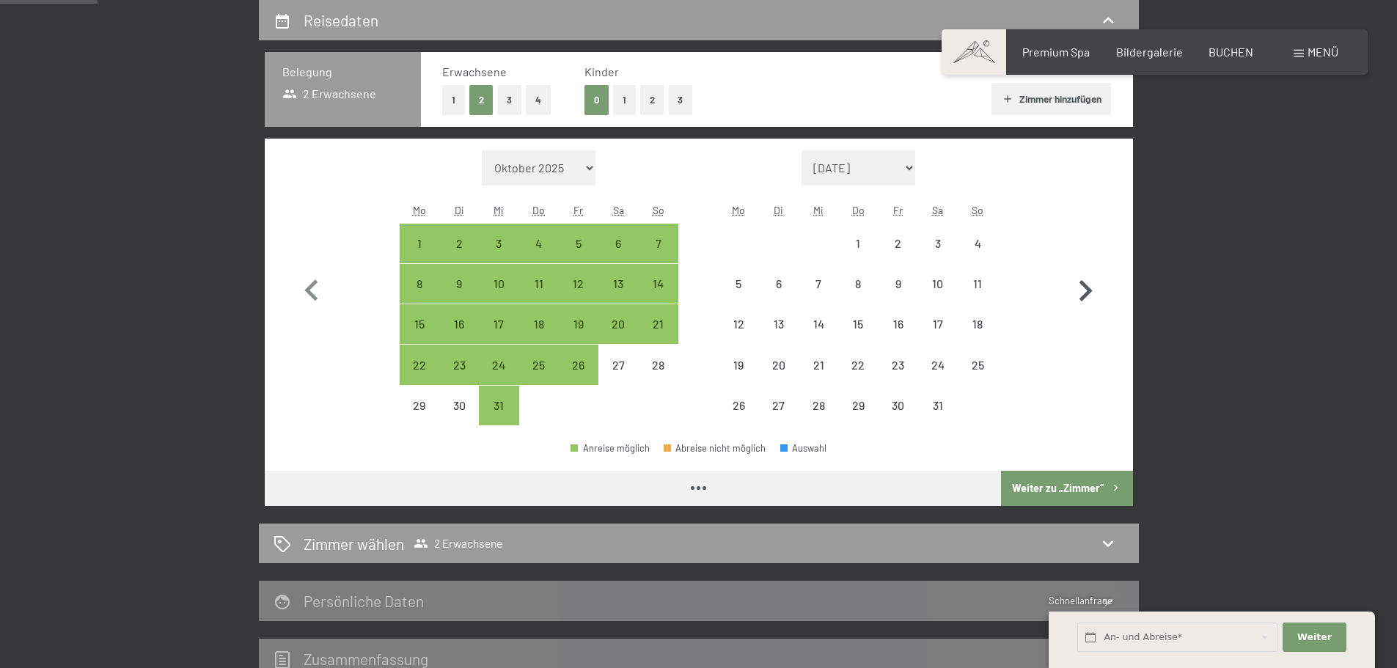
select select "[DATE]"
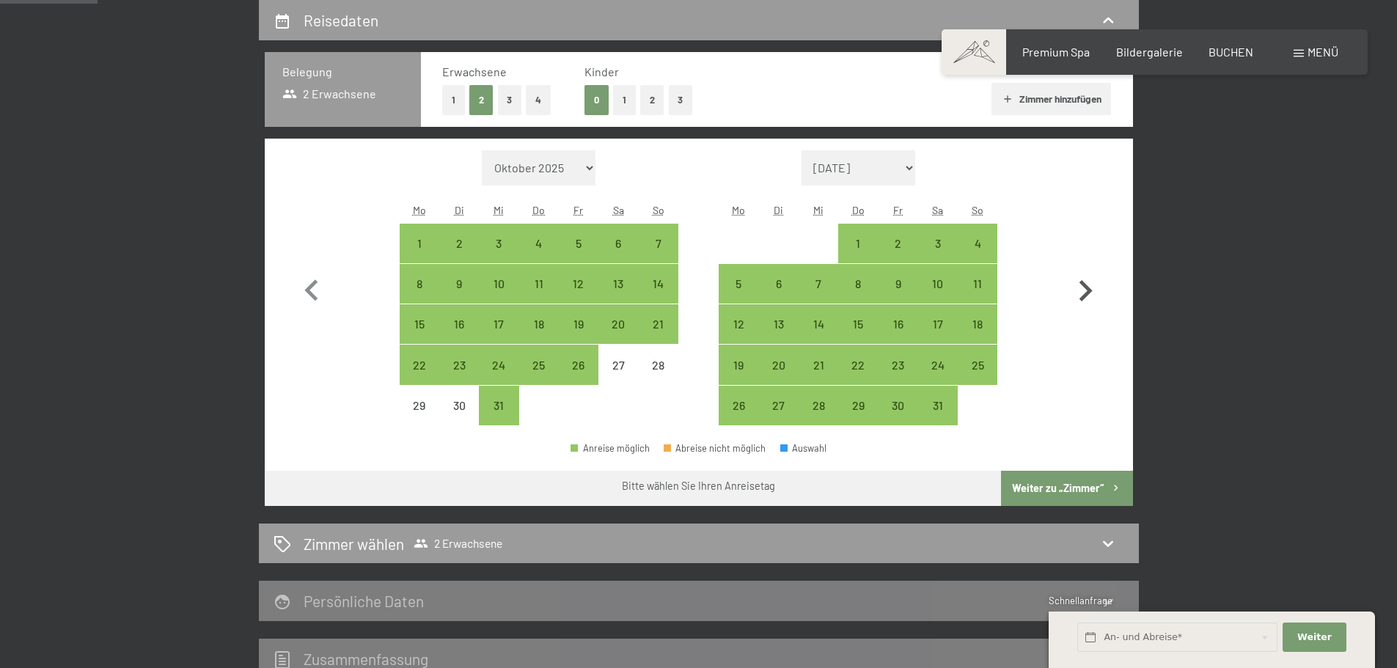
click at [1091, 287] on icon "button" at bounding box center [1085, 291] width 43 height 43
select select "[DATE]"
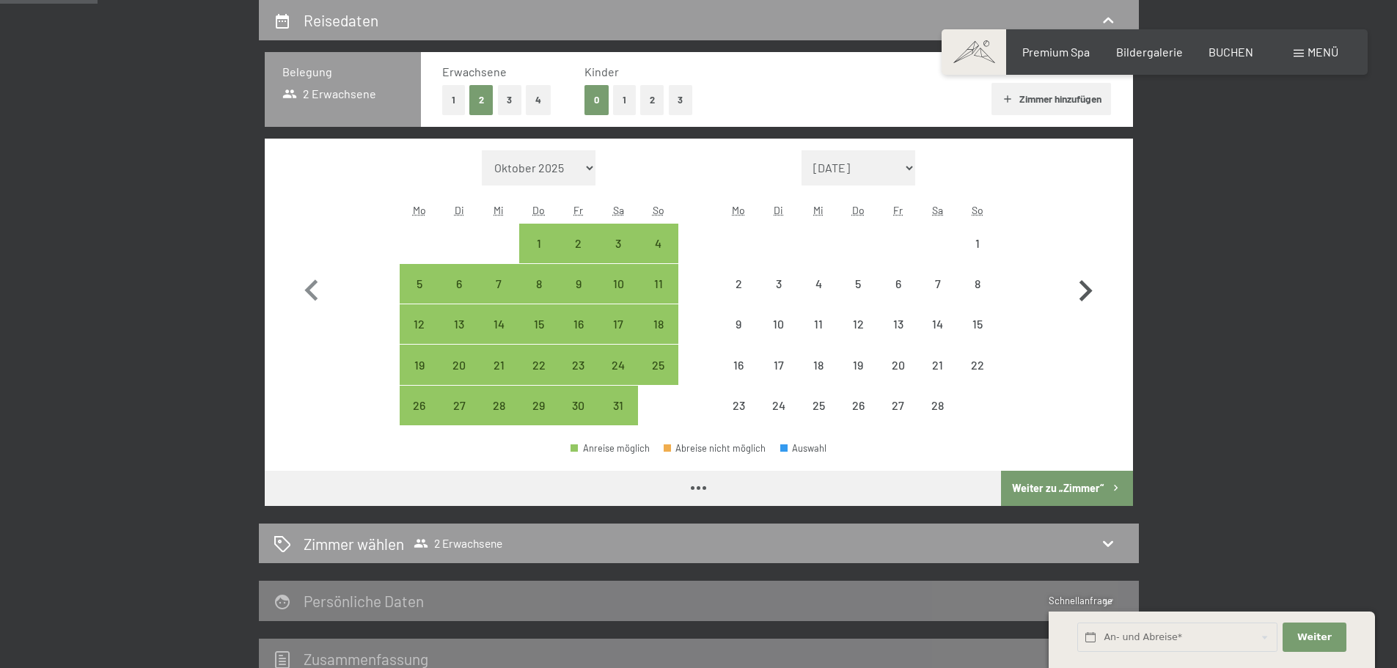
click at [1091, 287] on icon "button" at bounding box center [1085, 291] width 43 height 43
select select "2026-02-01"
select select "2026-03-01"
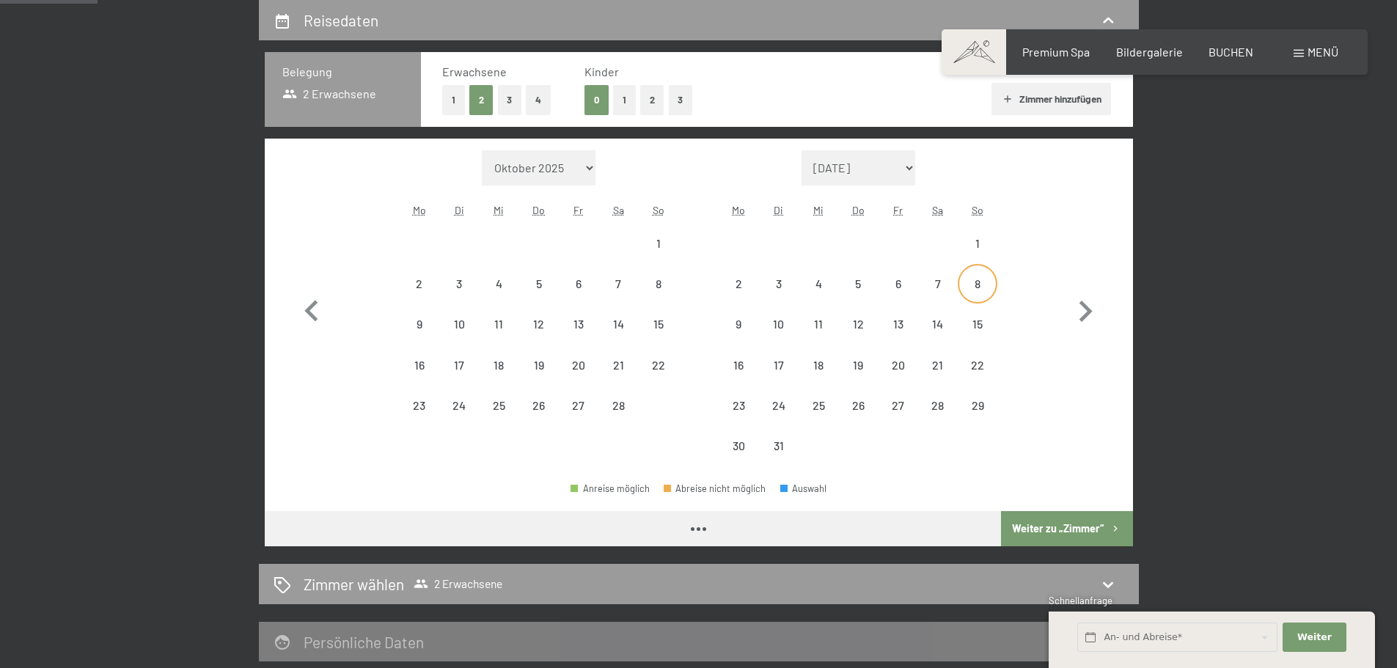
select select "2026-02-01"
select select "2026-03-01"
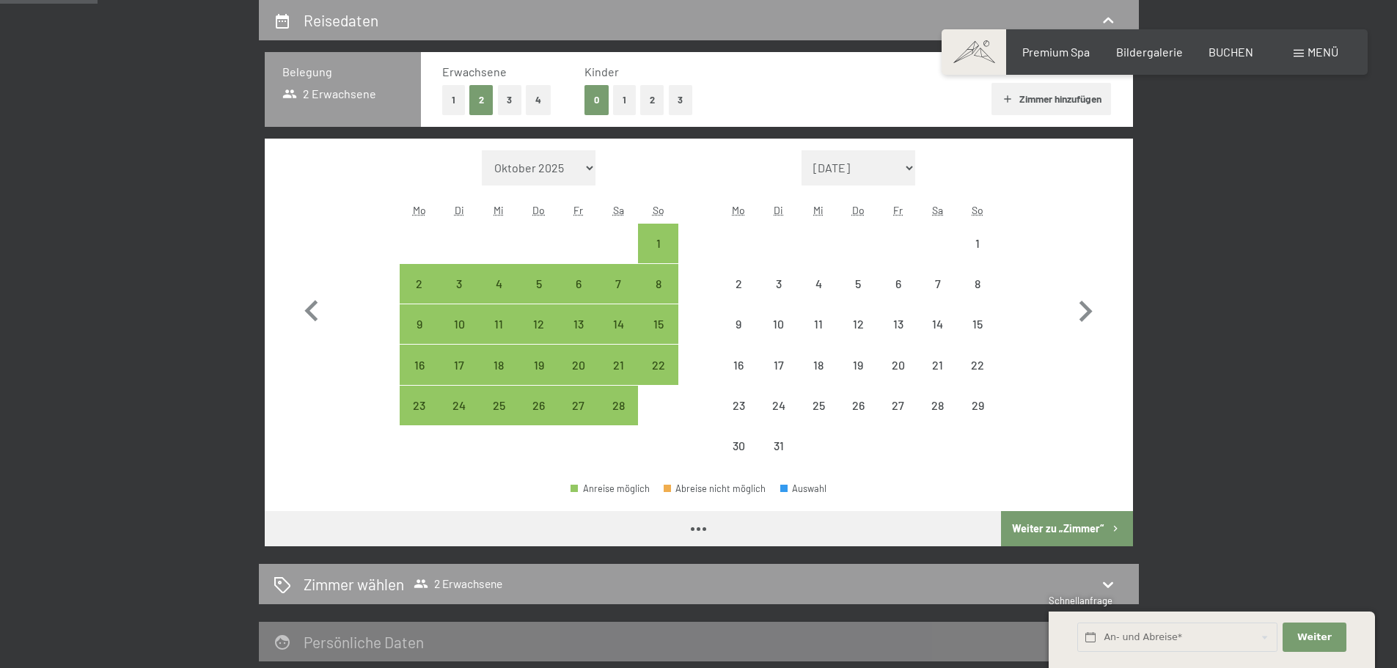
select select "2026-02-01"
select select "2026-03-01"
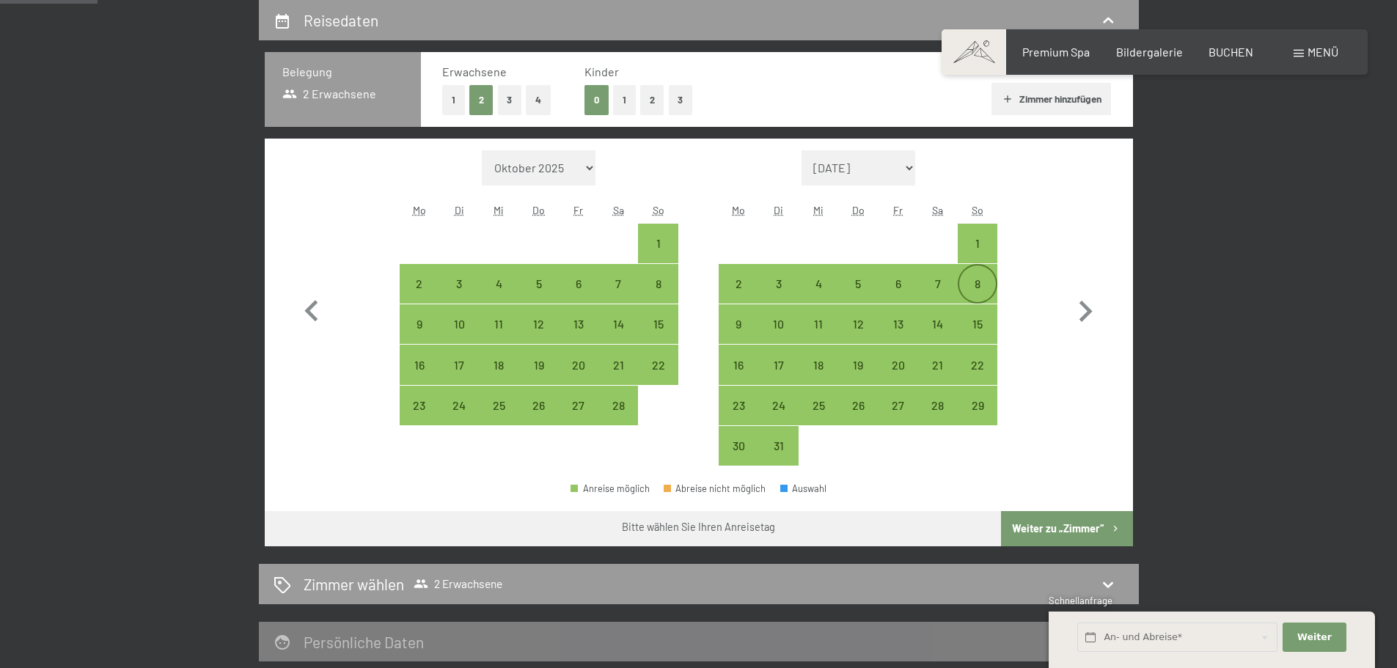
click at [980, 290] on div "8" at bounding box center [977, 296] width 37 height 37
select select "2026-02-01"
select select "[DATE]"
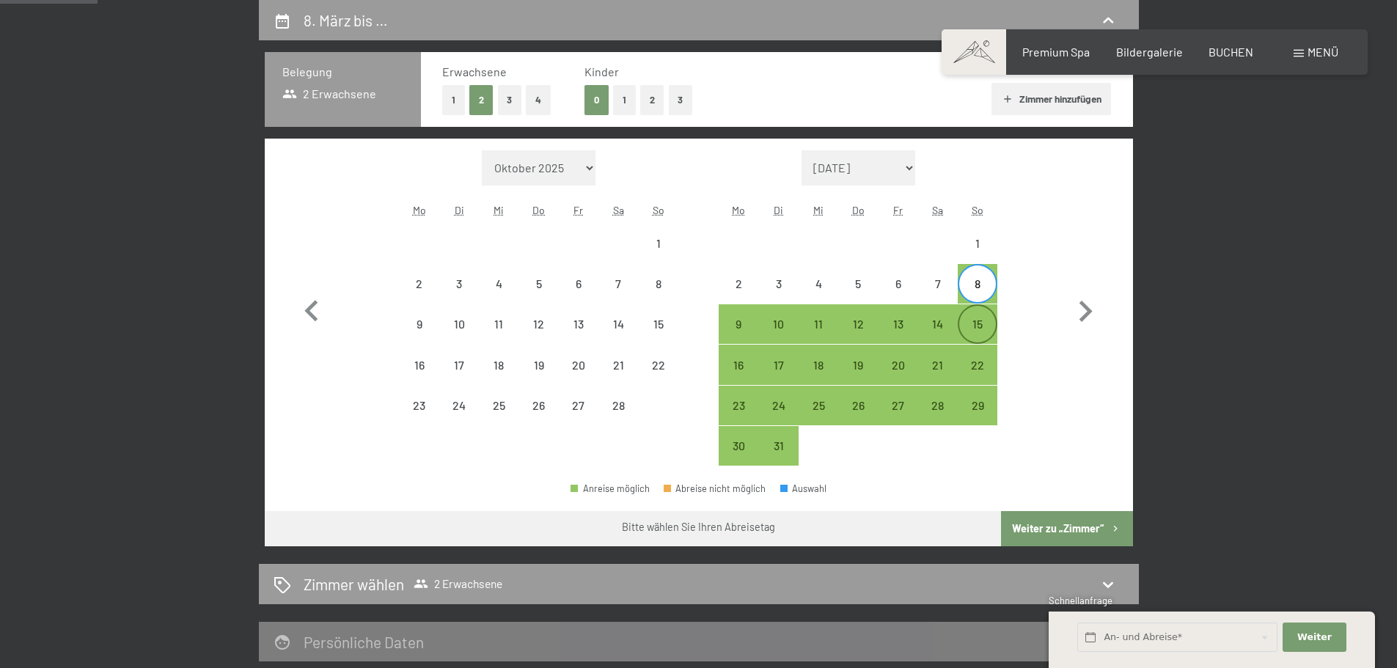
click at [979, 323] on div "15" at bounding box center [977, 336] width 37 height 37
select select "[DATE]"
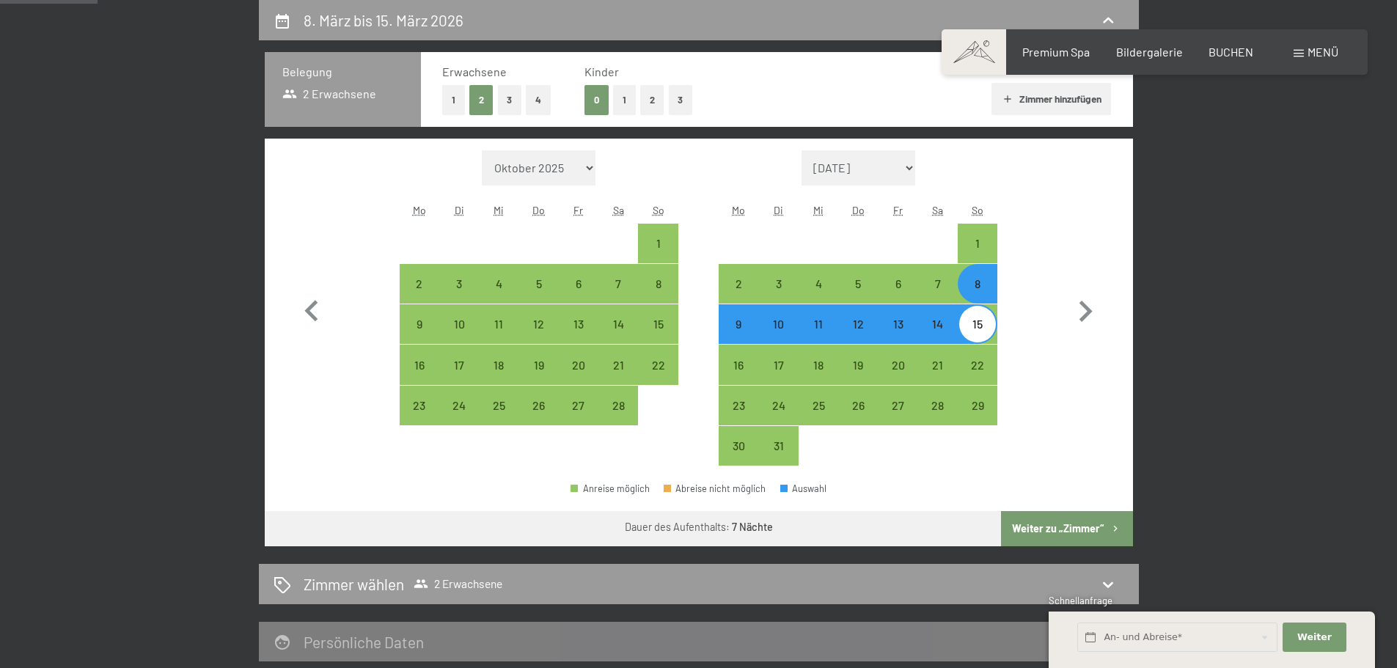
click at [1064, 527] on button "Weiter zu „Zimmer“" at bounding box center [1066, 528] width 131 height 35
select select "[DATE]"
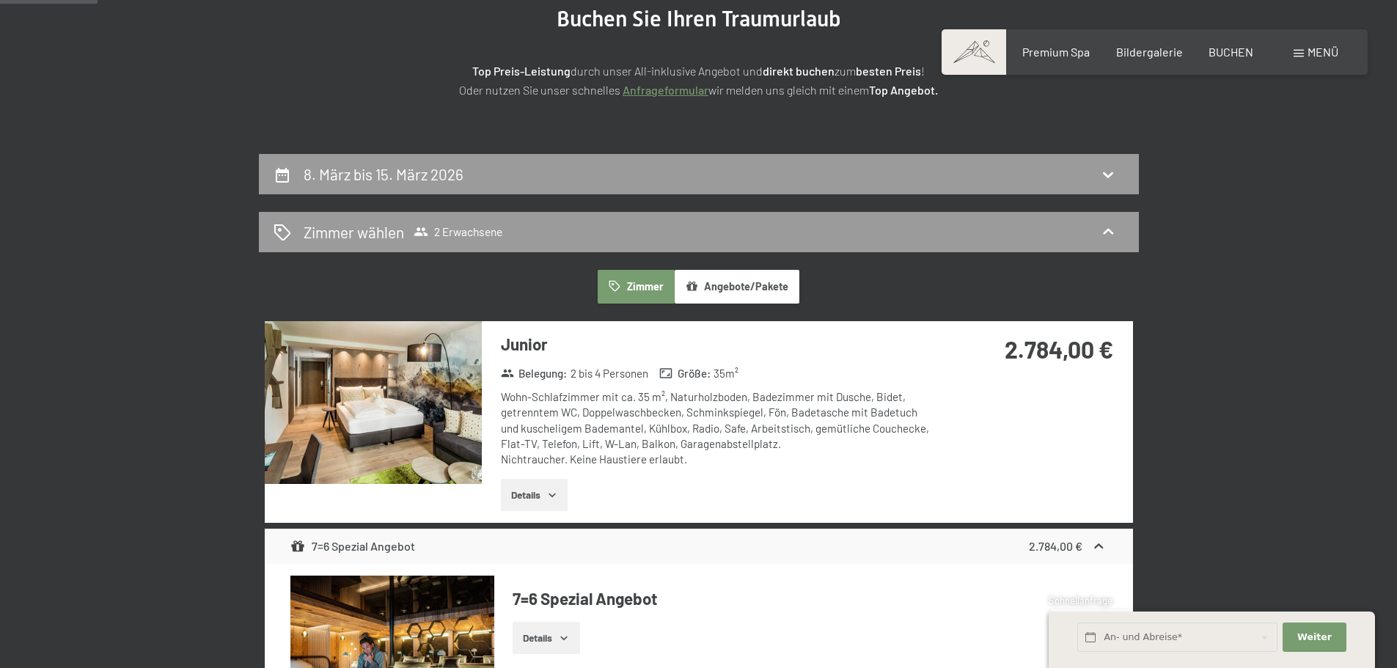
scroll to position [0, 0]
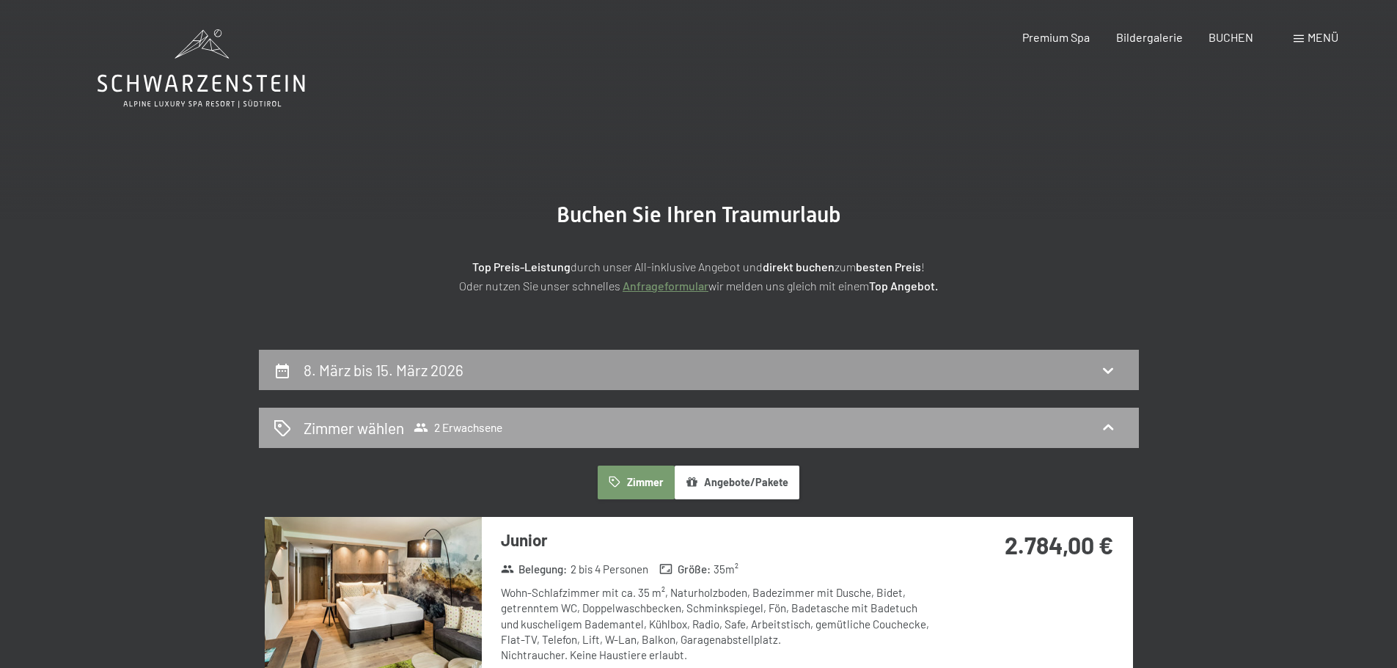
click at [396, 427] on h2 "Zimmer wählen" at bounding box center [354, 427] width 100 height 21
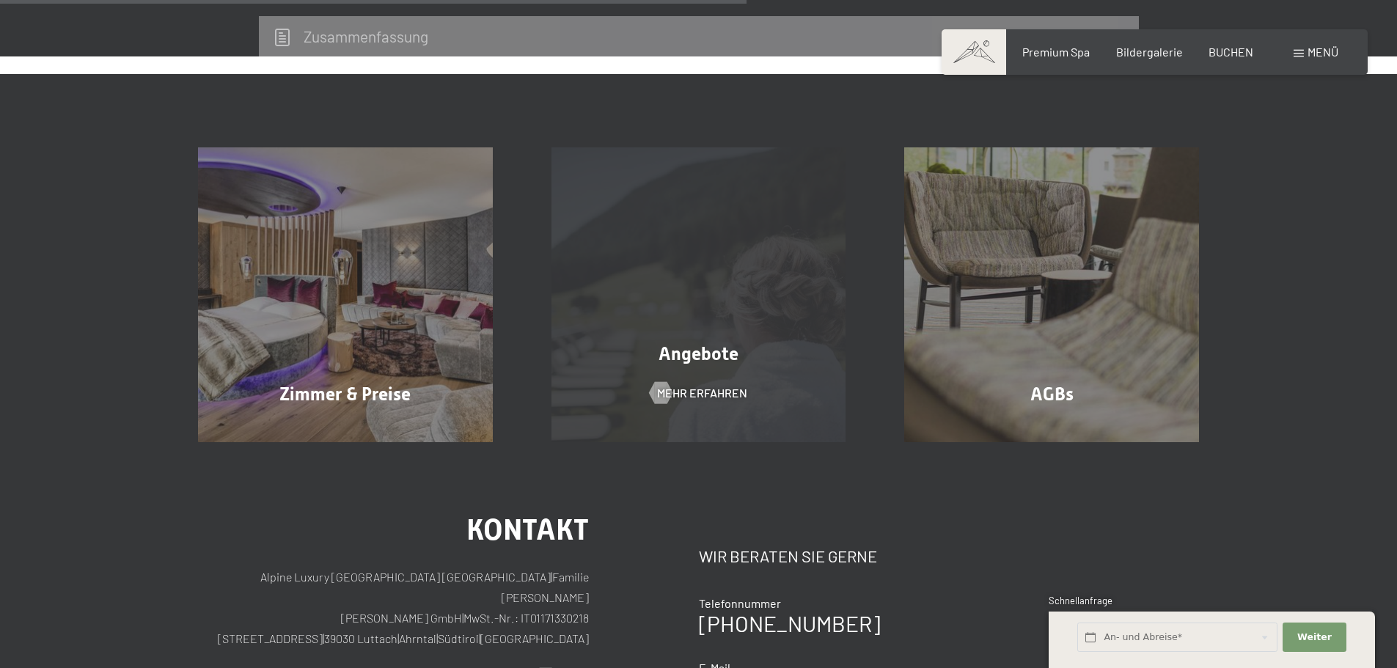
scroll to position [513, 0]
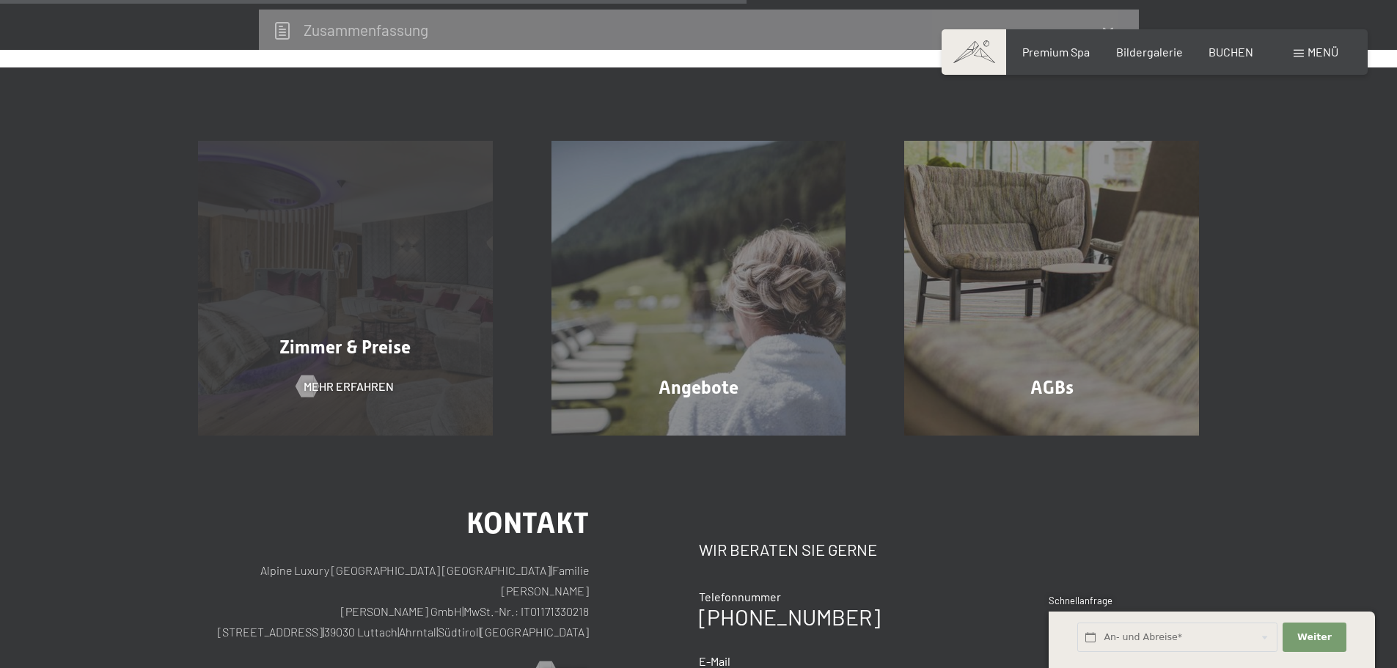
click at [400, 337] on span "Zimmer & Preise" at bounding box center [344, 347] width 131 height 21
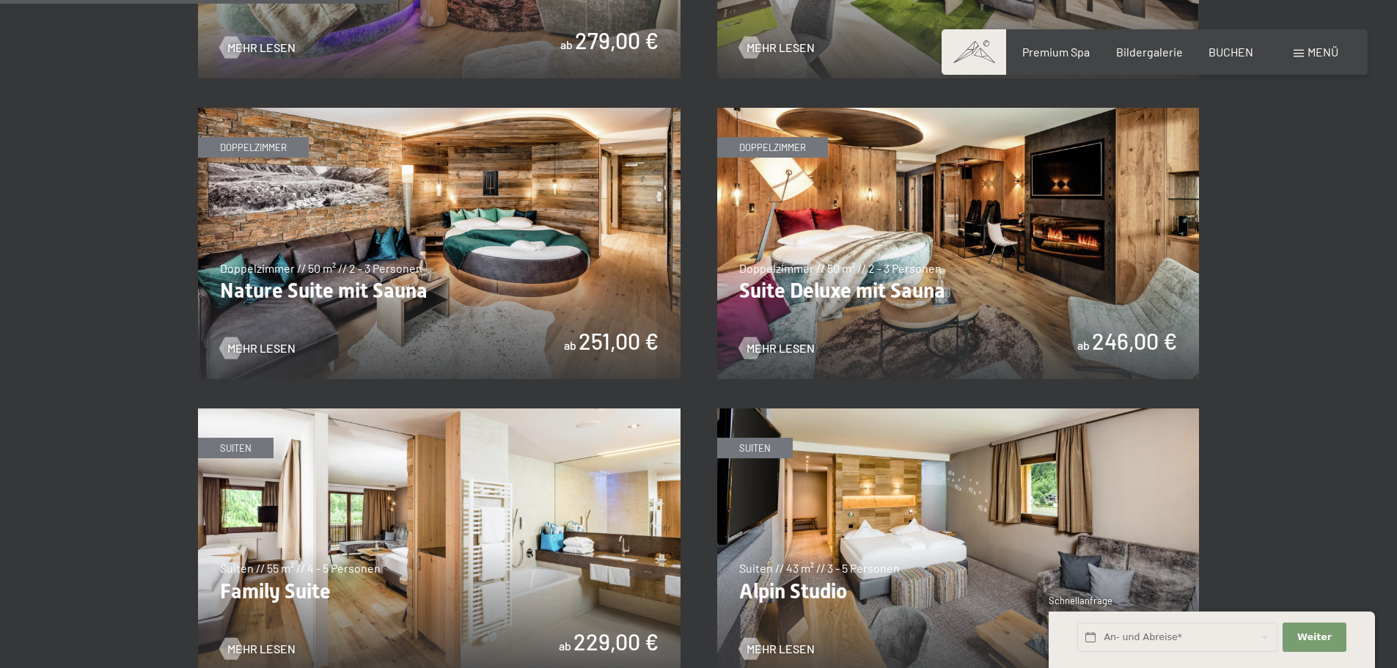
scroll to position [1613, 0]
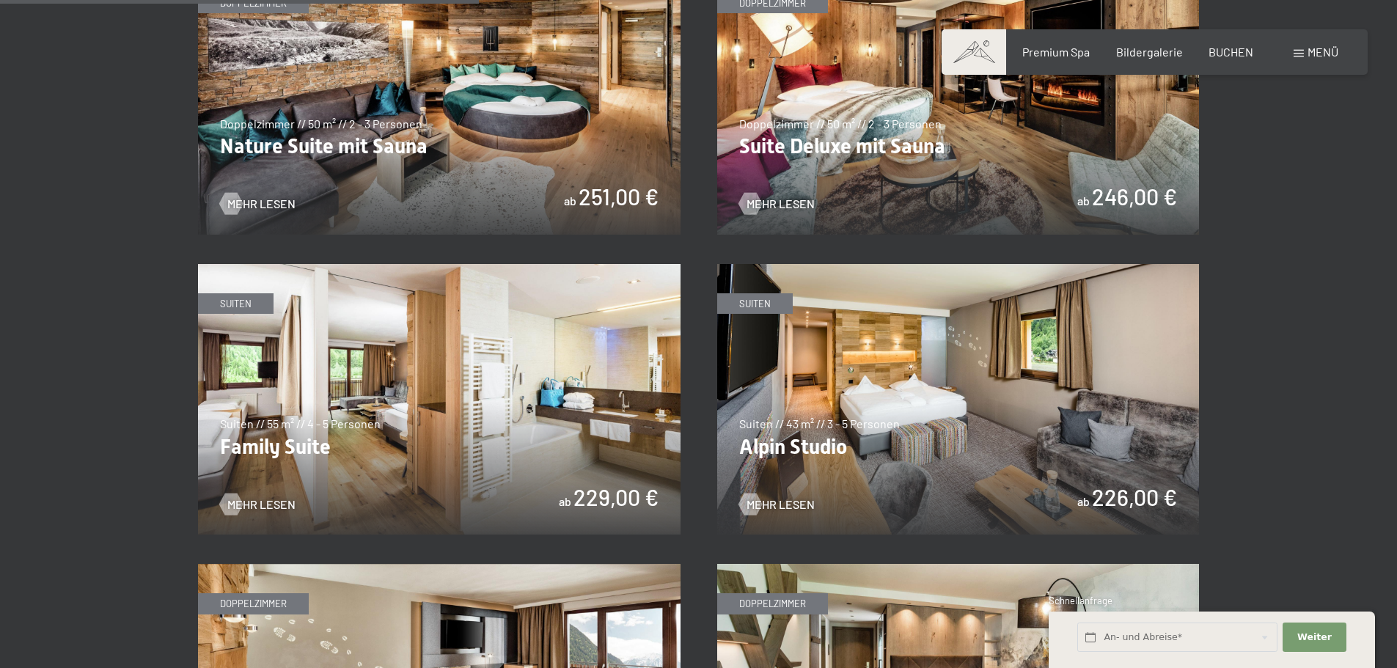
click at [507, 349] on img at bounding box center [439, 399] width 482 height 271
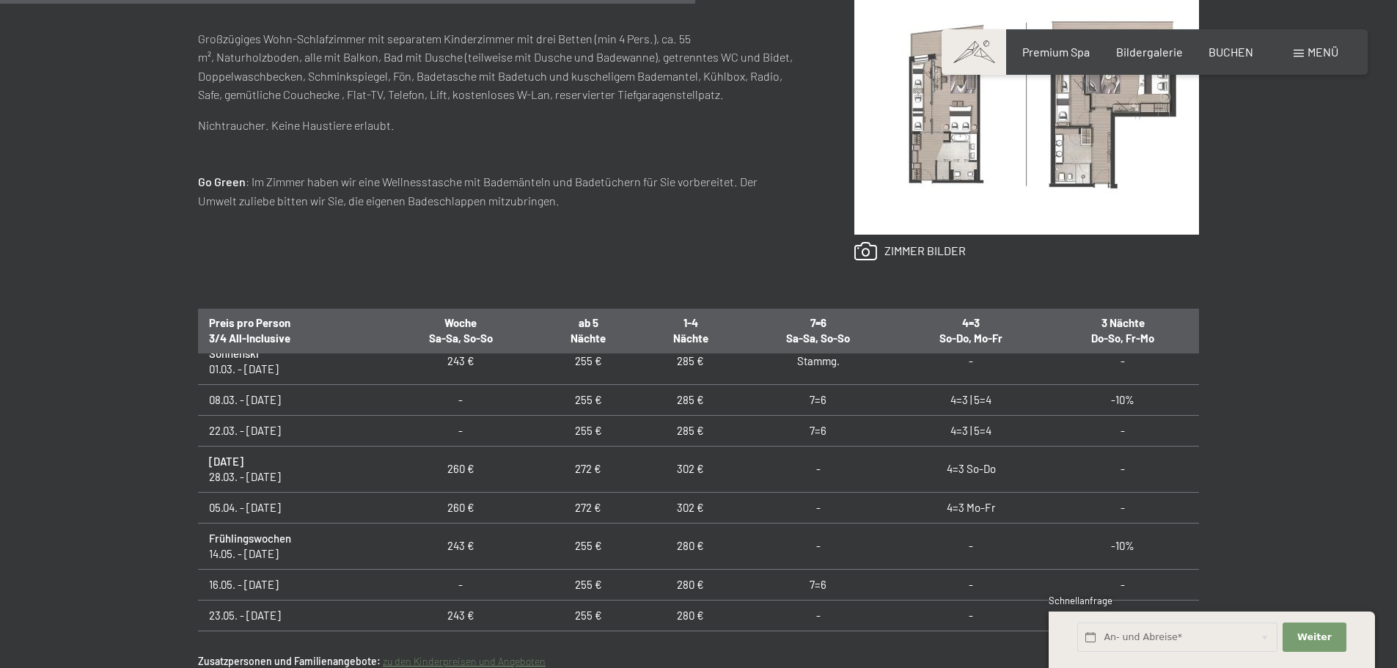
scroll to position [953, 0]
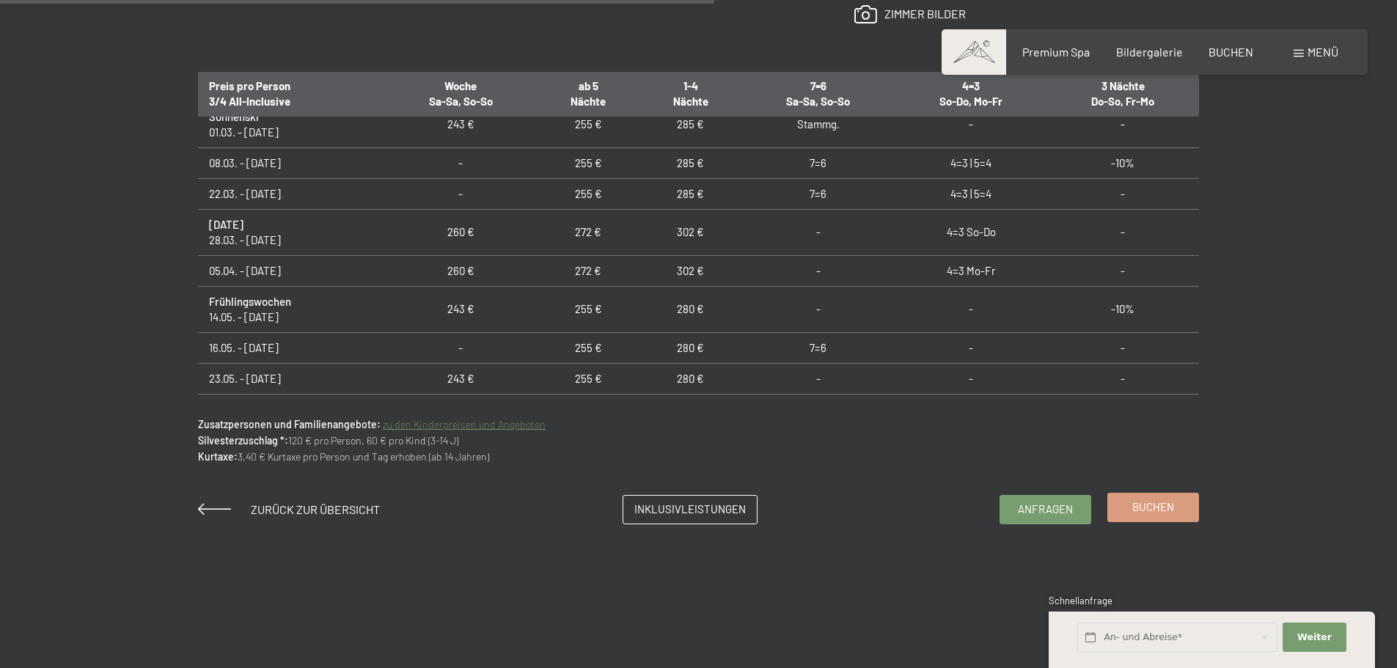
click at [1144, 510] on span "Buchen" at bounding box center [1153, 506] width 42 height 15
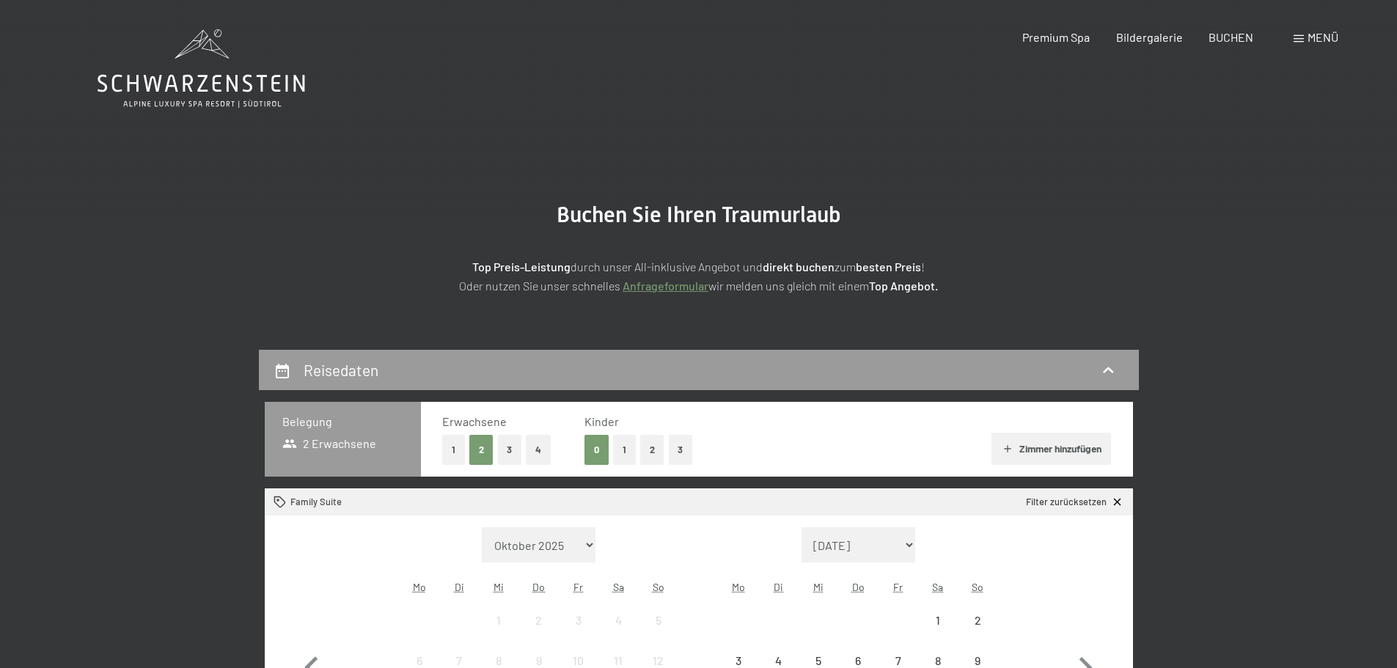
click at [625, 446] on button "1" at bounding box center [624, 450] width 23 height 30
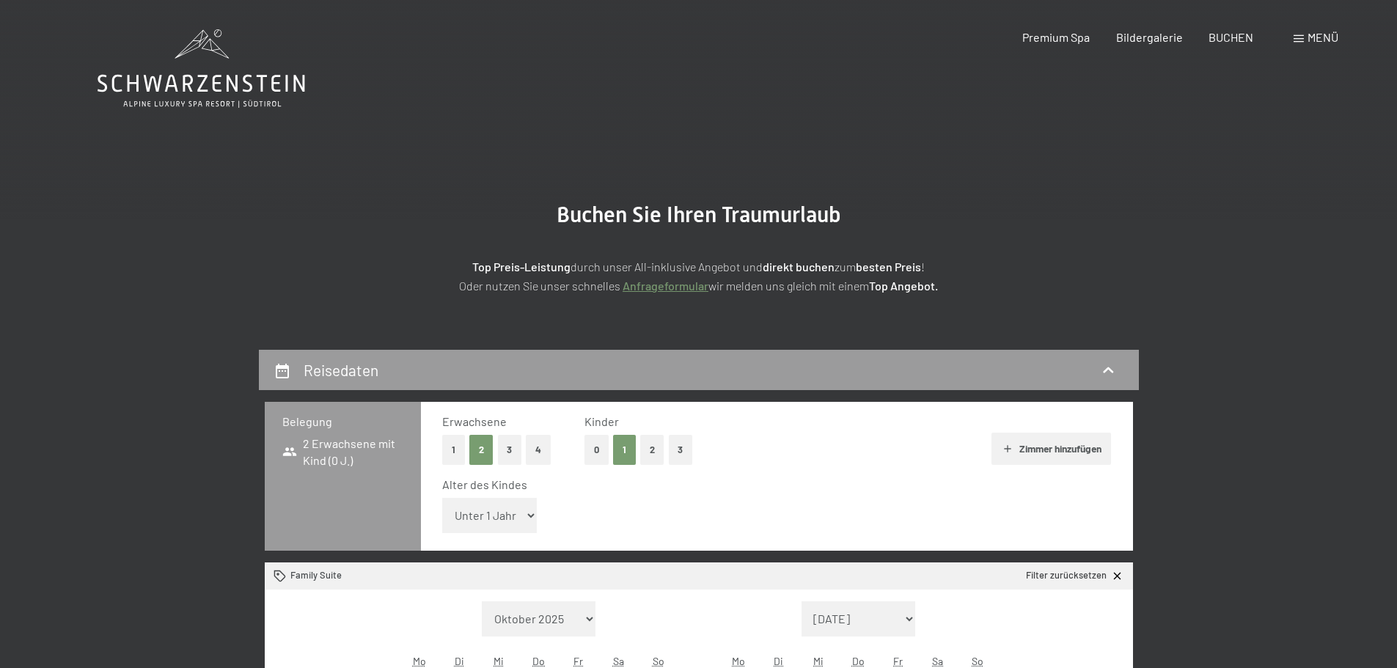
click at [501, 518] on select "Unter 1 Jahr 1 Jahr 2 Jahre 3 Jahre 4 Jahre 5 Jahre 6 Jahre 7 Jahre 8 Jahre 9 J…" at bounding box center [489, 515] width 95 height 35
select select "5"
click at [442, 498] on select "Unter 1 Jahr 1 Jahr 2 Jahre 3 Jahre 4 Jahre 5 Jahre 6 Jahre 7 Jahre 8 Jahre 9 J…" at bounding box center [489, 515] width 95 height 35
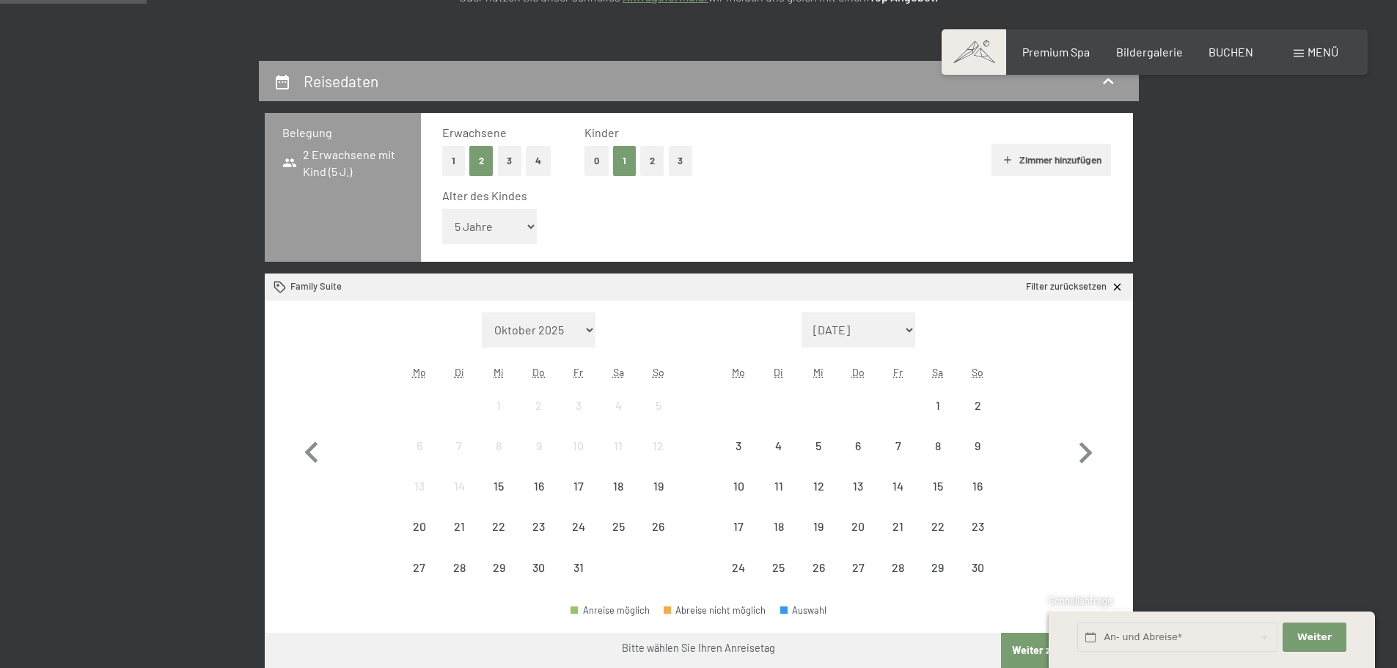
scroll to position [293, 0]
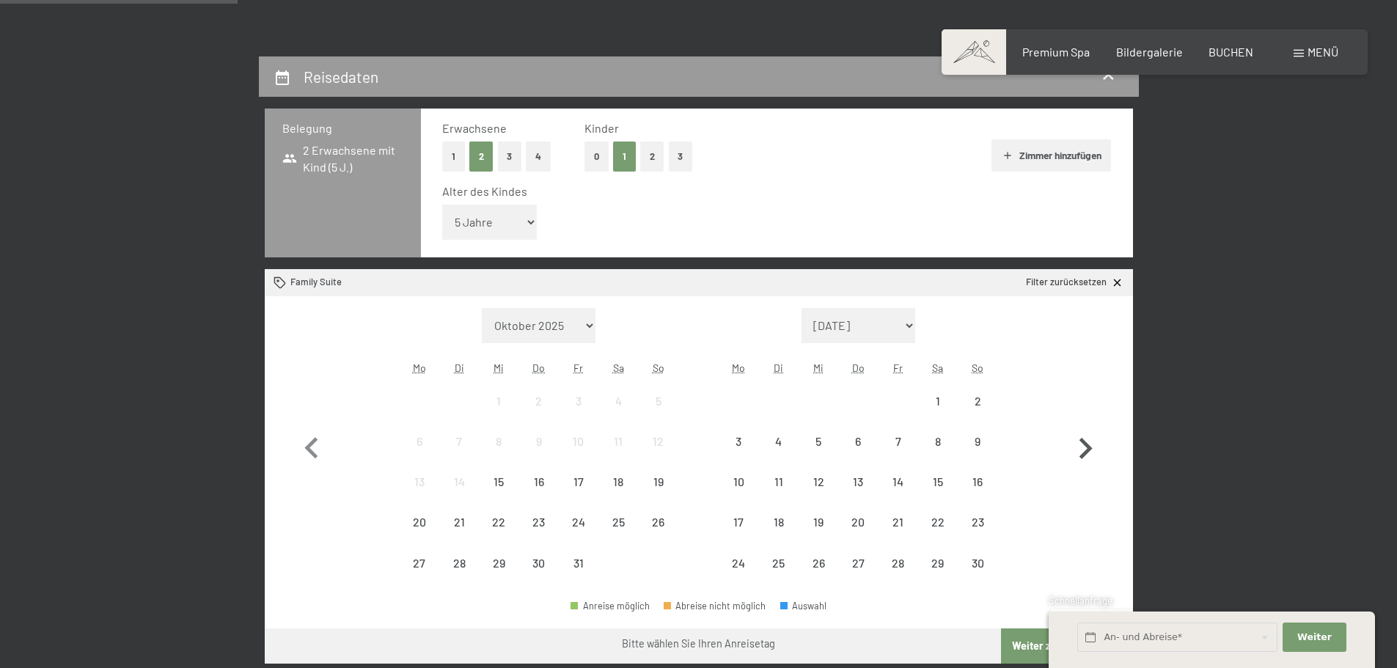
click at [1079, 440] on icon "button" at bounding box center [1085, 448] width 43 height 43
select select "[DATE]"
click at [1079, 440] on icon "button" at bounding box center [1085, 448] width 43 height 43
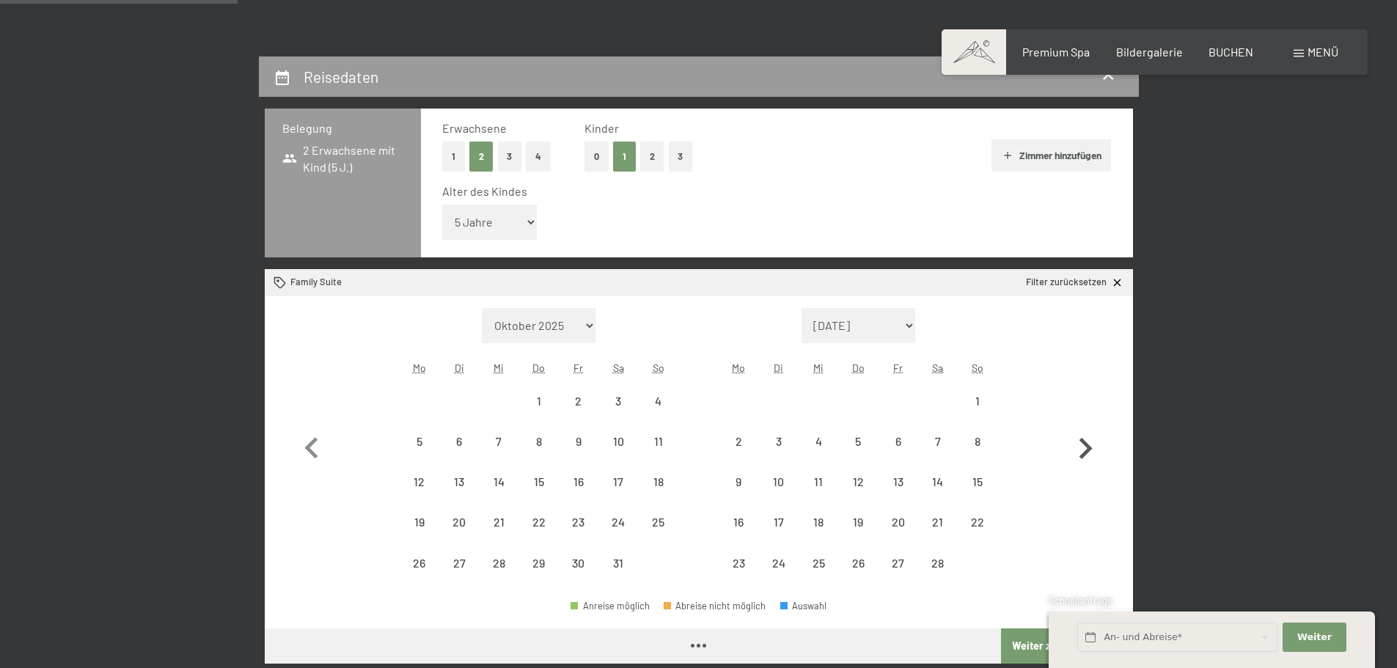
click at [1079, 440] on icon "button" at bounding box center [1085, 448] width 43 height 43
select select "[DATE]"
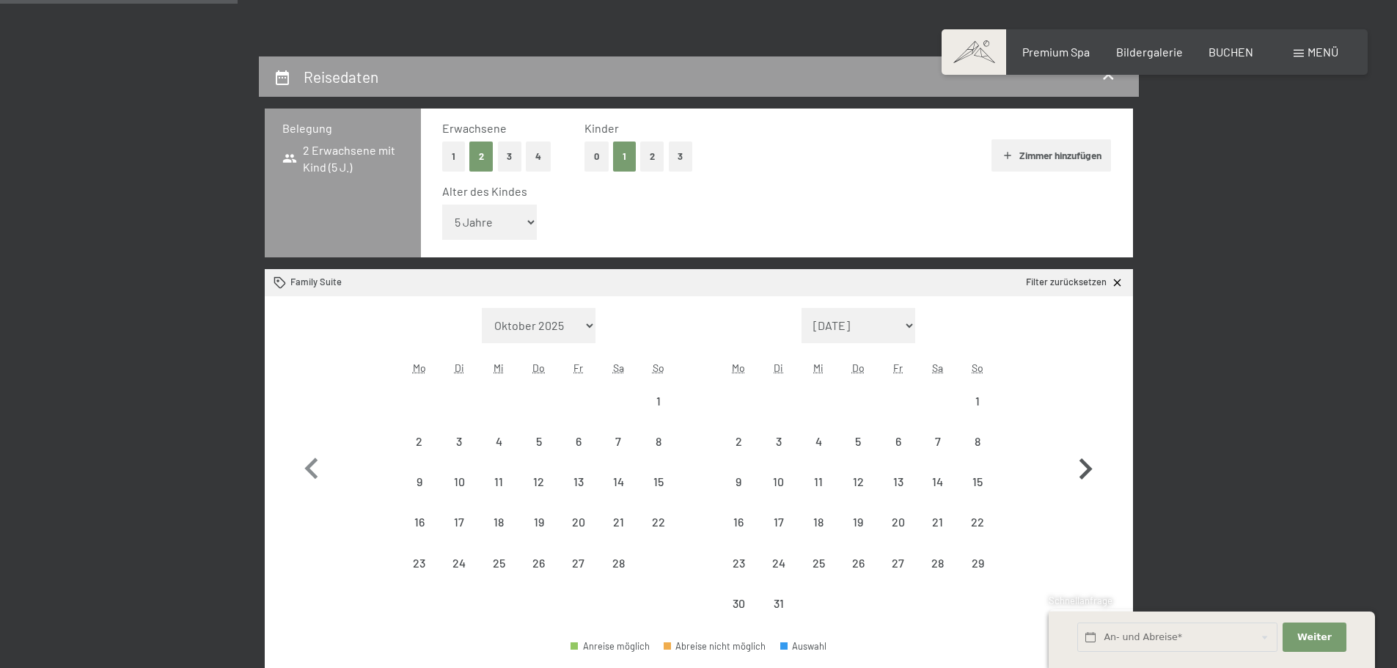
select select "[DATE]"
click at [1079, 440] on button "button" at bounding box center [1085, 466] width 43 height 316
select select "[DATE]"
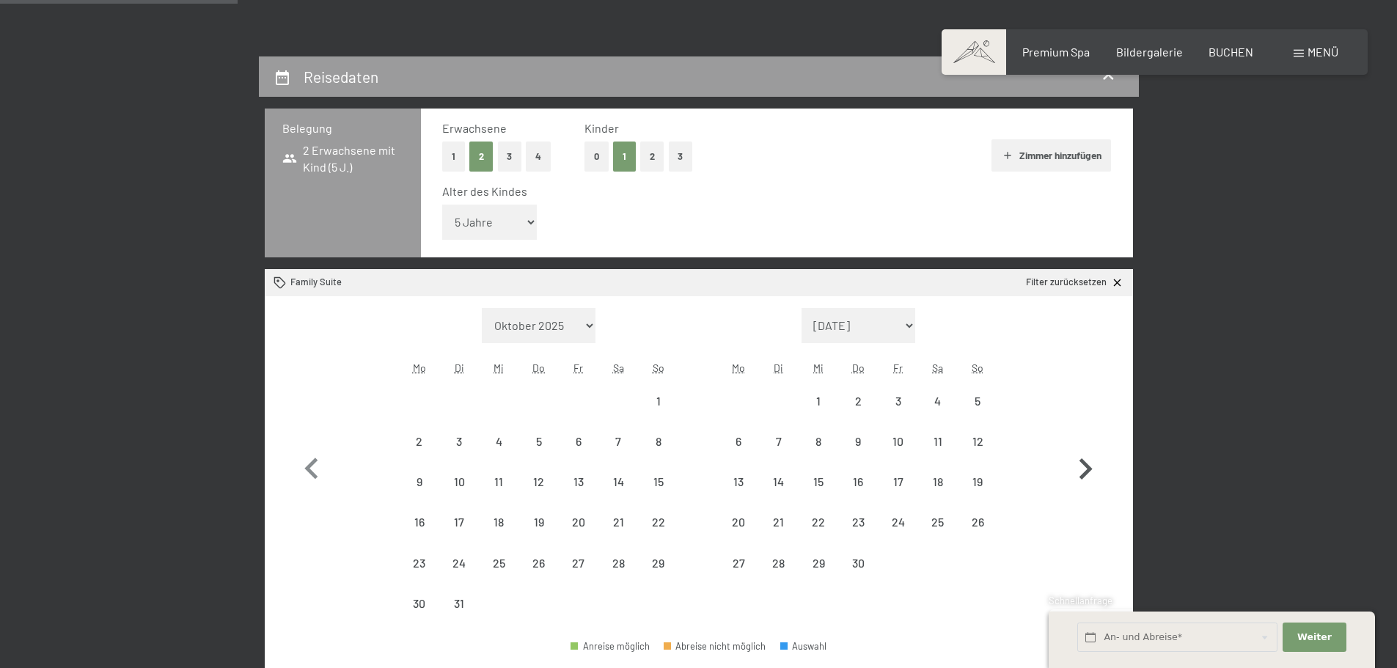
select select "[DATE]"
click at [1079, 440] on button "button" at bounding box center [1085, 466] width 43 height 316
select select "[DATE]"
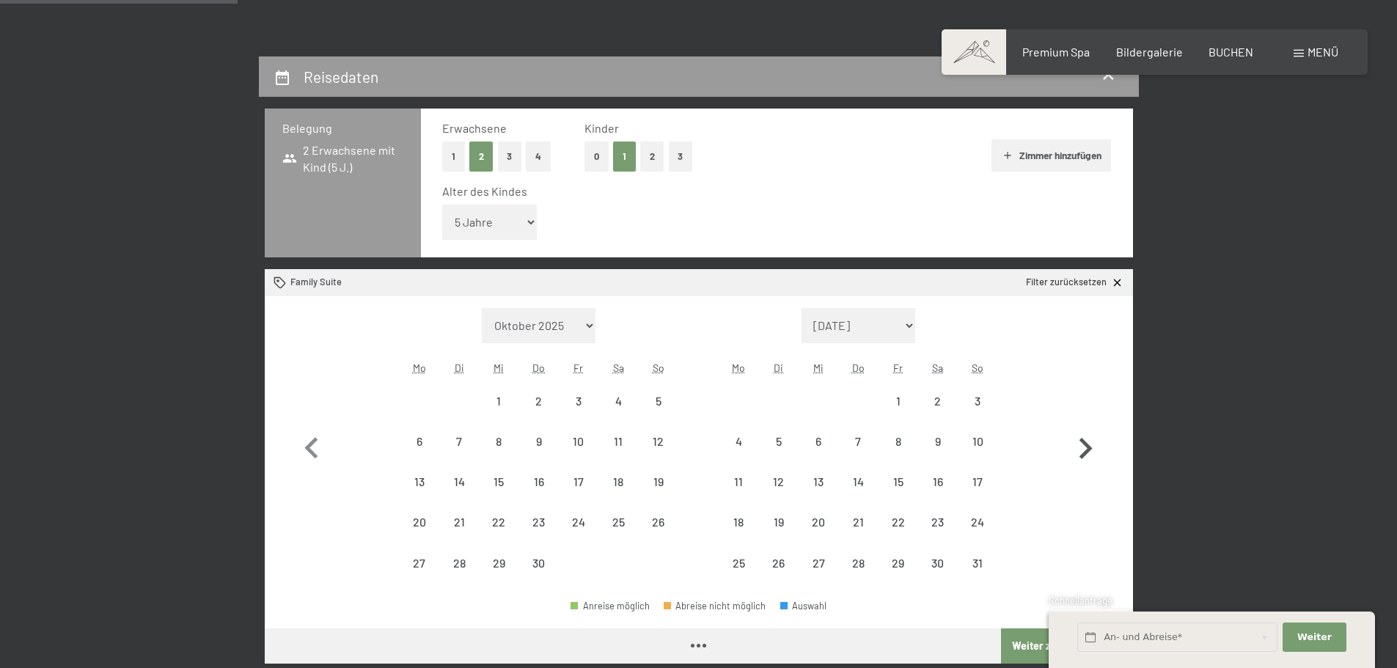
select select "[DATE]"
click at [315, 445] on icon "button" at bounding box center [311, 448] width 43 height 43
select select "[DATE]"
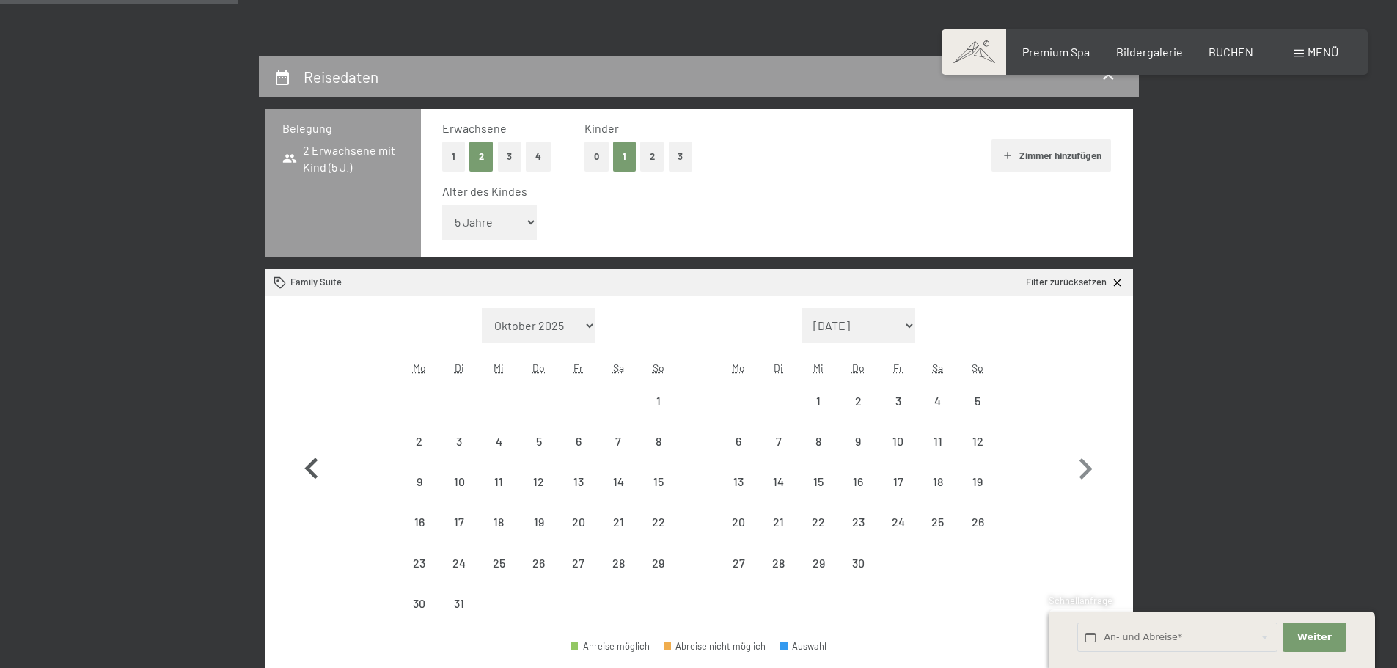
click at [316, 445] on button "button" at bounding box center [311, 466] width 43 height 316
select select "[DATE]"
click at [1088, 466] on icon "button" at bounding box center [1085, 468] width 13 height 21
select select "[DATE]"
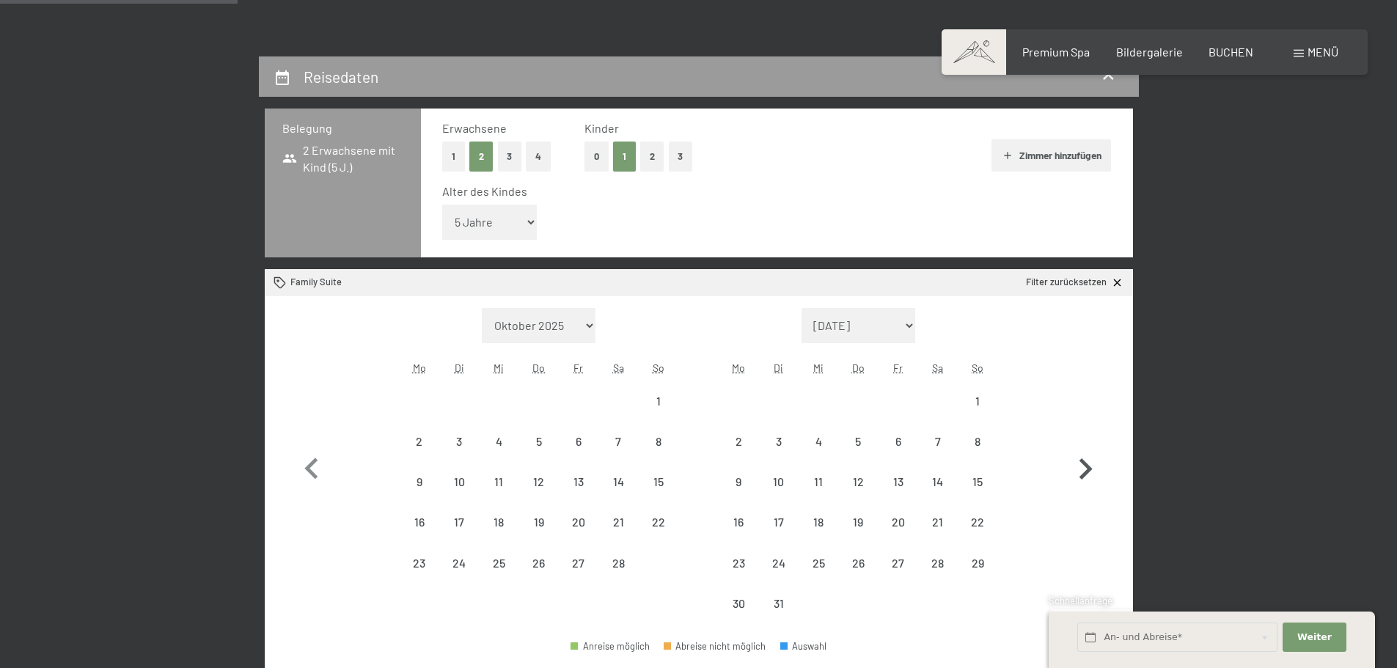
select select "[DATE]"
click at [661, 443] on div "8" at bounding box center [657, 454] width 37 height 37
select select "[DATE]"
select select "2026-04-01"
click at [665, 479] on div "15" at bounding box center [657, 494] width 37 height 37
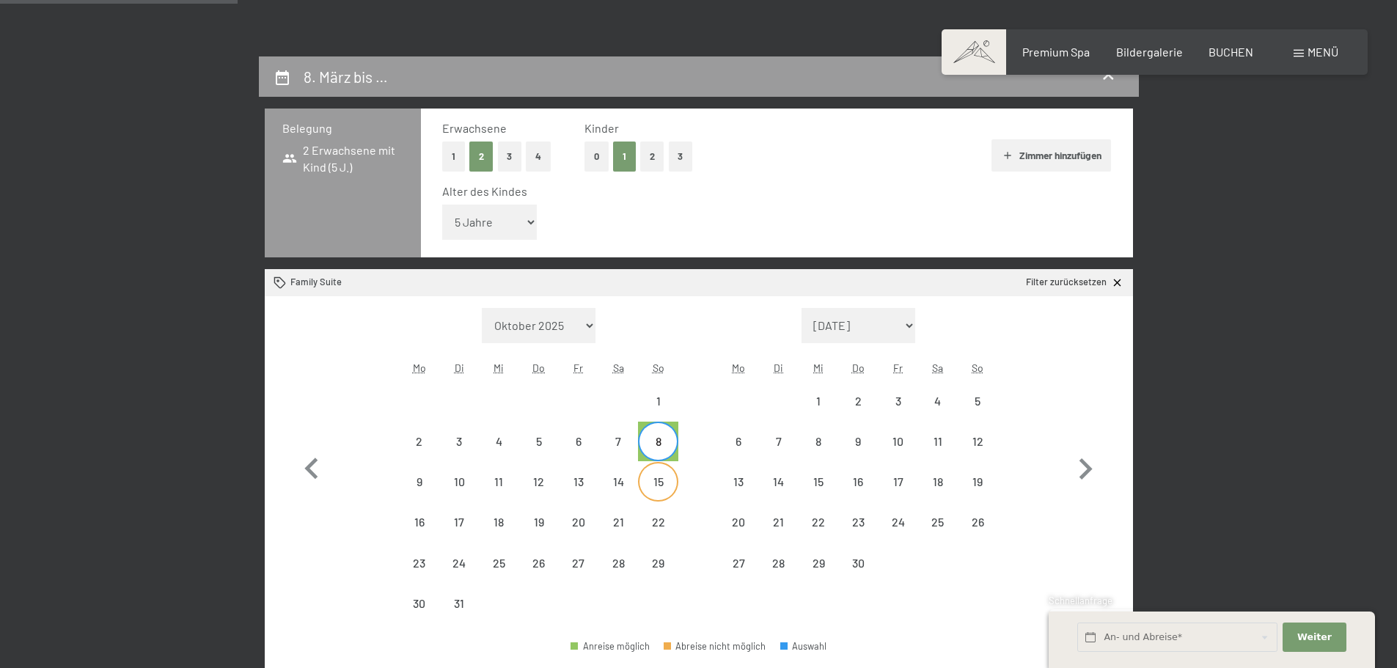
select select "[DATE]"
select select "2026-04-01"
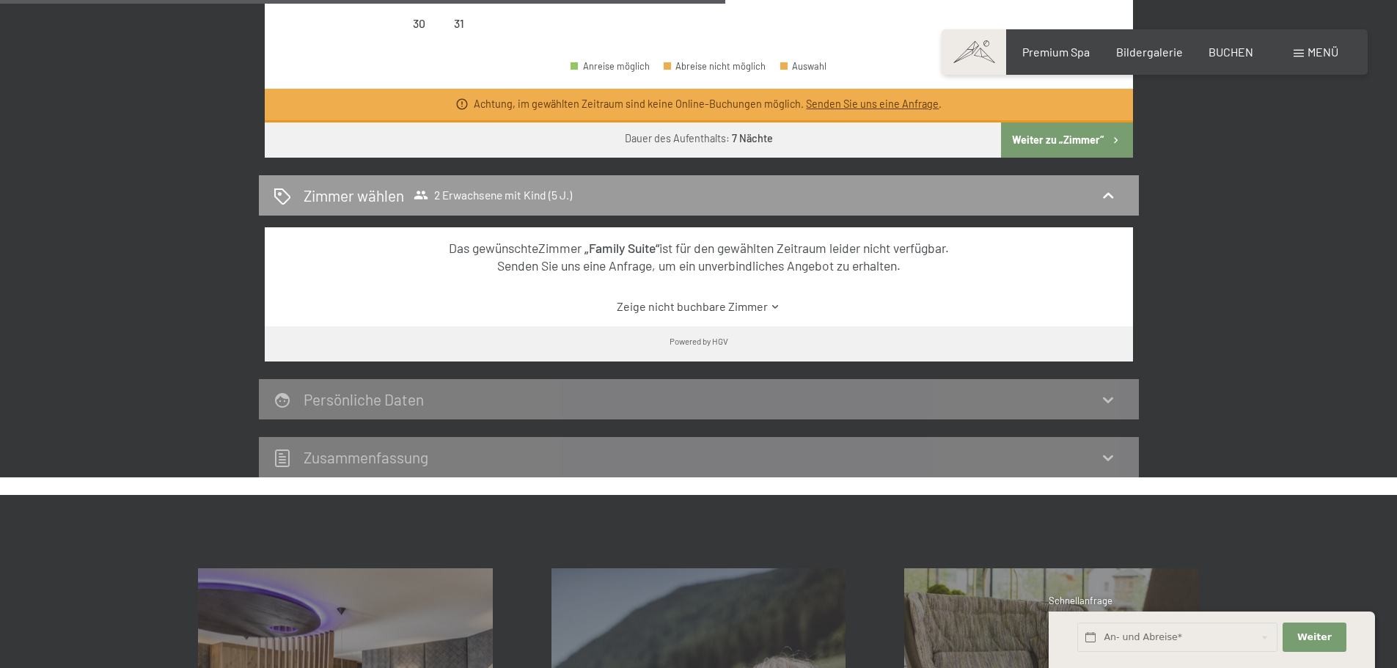
scroll to position [880, 0]
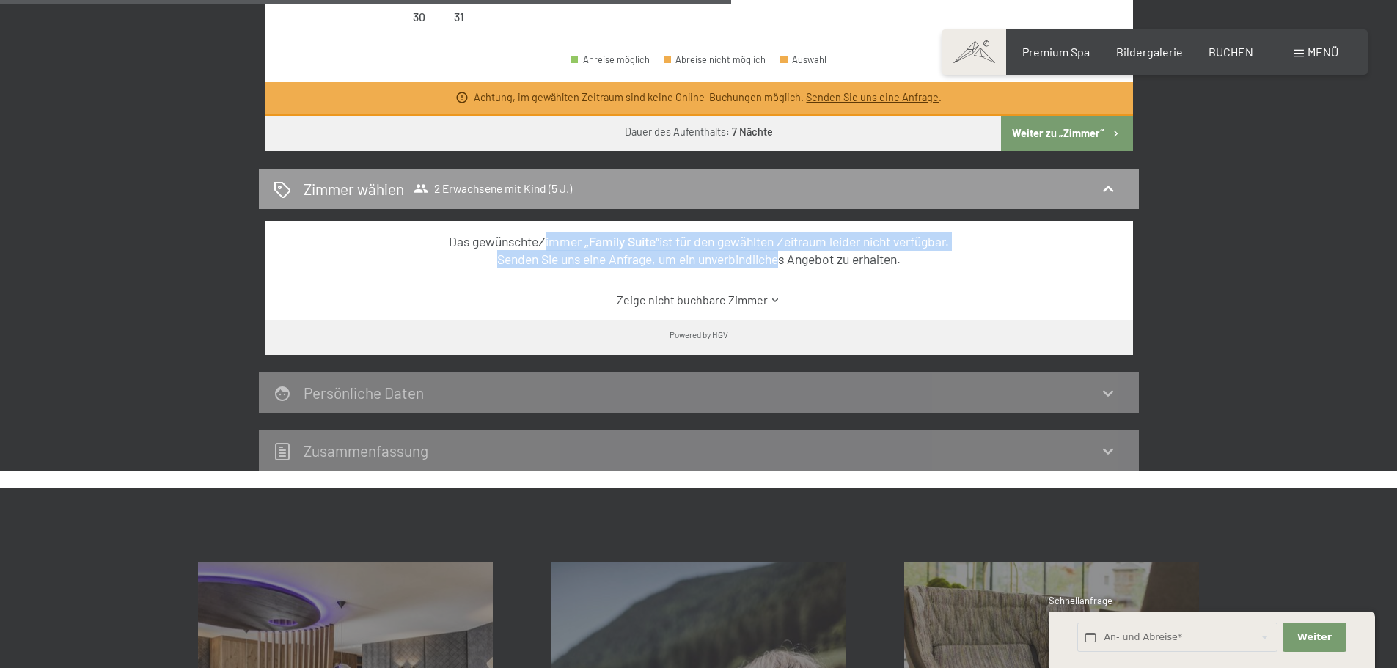
drag, startPoint x: 541, startPoint y: 243, endPoint x: 778, endPoint y: 262, distance: 237.6
click at [778, 262] on div "Das gewünschte Zimmer „Family Suite“ ist für den gewählten Zeitraum leider nich…" at bounding box center [698, 250] width 816 height 36
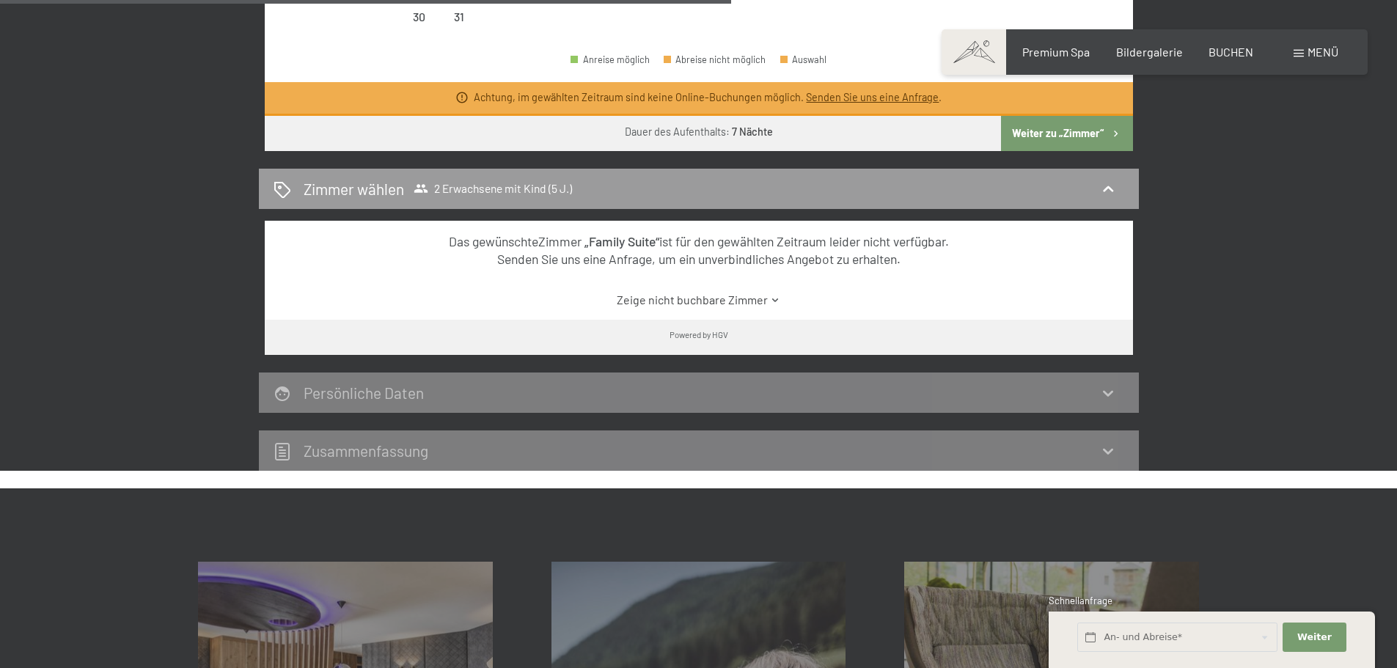
click at [819, 257] on div "Das gewünschte Zimmer „Family Suite“ ist für den gewählten Zeitraum leider nich…" at bounding box center [698, 250] width 816 height 36
click at [731, 304] on link "Zeige nicht buchbare Zimmer" at bounding box center [698, 300] width 816 height 16
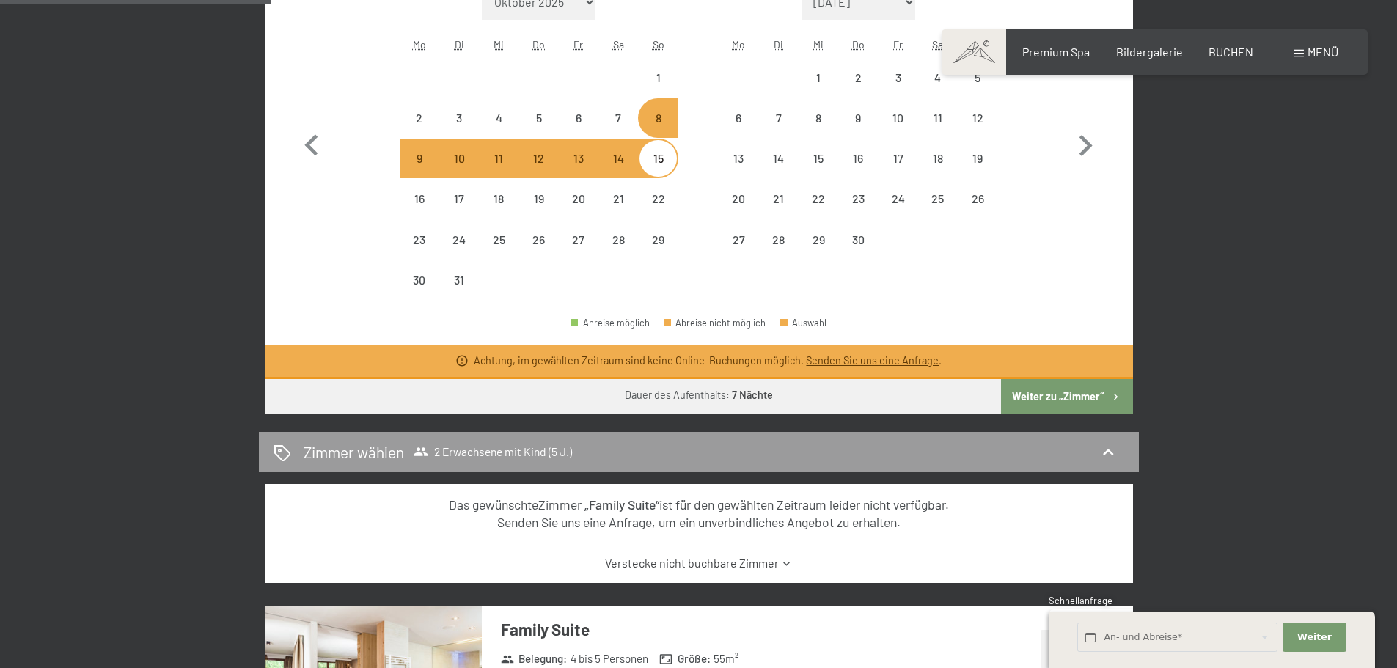
scroll to position [367, 0]
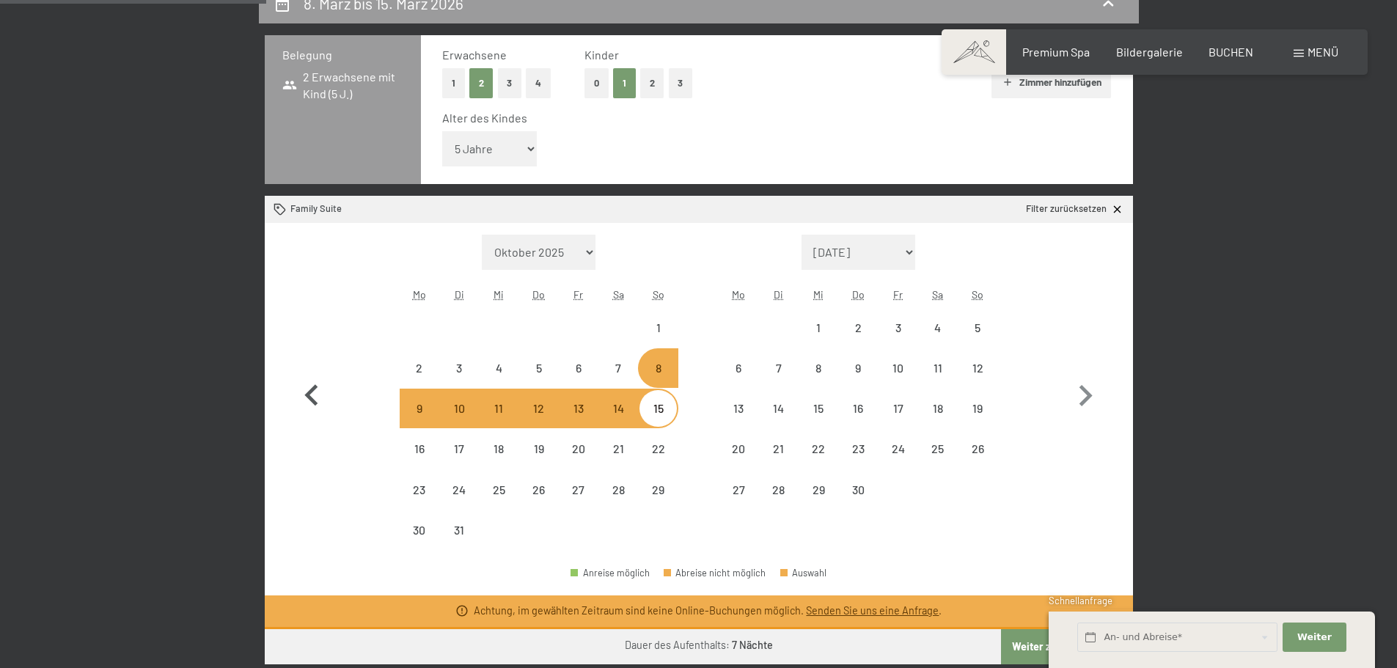
click at [309, 399] on icon "button" at bounding box center [310, 394] width 13 height 21
select select "[DATE]"
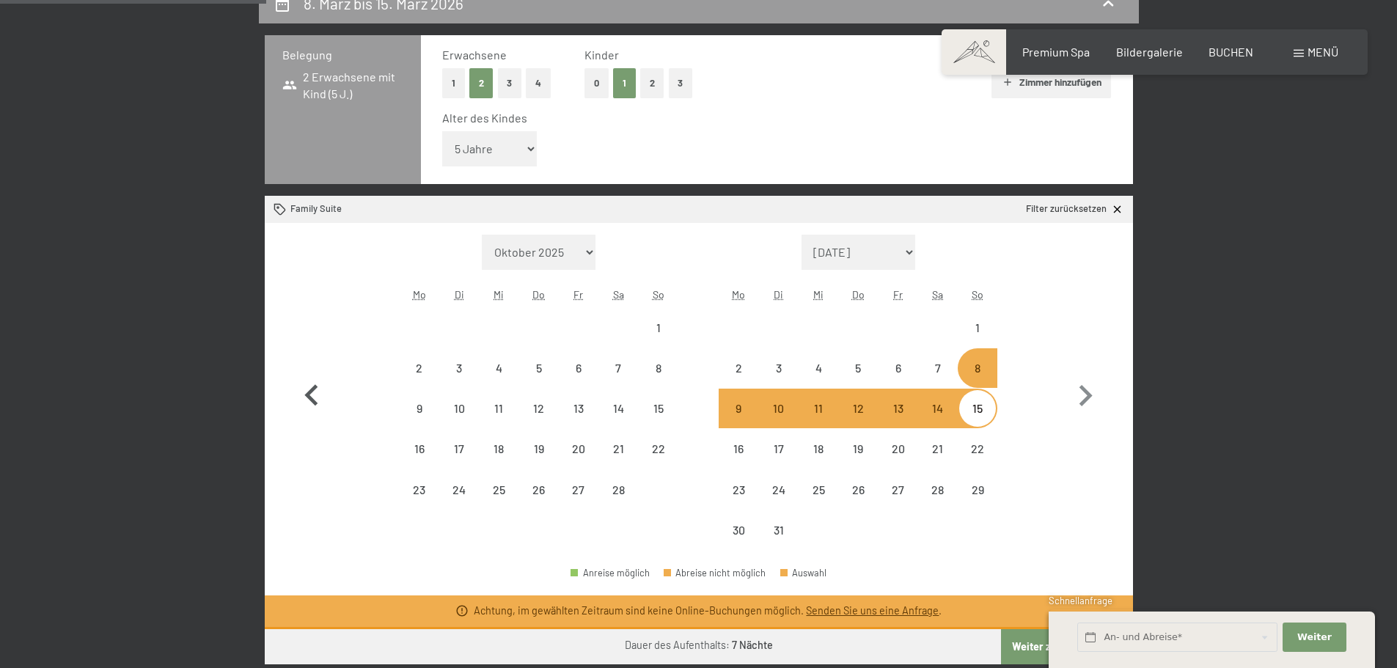
click at [308, 399] on icon "button" at bounding box center [311, 396] width 43 height 43
select select "[DATE]"
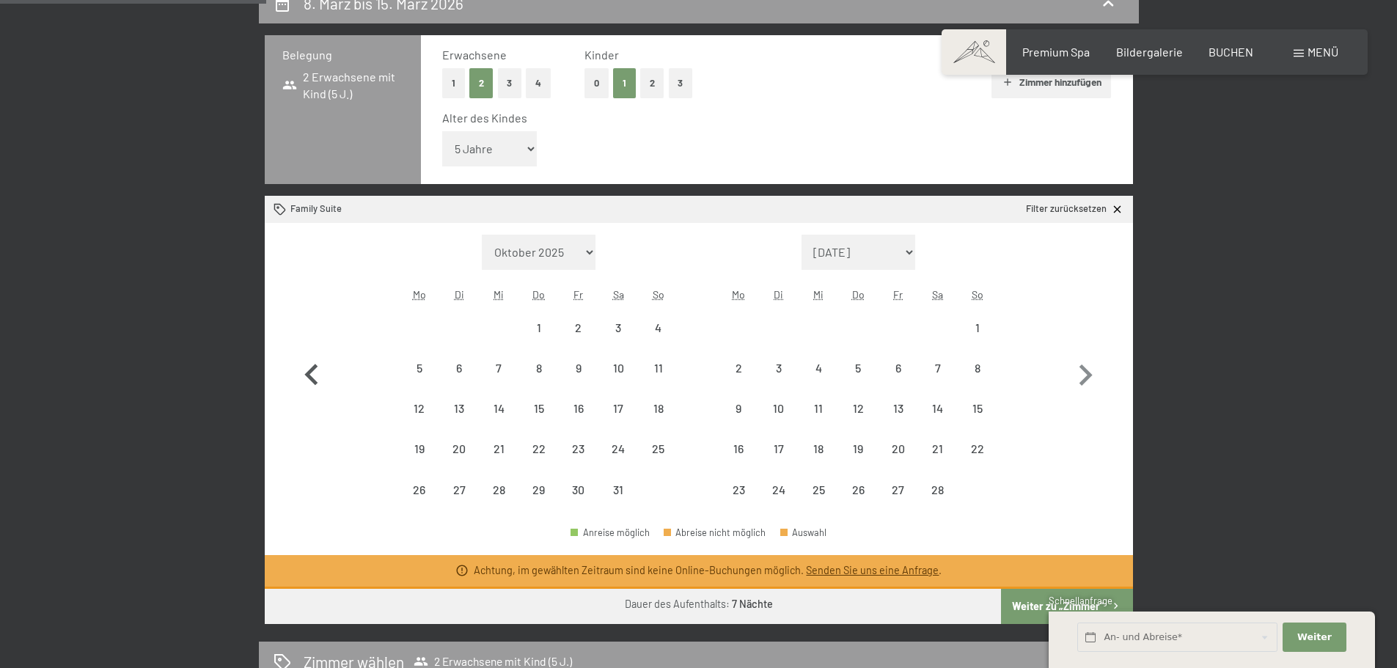
click at [311, 377] on icon "button" at bounding box center [310, 374] width 13 height 21
select select "[DATE]"
click at [310, 376] on icon "button" at bounding box center [310, 374] width 13 height 21
select select "[DATE]"
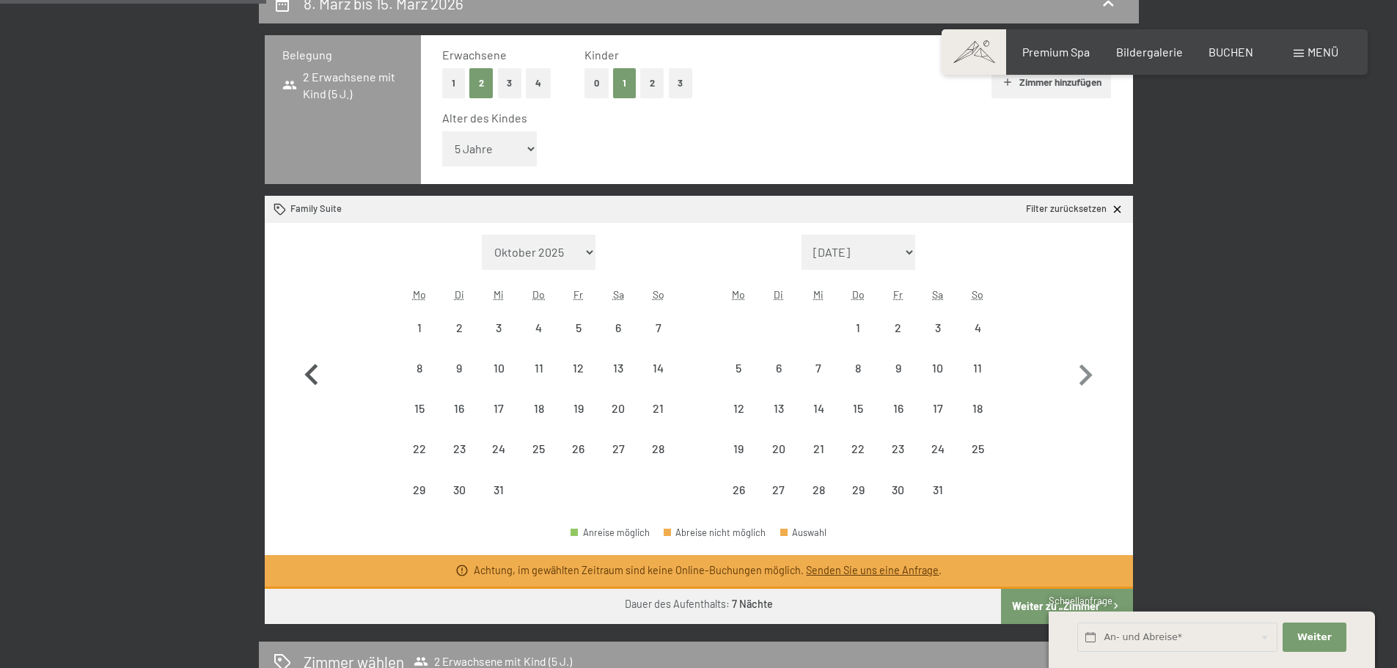
select select "[DATE]"
click at [1090, 371] on icon "button" at bounding box center [1085, 375] width 43 height 43
select select "[DATE]"
click at [1090, 371] on icon "button" at bounding box center [1085, 375] width 43 height 43
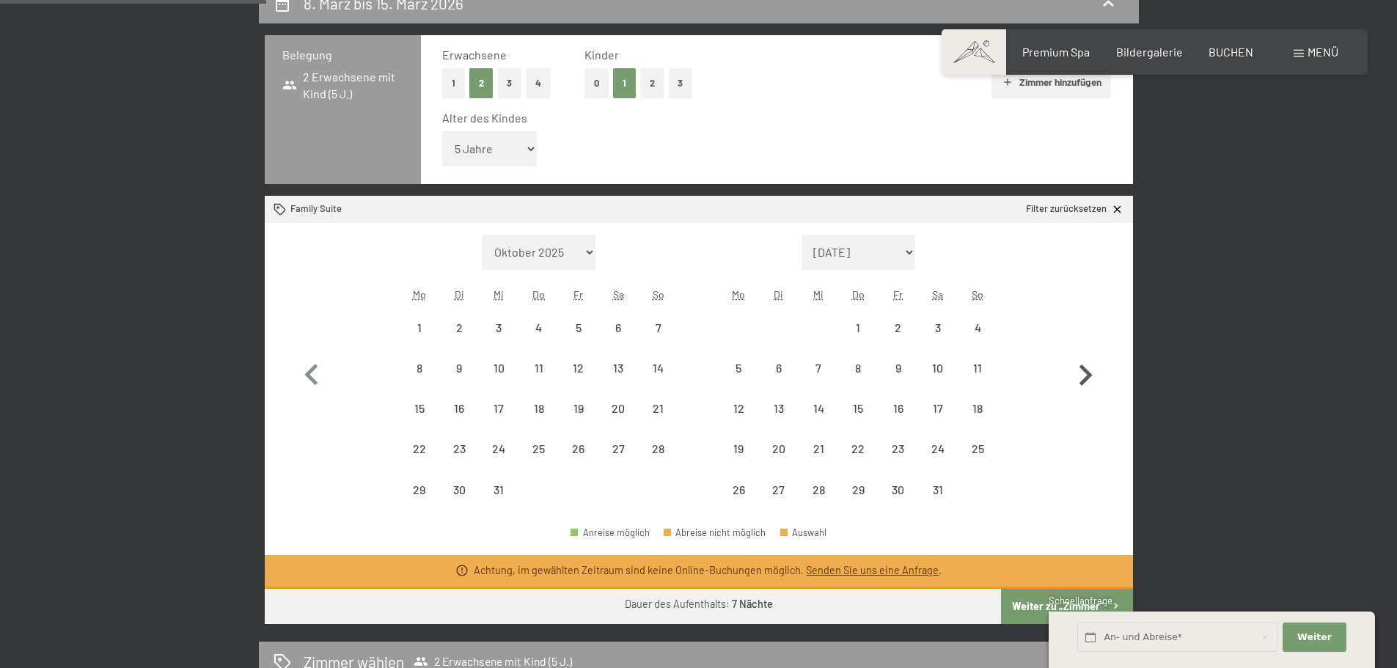
select select "[DATE]"
click at [1090, 371] on icon "button" at bounding box center [1085, 375] width 43 height 43
select select "[DATE]"
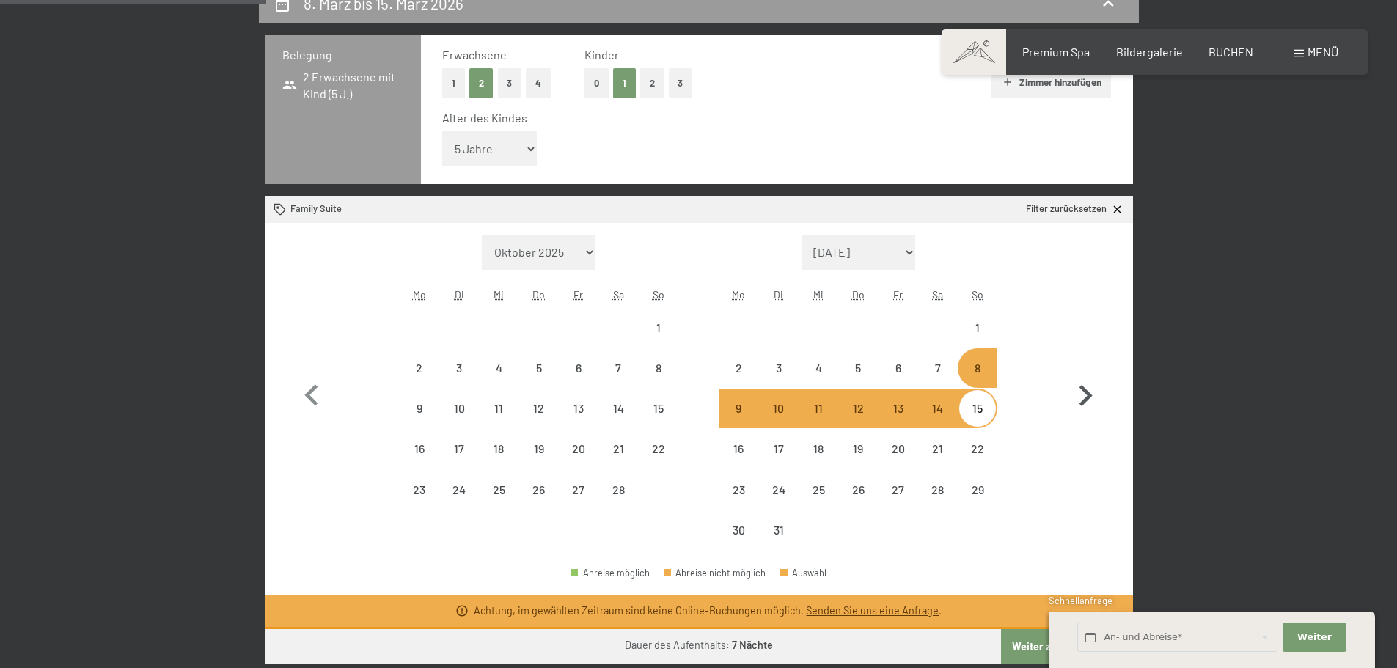
click at [1090, 371] on button "button" at bounding box center [1085, 393] width 43 height 316
select select "2026-04-01"
select select "2026-05-01"
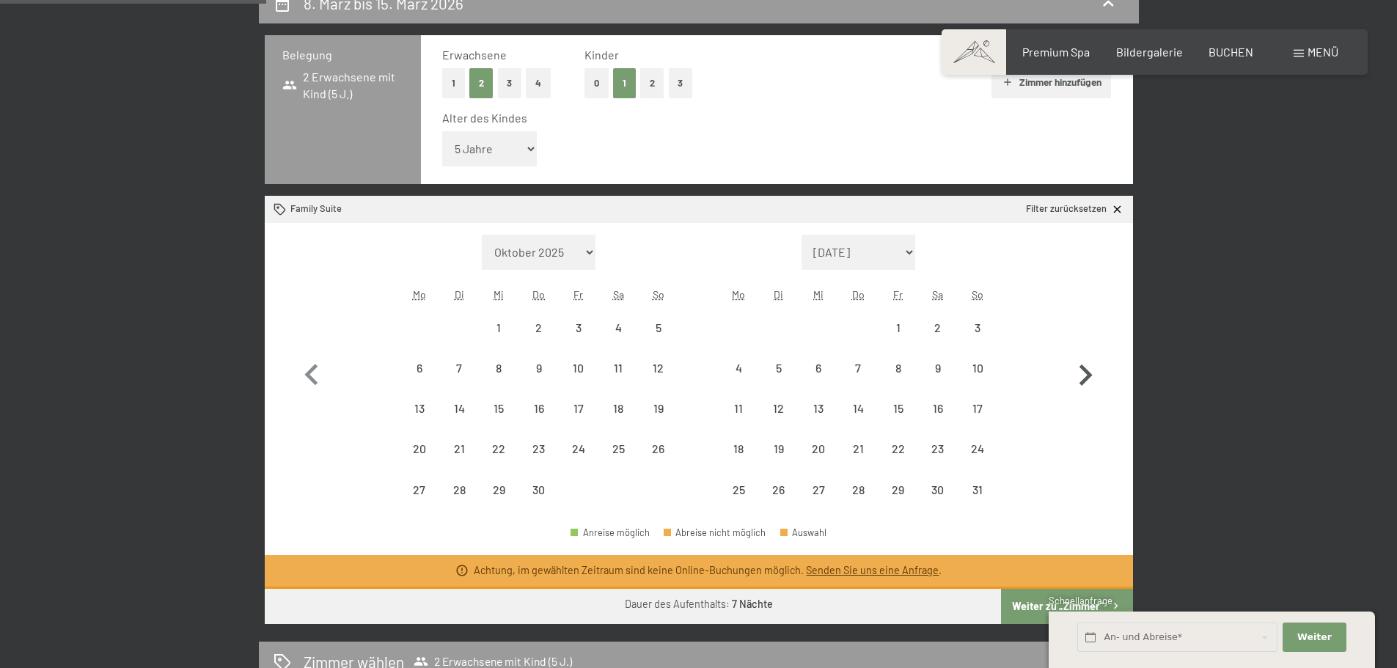
click at [1090, 371] on icon "button" at bounding box center [1085, 375] width 43 height 43
select select "2026-06-01"
select select "2026-07-01"
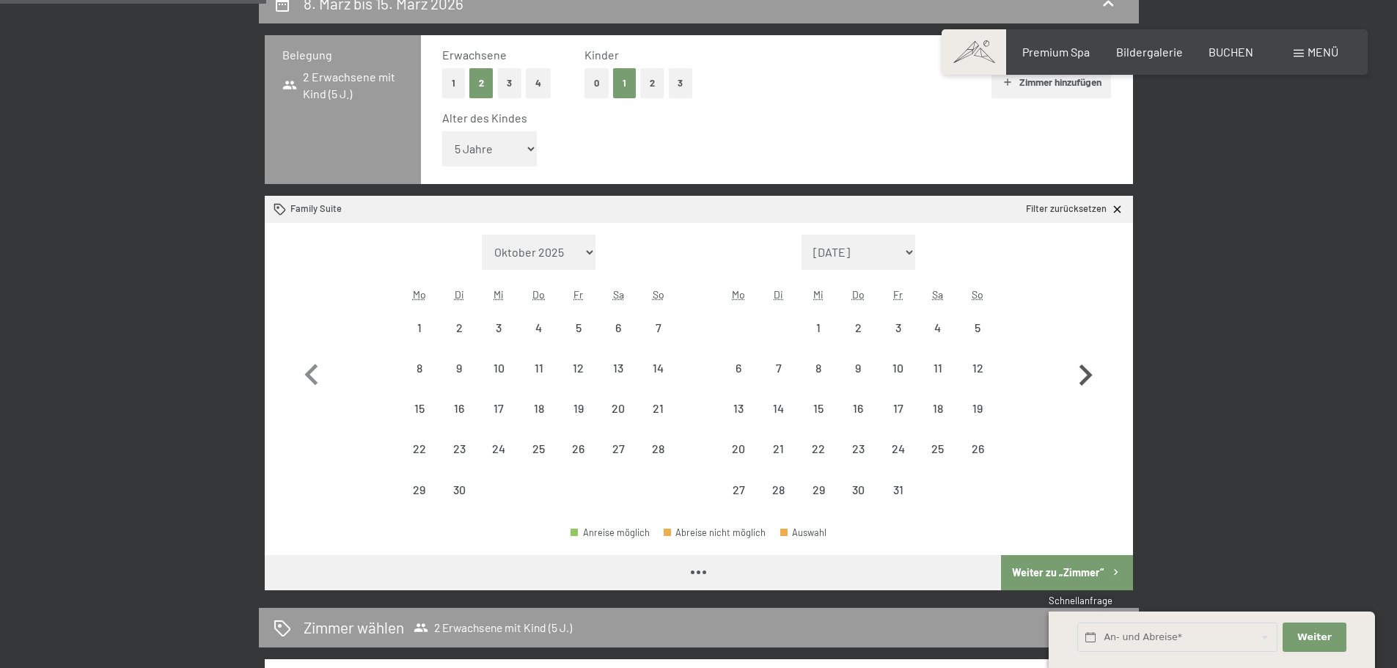
click at [1090, 371] on icon "button" at bounding box center [1085, 375] width 43 height 43
select select "2026-07-01"
select select "2026-08-01"
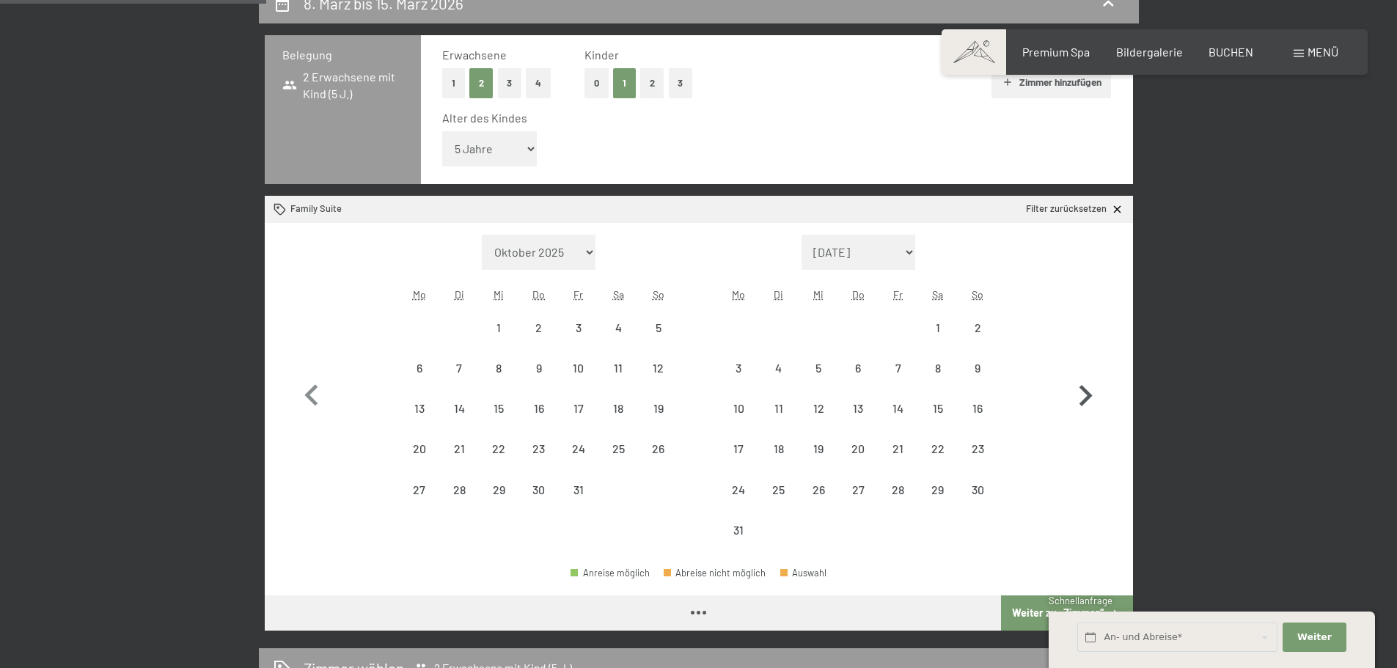
click at [1090, 371] on button "button" at bounding box center [1085, 393] width 43 height 316
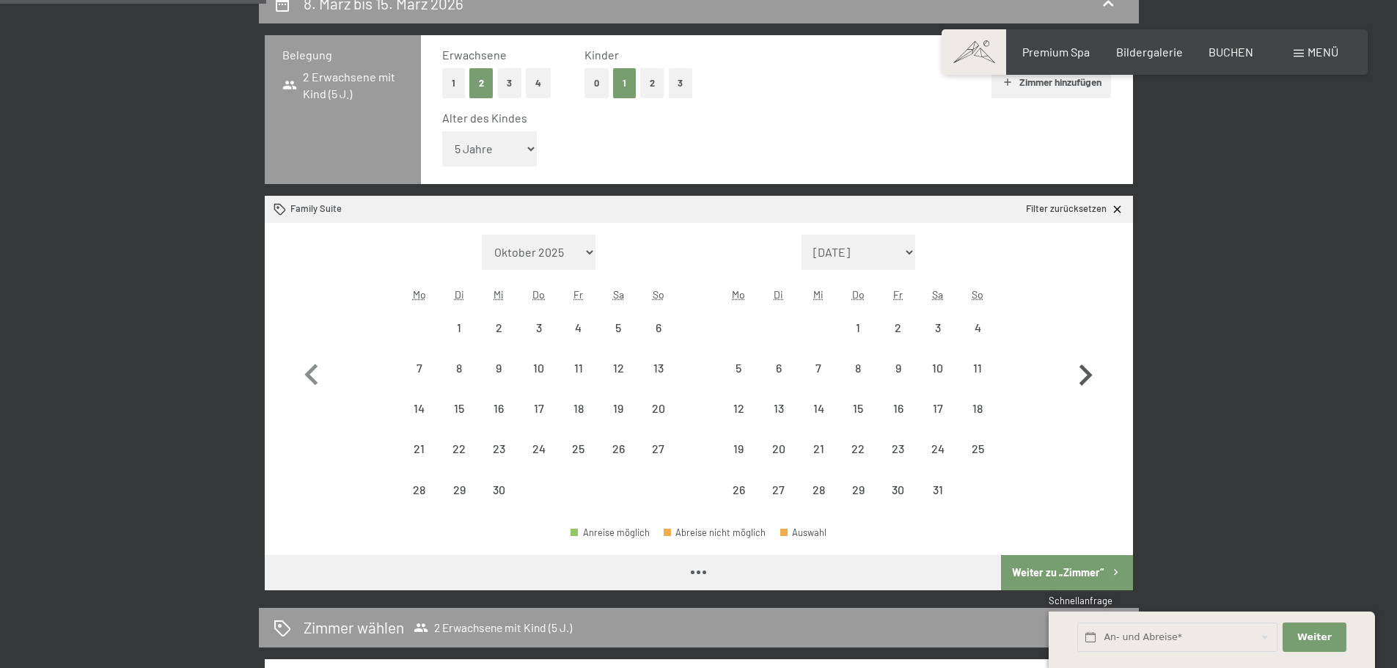
click at [1090, 371] on icon "button" at bounding box center [1085, 375] width 43 height 43
click at [1090, 371] on button "button" at bounding box center [1085, 373] width 43 height 276
select select "2026-11-01"
select select "2026-12-01"
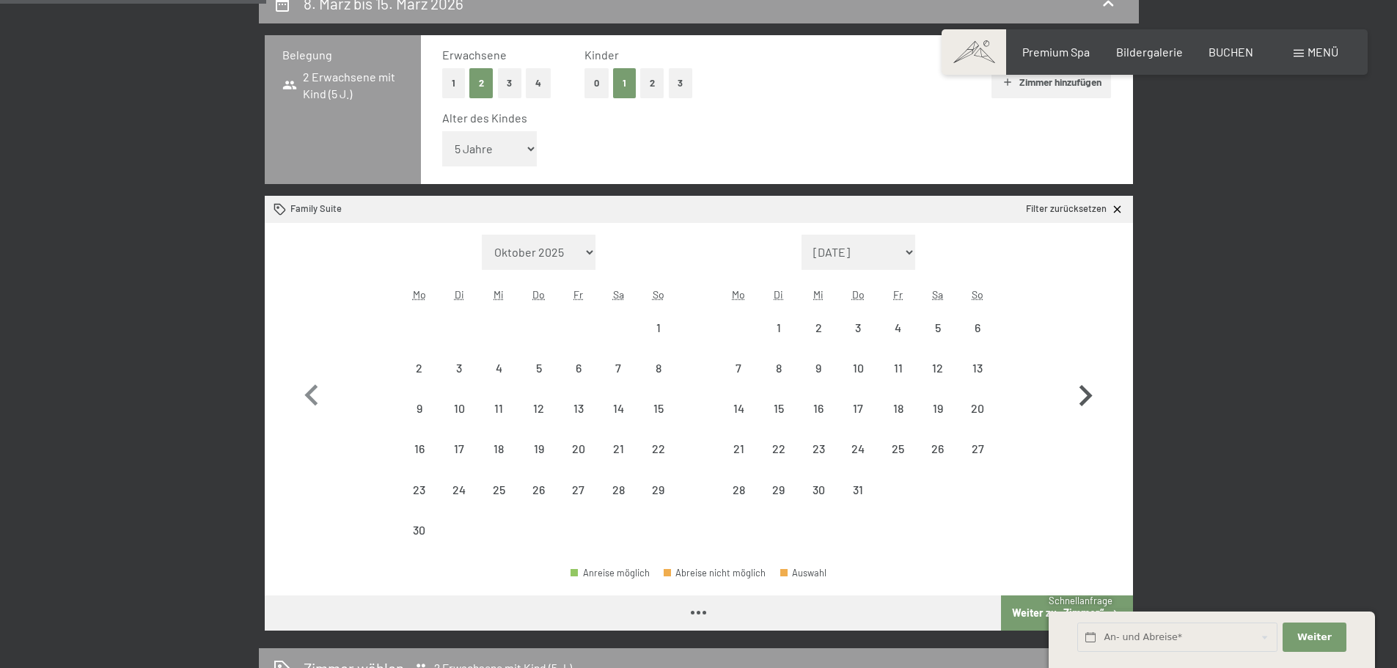
click at [1090, 371] on button "button" at bounding box center [1085, 393] width 43 height 316
select select "2026-12-01"
select select "2027-01-01"
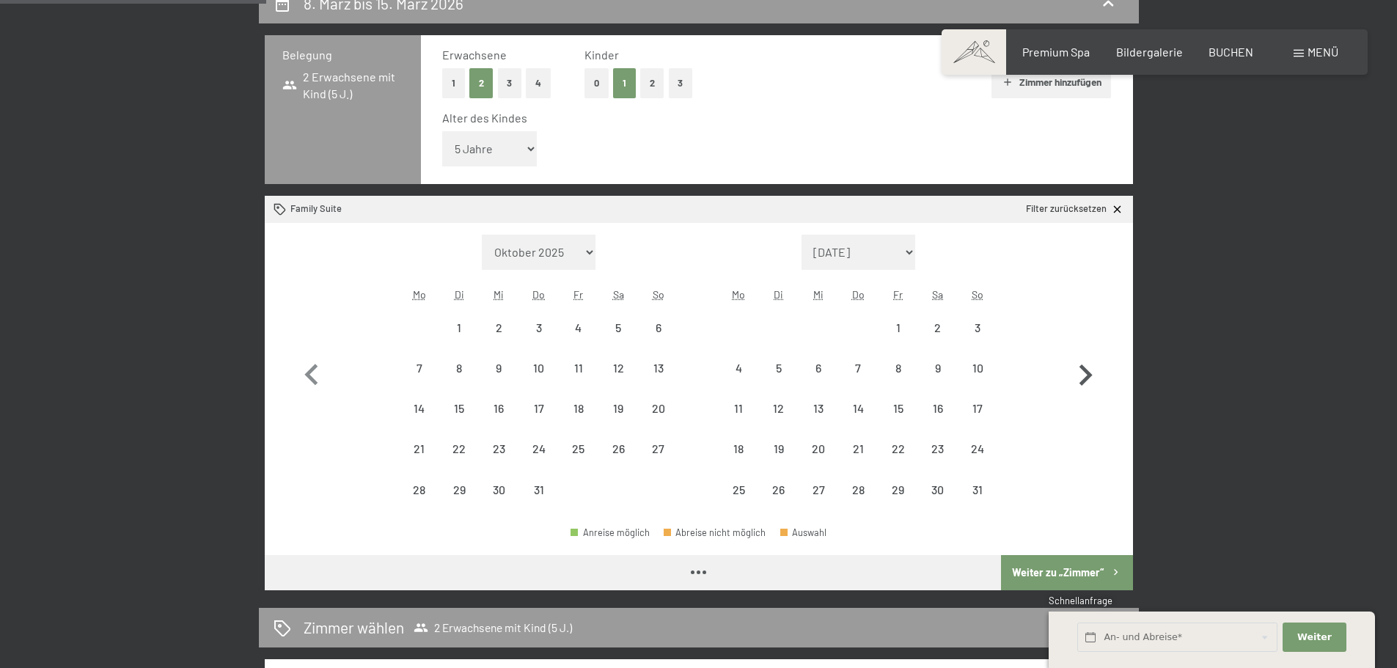
select select "2026-12-01"
select select "2027-01-01"
select select "2026-12-01"
select select "2027-01-01"
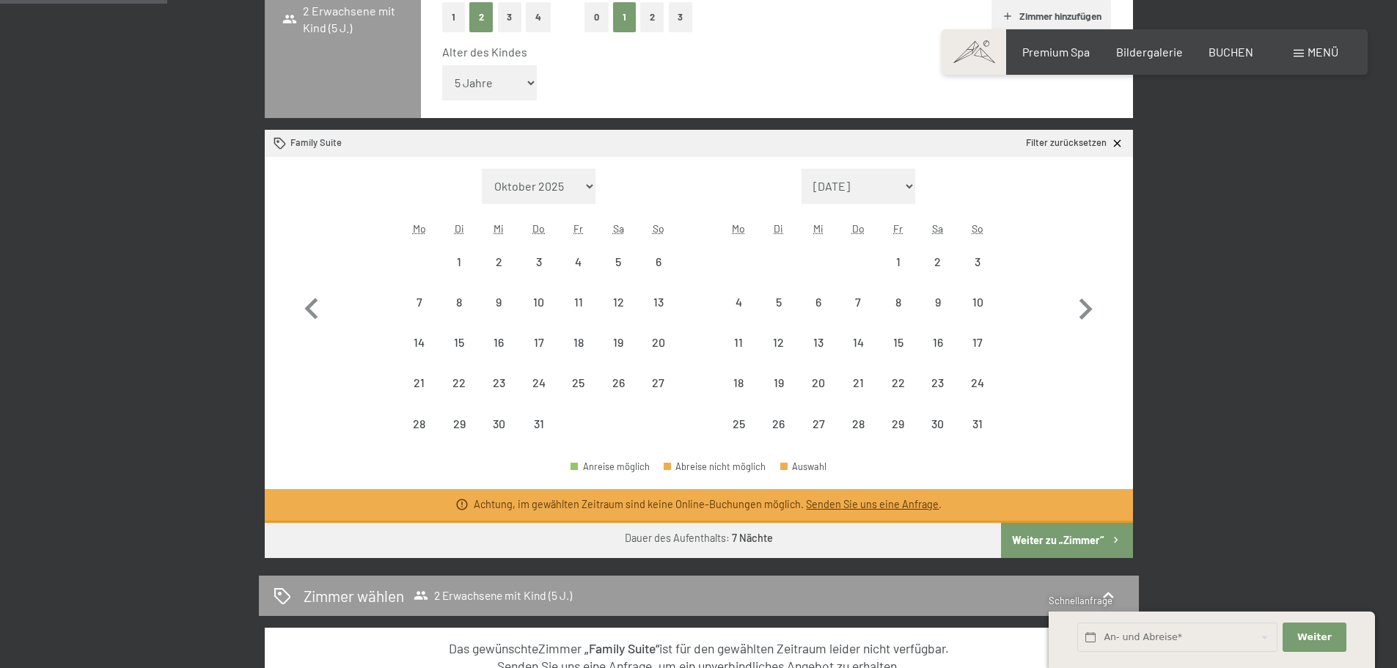
scroll to position [440, 0]
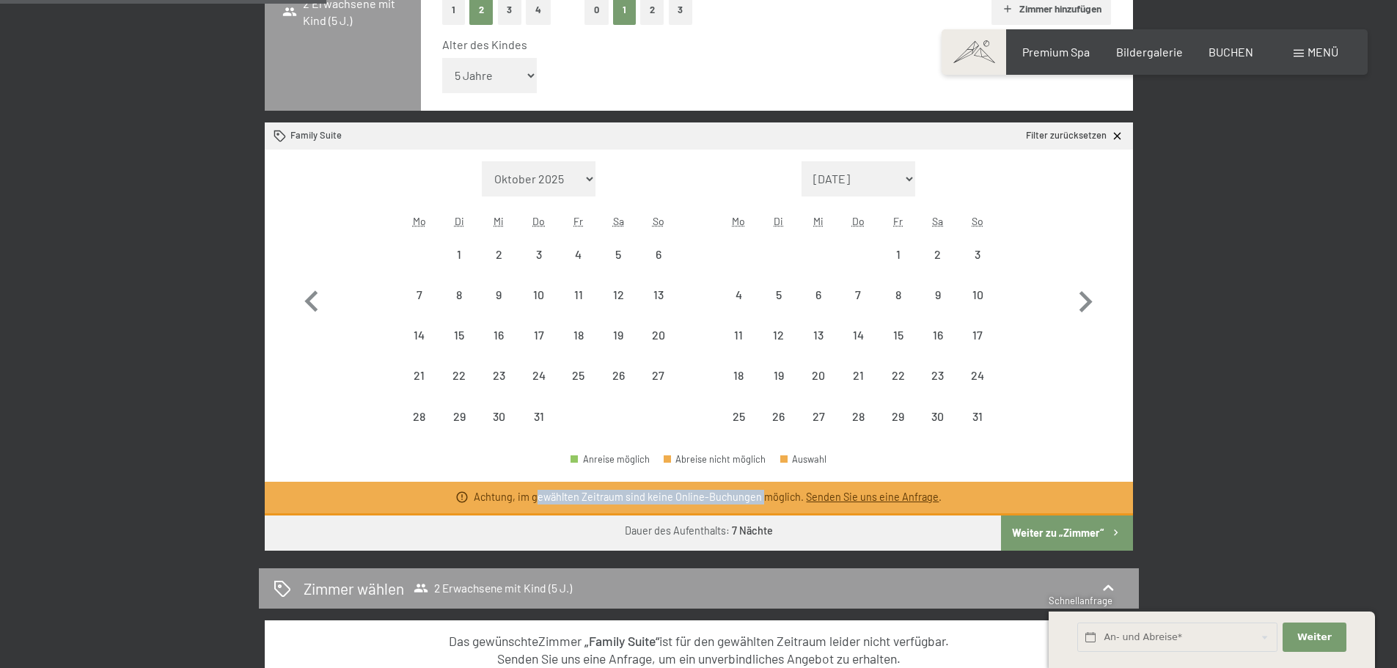
drag, startPoint x: 764, startPoint y: 493, endPoint x: 540, endPoint y: 499, distance: 223.7
click at [540, 499] on div "Achtung, im gewählten Zeitraum sind keine Online-Buchungen möglich. Senden Sie …" at bounding box center [708, 497] width 468 height 15
click at [711, 532] on div "Dauer des Aufenthalts: 7 Nächte" at bounding box center [699, 531] width 148 height 15
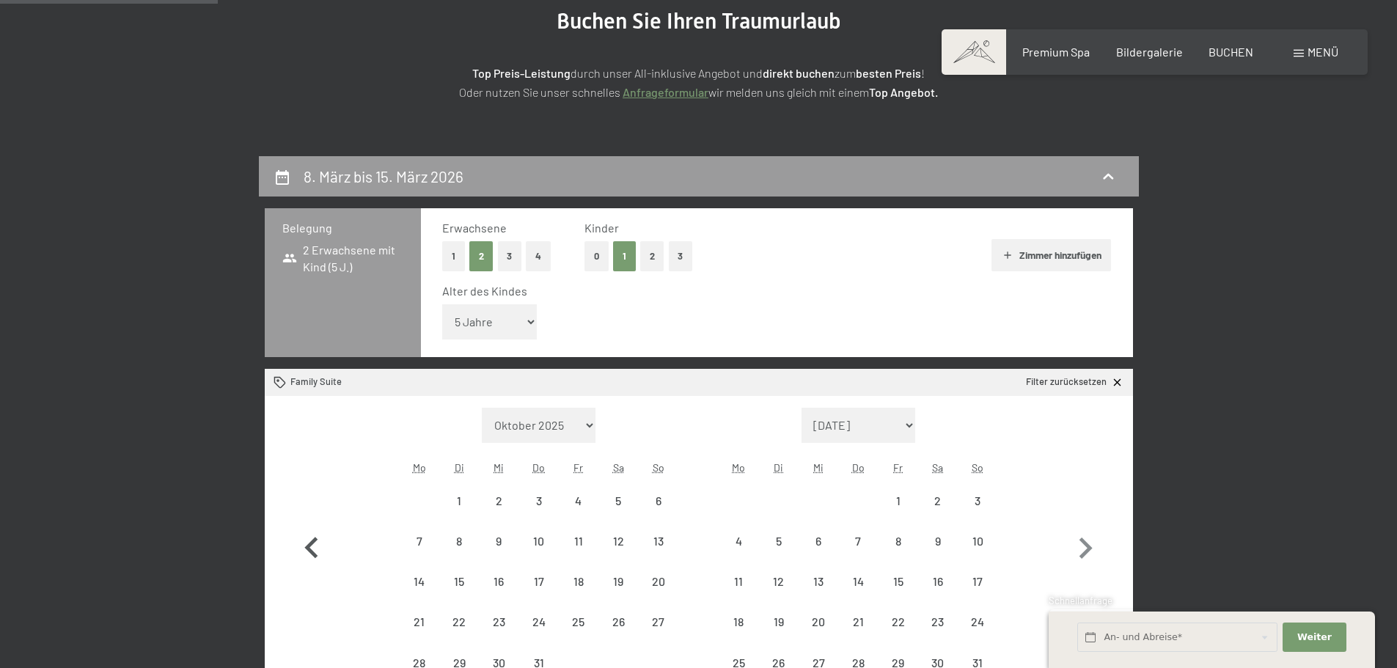
scroll to position [293, 0]
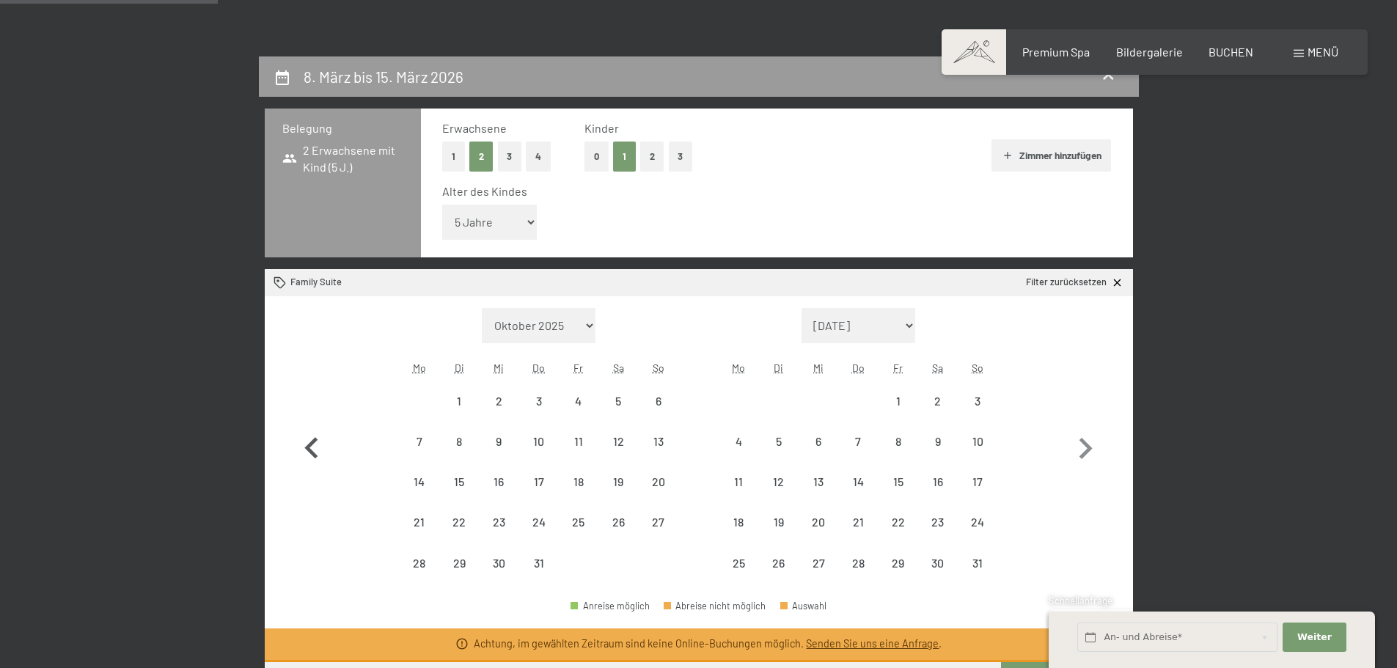
click at [304, 443] on icon "button" at bounding box center [311, 448] width 43 height 43
select select "2026-11-01"
select select "2026-12-01"
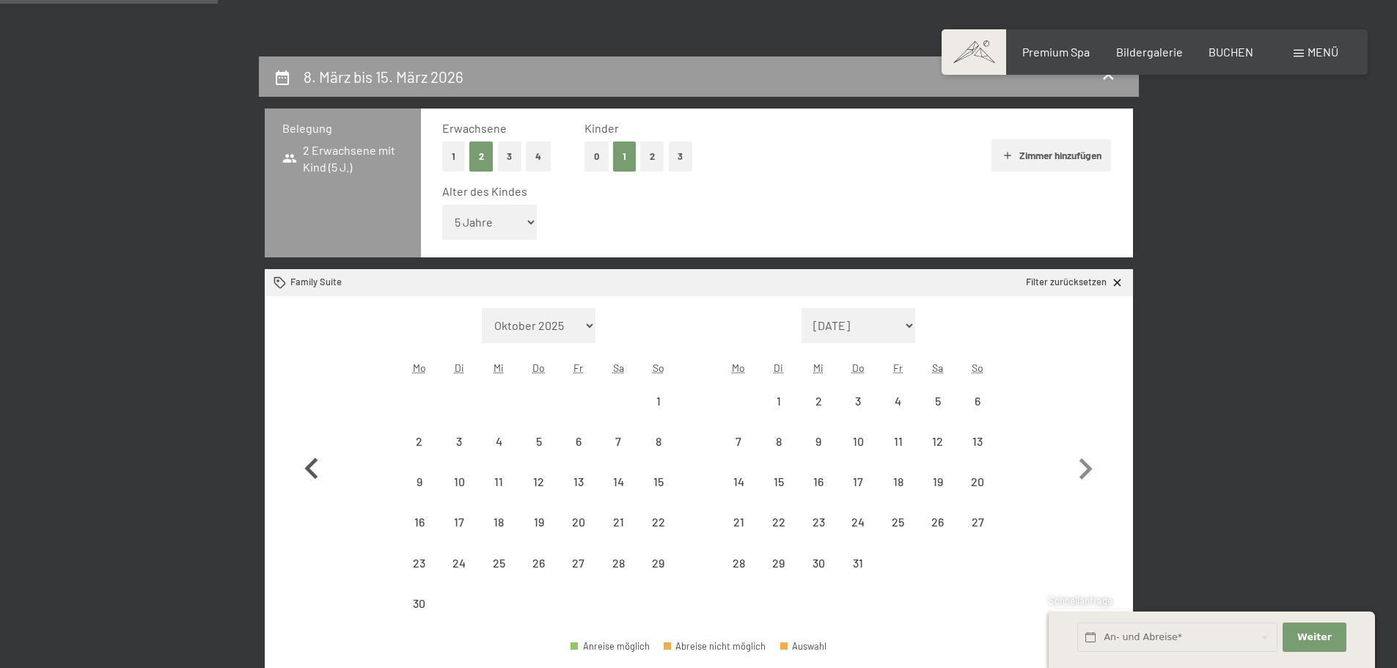
click at [320, 469] on icon "button" at bounding box center [311, 469] width 43 height 43
select select "2026-10-01"
select select "2026-11-01"
click at [320, 468] on icon "button" at bounding box center [311, 469] width 43 height 43
select select "2026-09-01"
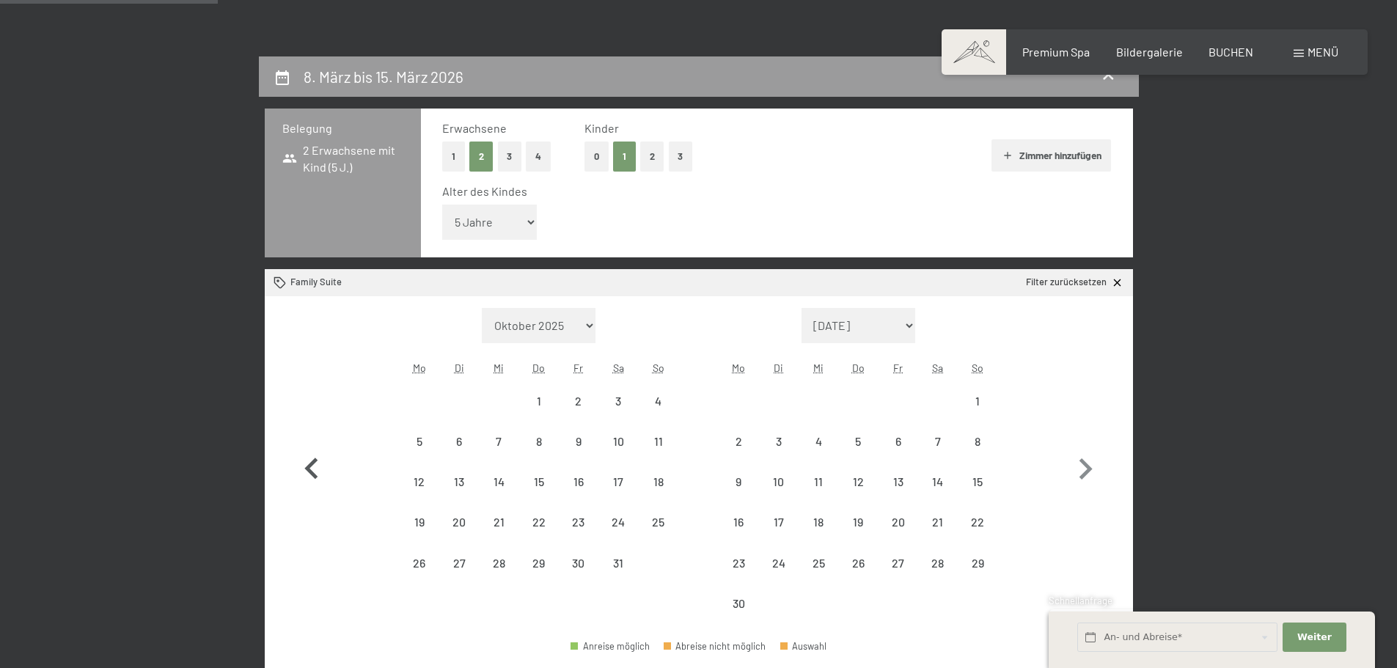
select select "2026-10-01"
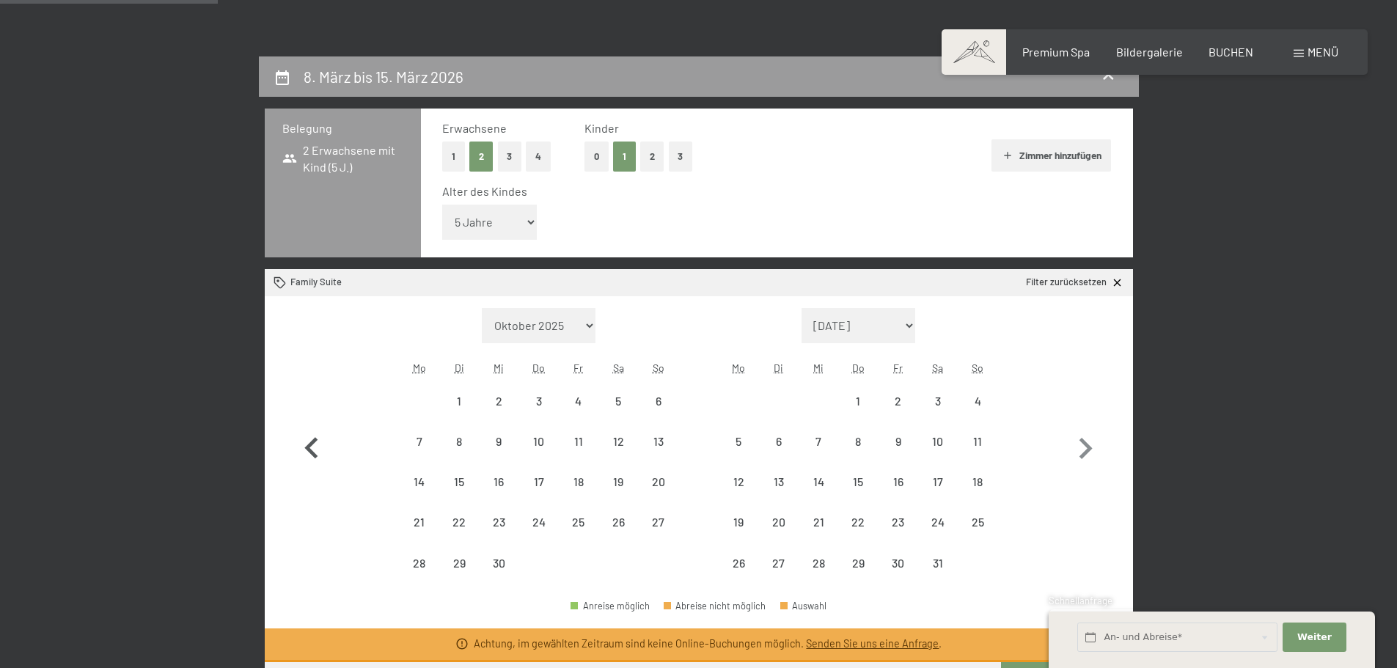
click at [321, 449] on icon "button" at bounding box center [311, 448] width 43 height 43
select select "2026-08-01"
select select "2026-09-01"
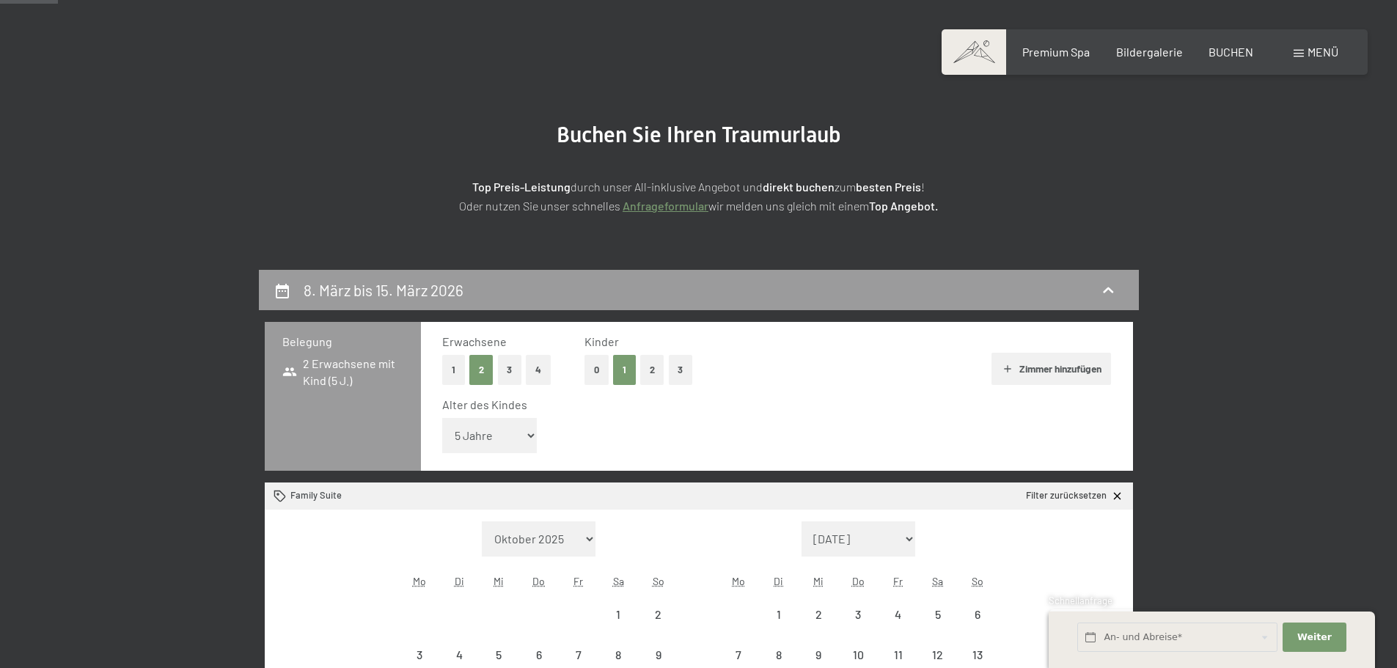
scroll to position [0, 0]
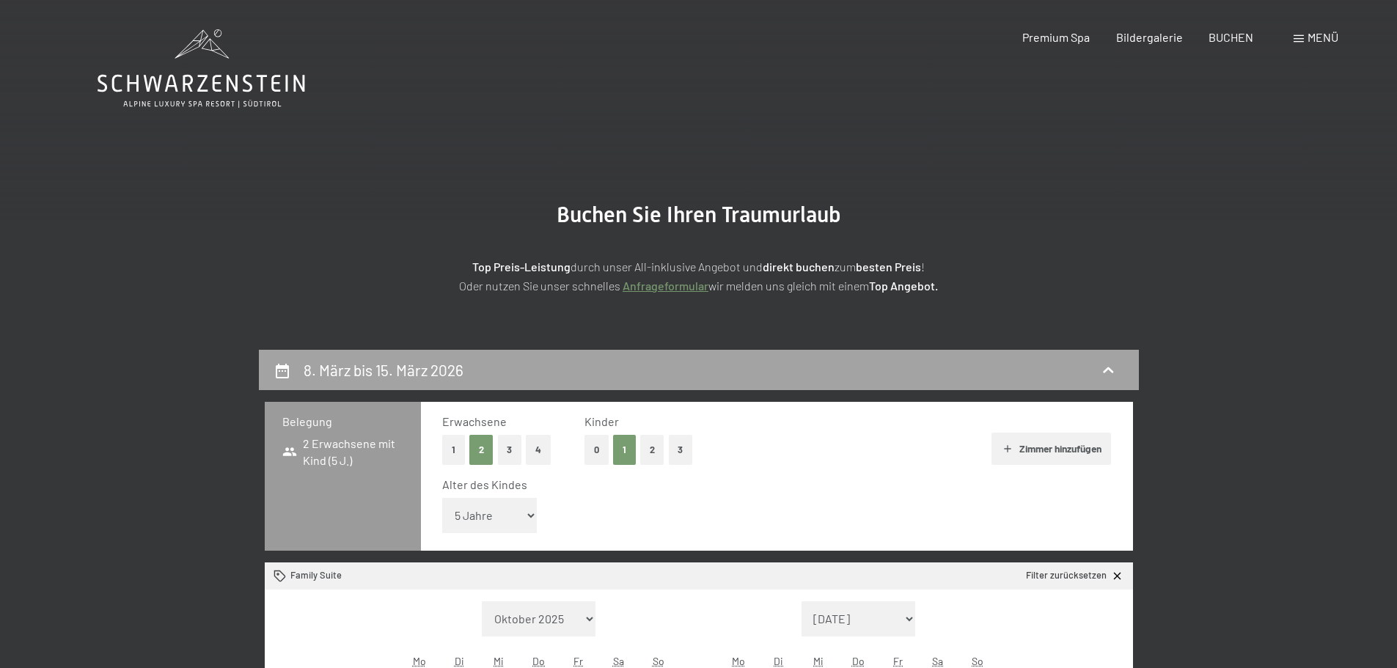
click at [1106, 361] on div "8. März bis 15. März 2026" at bounding box center [698, 369] width 851 height 21
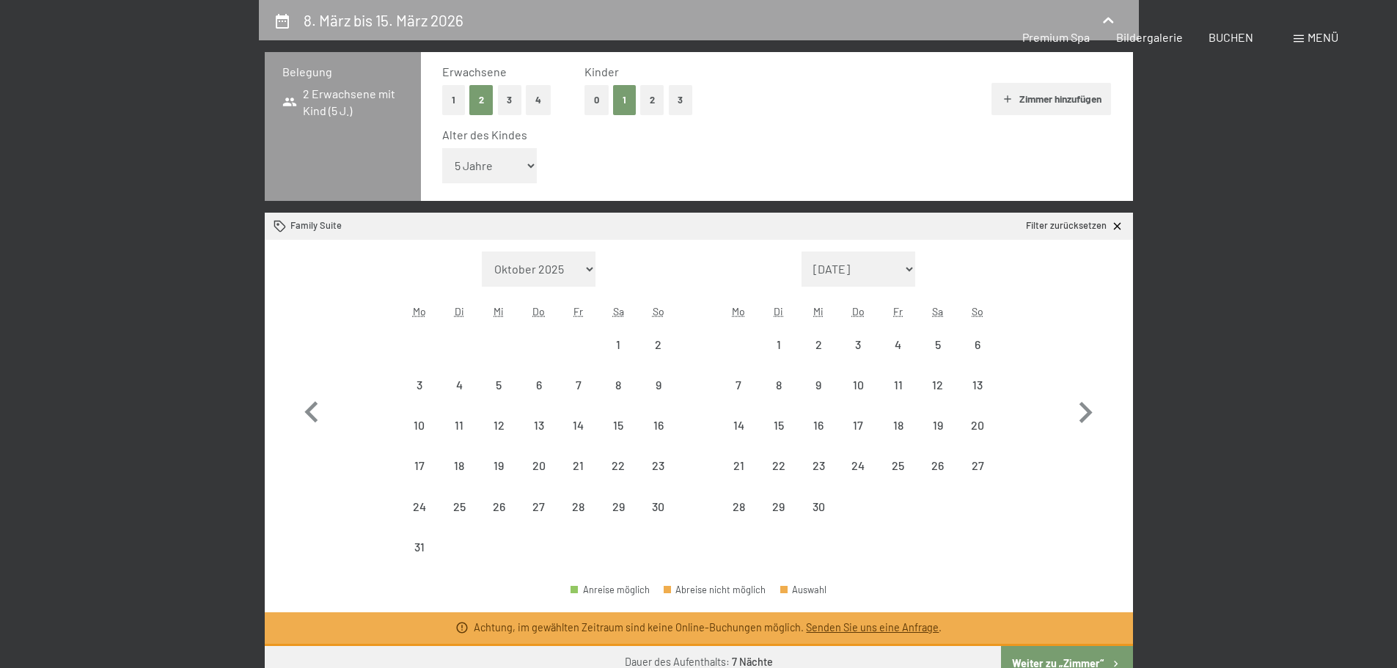
select select "2026-08-01"
select select "2026-09-01"
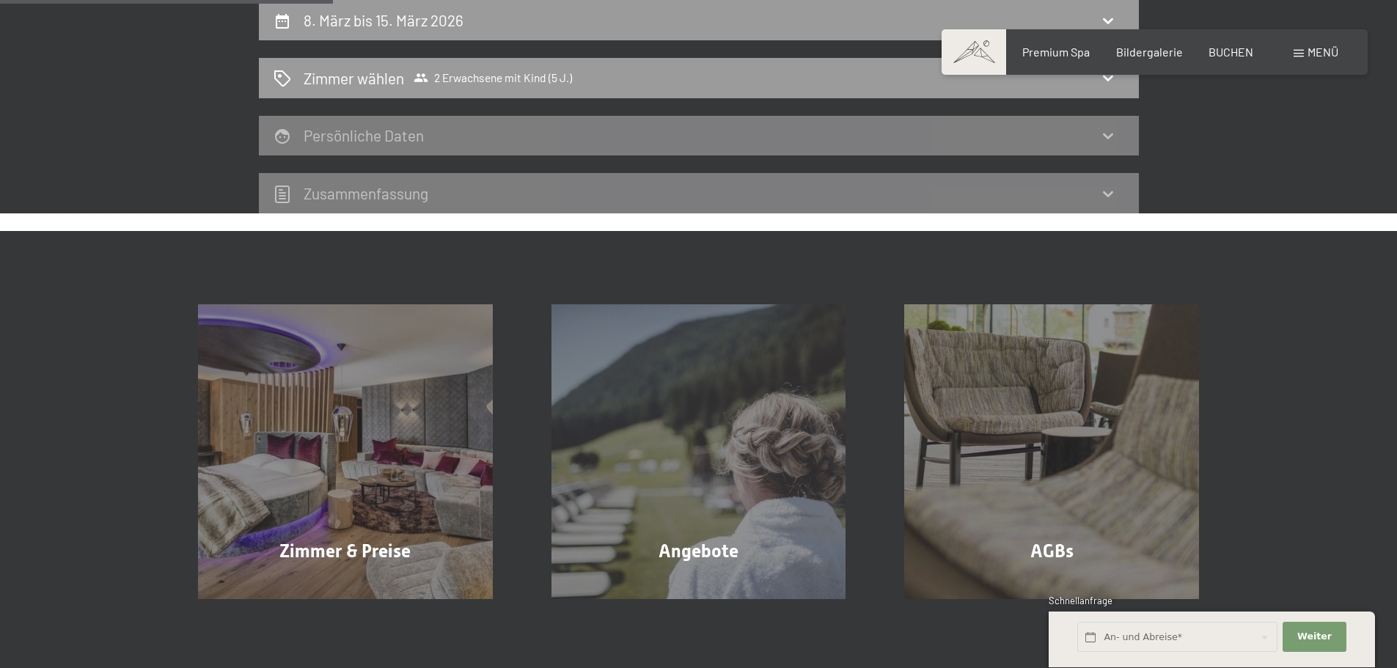
scroll to position [56, 0]
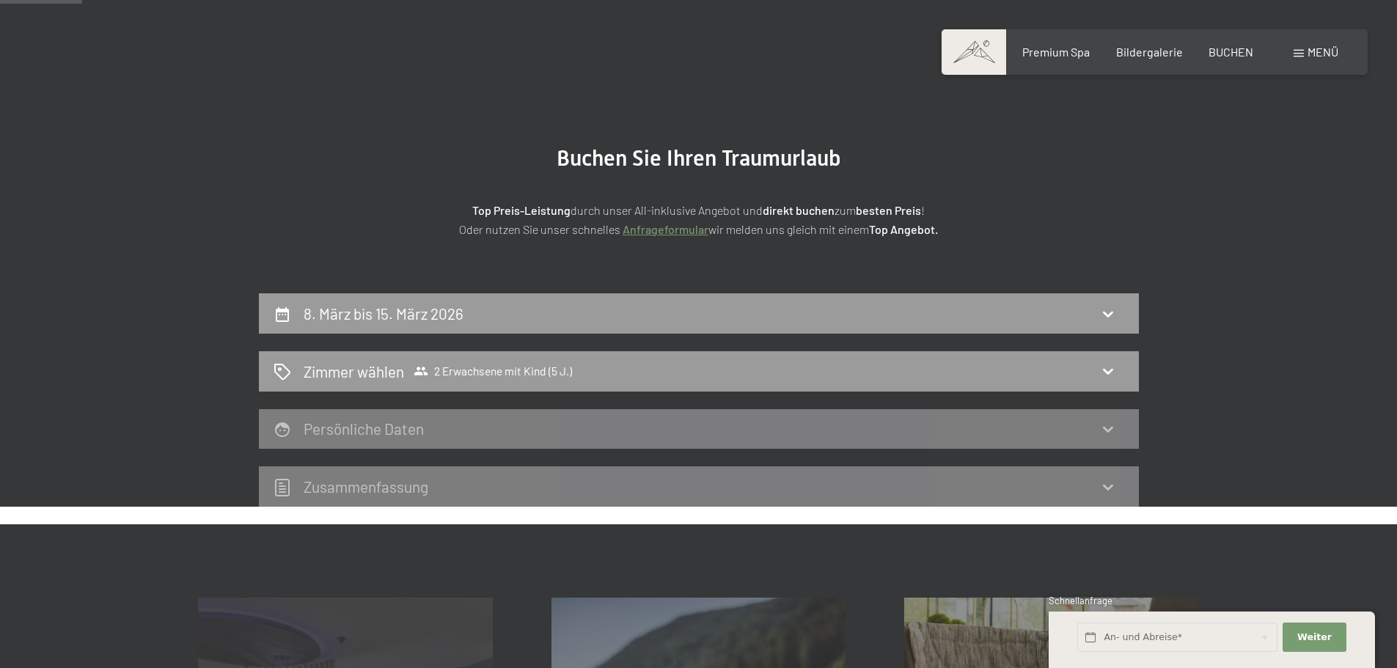
click at [379, 374] on h2 "Zimmer wählen" at bounding box center [354, 371] width 100 height 21
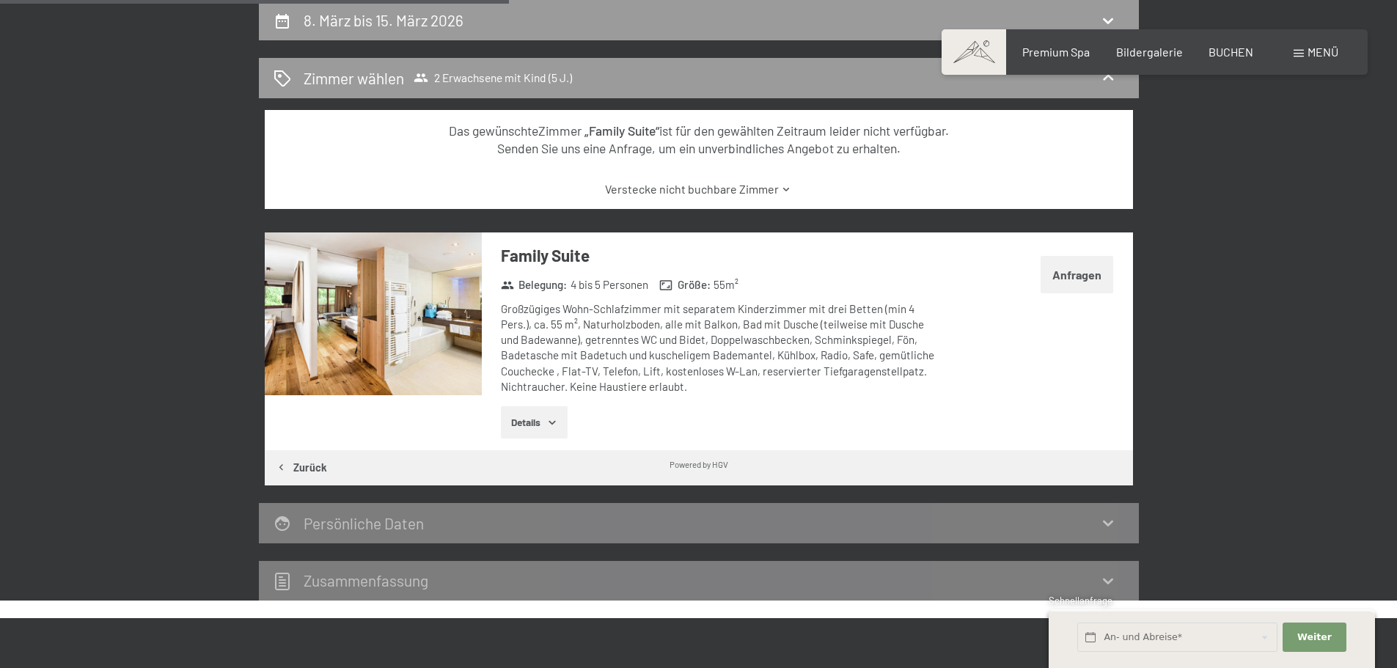
click at [320, 336] on img at bounding box center [373, 313] width 217 height 163
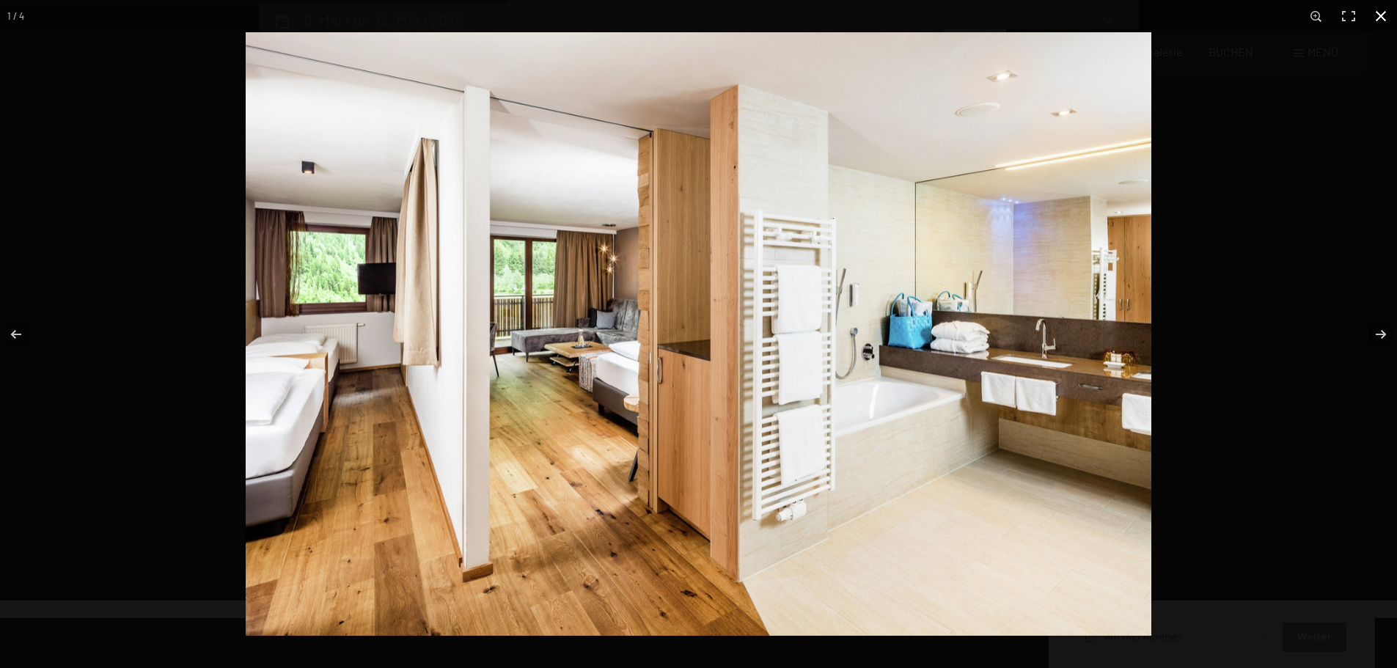
click at [1378, 16] on button "button" at bounding box center [1381, 16] width 32 height 32
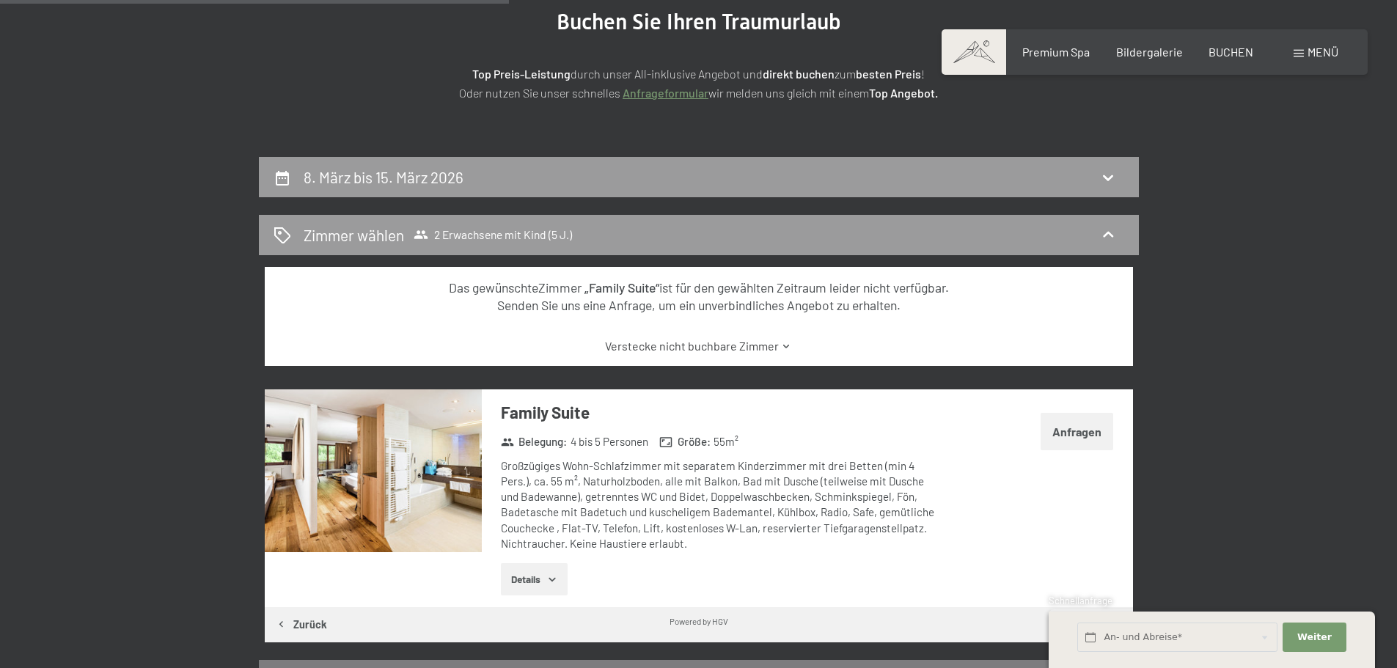
scroll to position [0, 0]
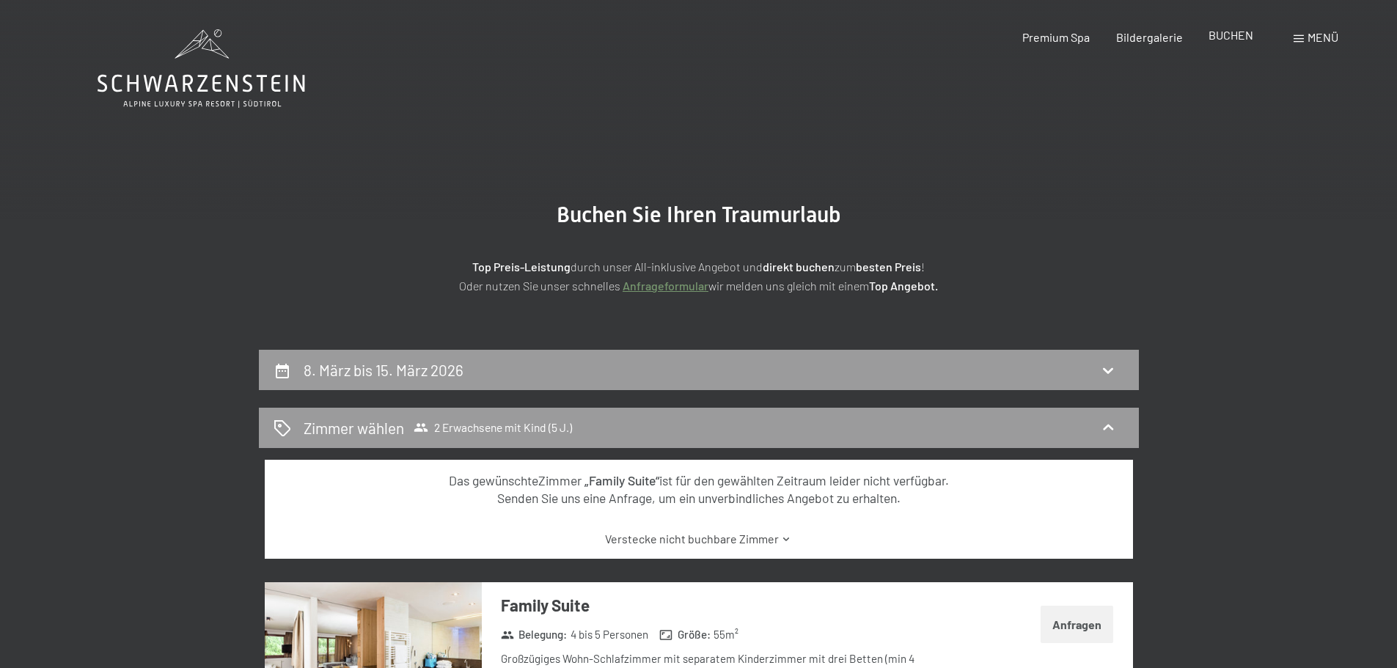
click at [1219, 43] on div "BUCHEN" at bounding box center [1230, 35] width 45 height 16
click at [1228, 32] on span "BUCHEN" at bounding box center [1230, 35] width 45 height 14
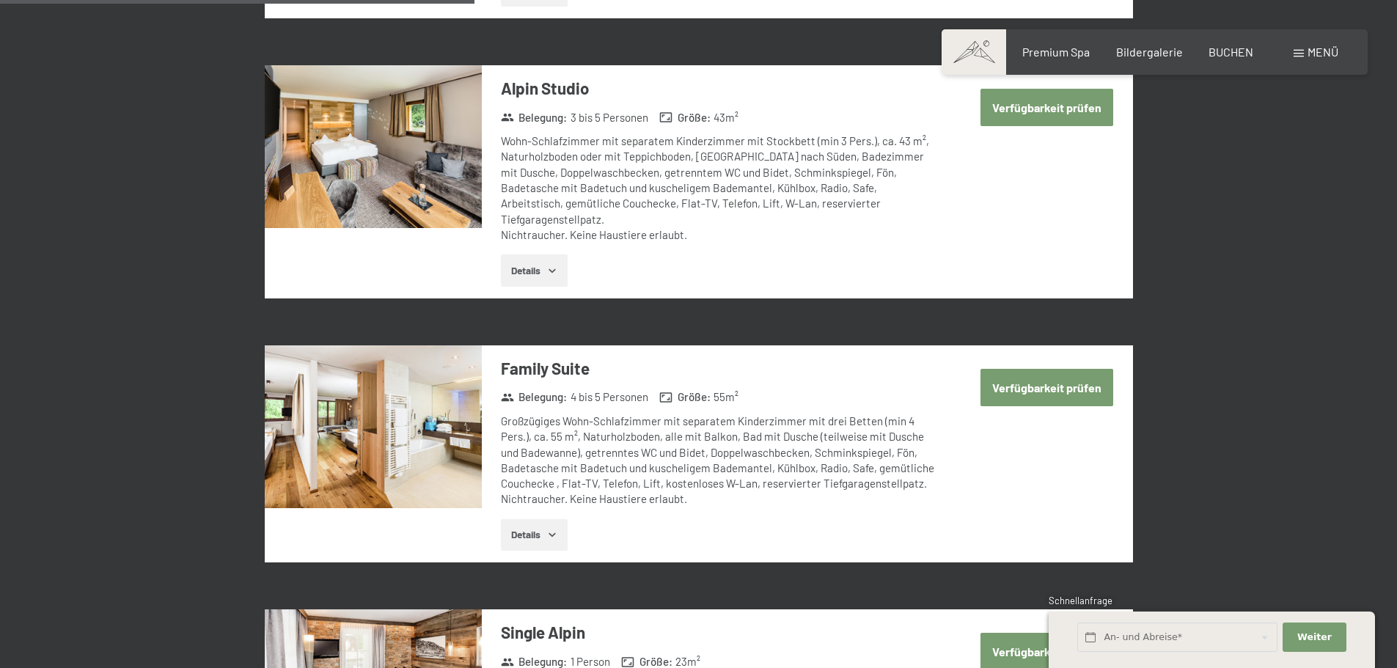
scroll to position [1686, 0]
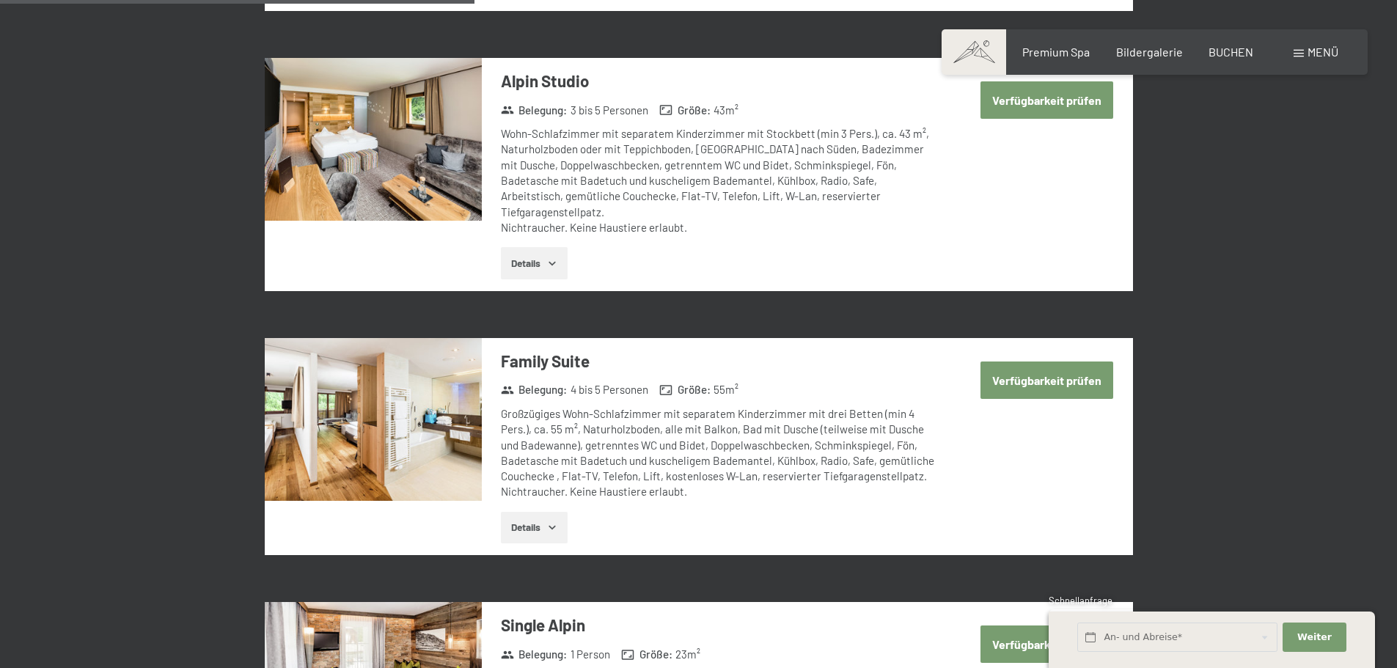
click at [1059, 365] on button "Verfügbarkeit prüfen" at bounding box center [1046, 379] width 133 height 37
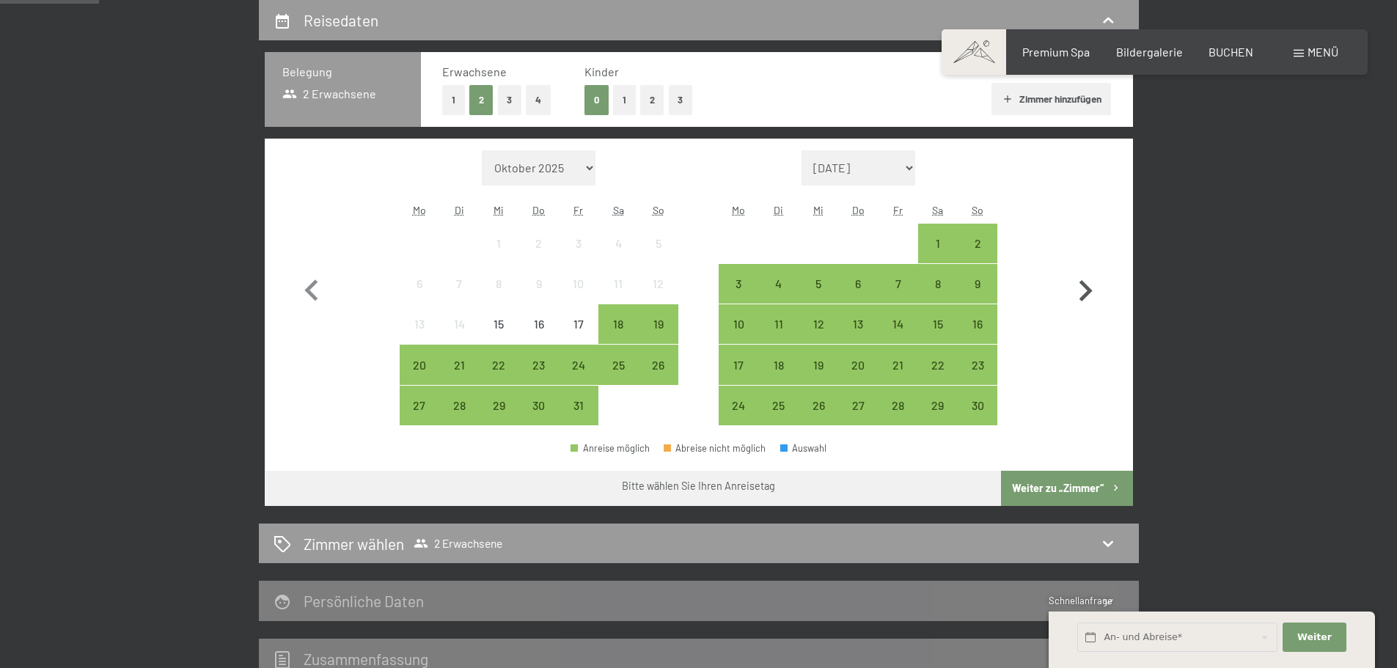
click at [1083, 293] on icon "button" at bounding box center [1085, 291] width 43 height 43
select select "[DATE]"
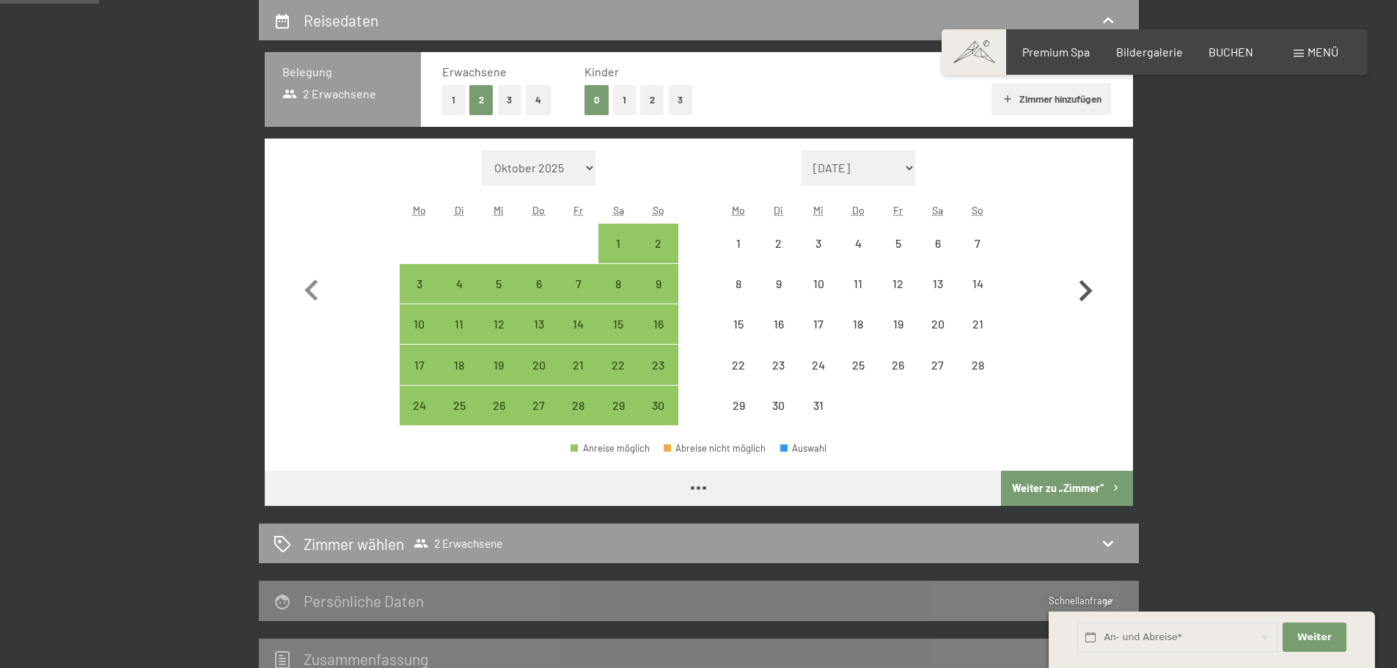
select select "[DATE]"
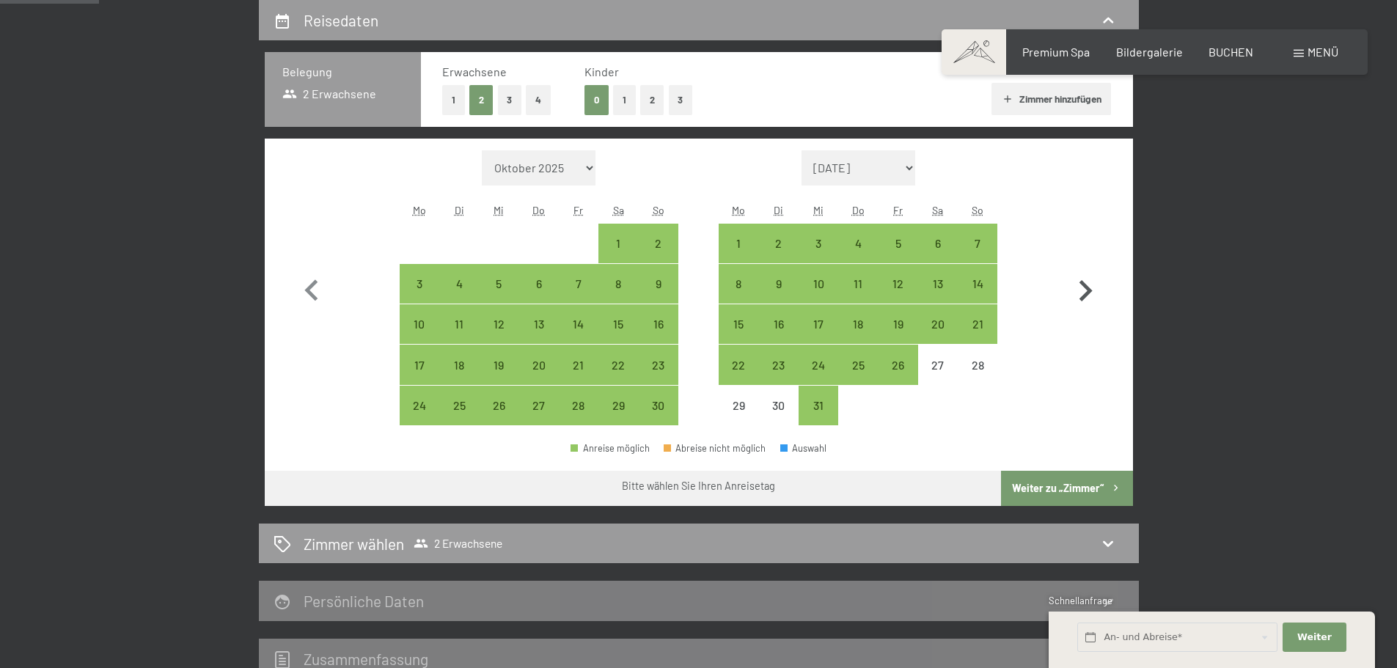
click at [1083, 292] on icon "button" at bounding box center [1085, 291] width 43 height 43
select select "[DATE]"
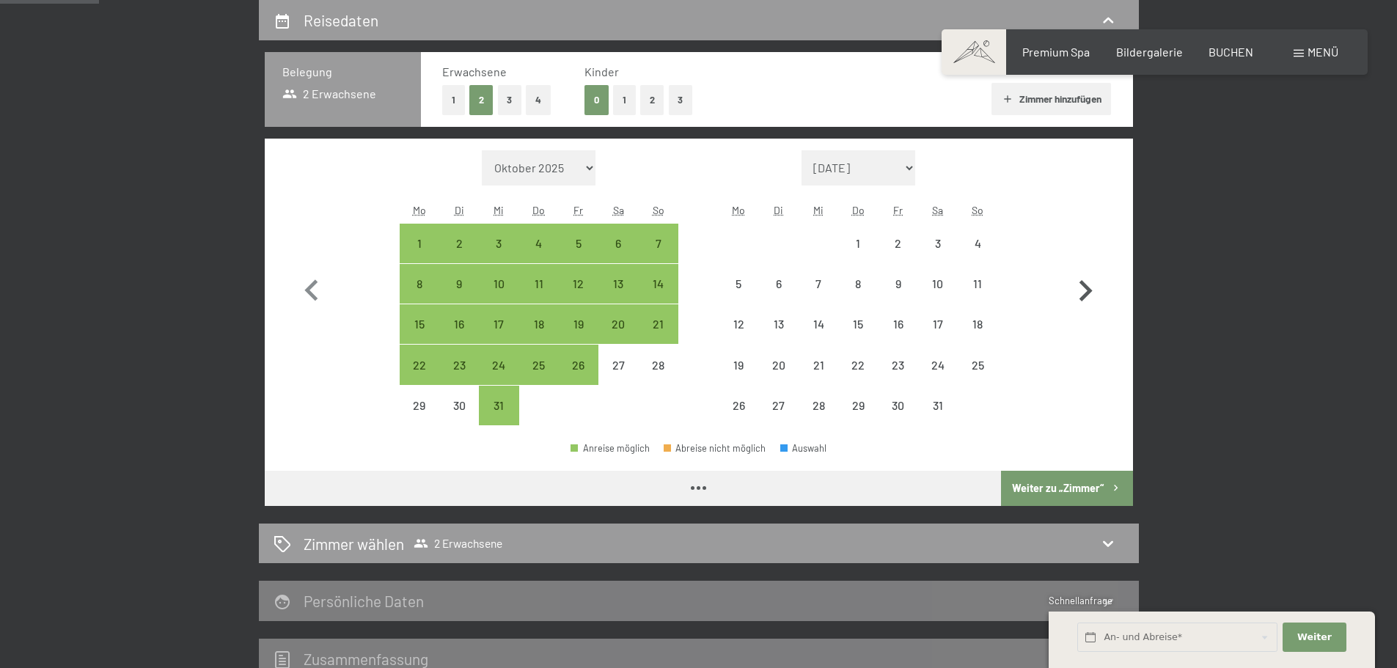
click at [1083, 292] on icon "button" at bounding box center [1085, 291] width 43 height 43
select select "[DATE]"
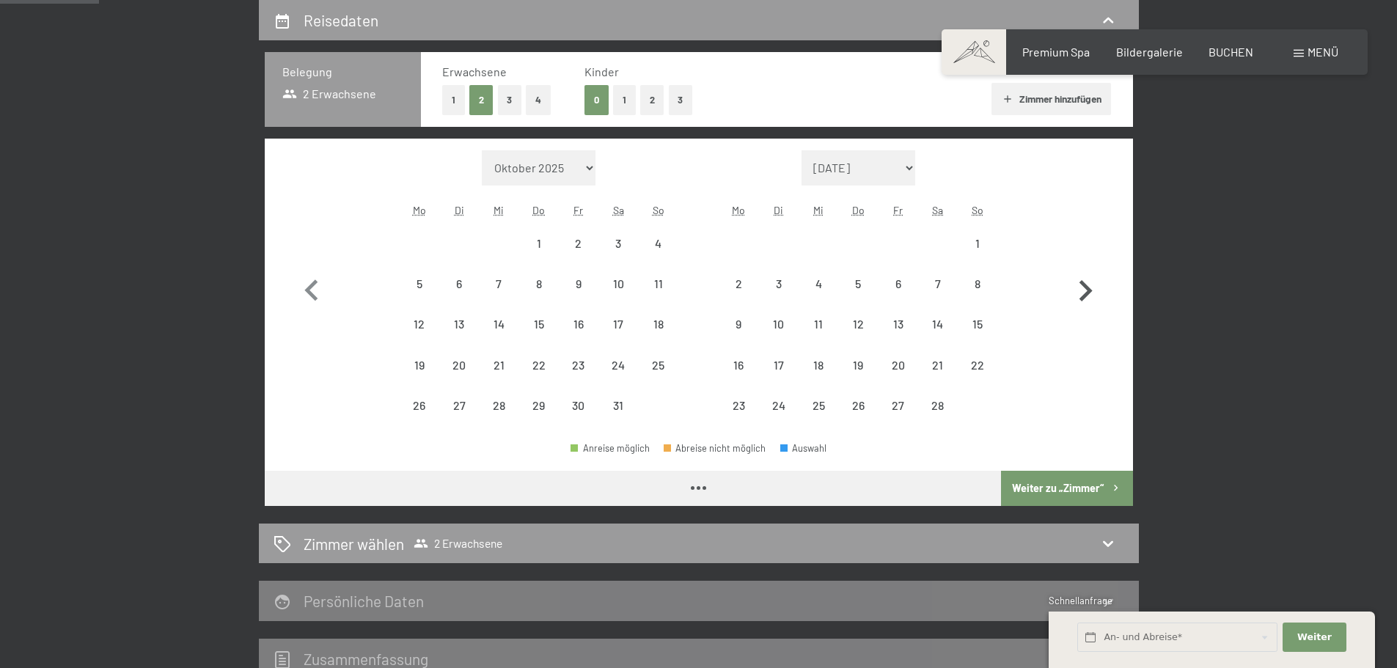
select select "[DATE]"
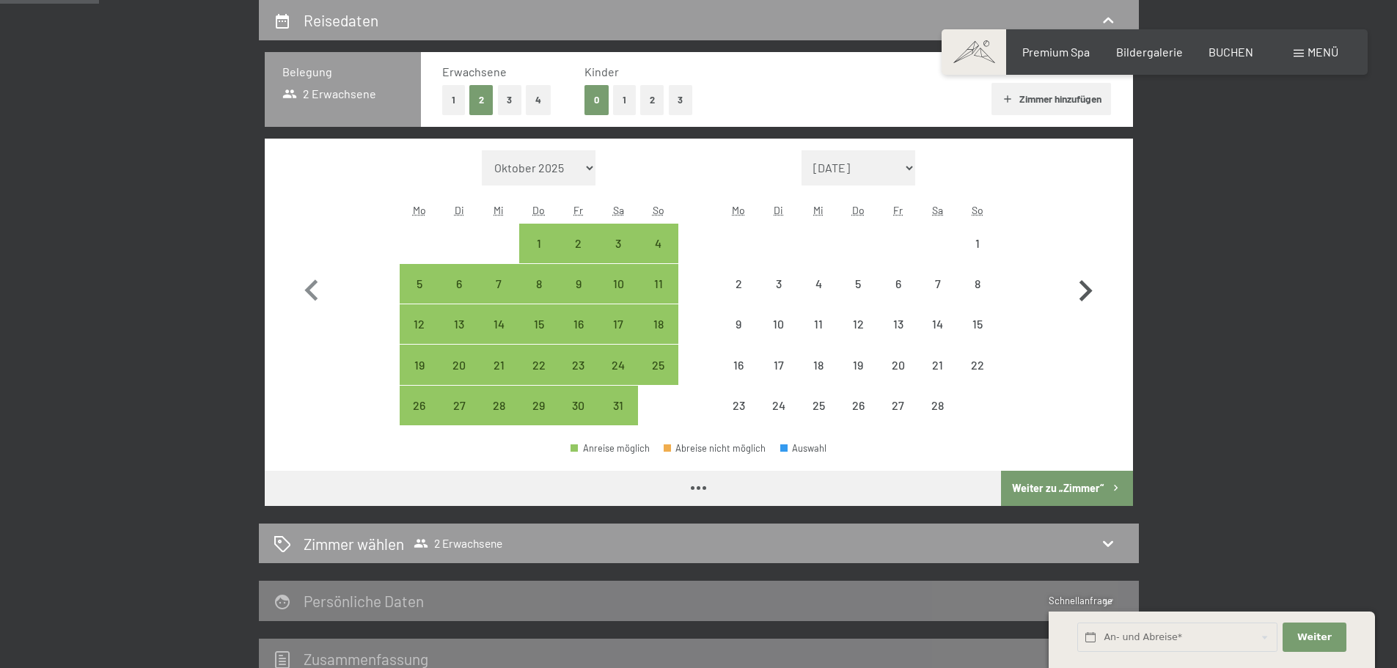
click at [1083, 292] on icon "button" at bounding box center [1085, 291] width 43 height 43
select select "[DATE]"
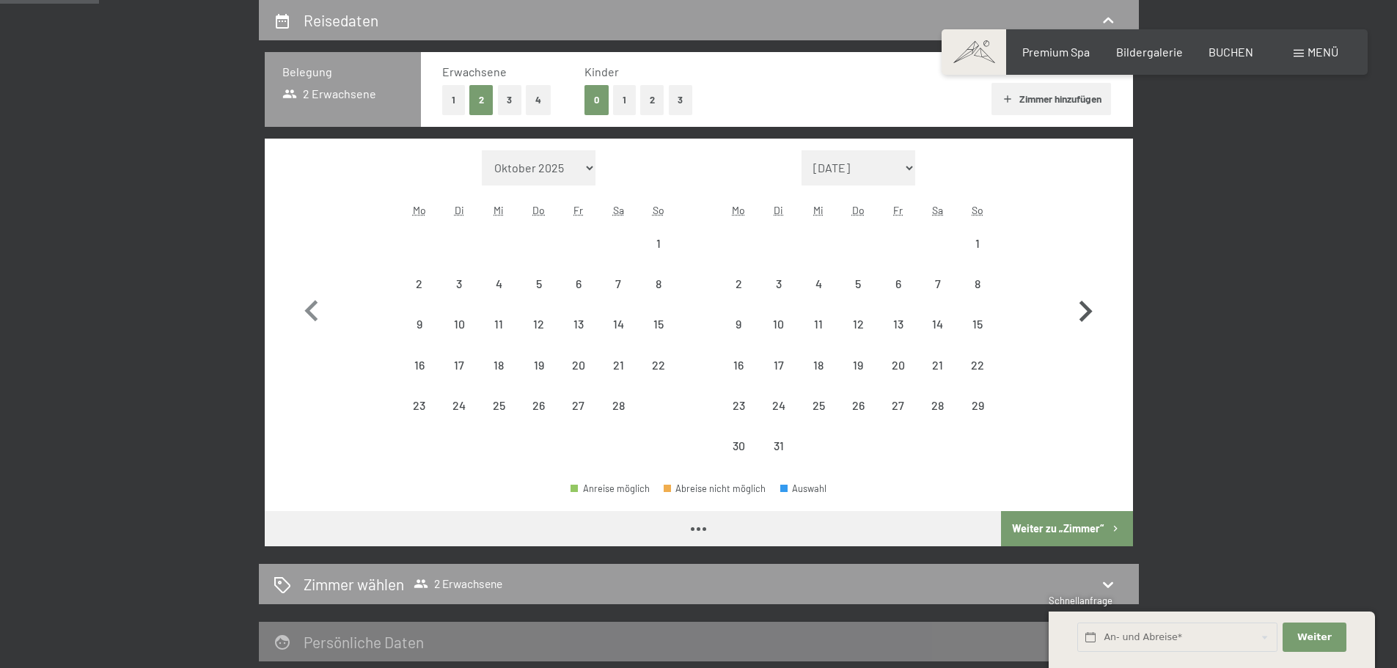
select select "[DATE]"
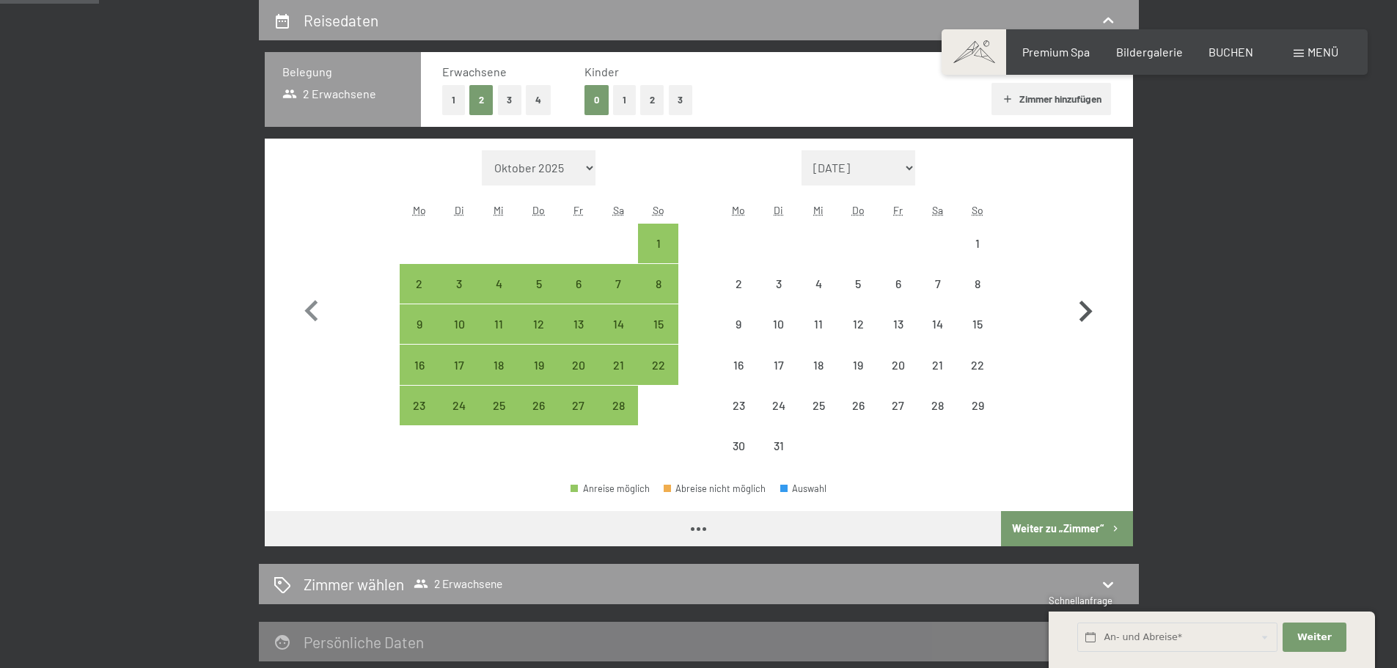
select select "[DATE]"
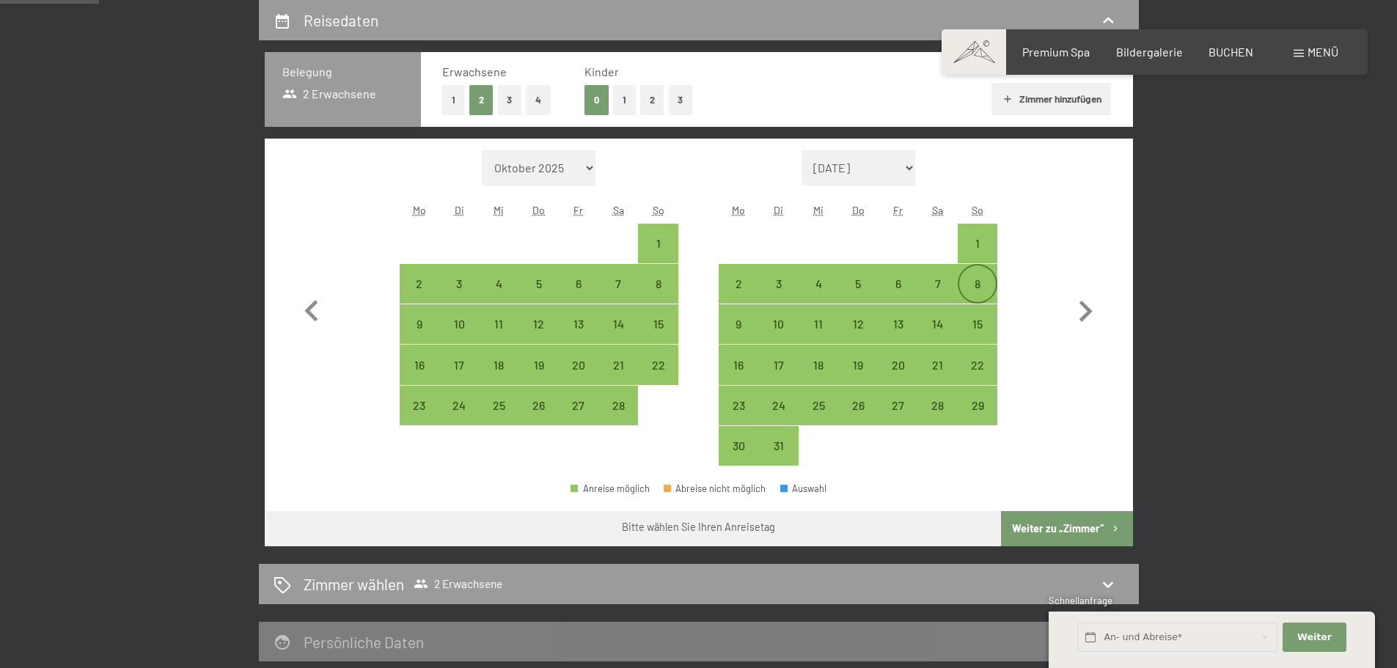
click at [980, 287] on div "8" at bounding box center [977, 296] width 37 height 37
select select "[DATE]"
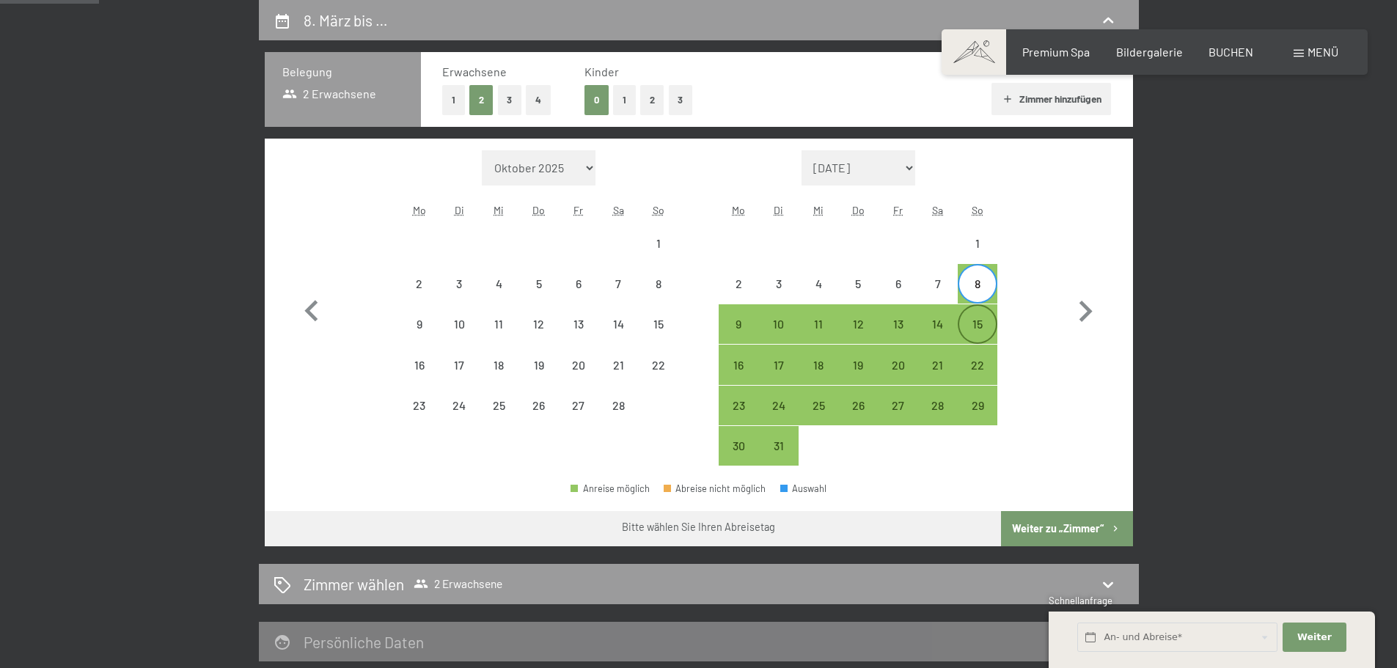
click at [980, 324] on div "15" at bounding box center [977, 336] width 37 height 37
select select "[DATE]"
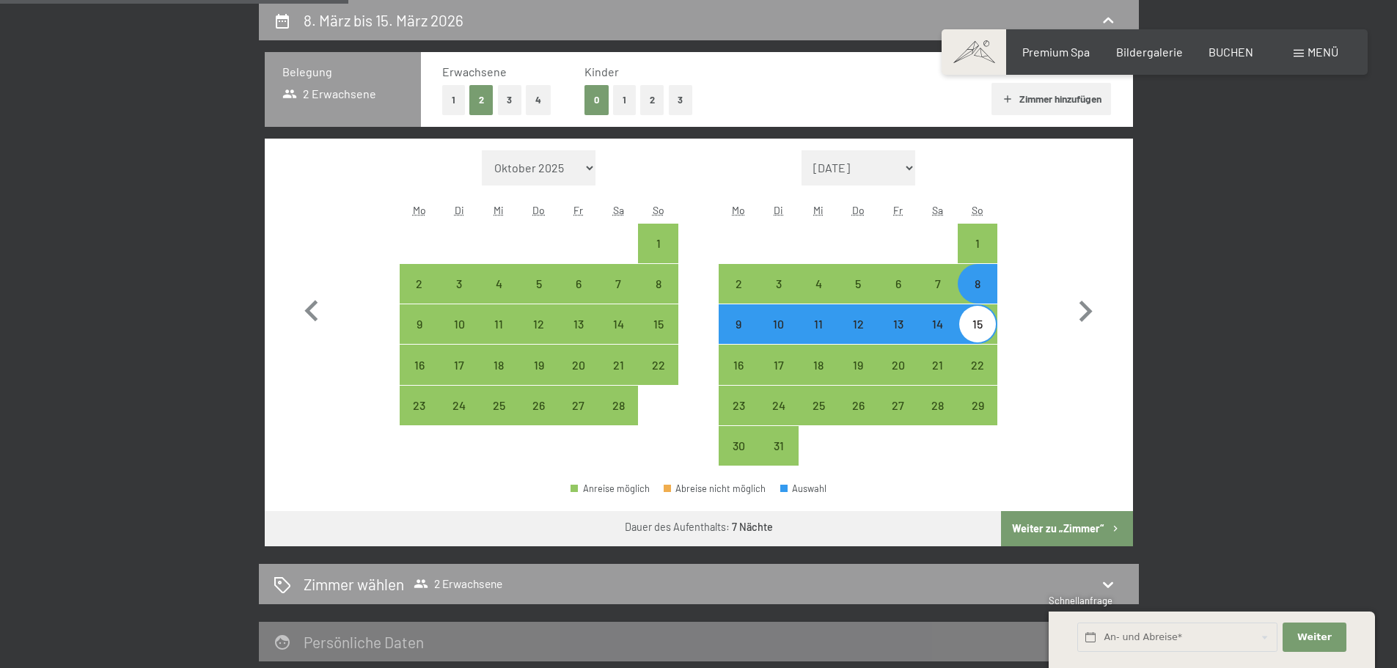
click at [1054, 522] on button "Weiter zu „Zimmer“" at bounding box center [1066, 528] width 131 height 35
select select "[DATE]"
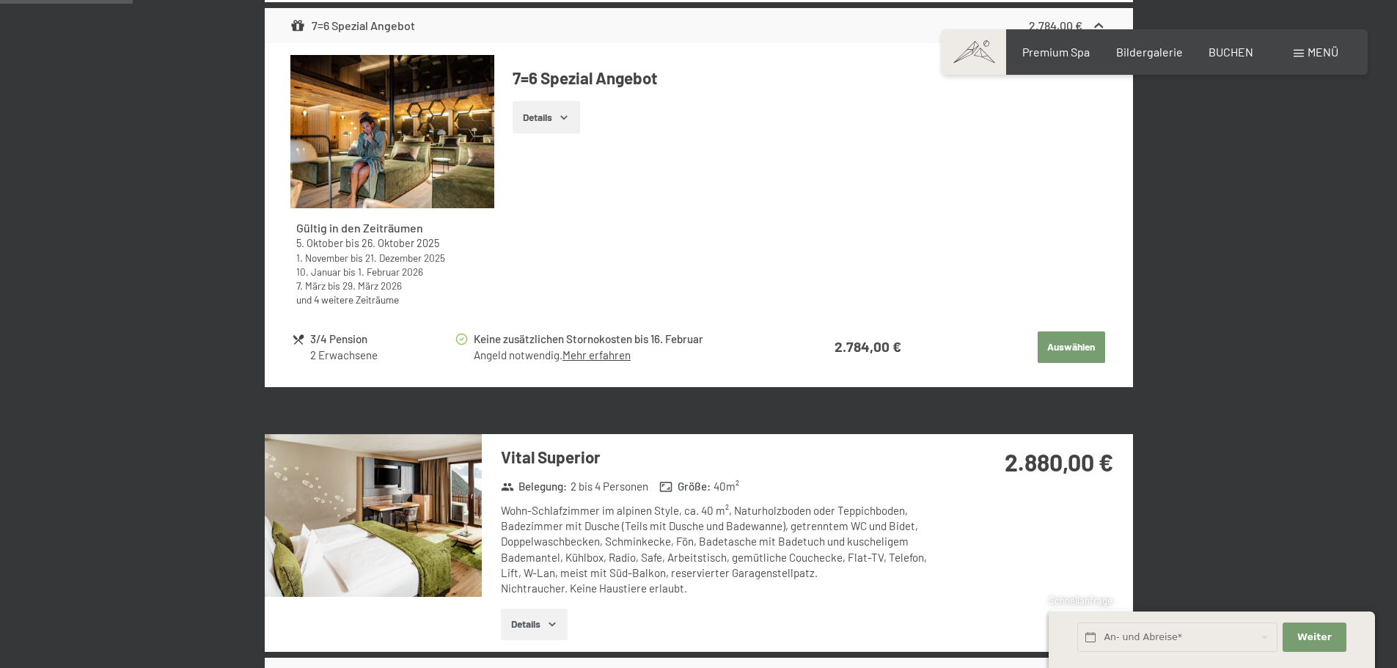
scroll to position [276, 0]
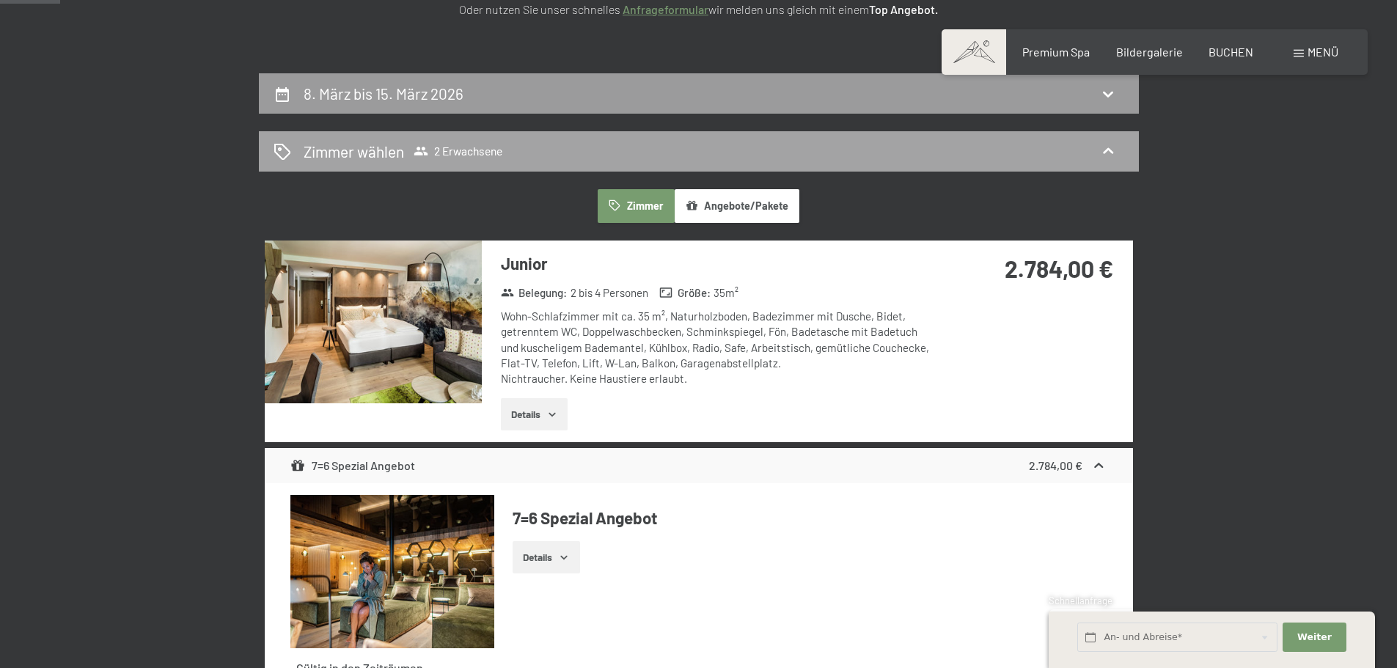
click at [475, 153] on span "2 Erwachsene" at bounding box center [458, 151] width 89 height 15
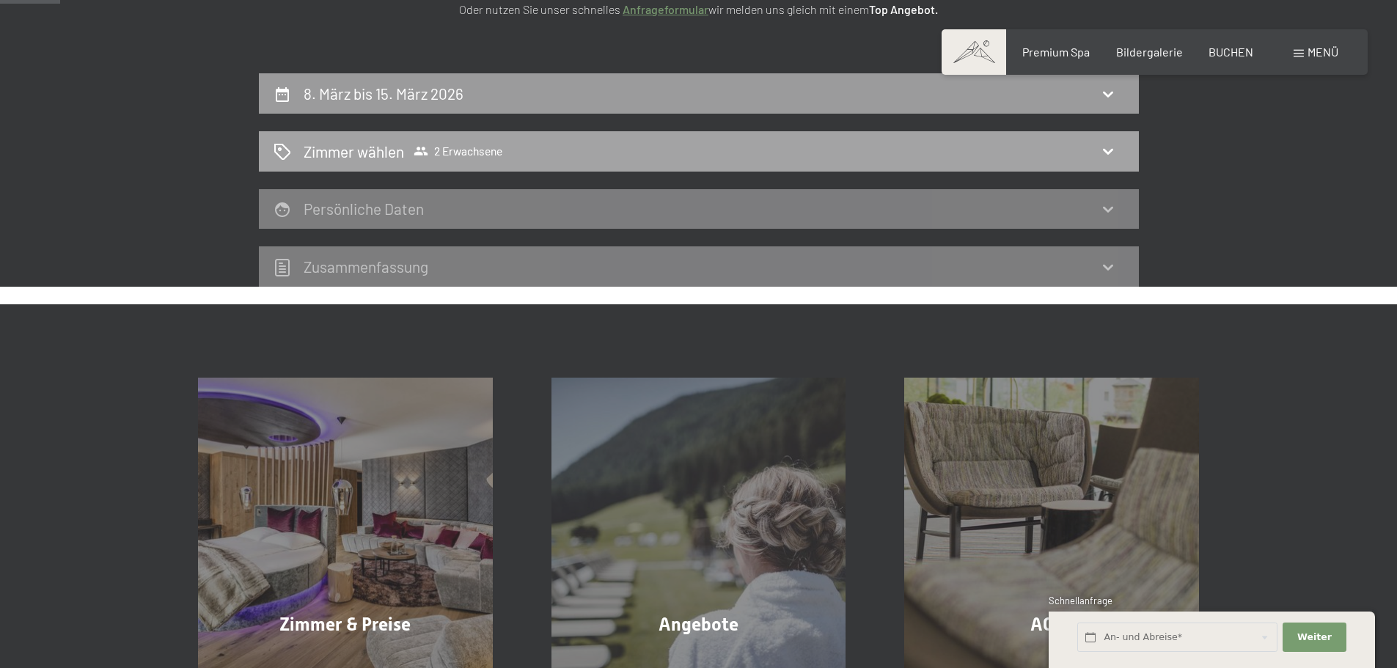
click at [349, 141] on h2 "Zimmer wählen" at bounding box center [354, 151] width 100 height 21
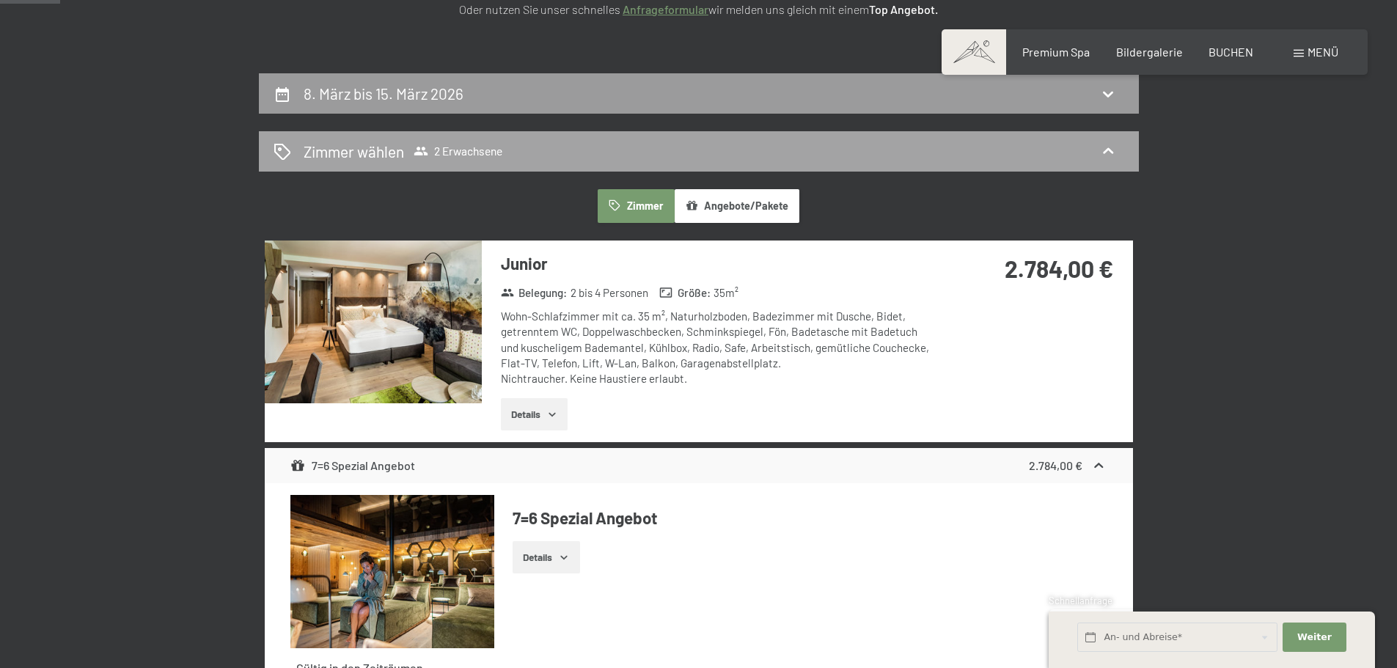
click at [1112, 150] on icon at bounding box center [1108, 151] width 18 height 18
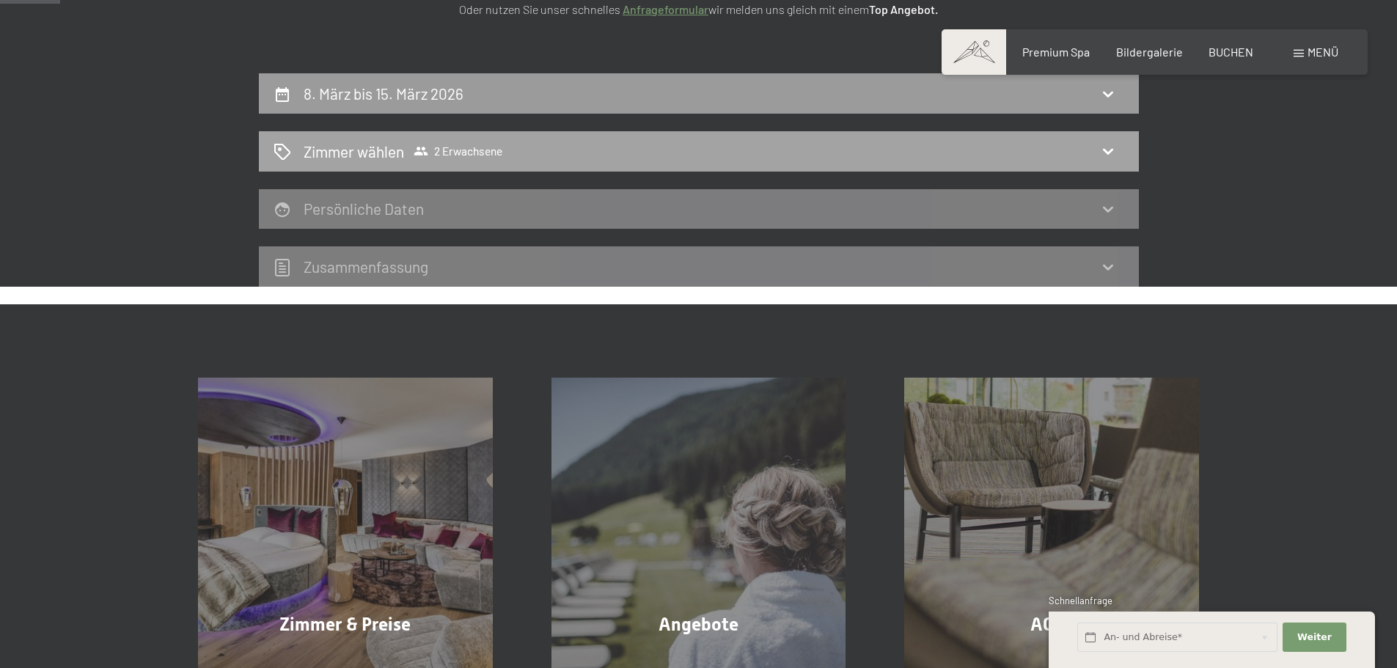
click at [432, 152] on span "2 Erwachsene" at bounding box center [458, 151] width 89 height 15
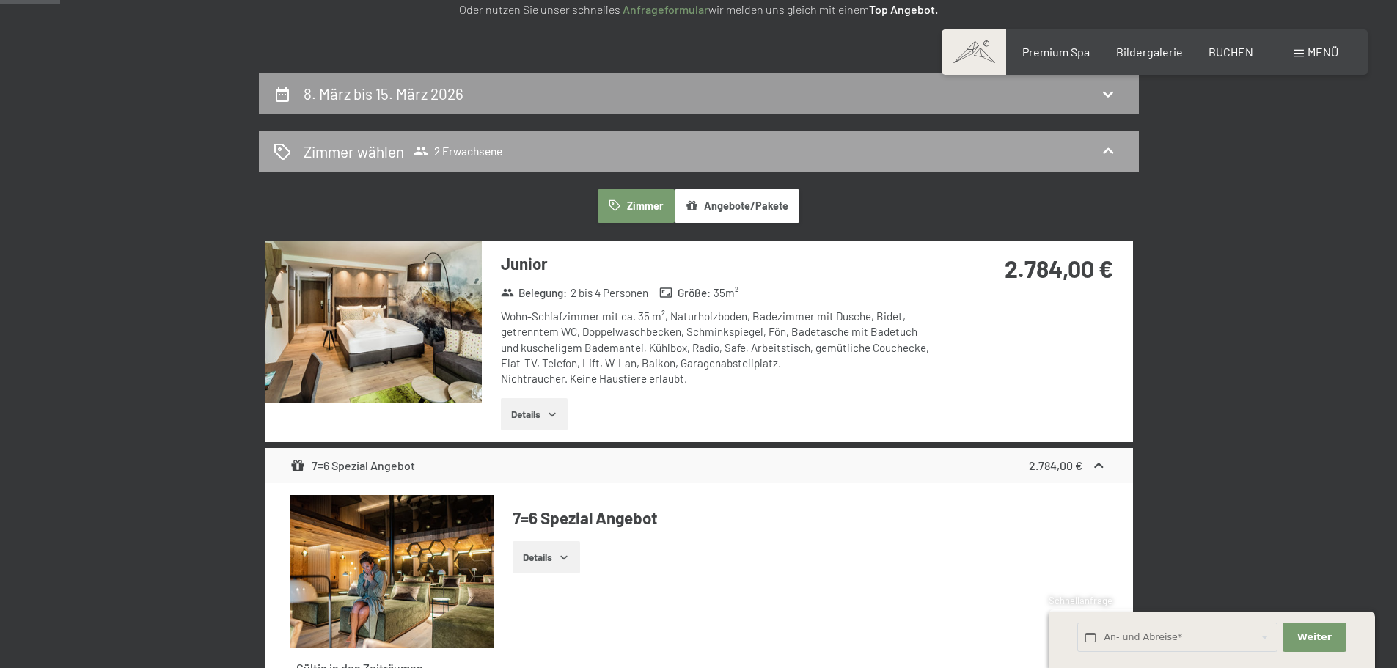
click at [334, 155] on h2 "Zimmer wählen" at bounding box center [354, 151] width 100 height 21
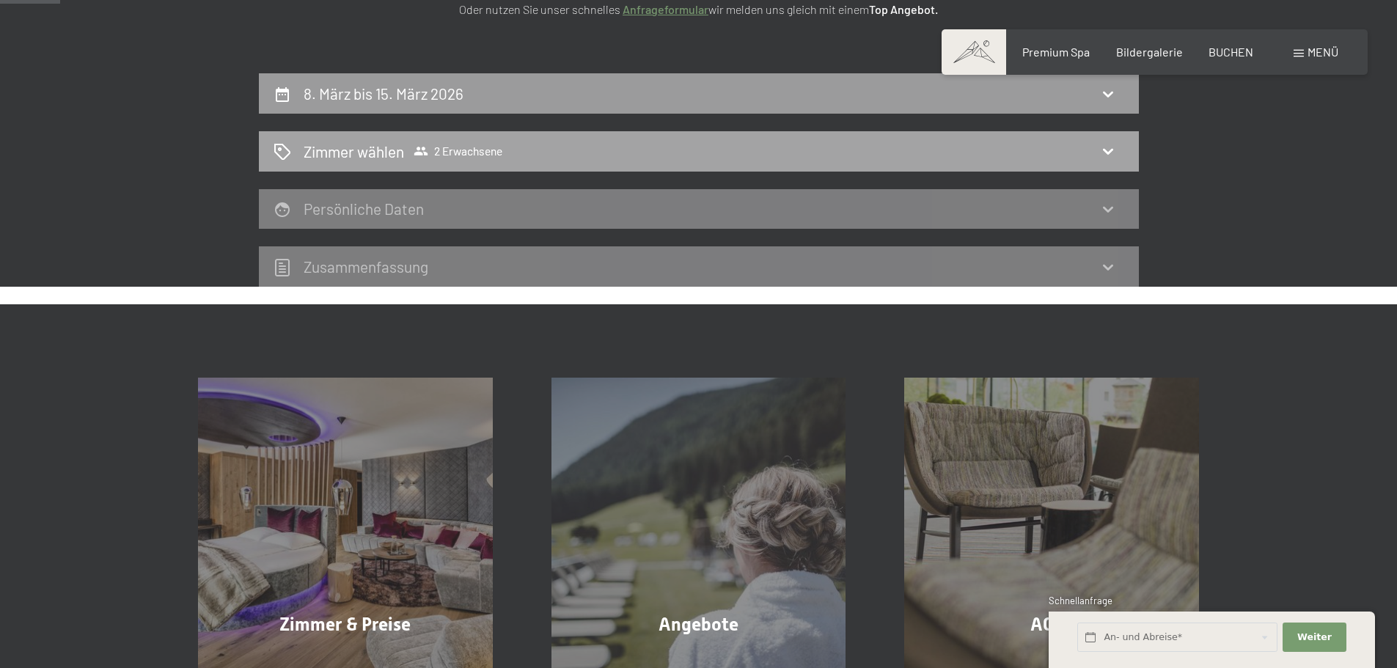
click at [455, 146] on span "2 Erwachsene" at bounding box center [458, 151] width 89 height 15
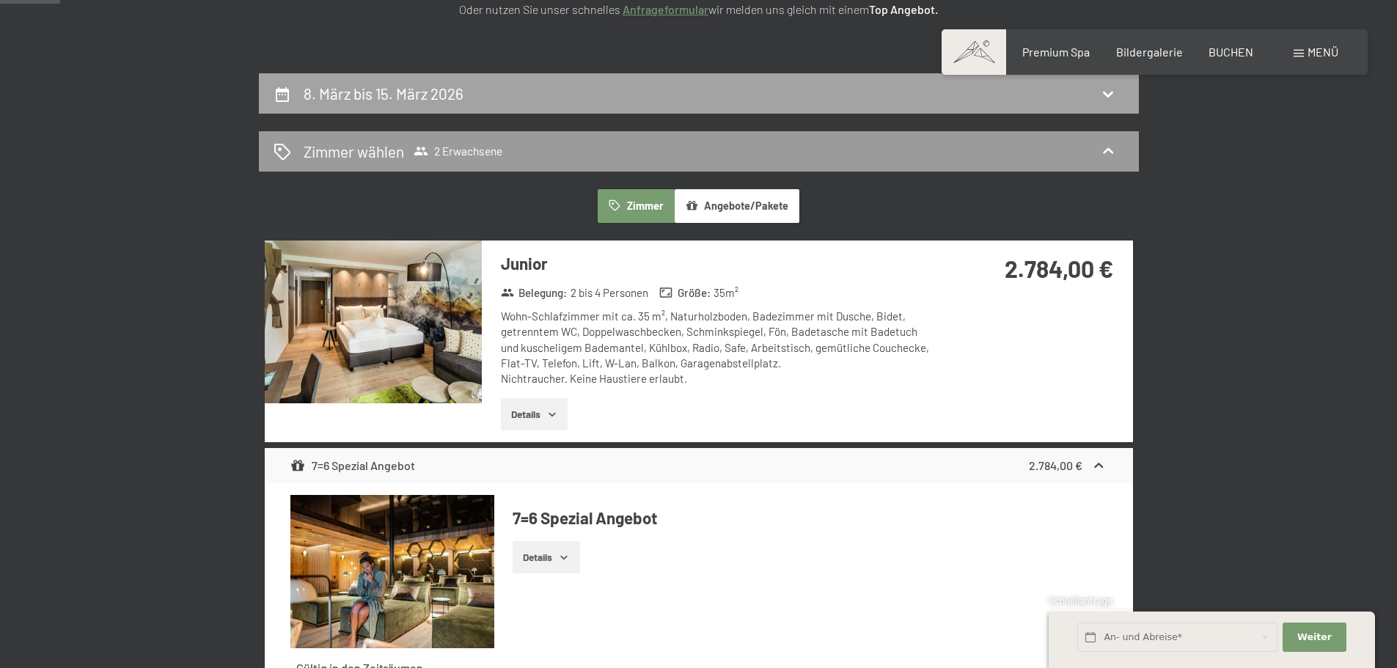
click at [422, 95] on h2 "8. März bis 15. März 2026" at bounding box center [384, 93] width 160 height 18
select select "[DATE]"
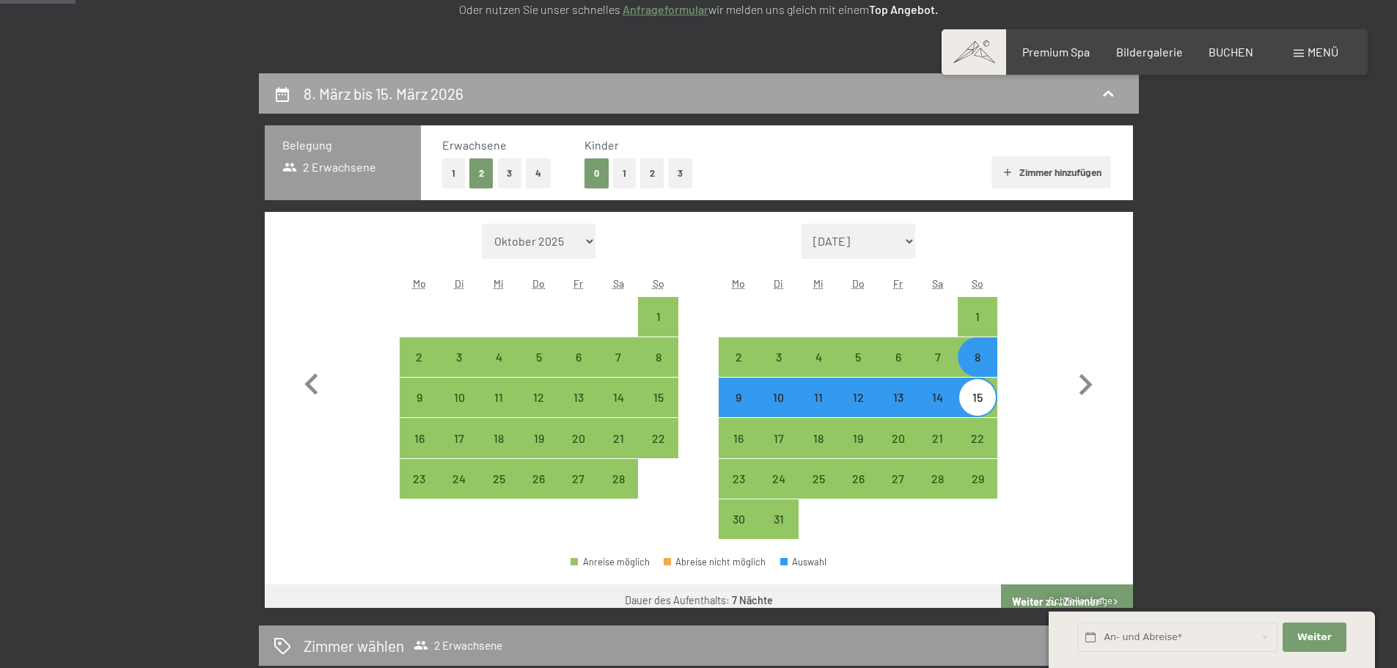
scroll to position [350, 0]
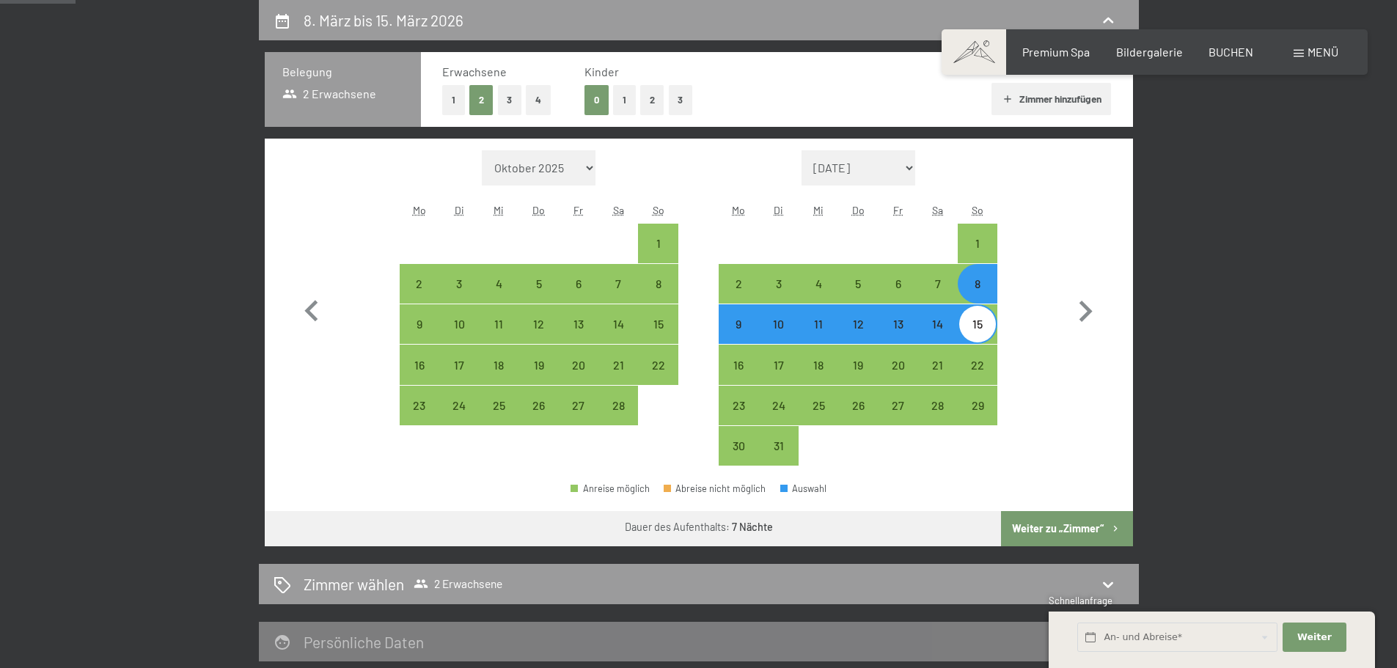
click at [619, 99] on button "1" at bounding box center [624, 100] width 23 height 30
select select "[DATE]"
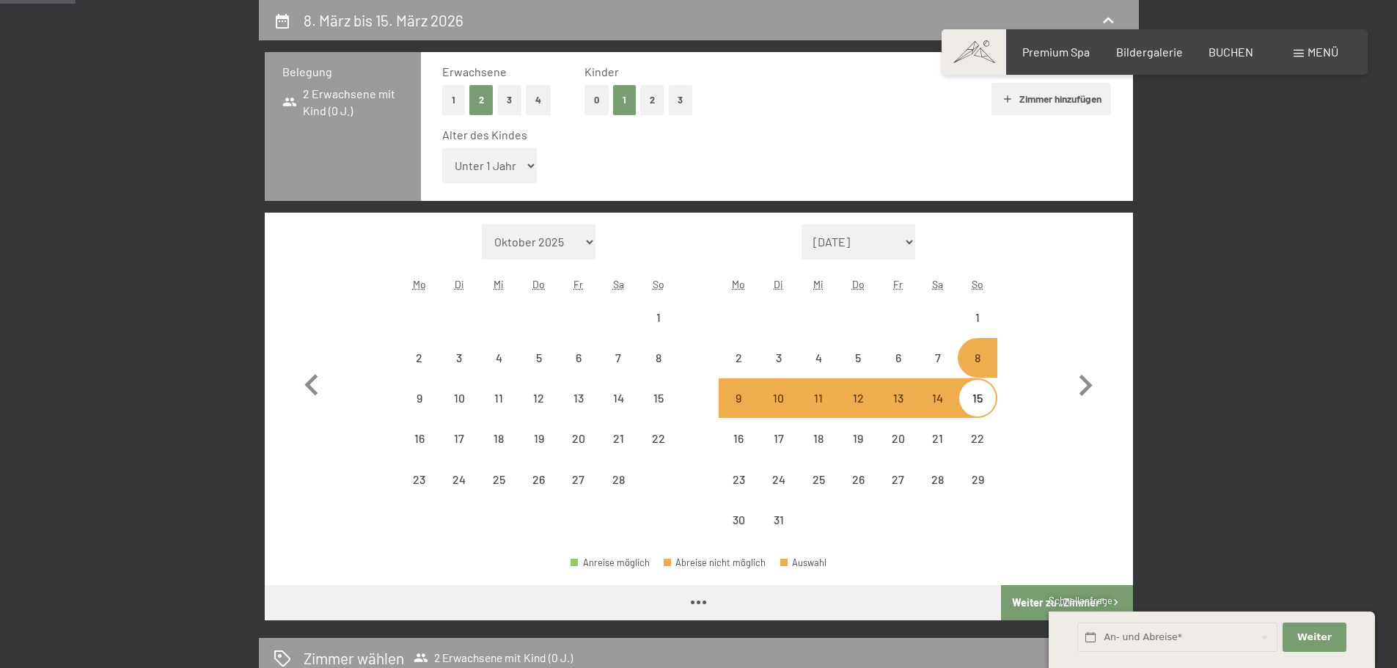
click at [518, 165] on select "Unter 1 Jahr 1 Jahr 2 Jahre 3 Jahre 4 Jahre 5 Jahre 6 Jahre 7 Jahre 8 Jahre 9 J…" at bounding box center [489, 165] width 95 height 35
select select "[DATE]"
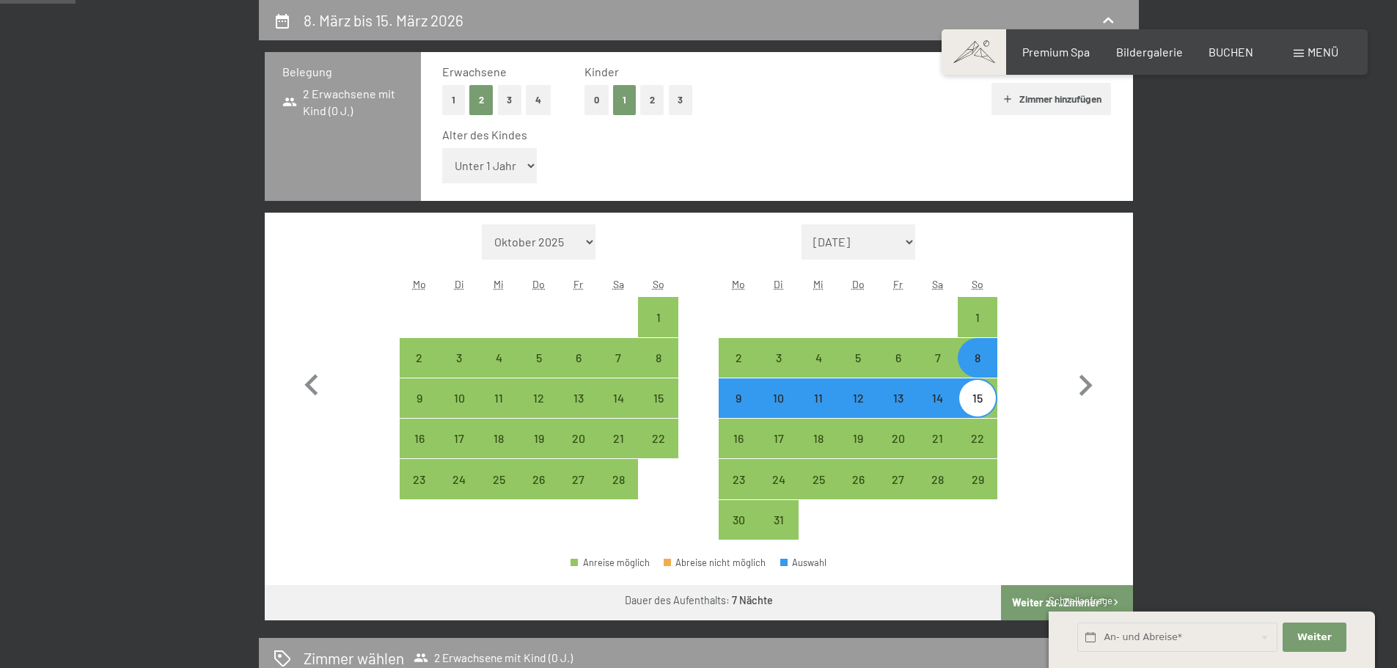
select select "2"
click at [442, 148] on select "Unter 1 Jahr 1 Jahr 2 Jahre 3 Jahre 4 Jahre 5 Jahre 6 Jahre 7 Jahre 8 Jahre 9 J…" at bounding box center [489, 165] width 95 height 35
select select "[DATE]"
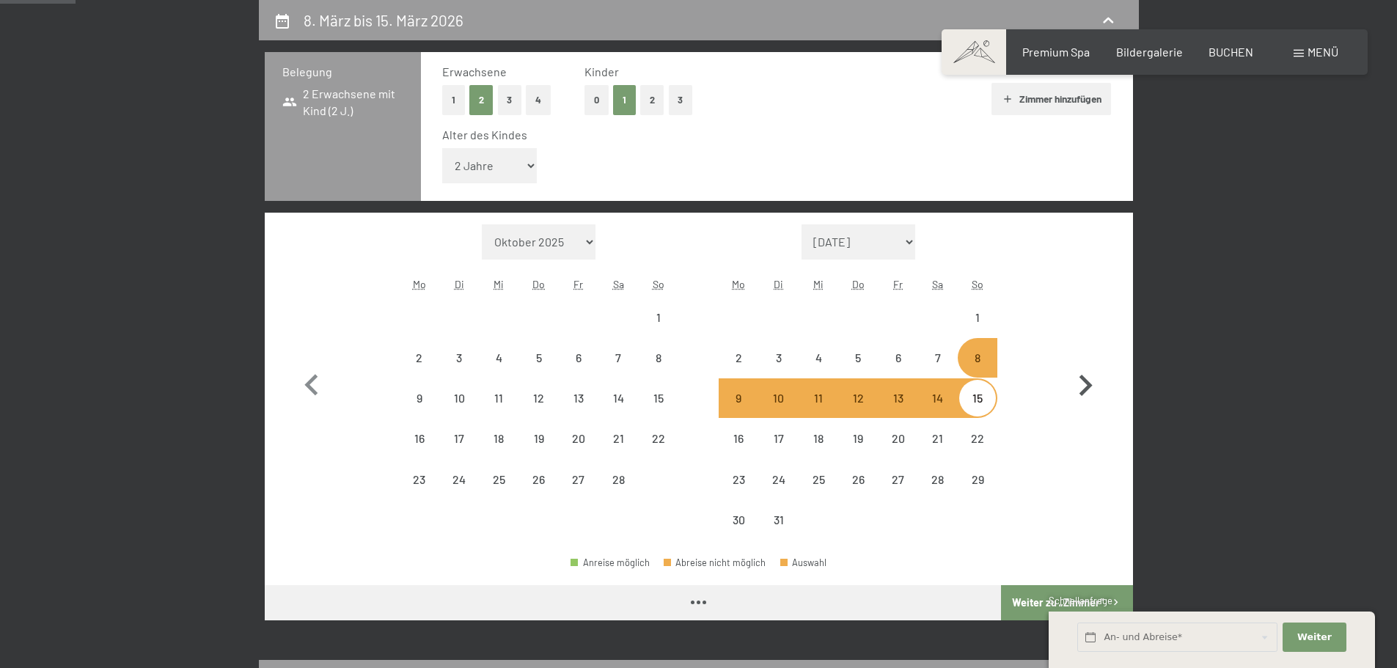
select select "[DATE]"
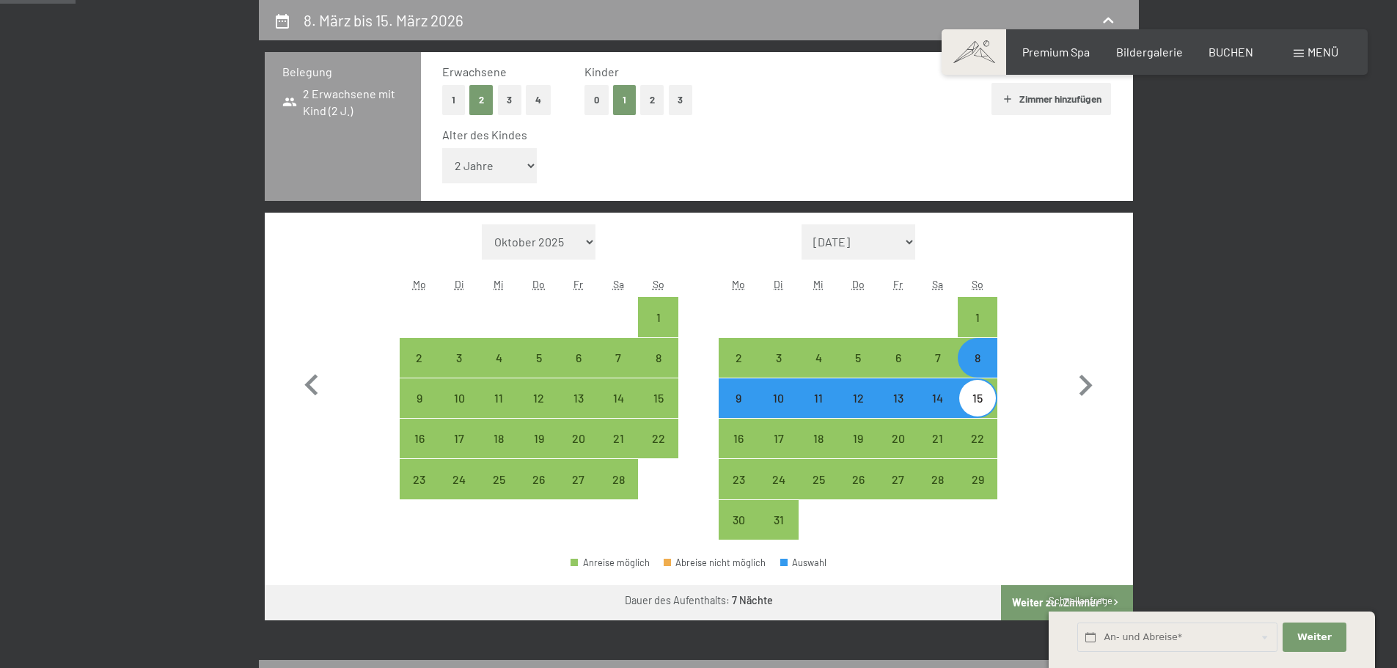
click at [1032, 608] on button "Weiter zu „Zimmer“" at bounding box center [1066, 602] width 131 height 35
select select "[DATE]"
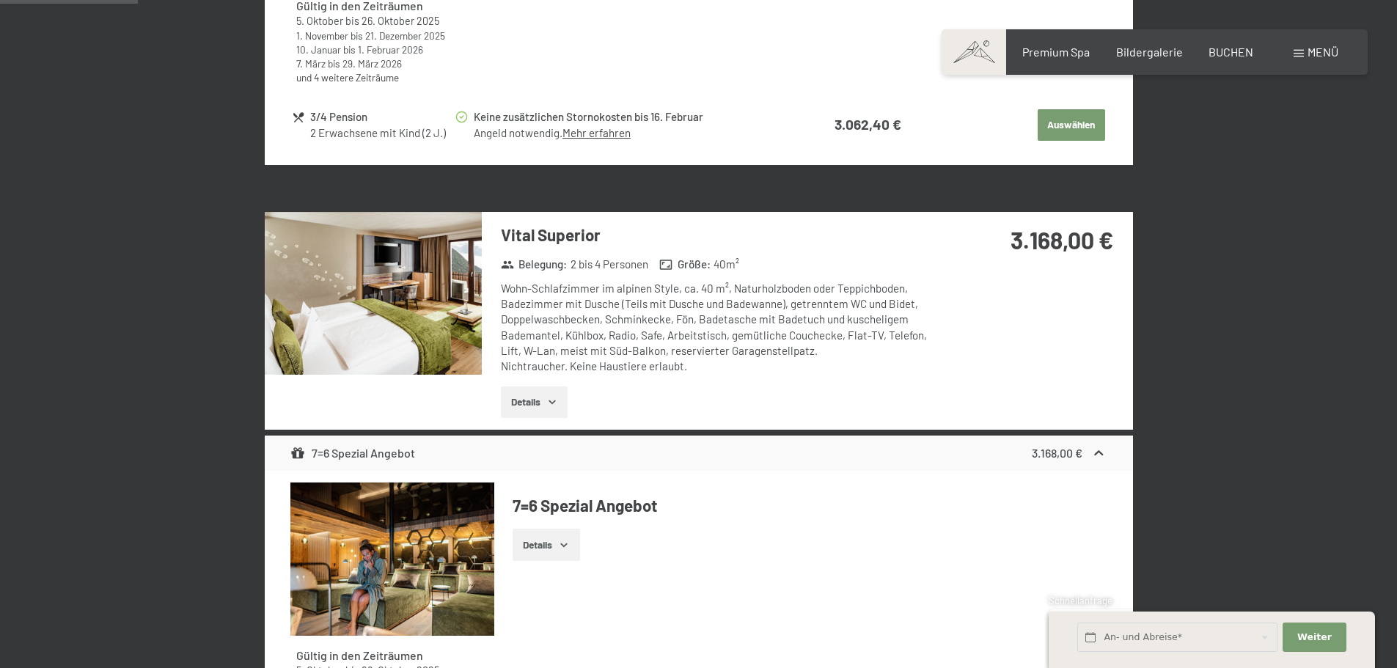
scroll to position [0, 0]
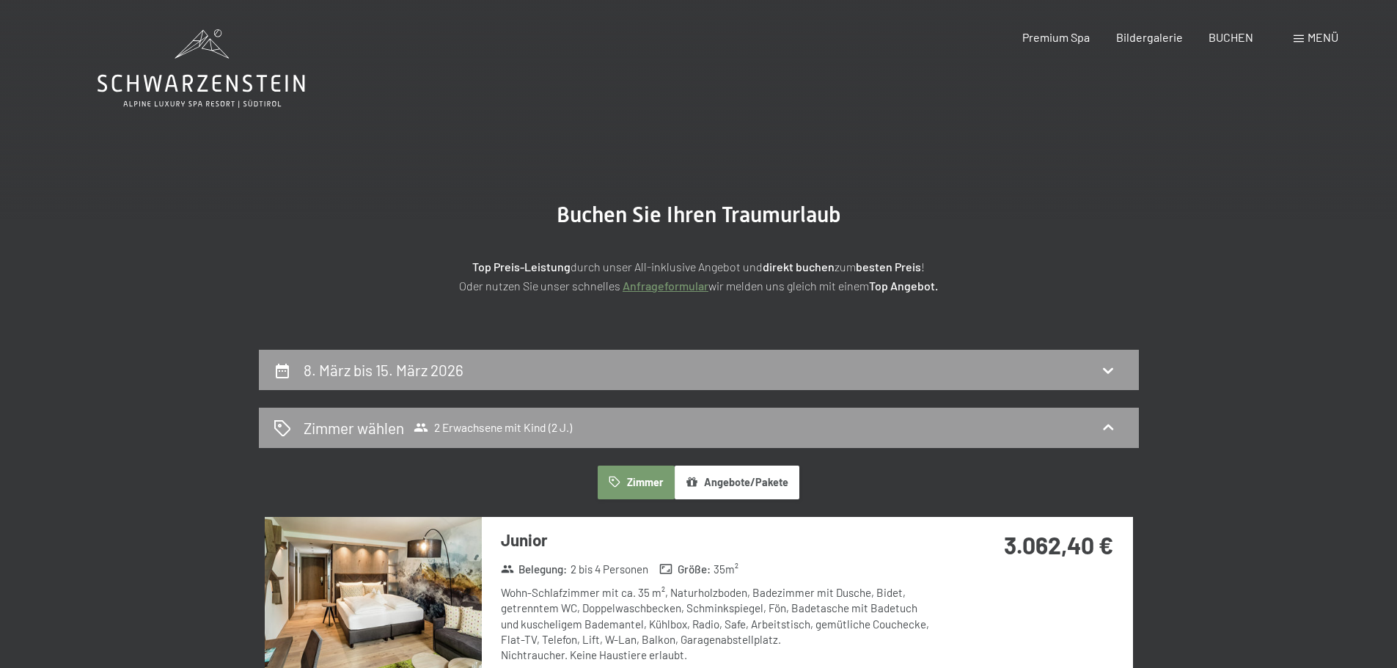
drag, startPoint x: 790, startPoint y: 243, endPoint x: 780, endPoint y: 158, distance: 84.9
click at [534, 427] on span "2 Erwachsene mit Kind (2 J.)" at bounding box center [493, 427] width 158 height 15
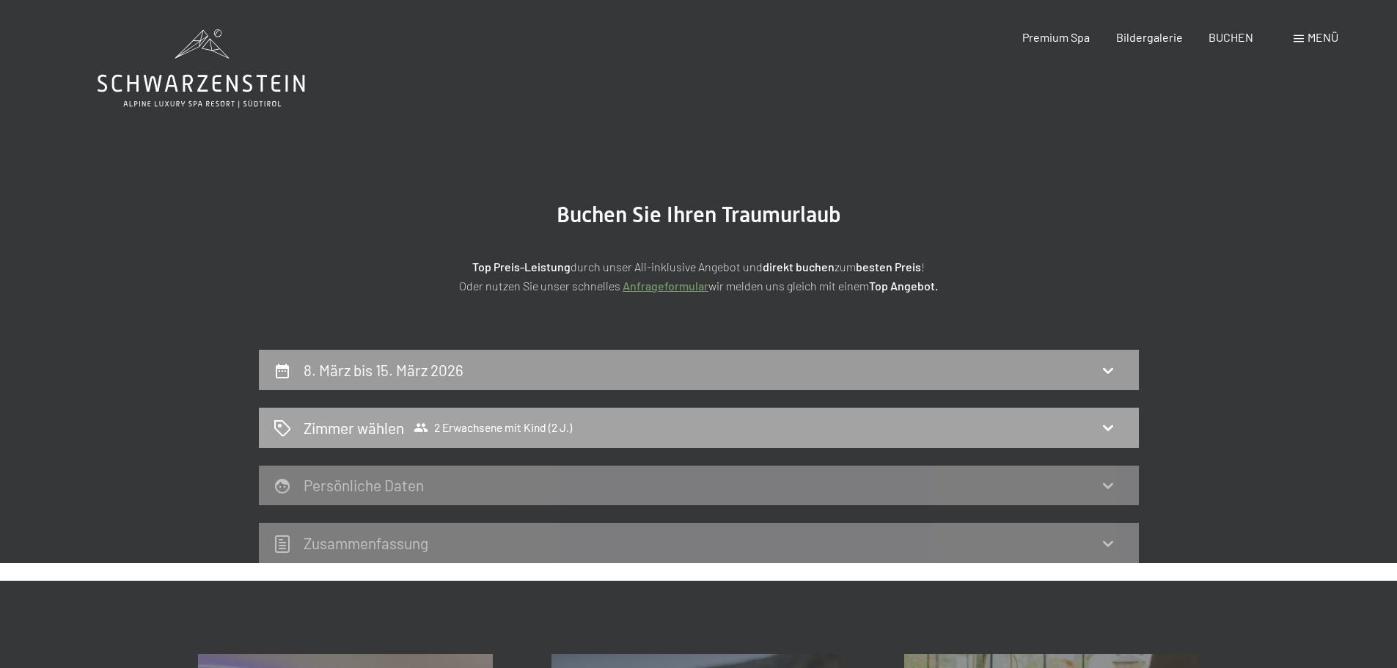
click at [1104, 425] on icon at bounding box center [1108, 428] width 18 height 18
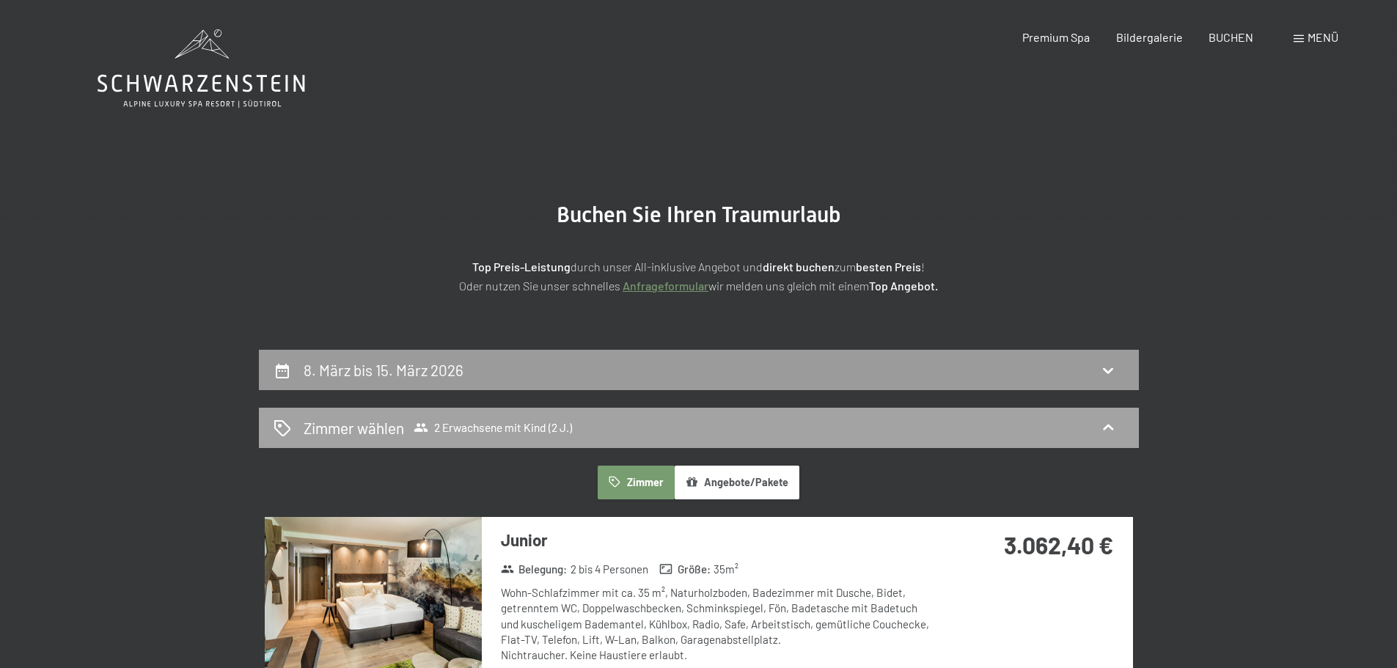
click at [313, 426] on h2 "Zimmer wählen" at bounding box center [354, 427] width 100 height 21
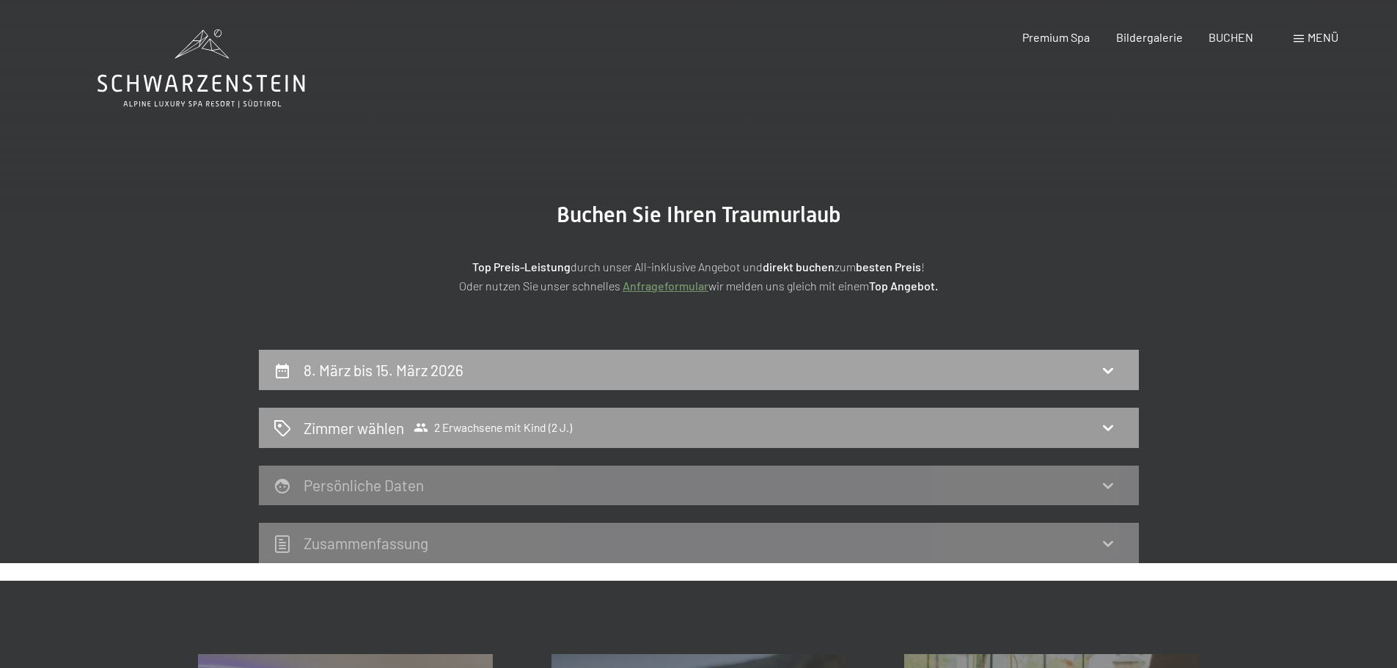
click at [345, 375] on h2 "8. März bis 15. März 2026" at bounding box center [384, 370] width 160 height 18
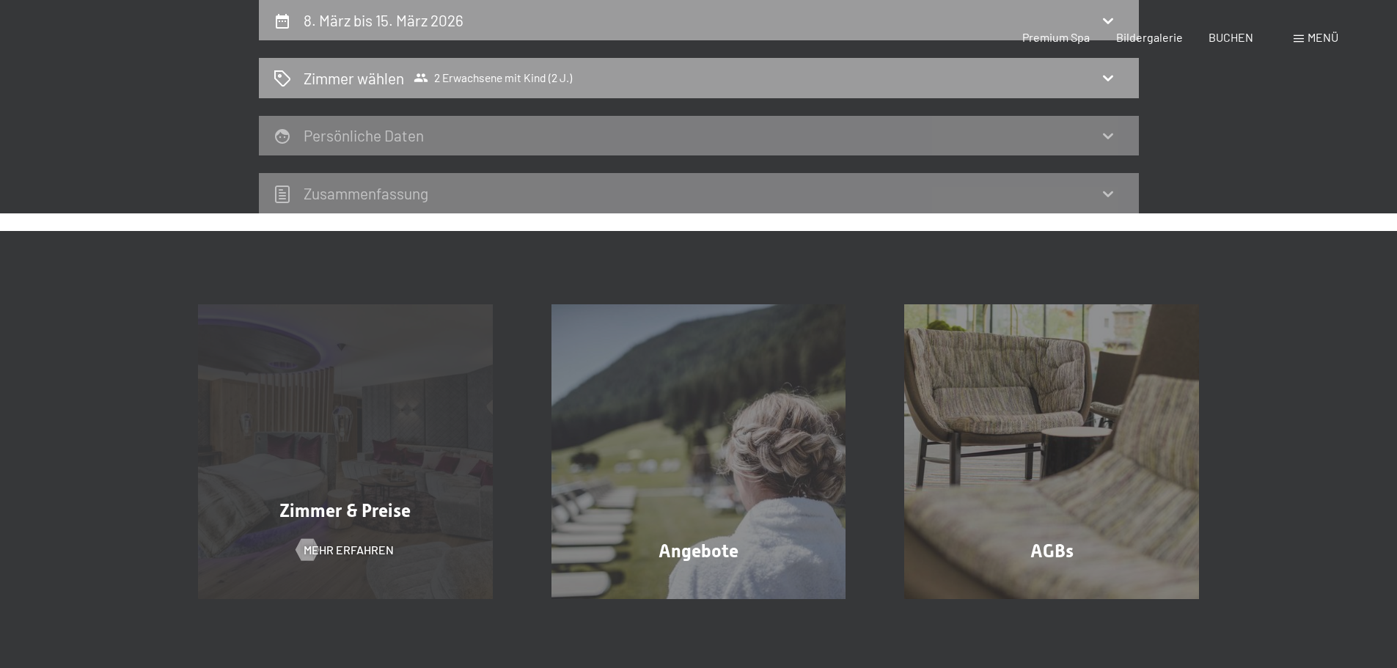
select select "2"
select select "[DATE]"
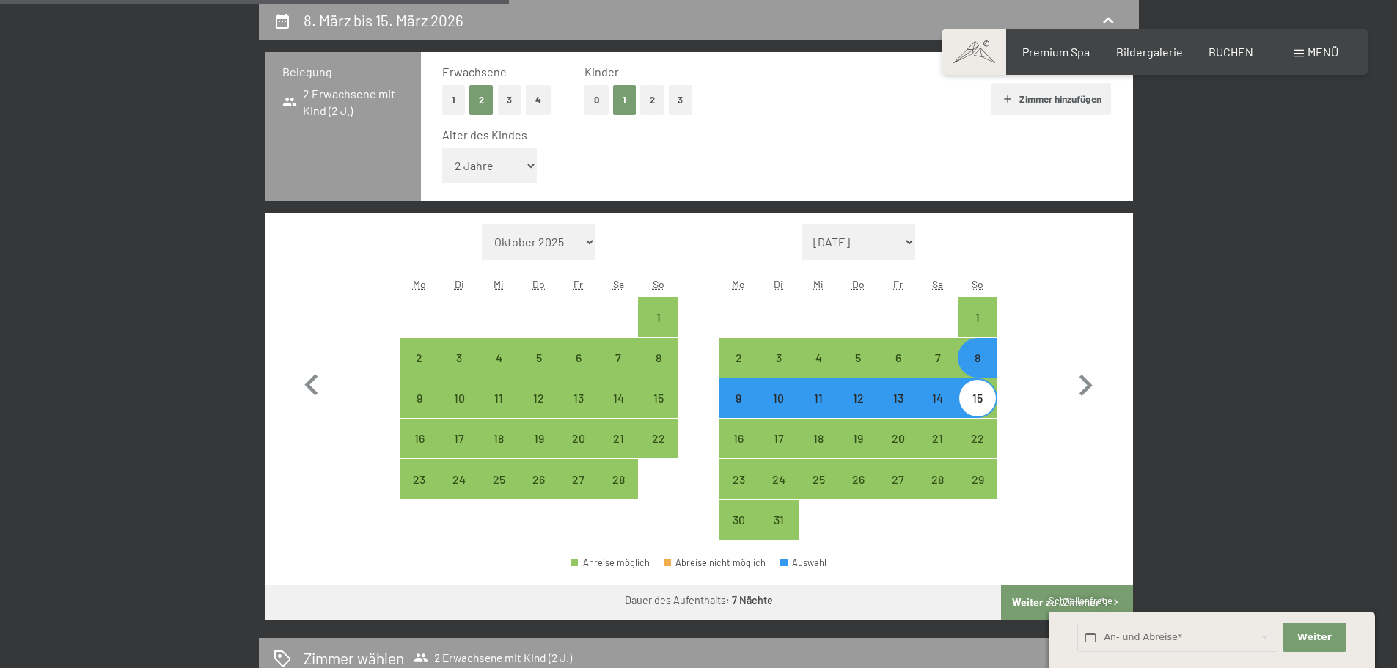
click at [524, 164] on select "Unter 1 Jahr 1 Jahr 2 Jahre 3 Jahre 4 Jahre 5 Jahre 6 Jahre 7 Jahre 8 Jahre 9 J…" at bounding box center [489, 165] width 95 height 35
select select "5"
click at [442, 148] on select "Unter 1 Jahr 1 Jahr 2 Jahre 3 Jahre 4 Jahre 5 Jahre 6 Jahre 7 Jahre 8 Jahre 9 J…" at bounding box center [489, 165] width 95 height 35
select select "[DATE]"
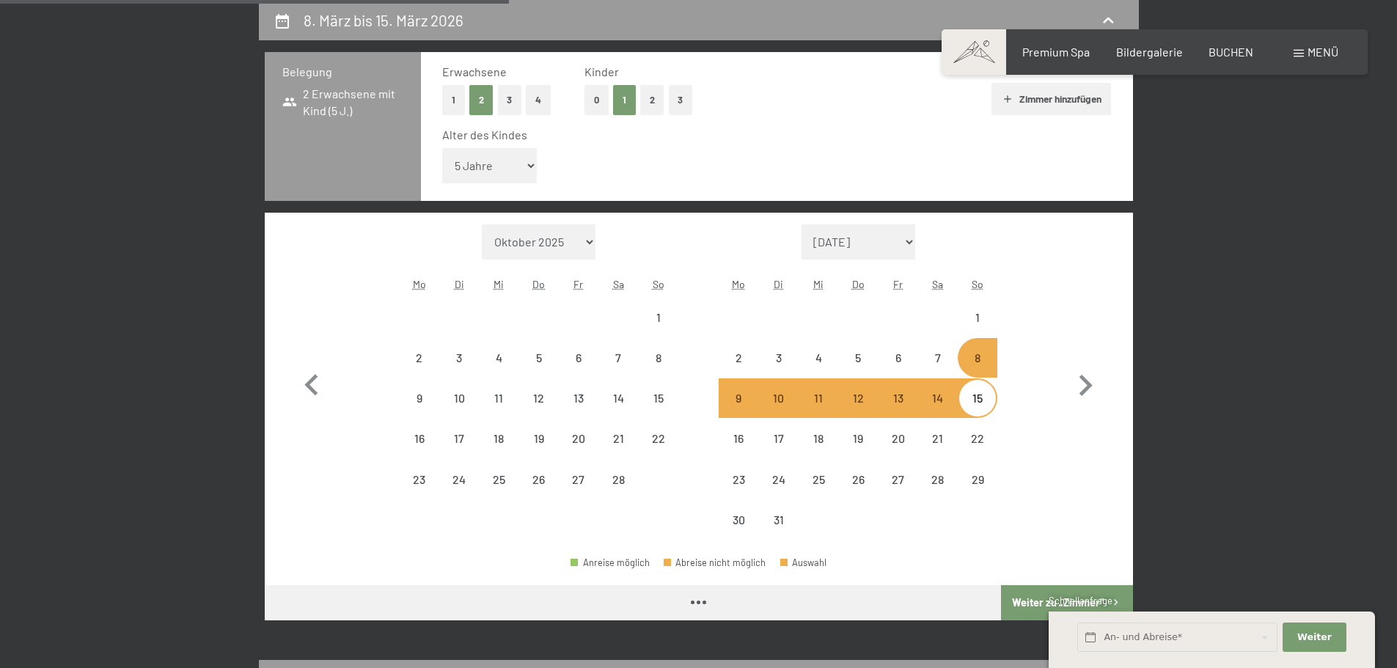
select select "[DATE]"
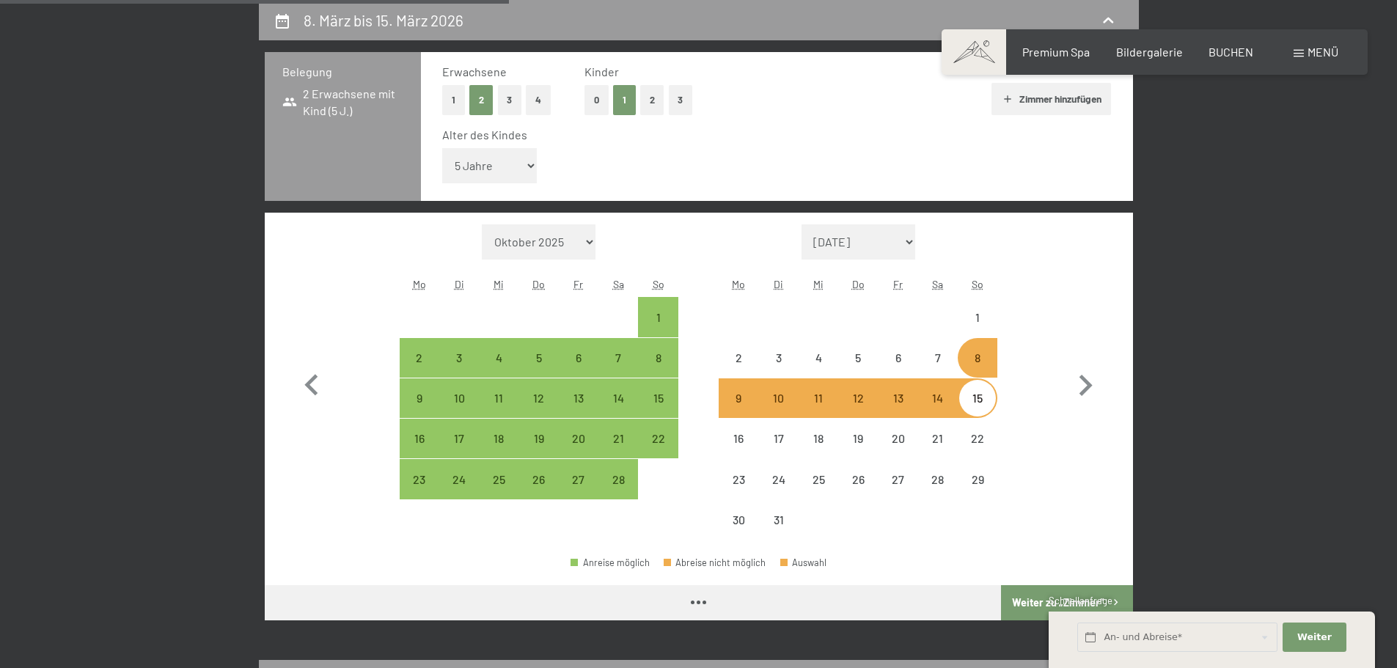
select select "[DATE]"
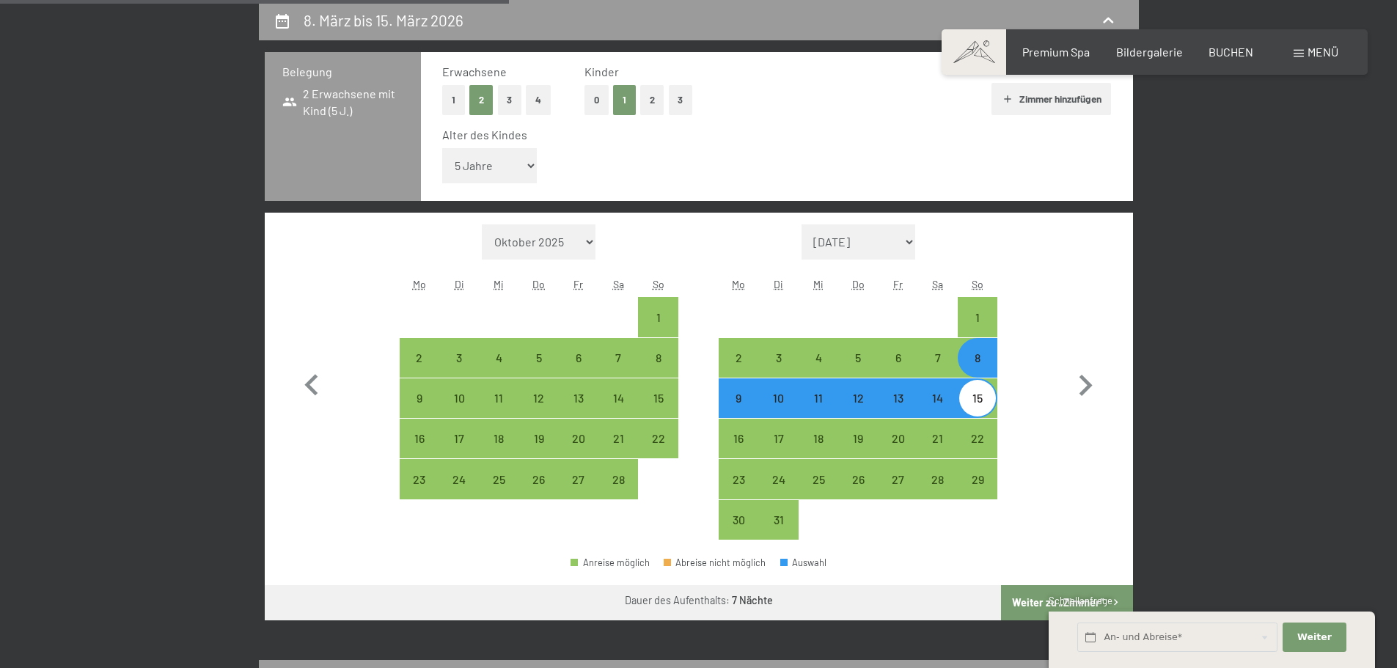
click at [1021, 599] on button "Weiter zu „Zimmer“" at bounding box center [1066, 602] width 131 height 35
select select "[DATE]"
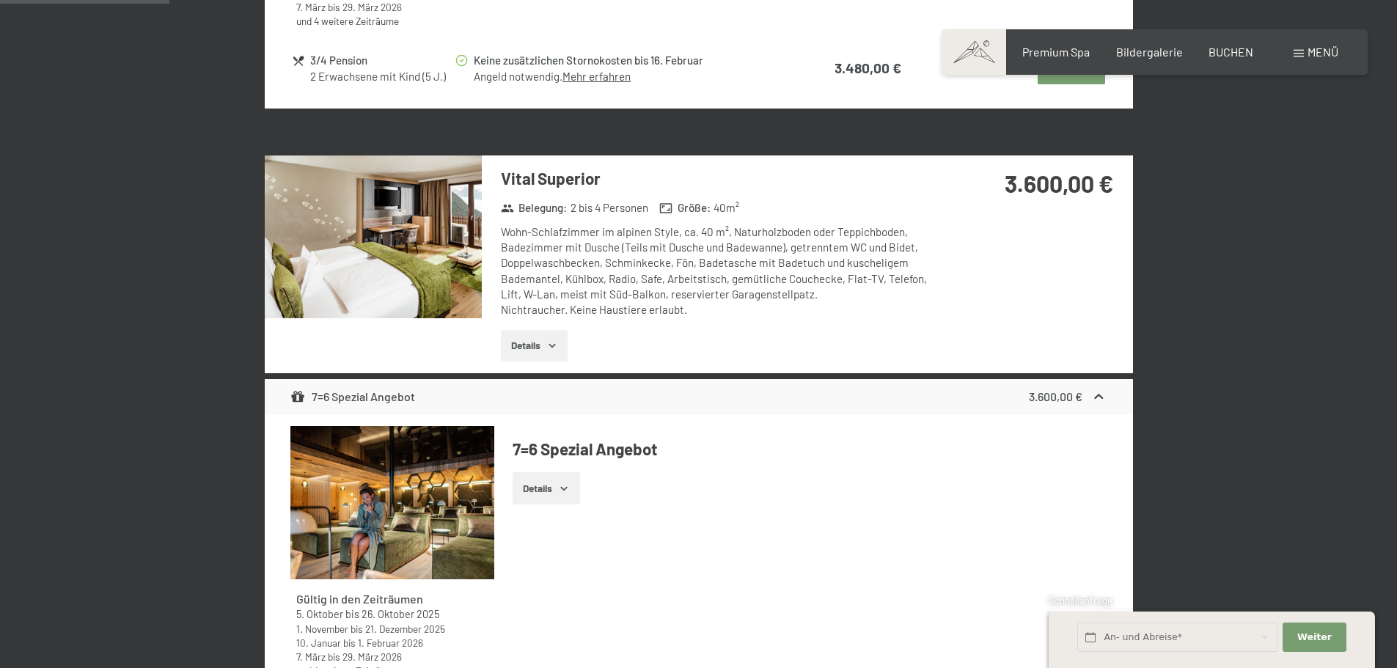
scroll to position [863, 0]
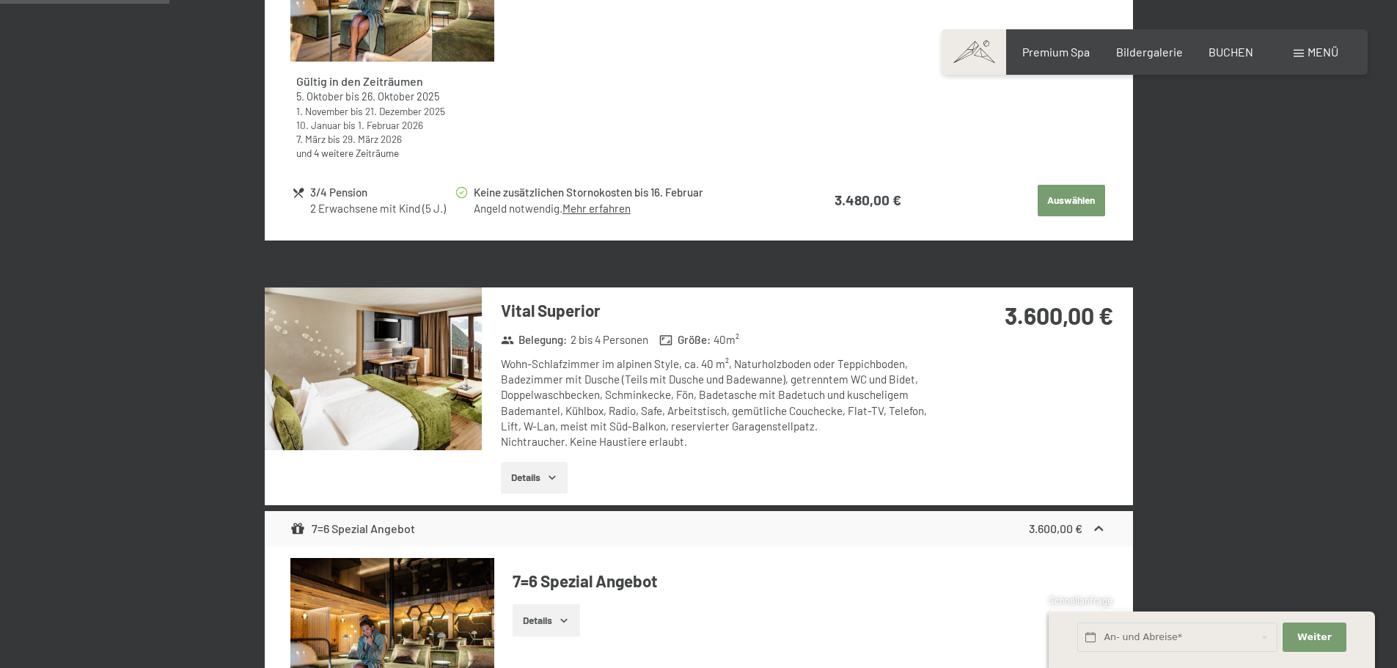
click at [544, 473] on button "Details" at bounding box center [534, 478] width 67 height 32
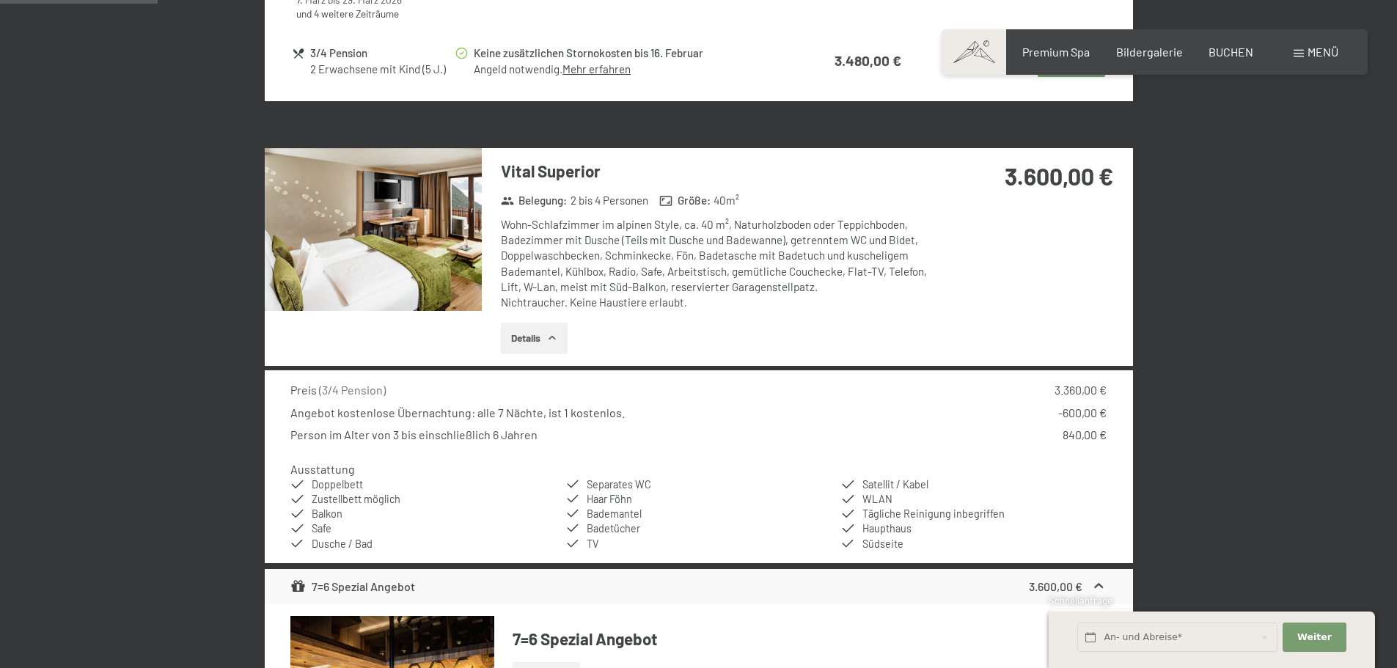
scroll to position [1010, 0]
